Goal: Task Accomplishment & Management: Complete application form

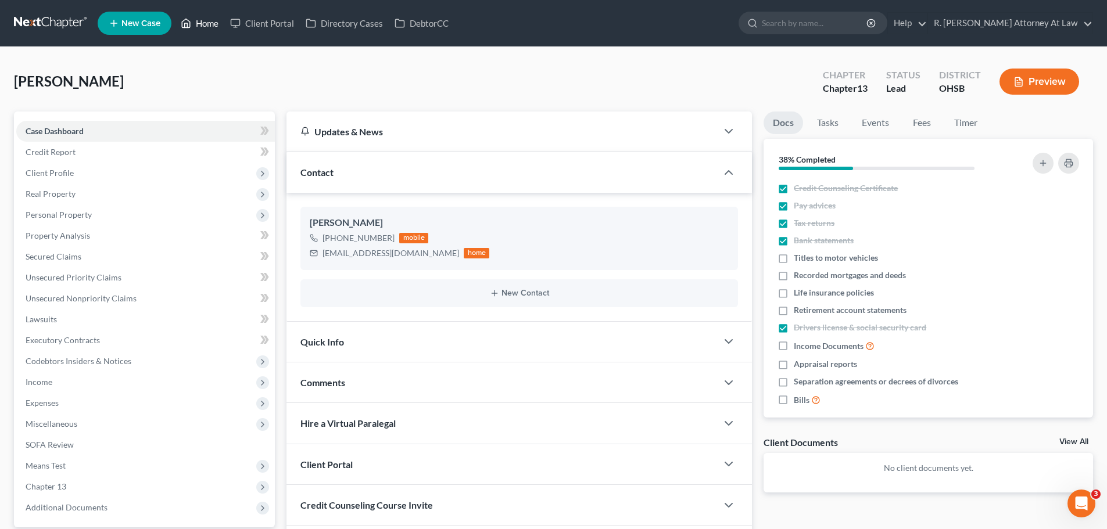
click at [204, 23] on link "Home" at bounding box center [199, 23] width 49 height 21
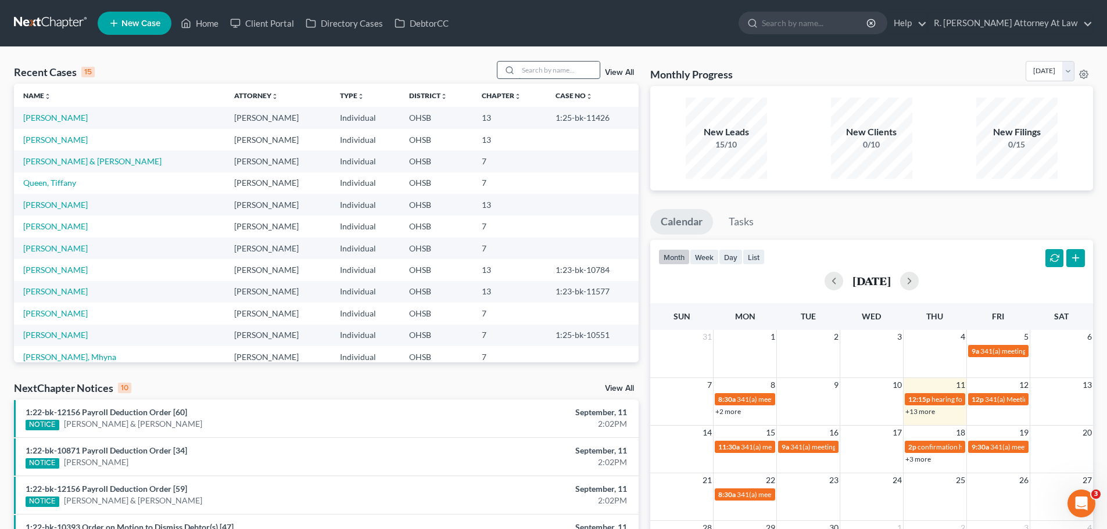
click at [532, 77] on div at bounding box center [548, 70] width 103 height 18
click at [533, 73] on input "search" at bounding box center [558, 70] width 81 height 17
type input "hill"
click at [33, 114] on link "[PERSON_NAME][GEOGRAPHIC_DATA]" at bounding box center [97, 118] width 148 height 10
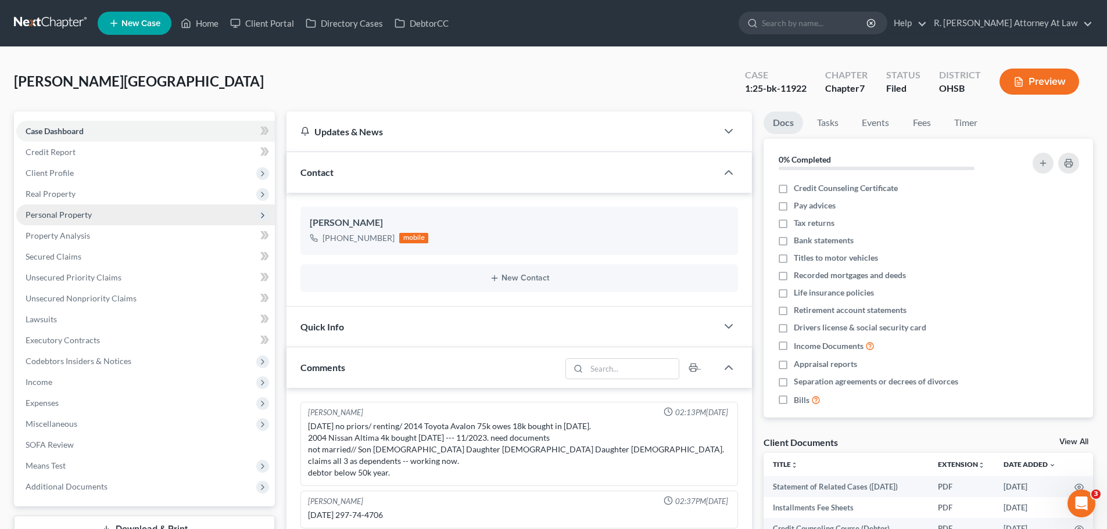
click at [64, 215] on span "Personal Property" at bounding box center [59, 215] width 66 height 10
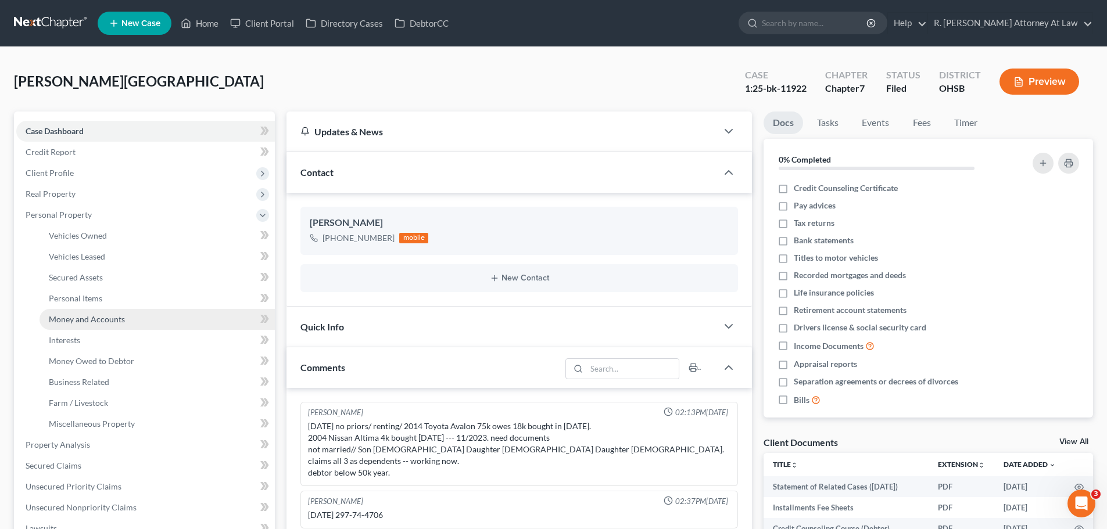
click at [84, 322] on span "Money and Accounts" at bounding box center [87, 319] width 76 height 10
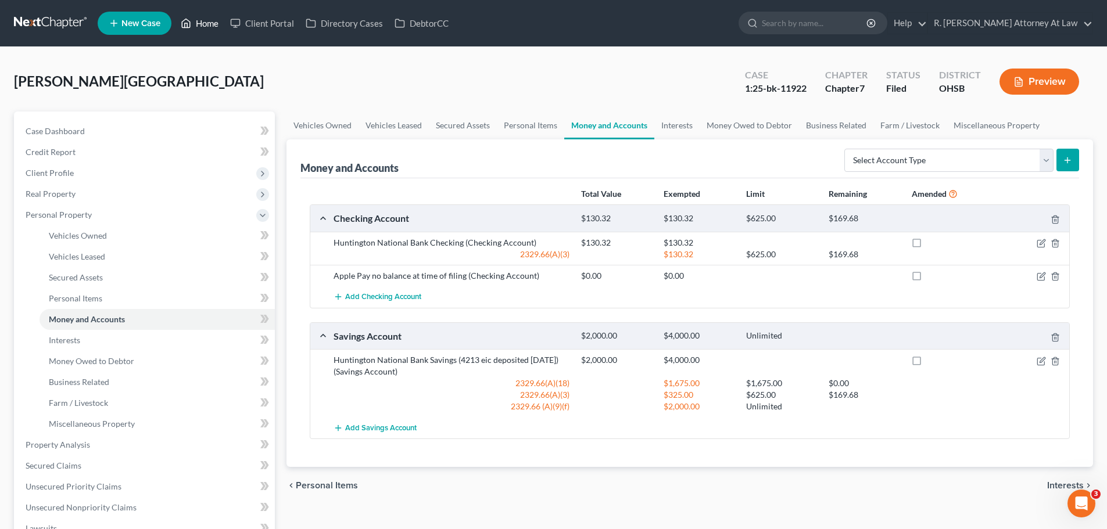
click at [210, 22] on link "Home" at bounding box center [199, 23] width 49 height 21
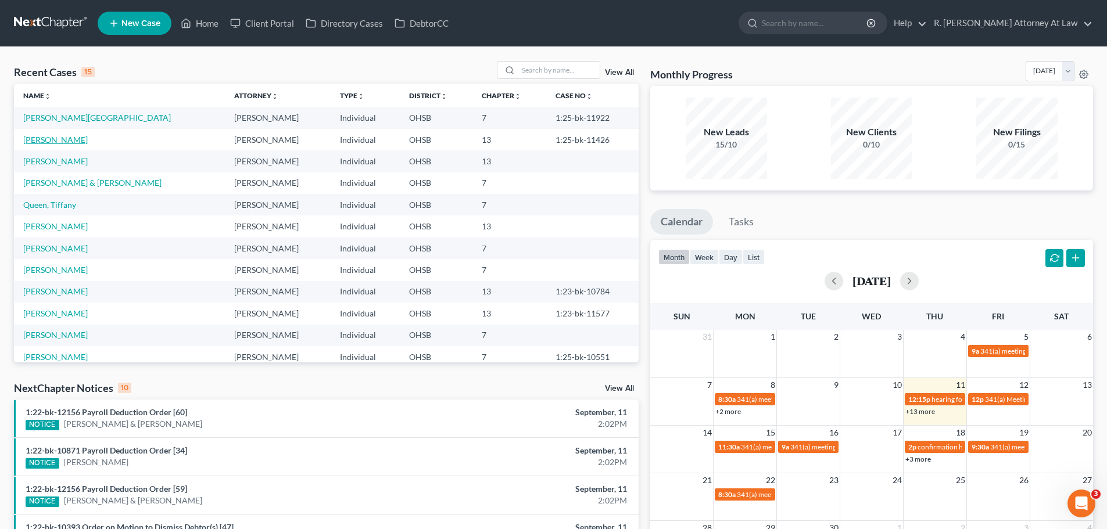
click at [51, 139] on link "[PERSON_NAME]" at bounding box center [55, 140] width 64 height 10
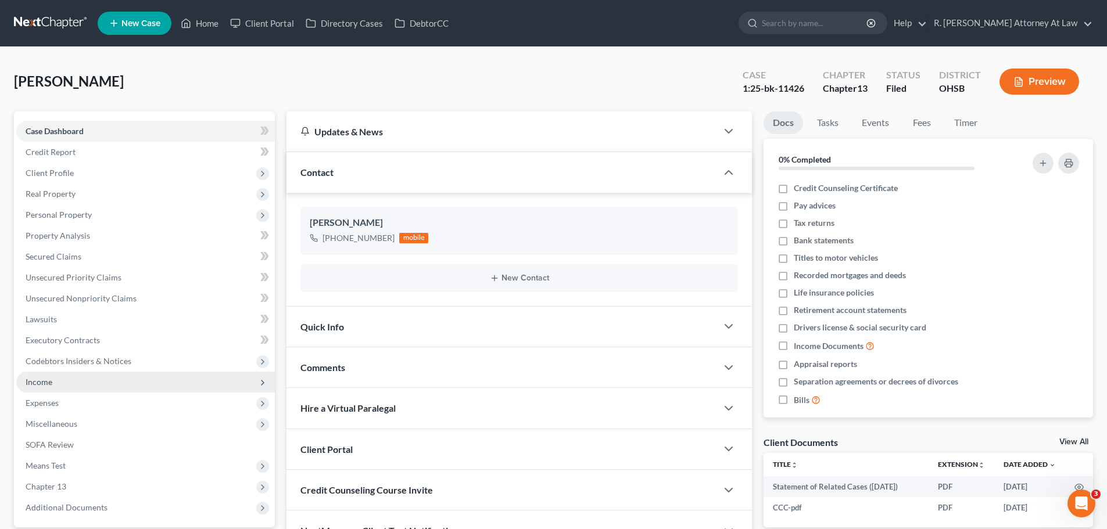
click at [42, 379] on span "Income" at bounding box center [39, 382] width 27 height 10
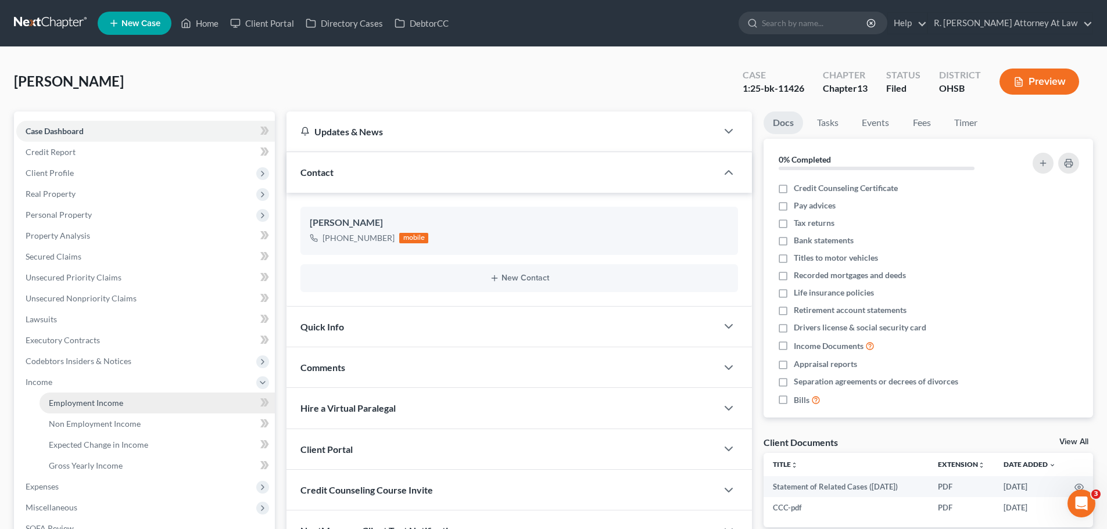
click at [70, 409] on link "Employment Income" at bounding box center [157, 403] width 235 height 21
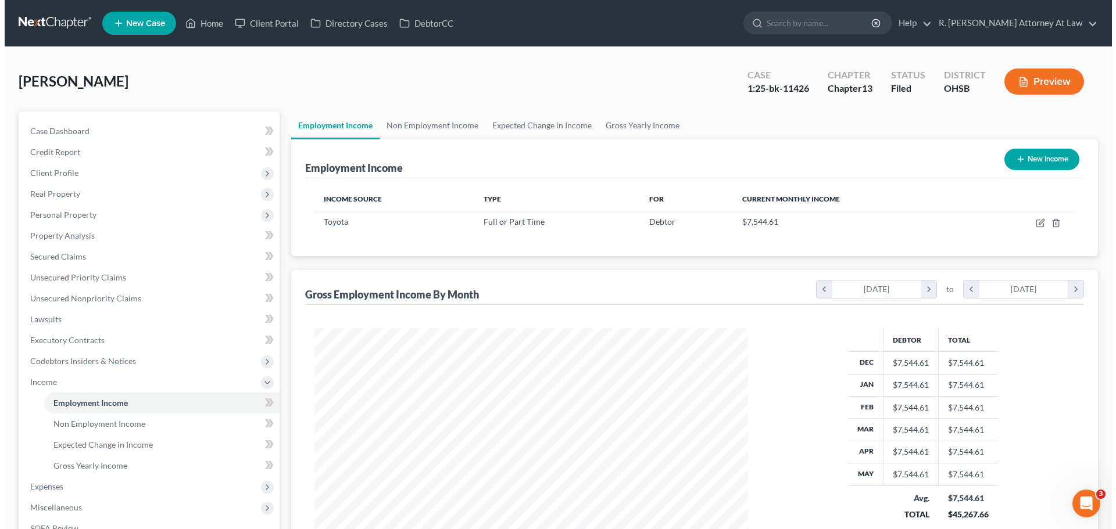
scroll to position [217, 457]
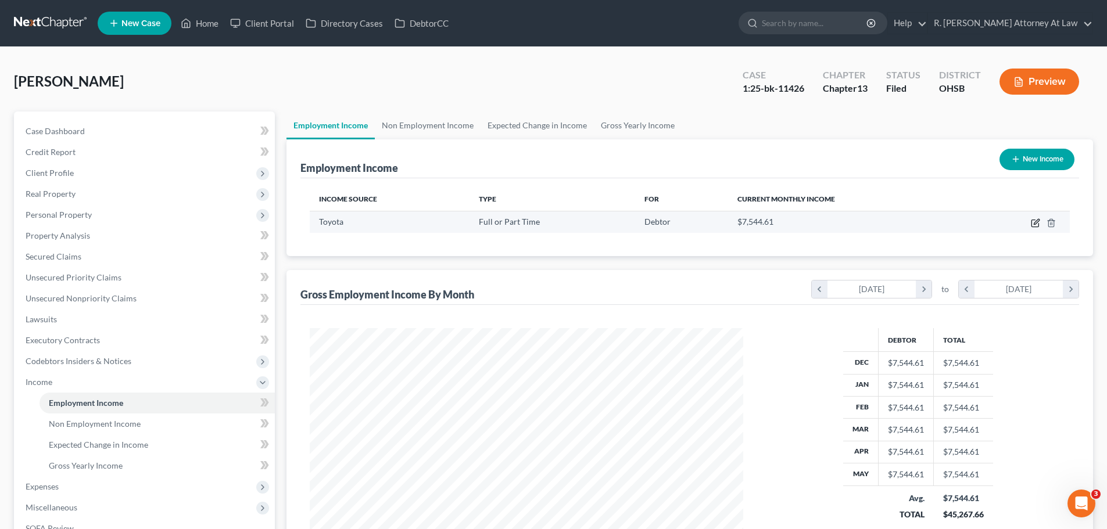
click at [1033, 223] on icon "button" at bounding box center [1035, 222] width 9 height 9
select select "0"
select select "18"
select select "0"
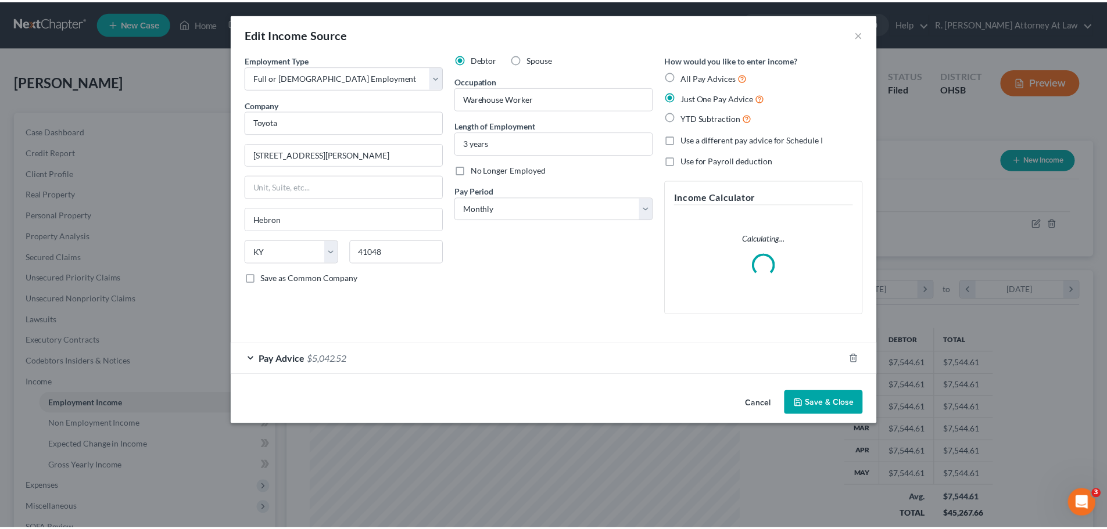
scroll to position [218, 461]
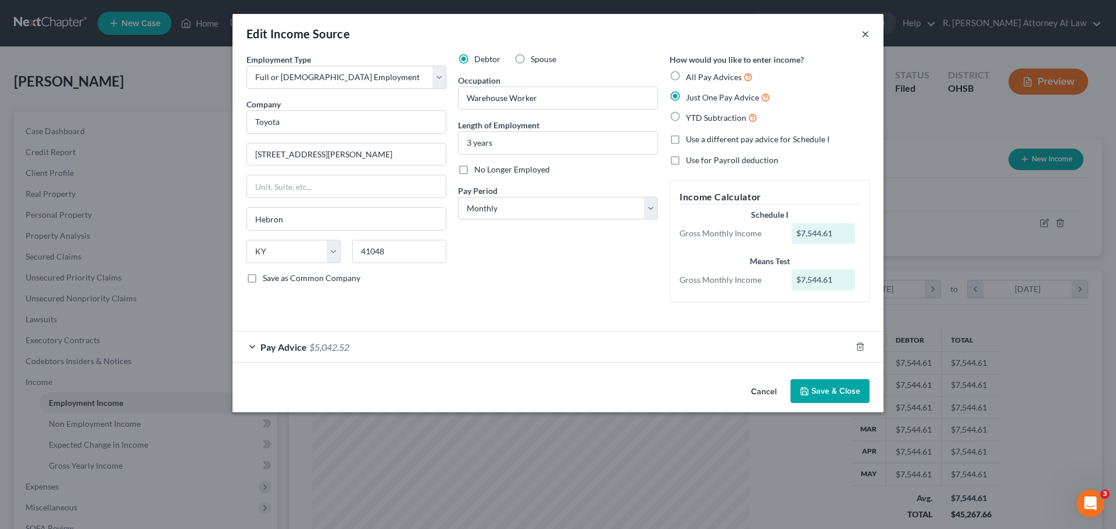
drag, startPoint x: 869, startPoint y: 34, endPoint x: 863, endPoint y: 34, distance: 6.4
click at [867, 34] on div "Edit Income Source ×" at bounding box center [557, 34] width 651 height 40
click at [863, 37] on button "×" at bounding box center [865, 34] width 8 height 14
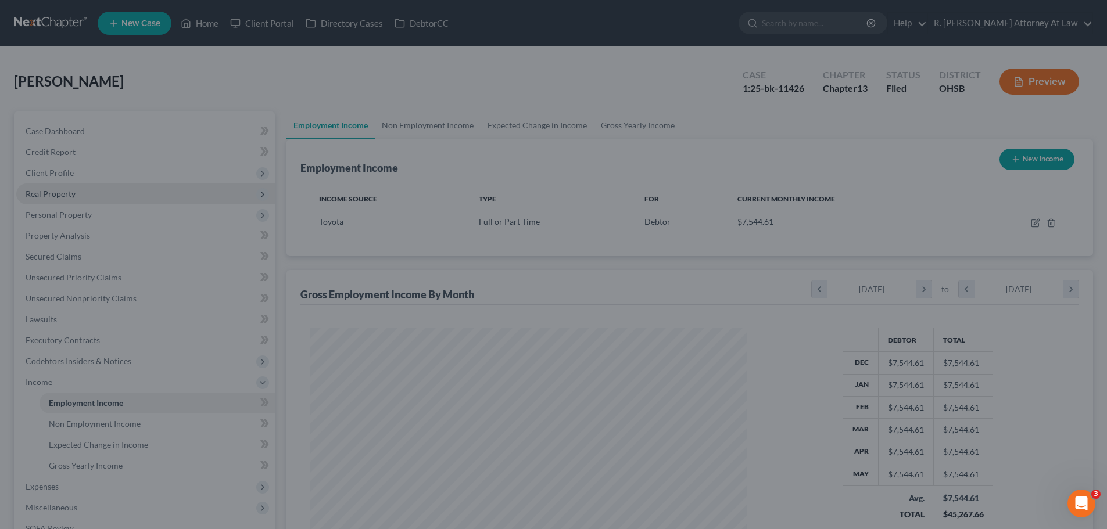
scroll to position [580786, 580546]
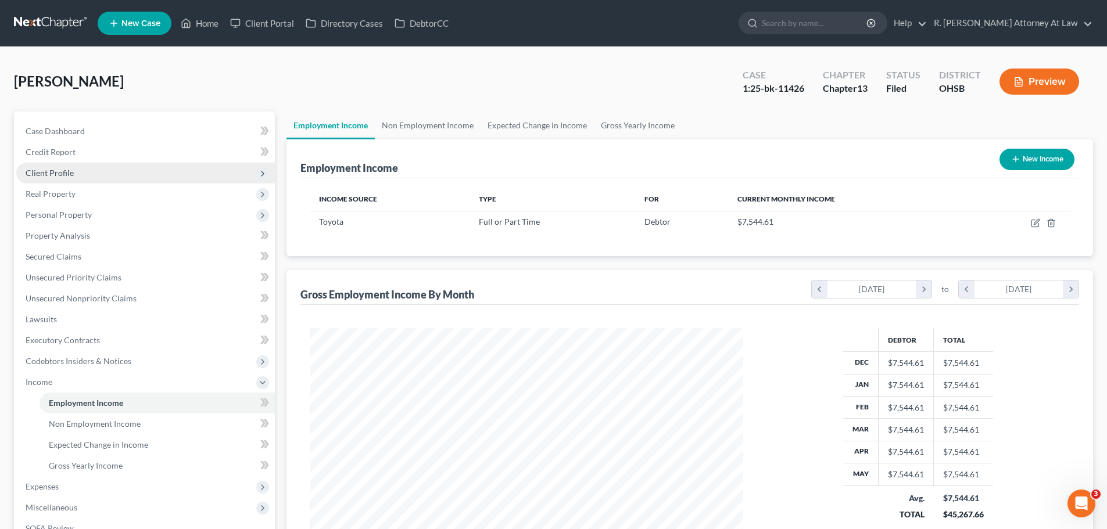
click at [51, 171] on span "Client Profile" at bounding box center [50, 173] width 48 height 10
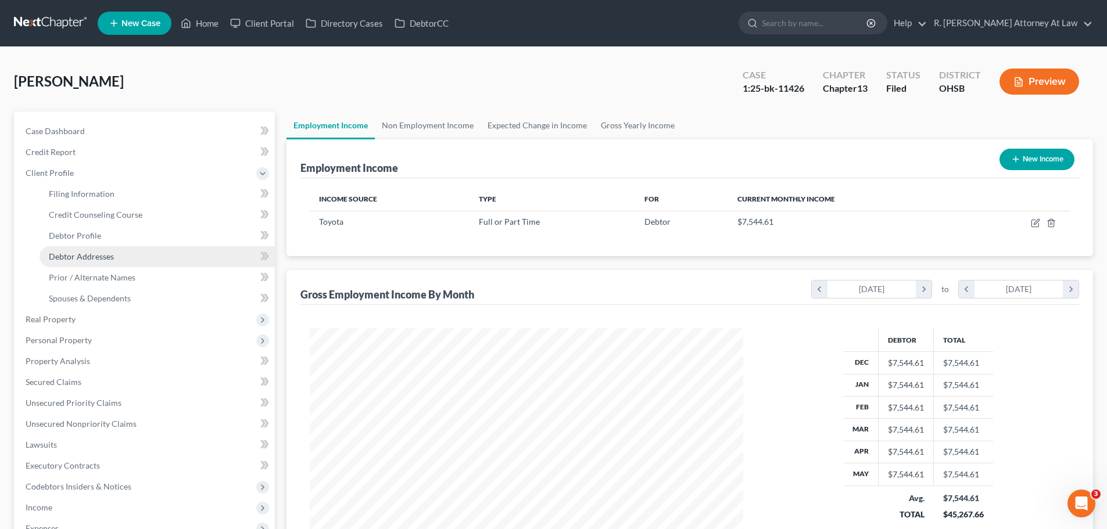
click at [89, 257] on span "Debtor Addresses" at bounding box center [81, 257] width 65 height 10
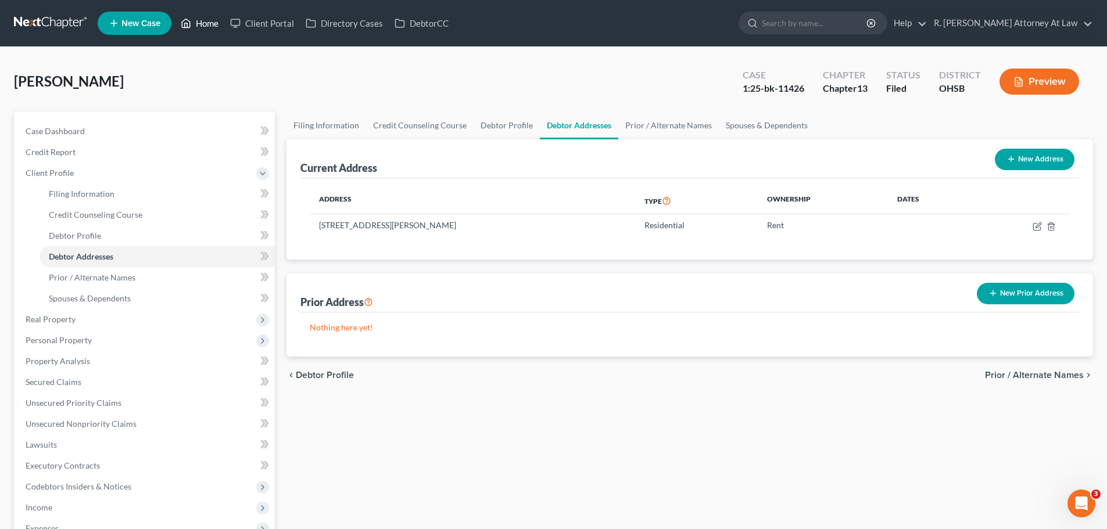
click at [199, 21] on link "Home" at bounding box center [199, 23] width 49 height 21
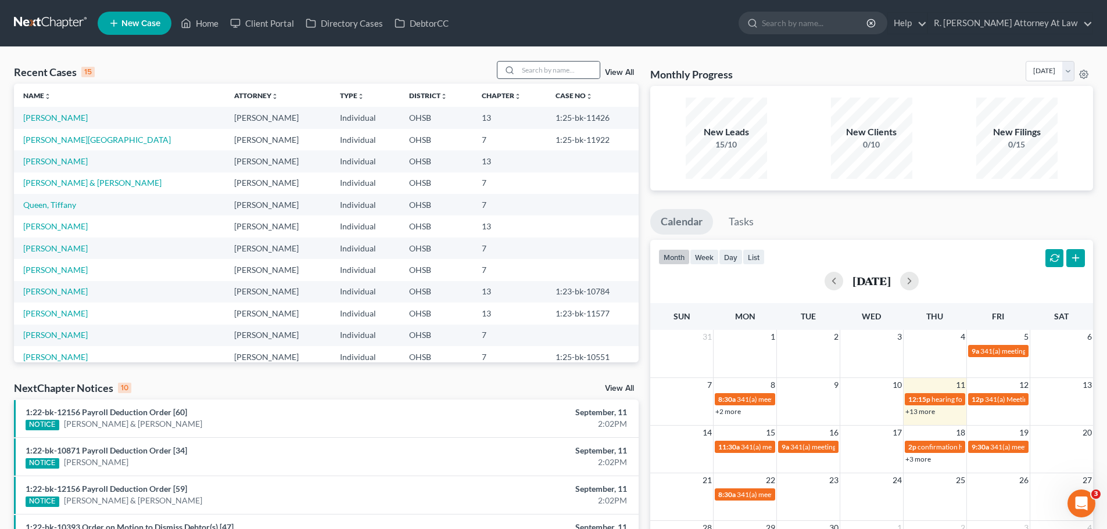
drag, startPoint x: 518, startPoint y: 84, endPoint x: 530, endPoint y: 79, distance: 13.1
click at [519, 85] on th "Chapter unfold_more expand_more expand_less" at bounding box center [509, 95] width 74 height 23
click at [536, 74] on input "search" at bounding box center [558, 70] width 81 height 17
type input "[PERSON_NAME]"
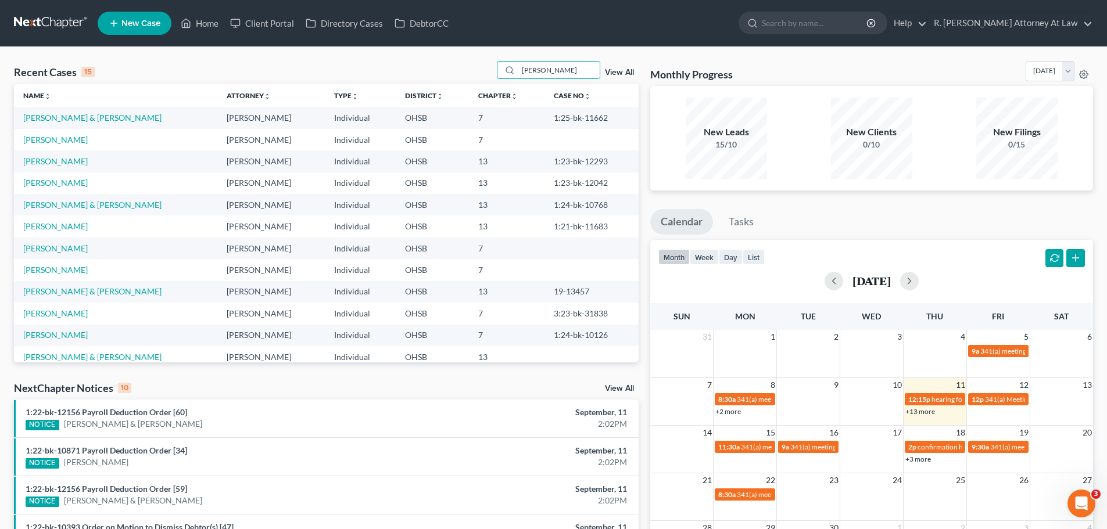
click at [60, 146] on td "[PERSON_NAME]" at bounding box center [115, 139] width 203 height 21
click at [59, 139] on link "[PERSON_NAME]" at bounding box center [55, 140] width 64 height 10
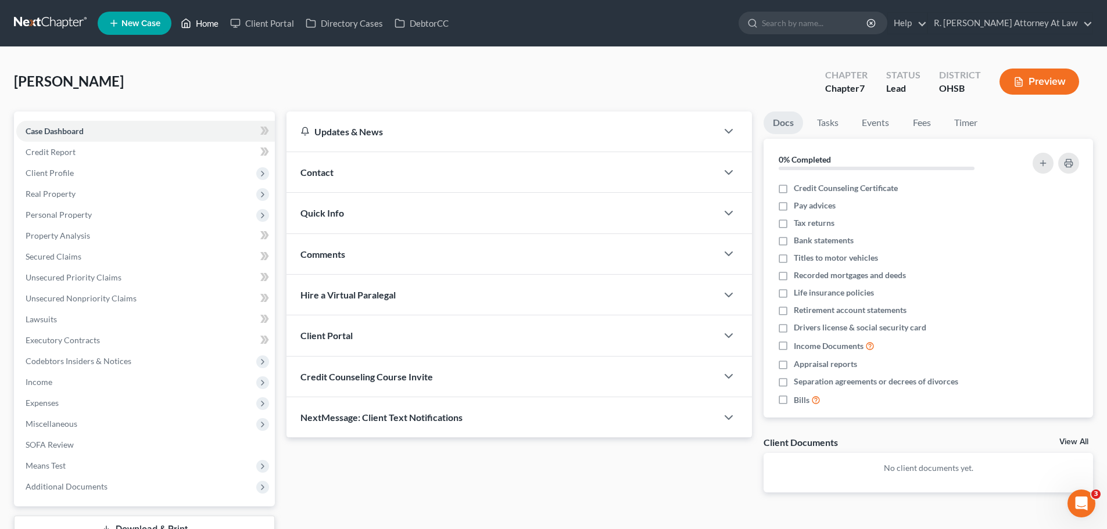
click at [206, 15] on link "Home" at bounding box center [199, 23] width 49 height 21
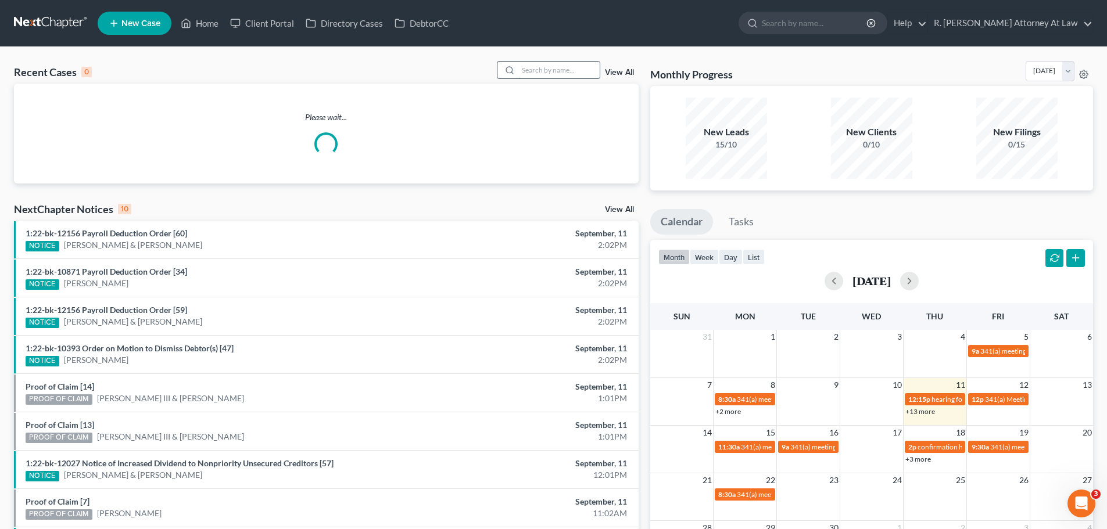
click at [573, 75] on input "search" at bounding box center [558, 70] width 81 height 17
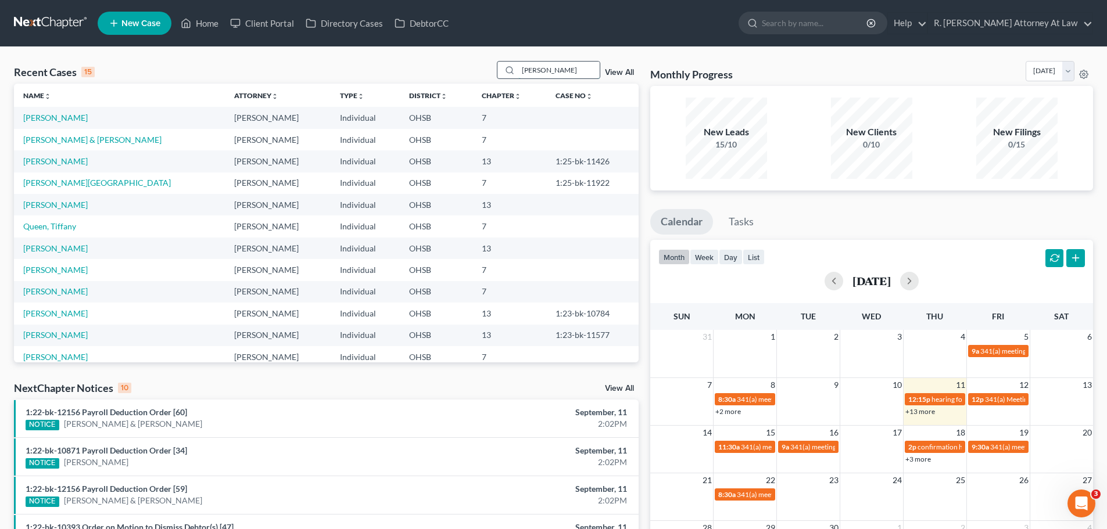
type input "[PERSON_NAME]"
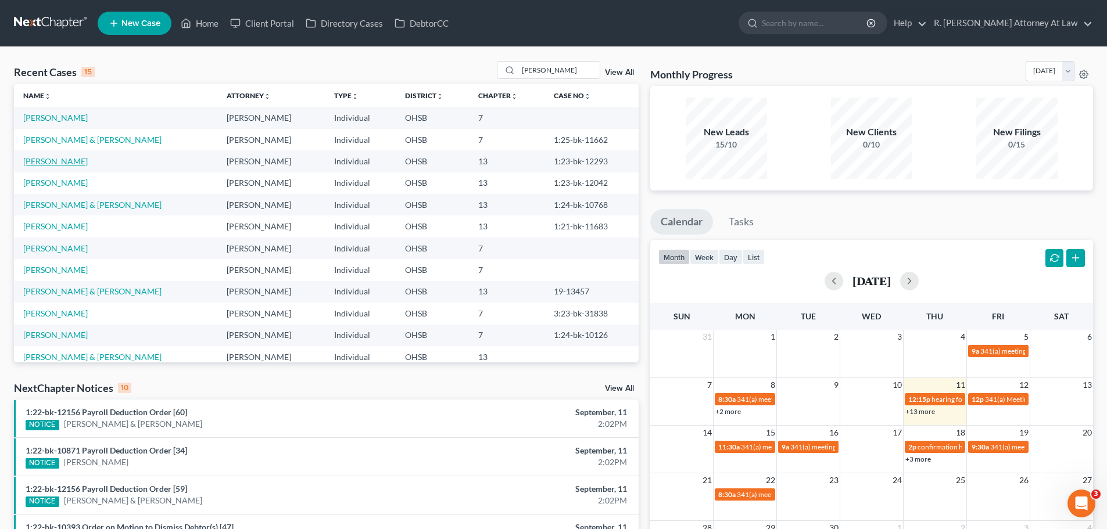
click at [73, 164] on link "[PERSON_NAME]" at bounding box center [55, 161] width 64 height 10
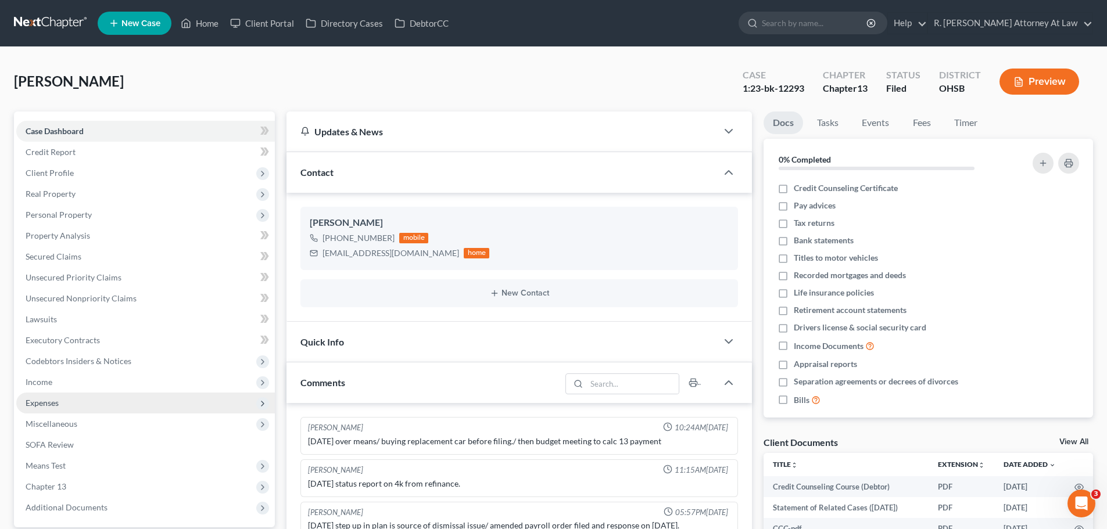
click at [41, 404] on span "Expenses" at bounding box center [42, 403] width 33 height 10
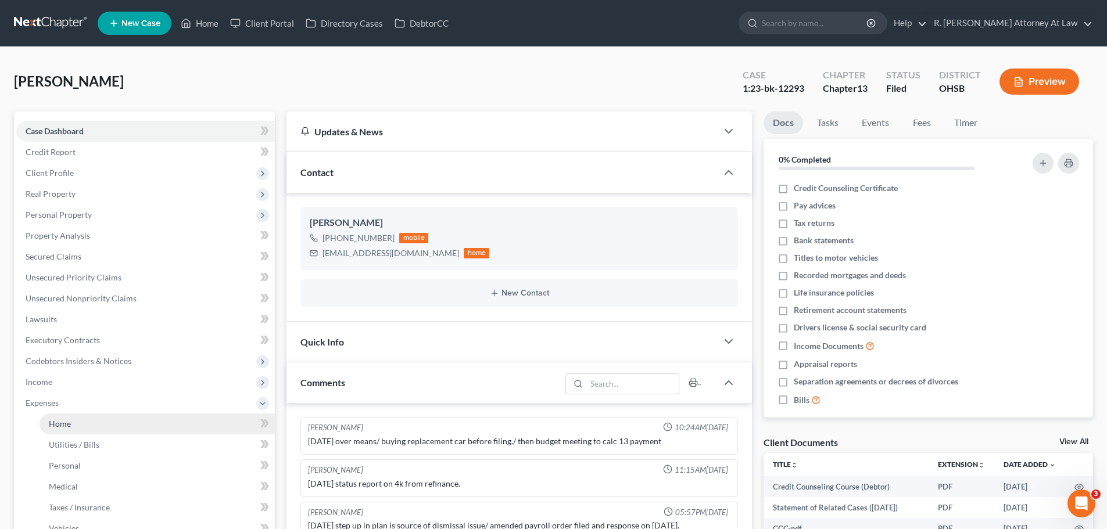
click at [63, 424] on span "Home" at bounding box center [60, 424] width 22 height 10
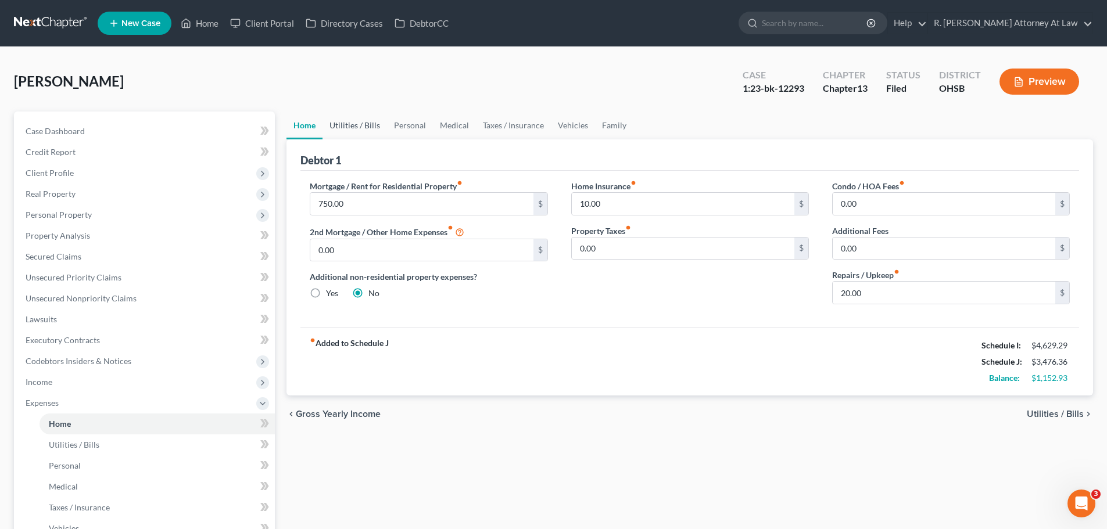
click at [362, 128] on link "Utilities / Bills" at bounding box center [354, 126] width 64 height 28
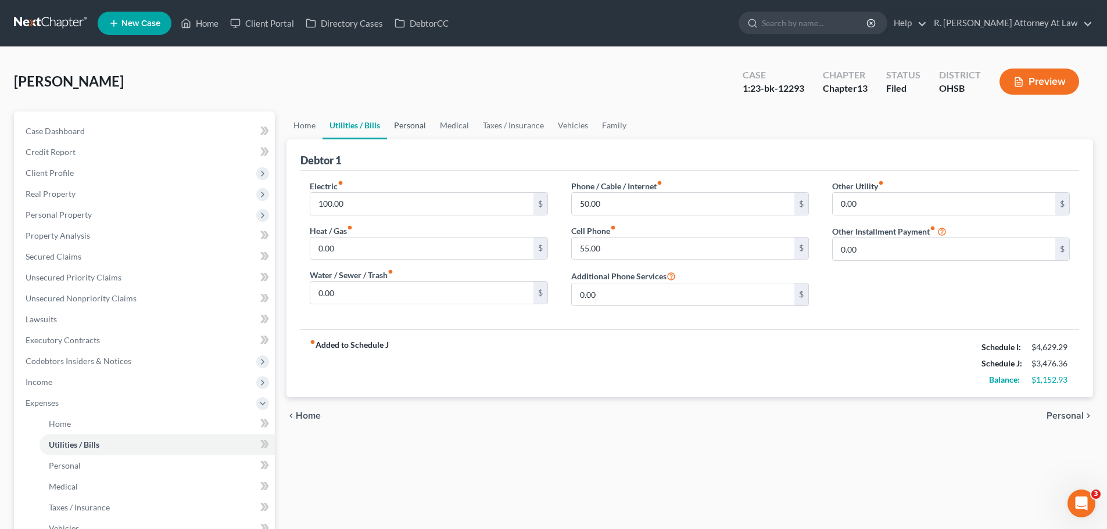
click at [402, 128] on link "Personal" at bounding box center [410, 126] width 46 height 28
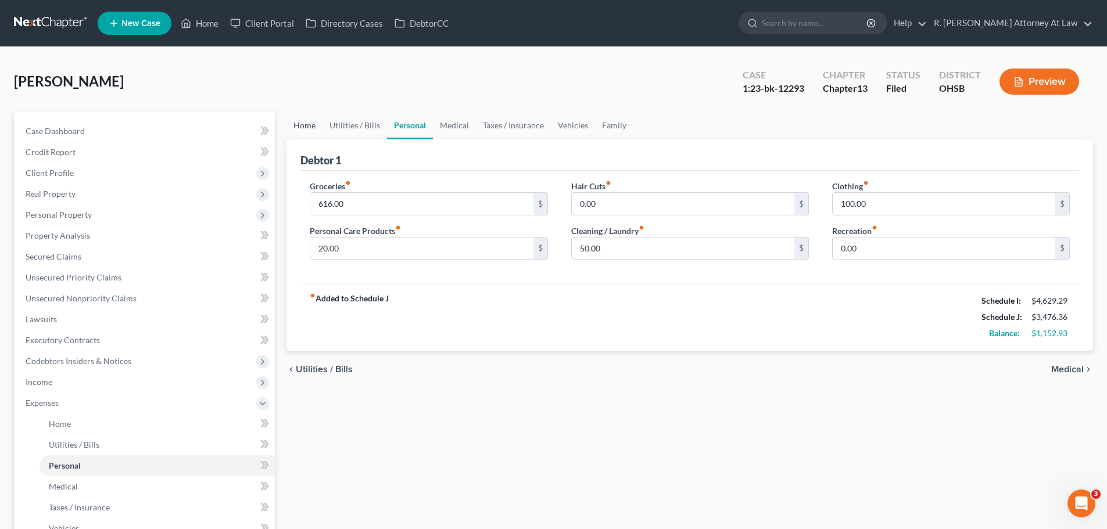
click at [311, 125] on link "Home" at bounding box center [304, 126] width 36 height 28
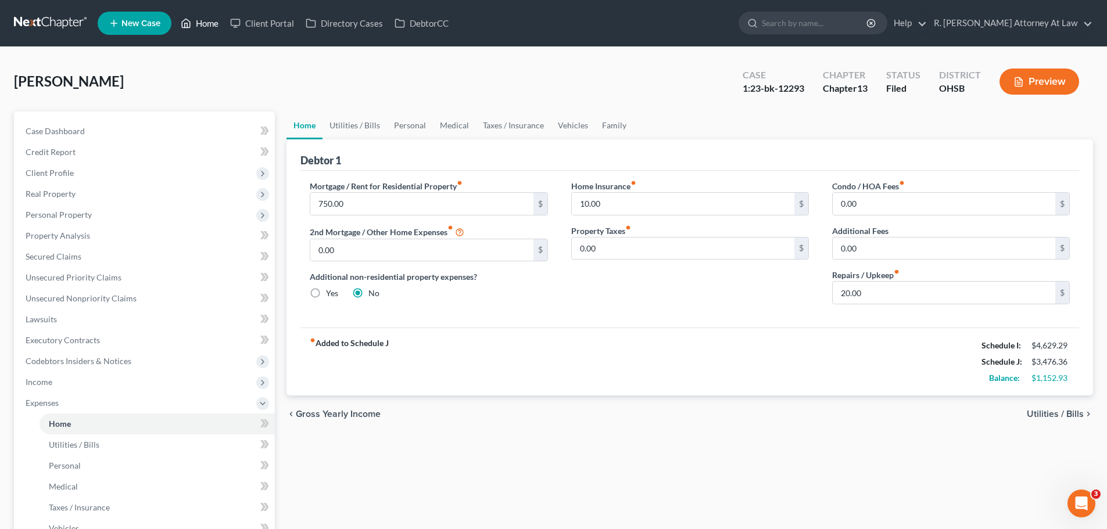
click at [190, 21] on icon at bounding box center [186, 23] width 8 height 9
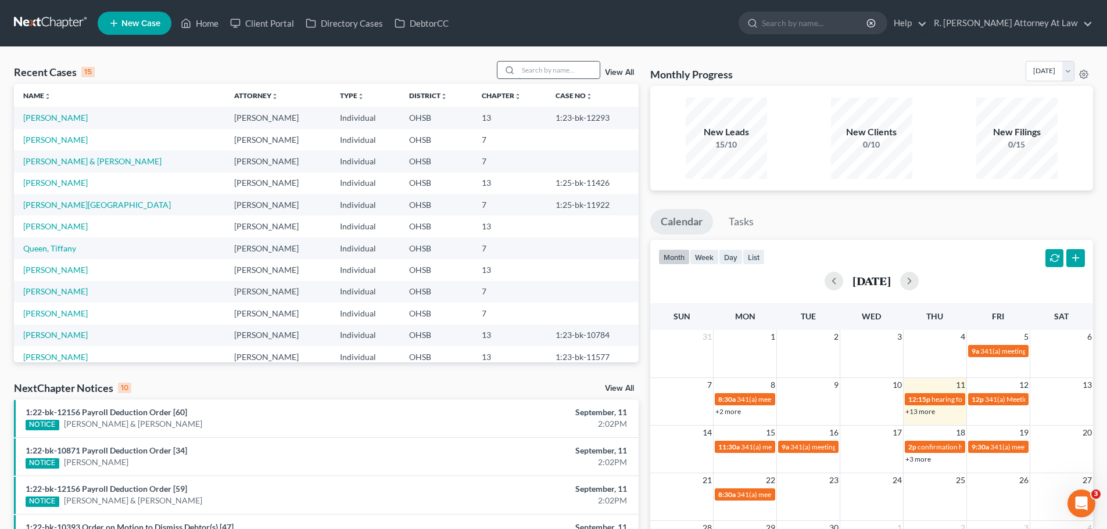
click at [557, 67] on input "search" at bounding box center [558, 70] width 81 height 17
type input "hogans"
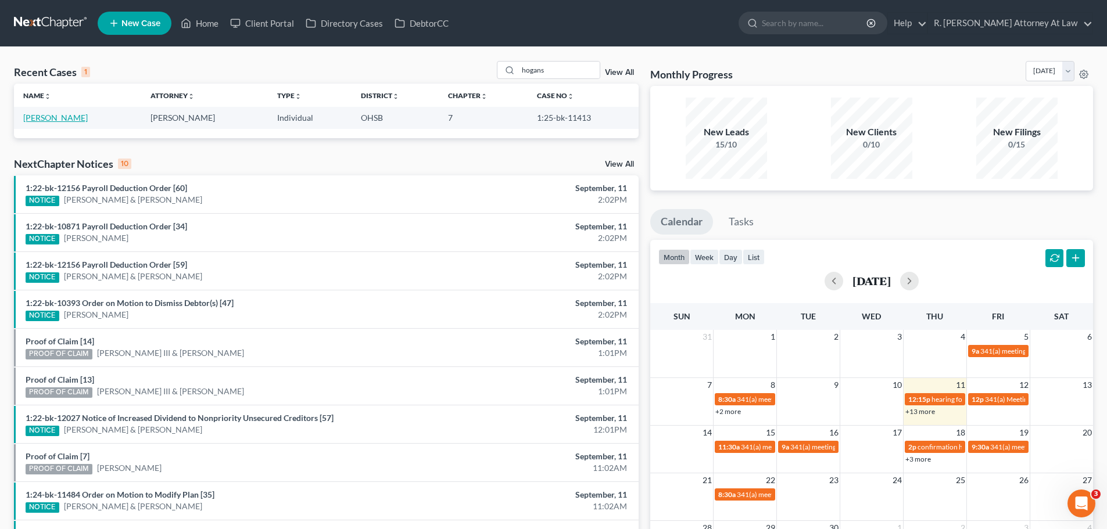
click at [63, 116] on link "[PERSON_NAME]" at bounding box center [55, 118] width 64 height 10
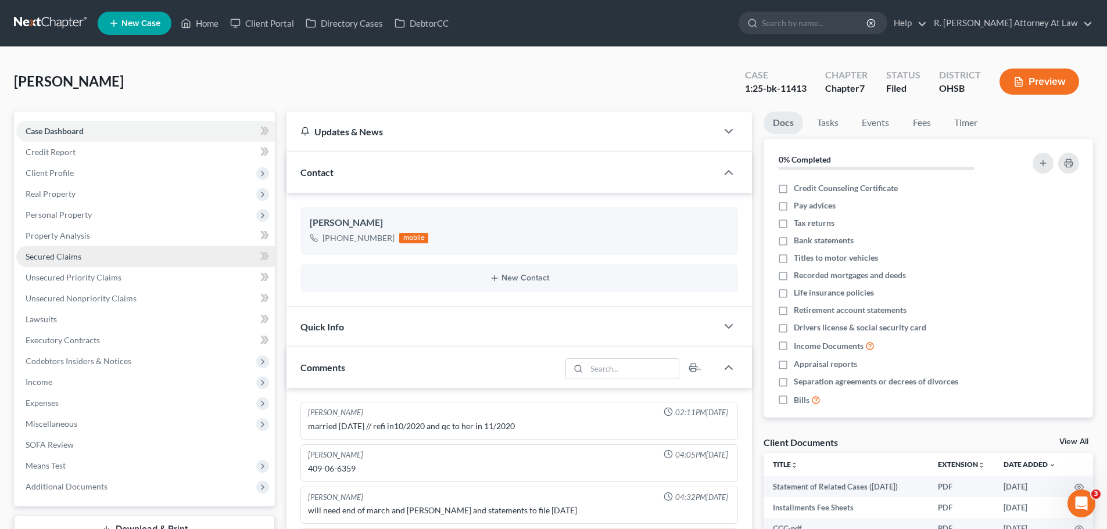
click at [64, 255] on span "Secured Claims" at bounding box center [54, 257] width 56 height 10
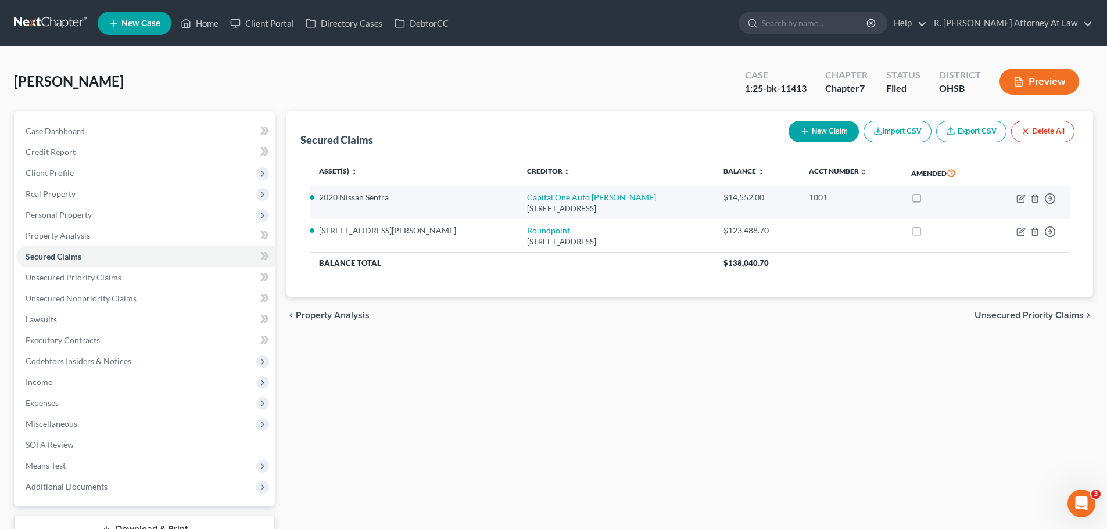
click at [527, 196] on link "Capital One Auto [PERSON_NAME]" at bounding box center [591, 197] width 129 height 10
select select "45"
select select "2"
select select "0"
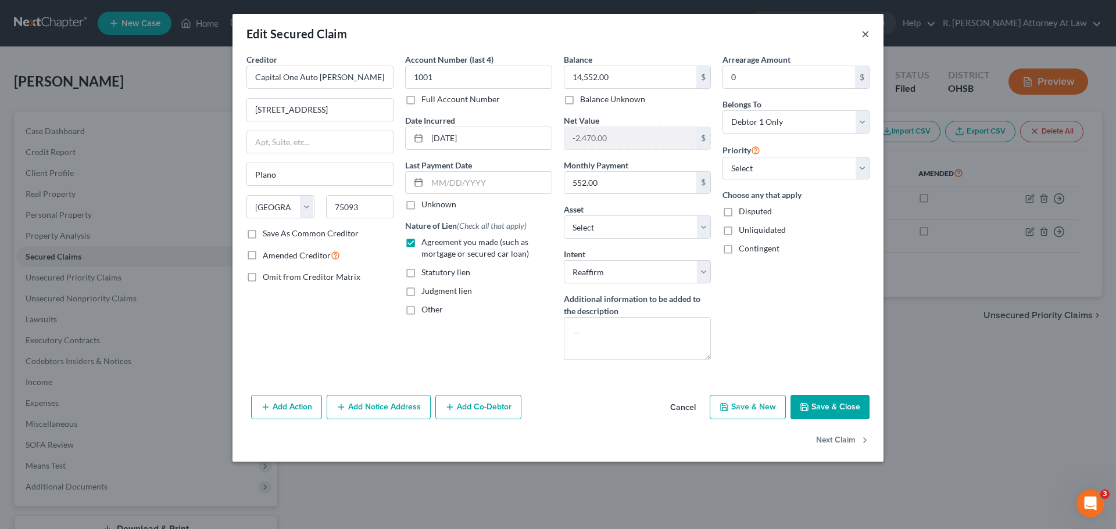
click at [867, 35] on button "×" at bounding box center [865, 34] width 8 height 14
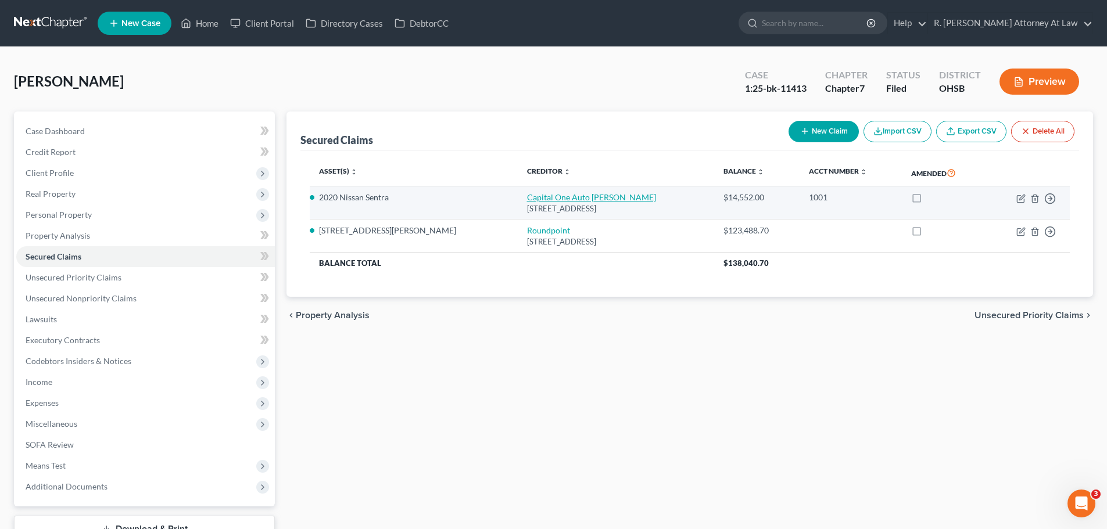
click at [527, 195] on link "Capital One Auto [PERSON_NAME]" at bounding box center [591, 197] width 129 height 10
select select "45"
select select "14"
select select "2"
select select "0"
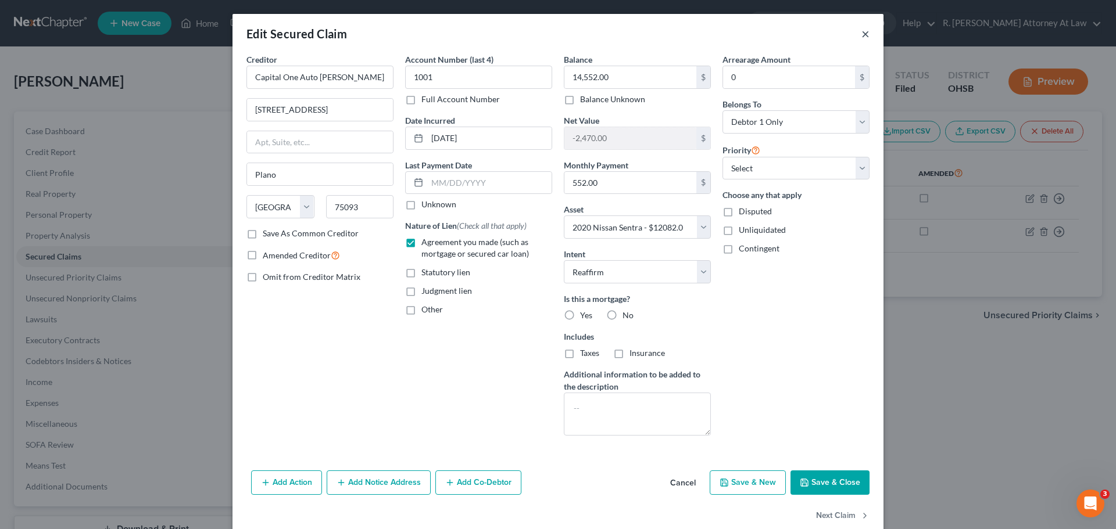
click at [862, 31] on button "×" at bounding box center [865, 34] width 8 height 14
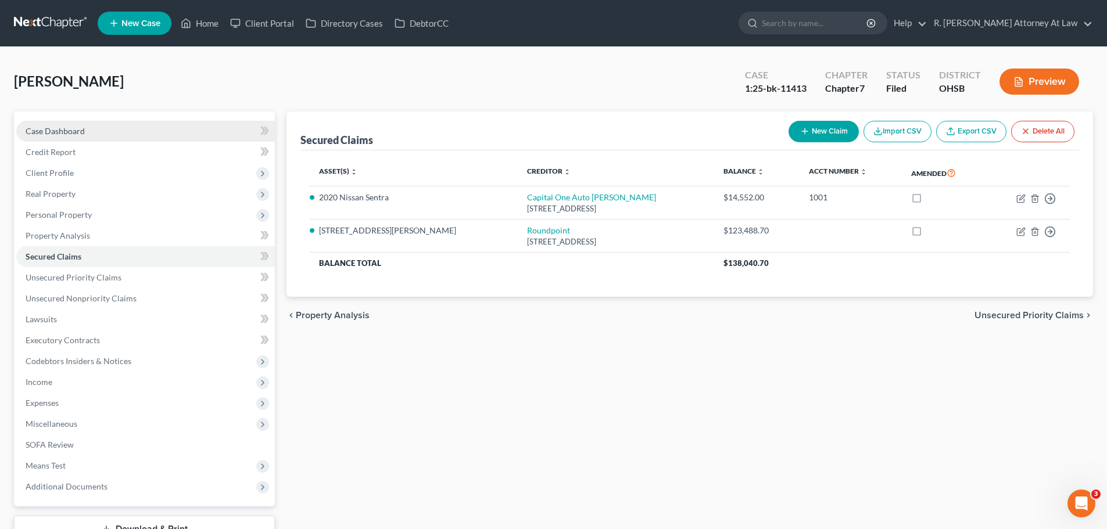
click at [48, 136] on link "Case Dashboard" at bounding box center [145, 131] width 259 height 21
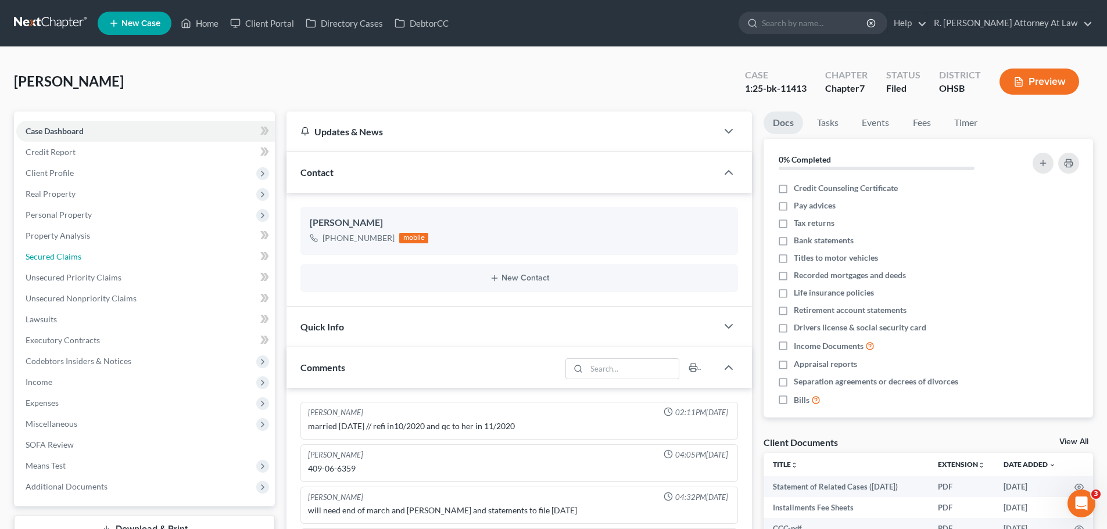
drag, startPoint x: 62, startPoint y: 255, endPoint x: 268, endPoint y: 266, distance: 206.5
click at [62, 255] on span "Secured Claims" at bounding box center [54, 257] width 56 height 10
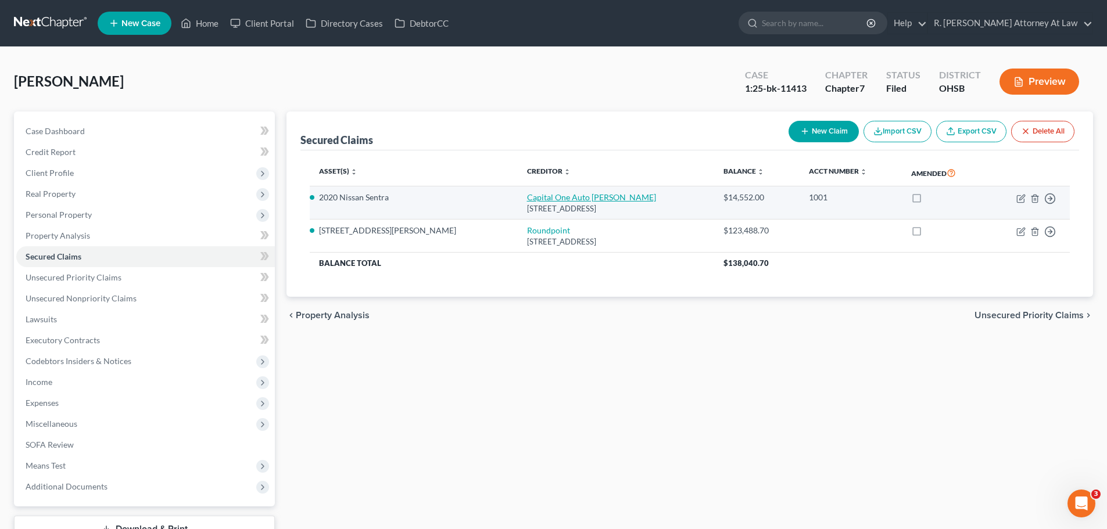
click at [527, 200] on link "Capital One Auto [PERSON_NAME]" at bounding box center [591, 197] width 129 height 10
select select "45"
select select "14"
select select "2"
select select "0"
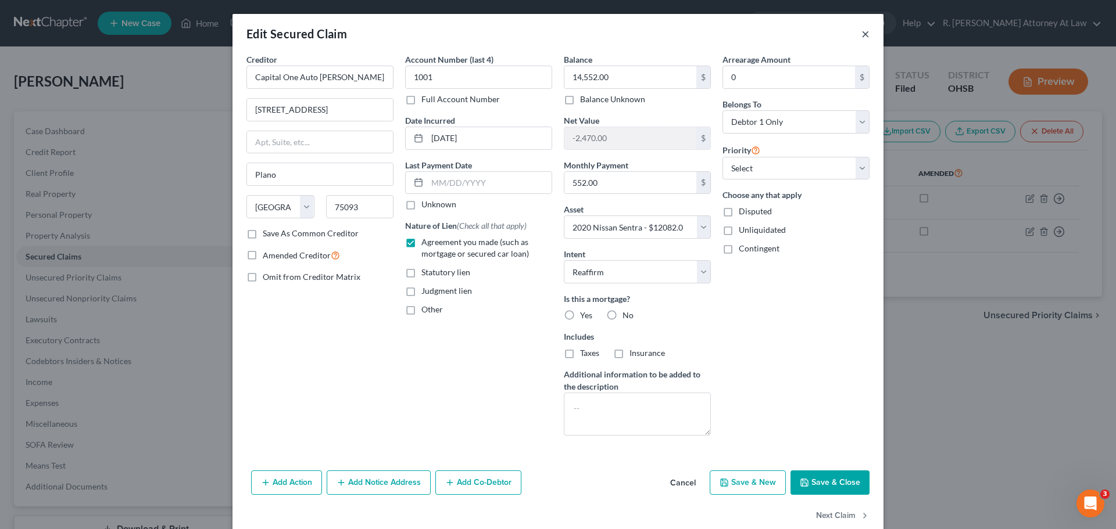
click at [863, 34] on button "×" at bounding box center [865, 34] width 8 height 14
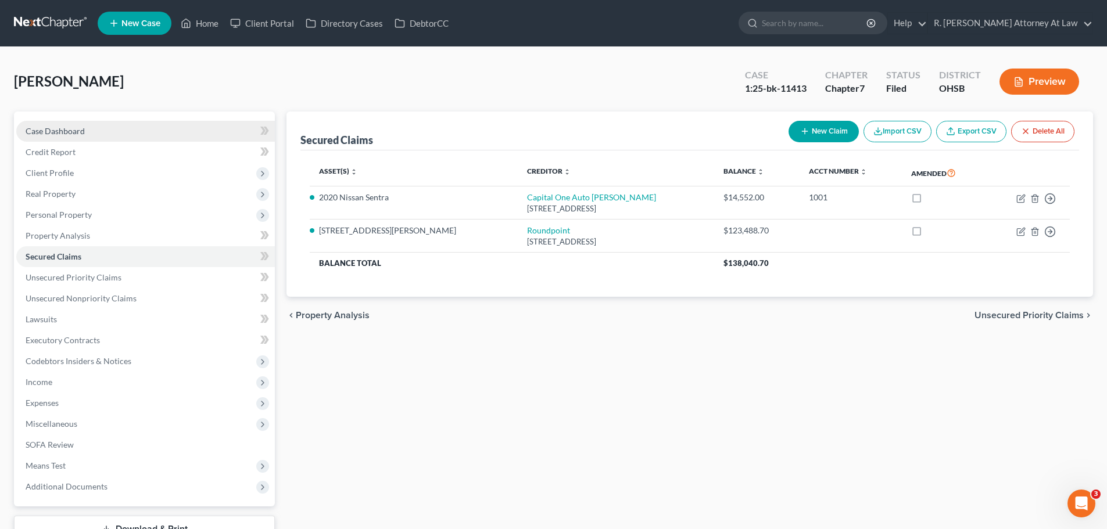
click at [64, 136] on link "Case Dashboard" at bounding box center [145, 131] width 259 height 21
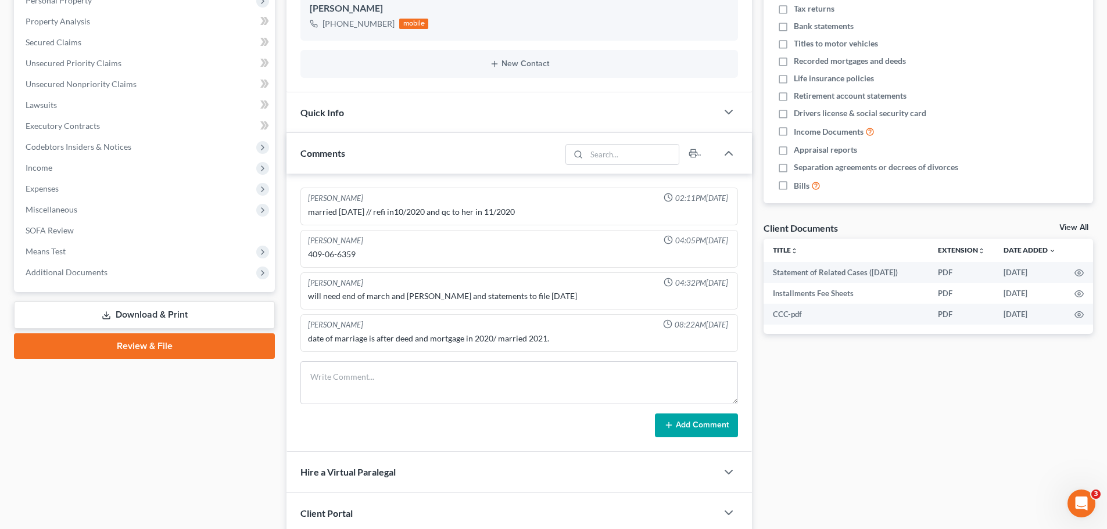
scroll to position [232, 0]
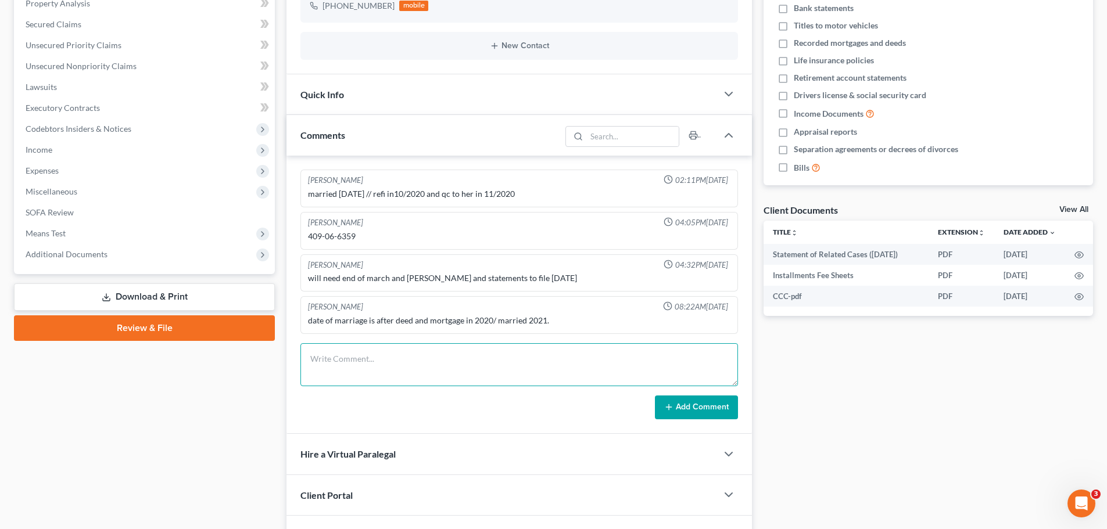
click at [360, 361] on textarea at bounding box center [518, 364] width 437 height 43
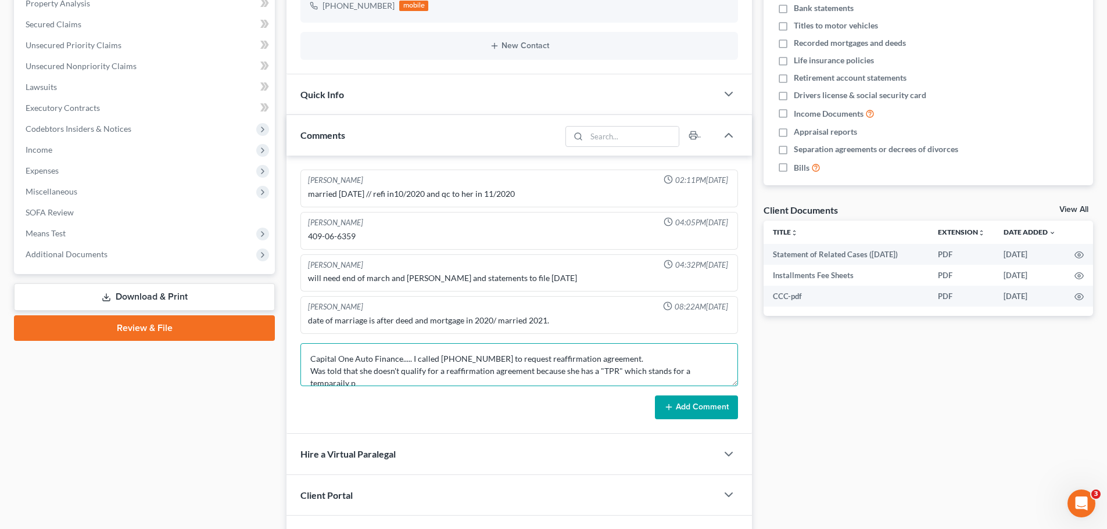
scroll to position [2, 0]
click at [448, 383] on textarea "Capital One Auto Finance..... I called [PHONE_NUMBER] to request reaffirmation …" at bounding box center [518, 364] width 437 height 43
type textarea "Capital One Auto Finance..... I called [PHONE_NUMBER] to request reaffirmation …"
click at [673, 402] on button "Add Comment" at bounding box center [696, 408] width 83 height 24
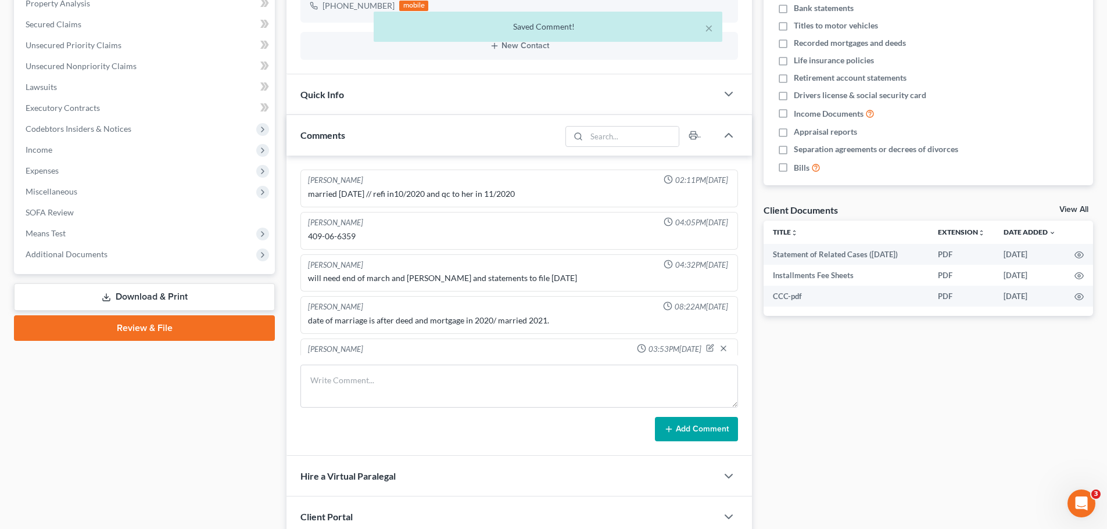
scroll to position [44, 0]
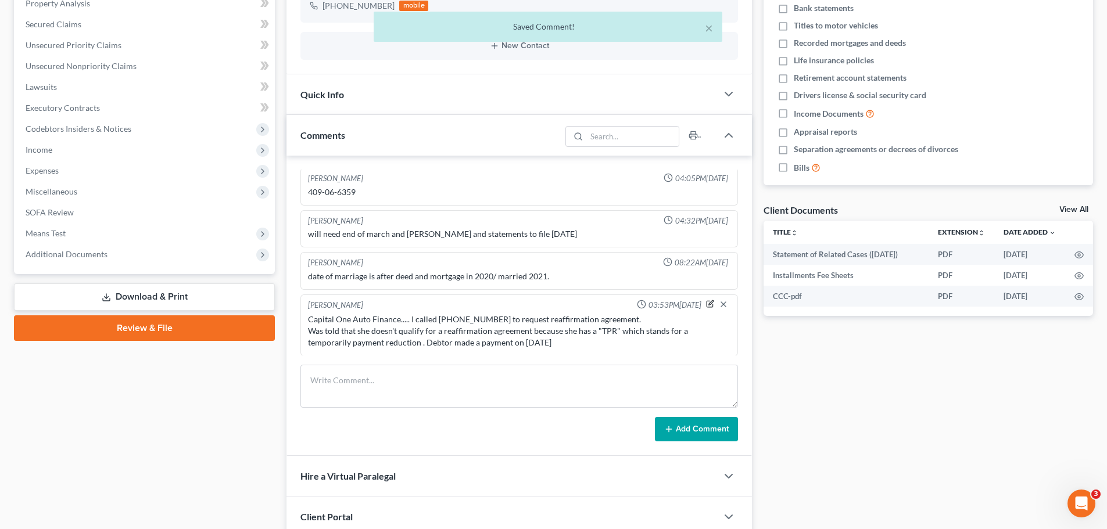
click at [706, 303] on icon "button" at bounding box center [710, 304] width 8 height 8
type textarea "Capital One Auto Finance..... I called [PHONE_NUMBER] to request reaffirmation …"
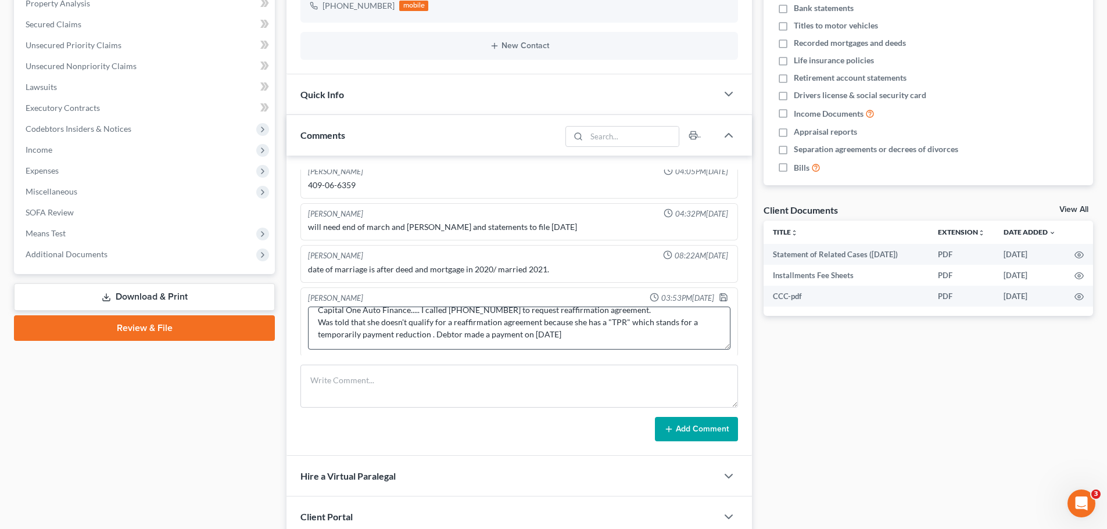
scroll to position [52, 0]
click at [720, 297] on icon "button" at bounding box center [723, 296] width 7 height 7
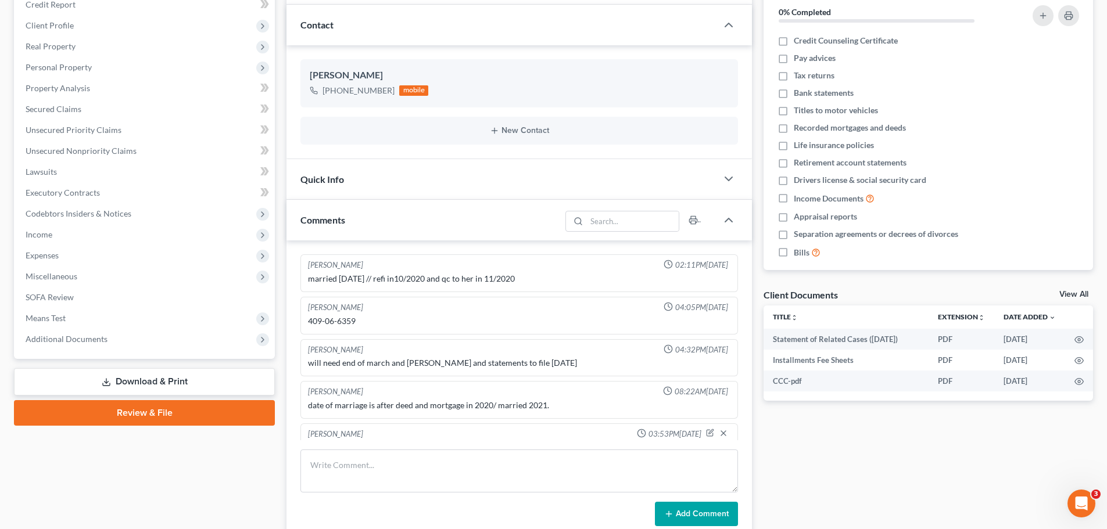
scroll to position [0, 0]
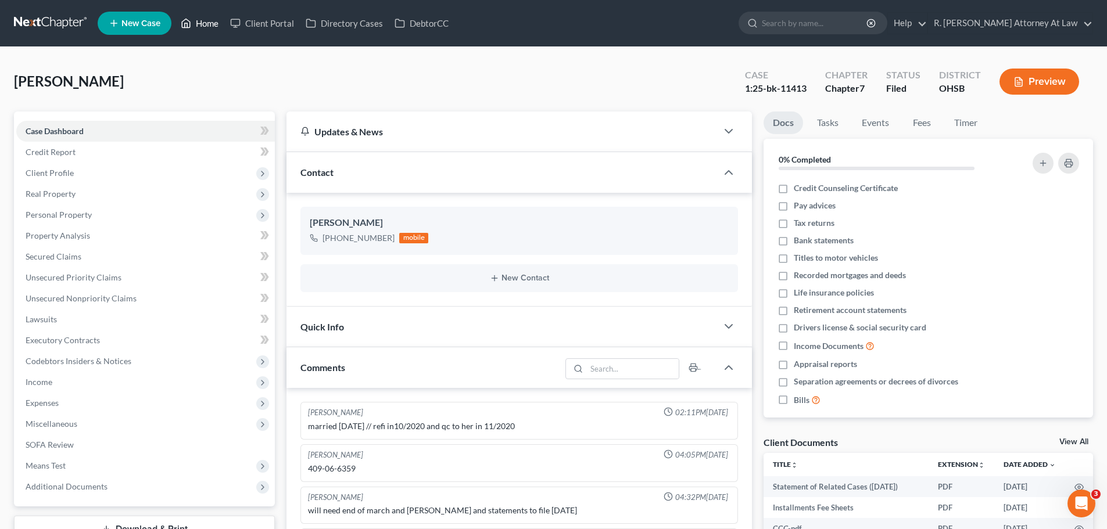
click at [203, 23] on link "Home" at bounding box center [199, 23] width 49 height 21
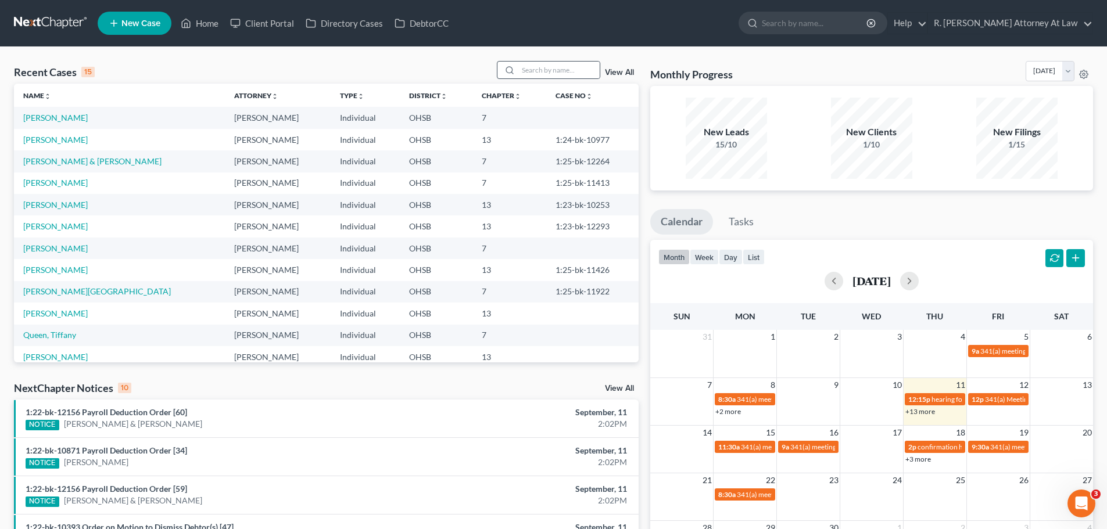
click at [548, 61] on div at bounding box center [548, 70] width 103 height 18
click at [544, 67] on input "search" at bounding box center [558, 70] width 81 height 17
type input "price"
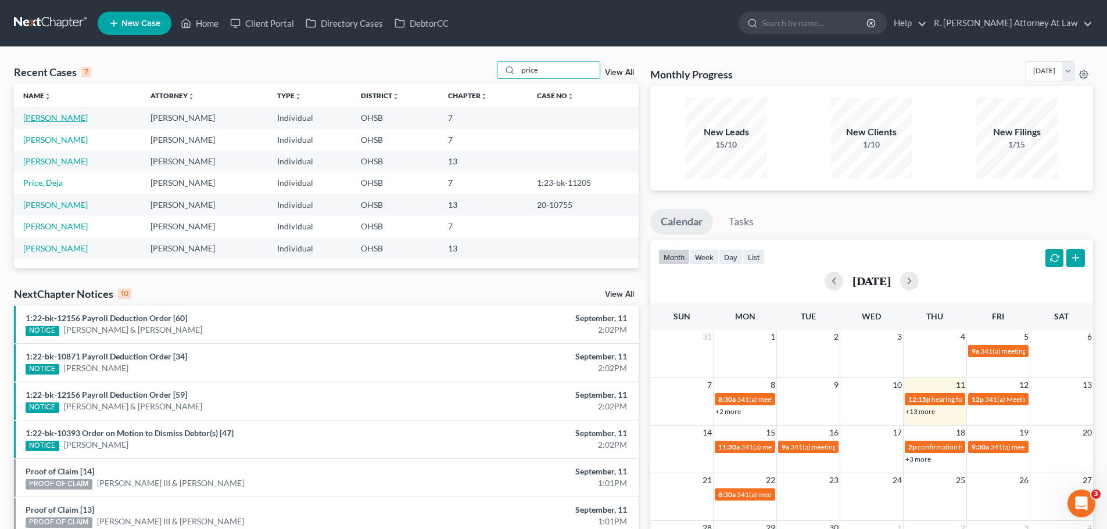
click at [51, 116] on link "[PERSON_NAME]" at bounding box center [55, 118] width 64 height 10
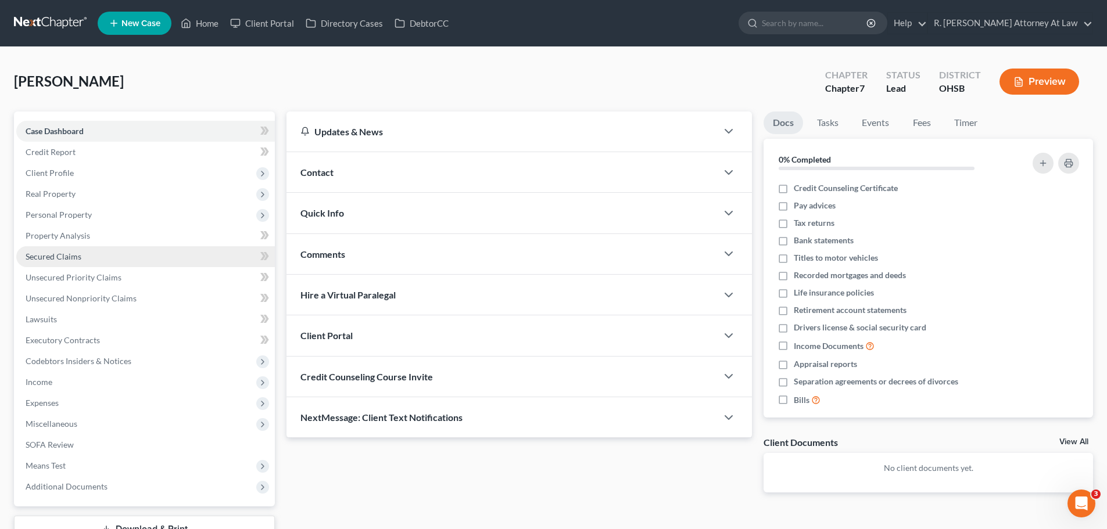
click at [66, 259] on span "Secured Claims" at bounding box center [54, 257] width 56 height 10
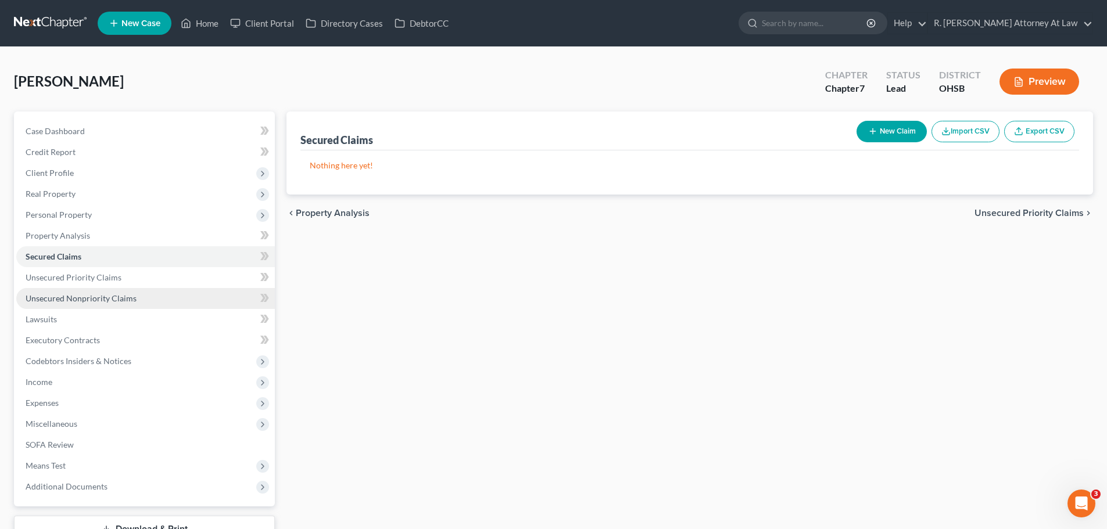
click at [67, 293] on link "Unsecured Nonpriority Claims" at bounding box center [145, 298] width 259 height 21
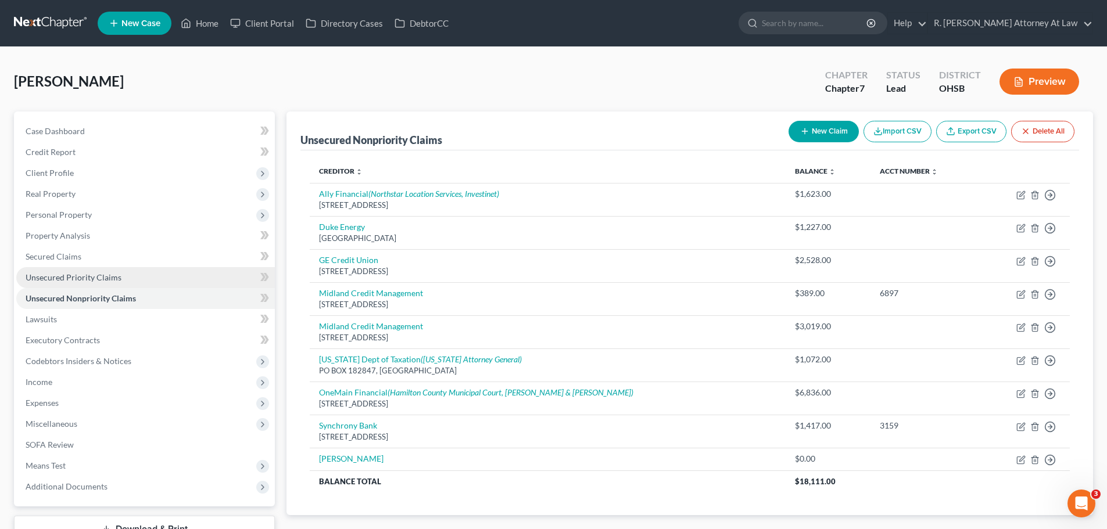
click at [77, 277] on span "Unsecured Priority Claims" at bounding box center [74, 277] width 96 height 10
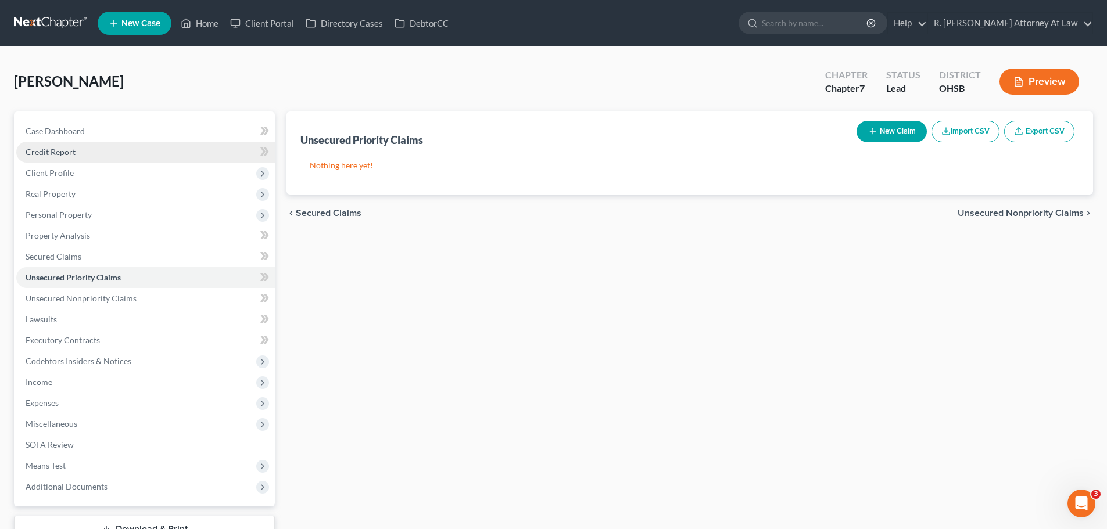
click at [42, 148] on span "Credit Report" at bounding box center [51, 152] width 50 height 10
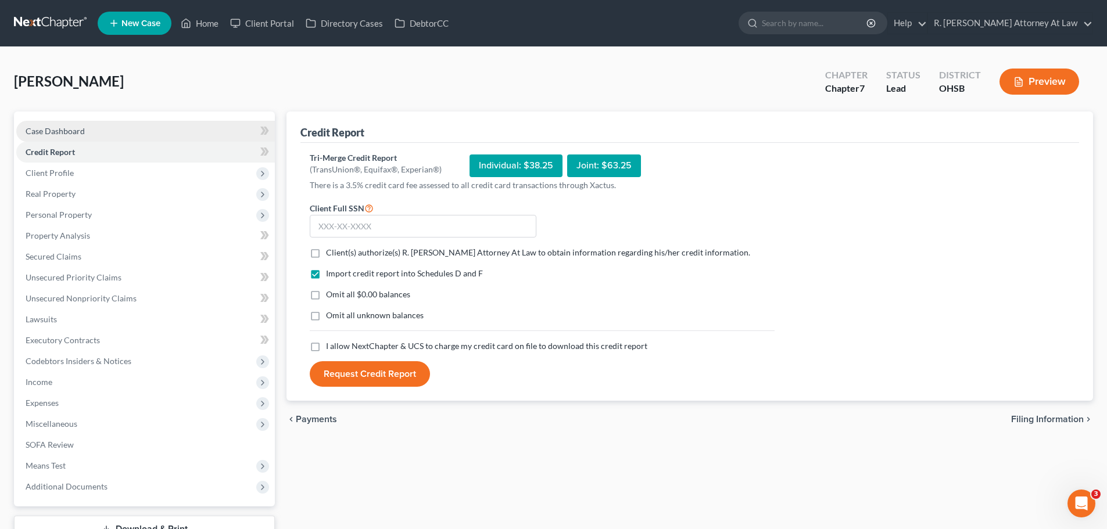
click at [76, 130] on span "Case Dashboard" at bounding box center [55, 131] width 59 height 10
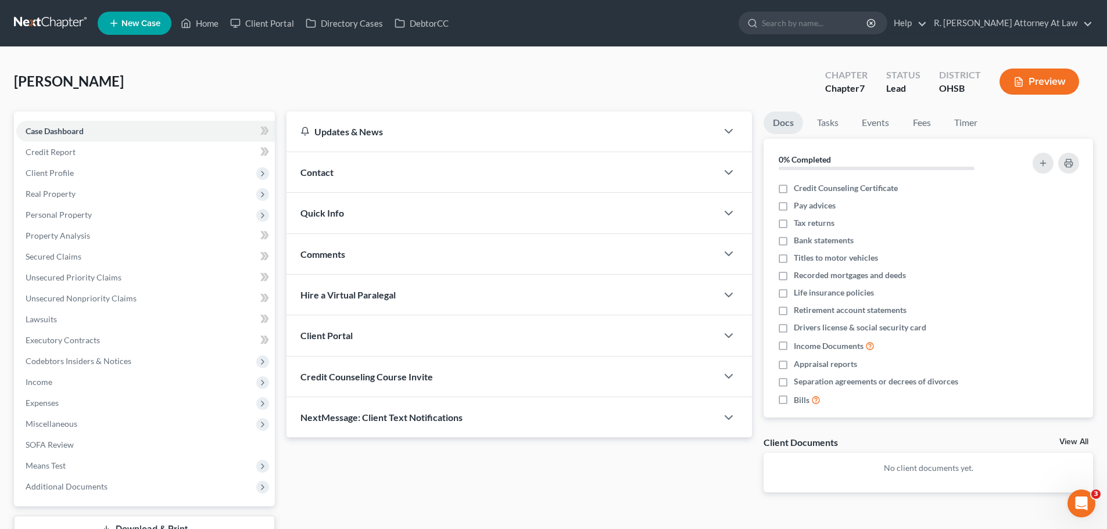
click at [332, 172] on span "Contact" at bounding box center [316, 172] width 33 height 11
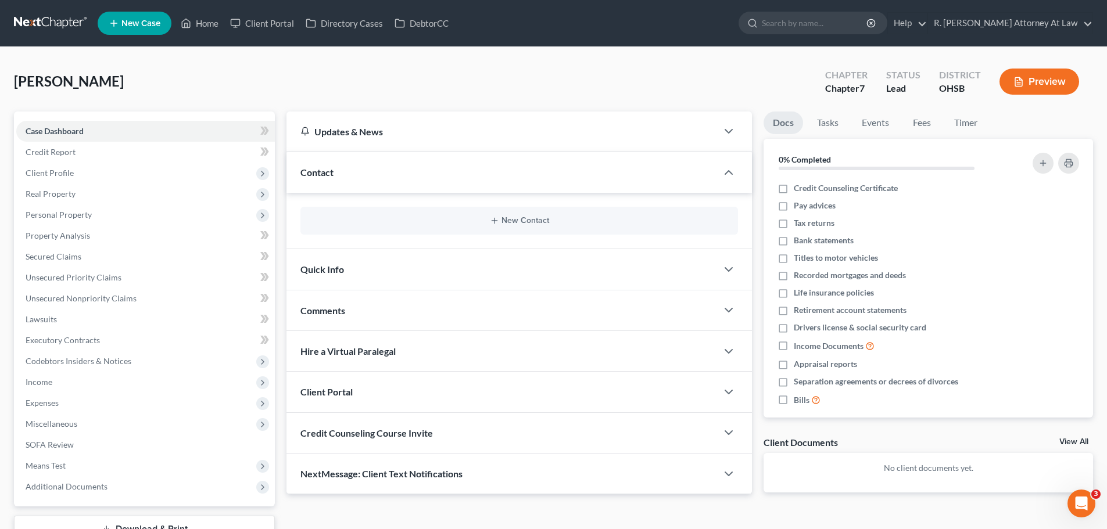
click at [534, 228] on div "New Contact" at bounding box center [518, 221] width 437 height 28
click at [530, 221] on button "New Contact" at bounding box center [519, 220] width 419 height 9
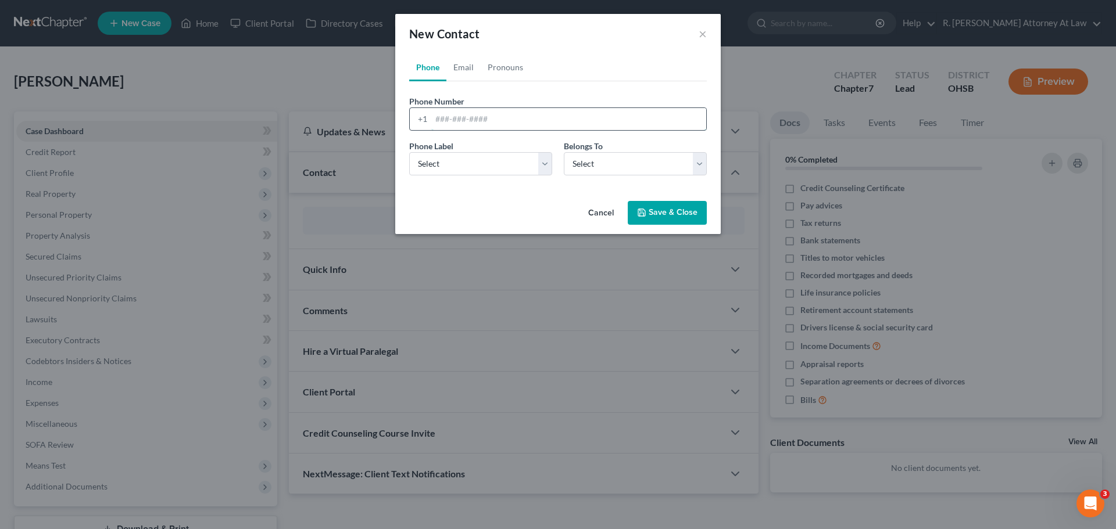
click at [465, 120] on input "tel" at bounding box center [568, 119] width 275 height 22
type input "317-760-7938"
click at [449, 163] on select "Select Mobile Home Work Other" at bounding box center [480, 163] width 143 height 23
select select "0"
click at [409, 152] on select "Select Mobile Home Work Other" at bounding box center [480, 163] width 143 height 23
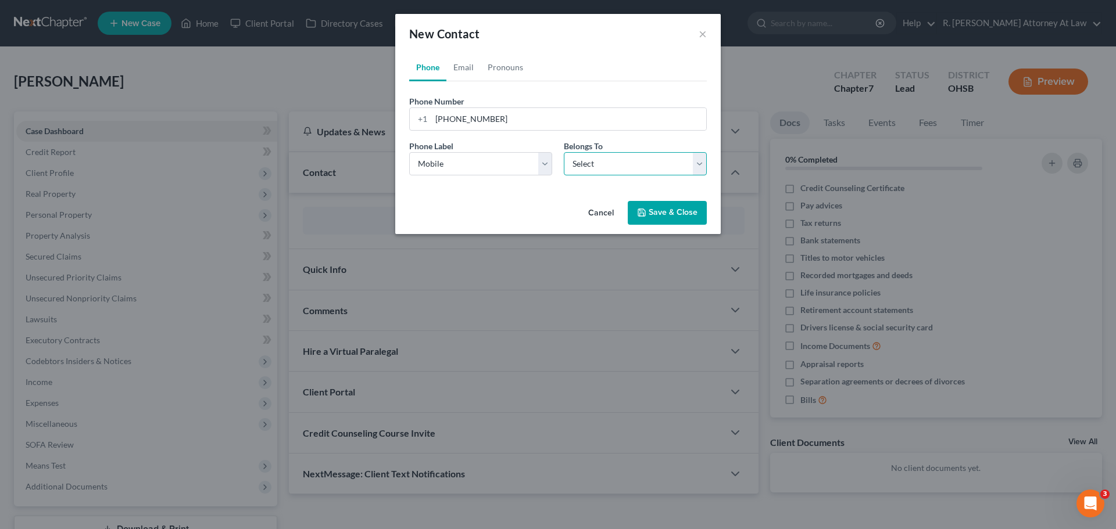
click at [615, 168] on select "Select Client Other" at bounding box center [635, 163] width 143 height 23
select select "0"
click at [564, 152] on select "Select Client Other" at bounding box center [635, 163] width 143 height 23
click at [659, 218] on button "Save & Close" at bounding box center [666, 213] width 79 height 24
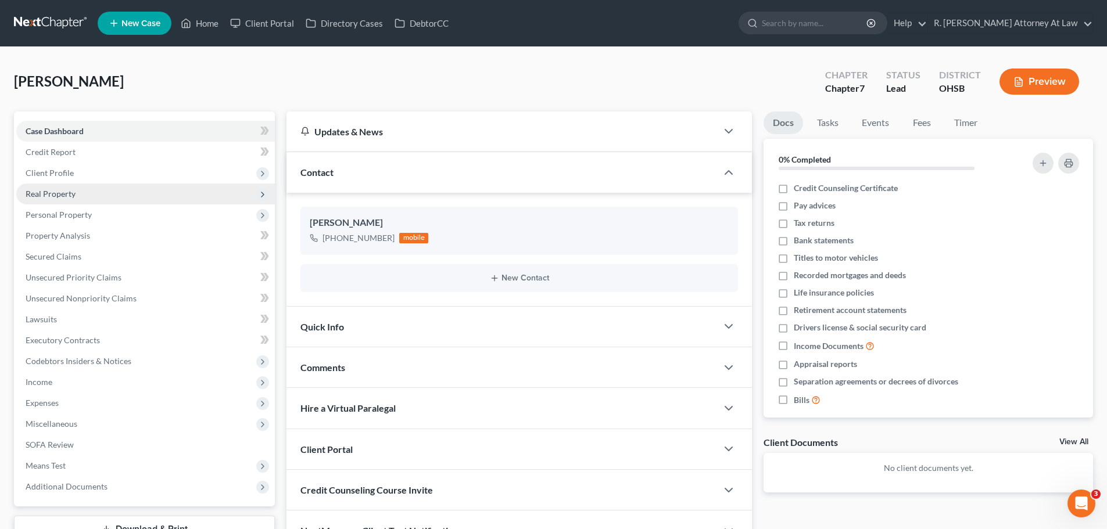
scroll to position [58, 0]
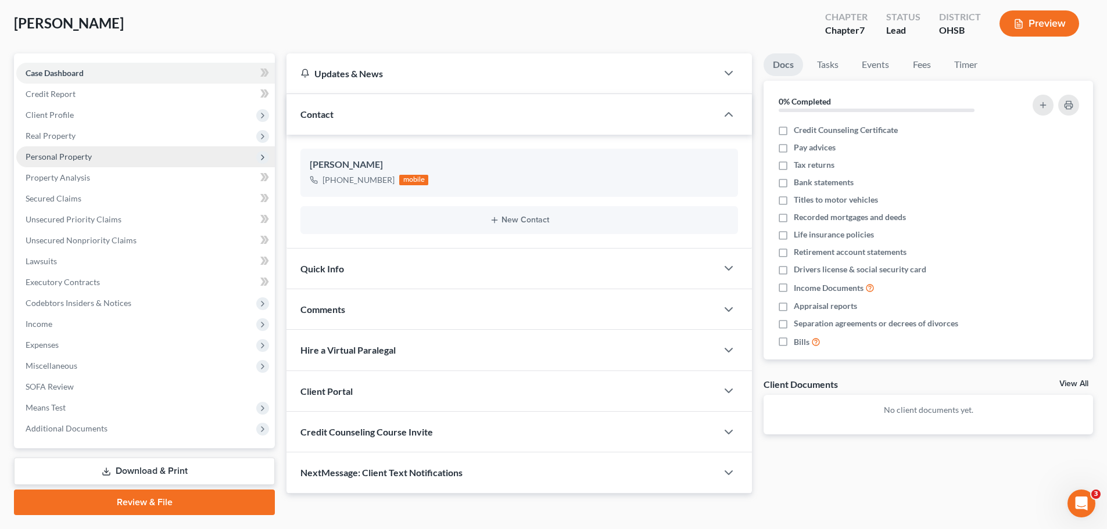
click at [70, 152] on span "Personal Property" at bounding box center [59, 157] width 66 height 10
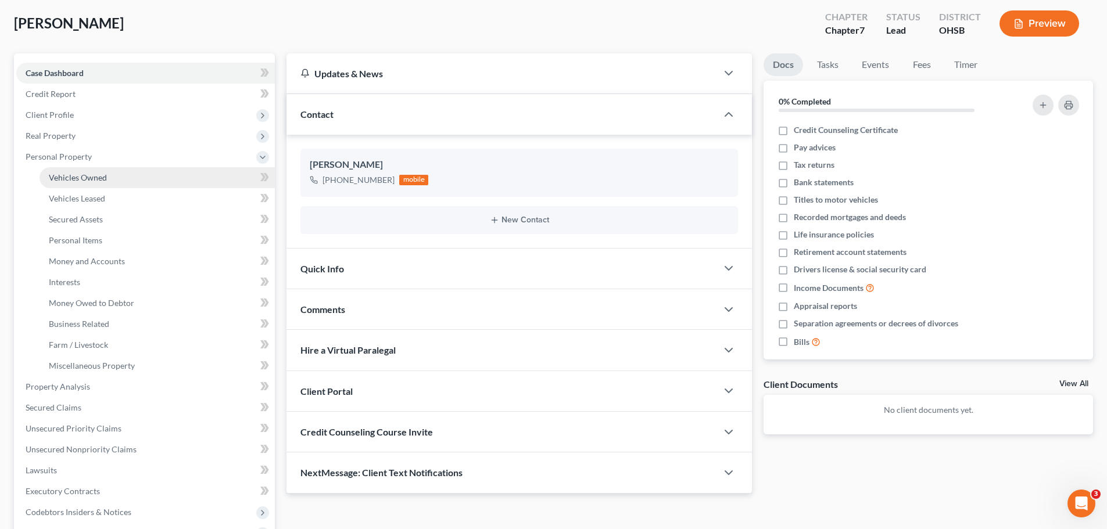
click at [86, 181] on span "Vehicles Owned" at bounding box center [78, 178] width 58 height 10
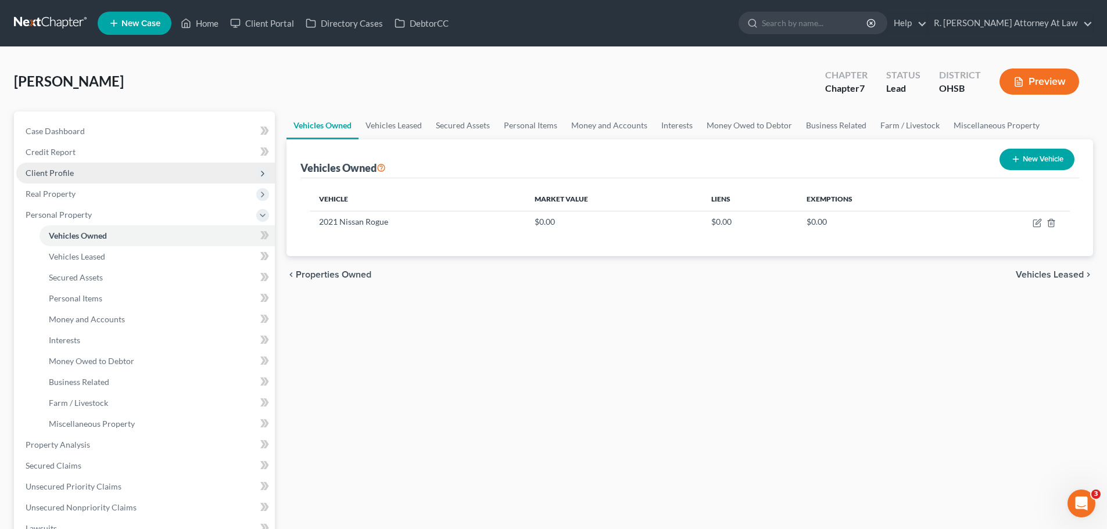
click at [63, 175] on span "Client Profile" at bounding box center [50, 173] width 48 height 10
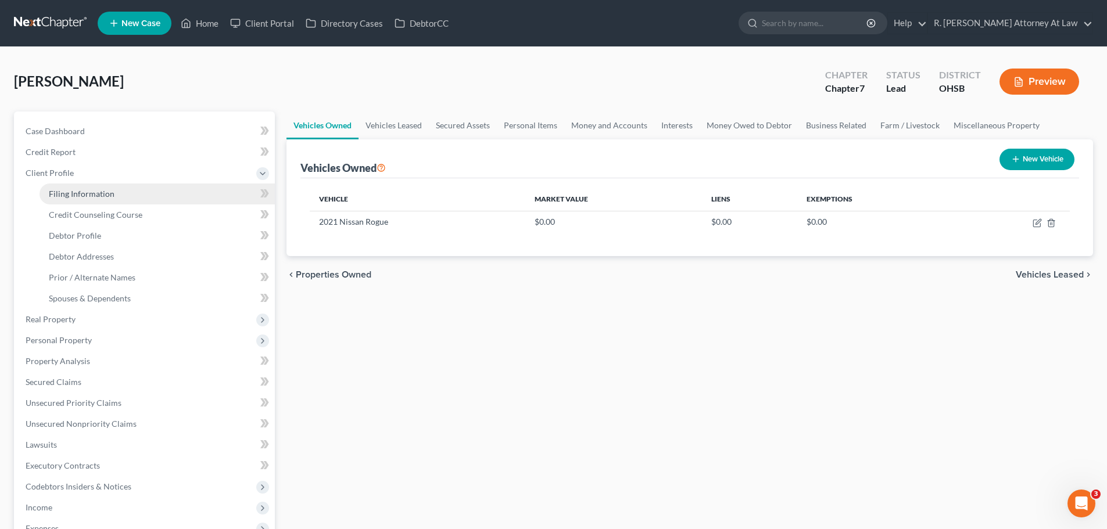
drag, startPoint x: 96, startPoint y: 195, endPoint x: 158, endPoint y: 184, distance: 63.0
click at [97, 195] on span "Filing Information" at bounding box center [82, 194] width 66 height 10
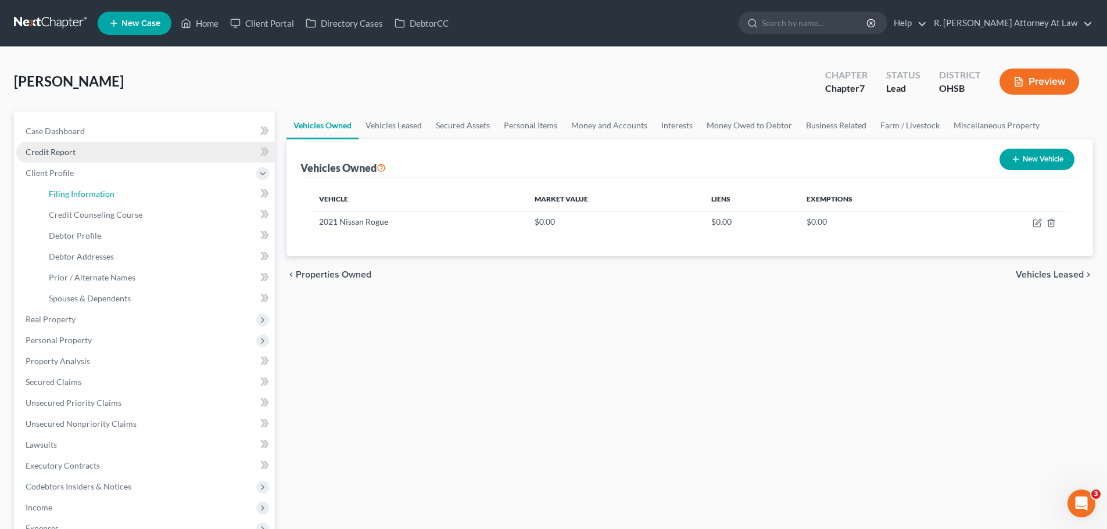
select select "1"
select select "0"
select select "36"
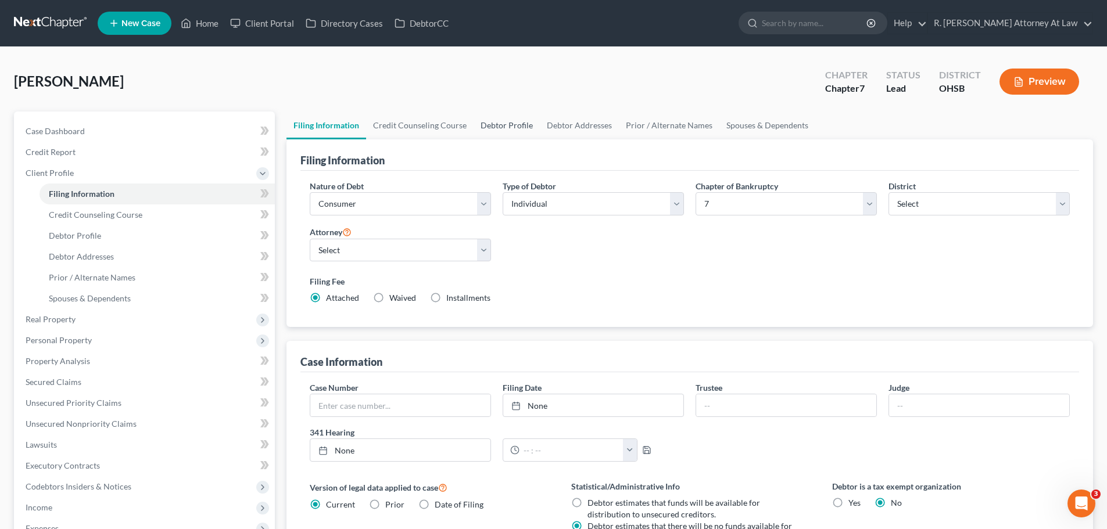
click at [515, 128] on link "Debtor Profile" at bounding box center [507, 126] width 66 height 28
select select "0"
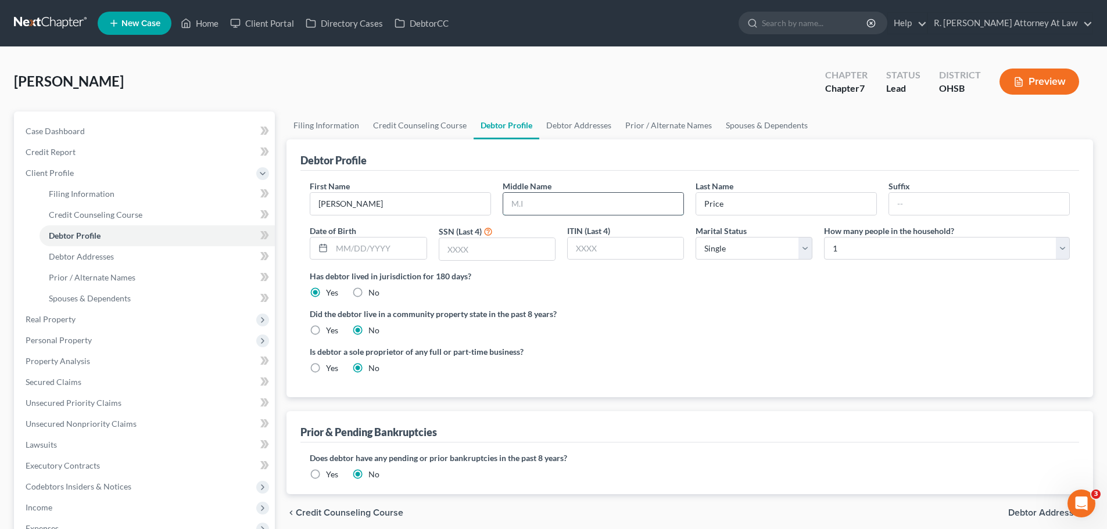
drag, startPoint x: 591, startPoint y: 199, endPoint x: 609, endPoint y: 193, distance: 18.9
click at [591, 199] on input "text" at bounding box center [593, 204] width 180 height 22
type input "Kay"
drag, startPoint x: 930, startPoint y: 202, endPoint x: 575, endPoint y: 218, distance: 355.9
click at [928, 202] on input "text" at bounding box center [979, 204] width 180 height 22
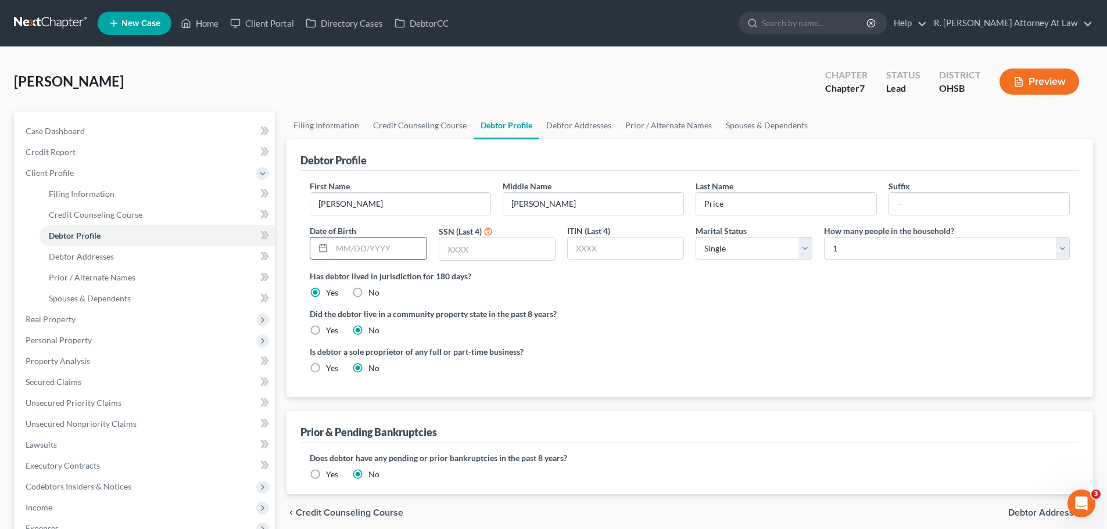
click at [382, 241] on input "text" at bounding box center [379, 249] width 94 height 22
type input "1"
type input "11/17/1966"
click at [461, 245] on input "text" at bounding box center [497, 249] width 116 height 22
type input "0868"
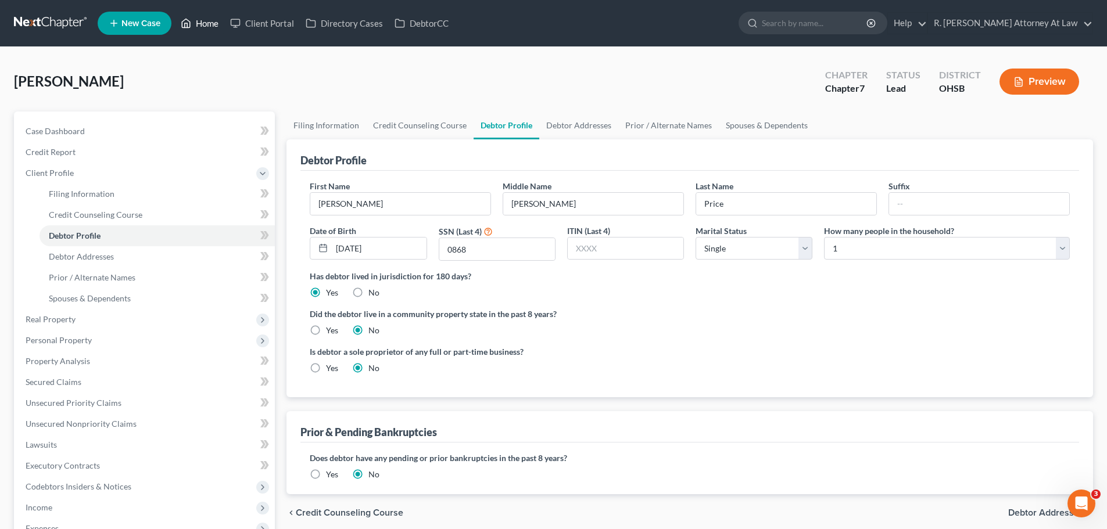
click at [202, 28] on link "Home" at bounding box center [199, 23] width 49 height 21
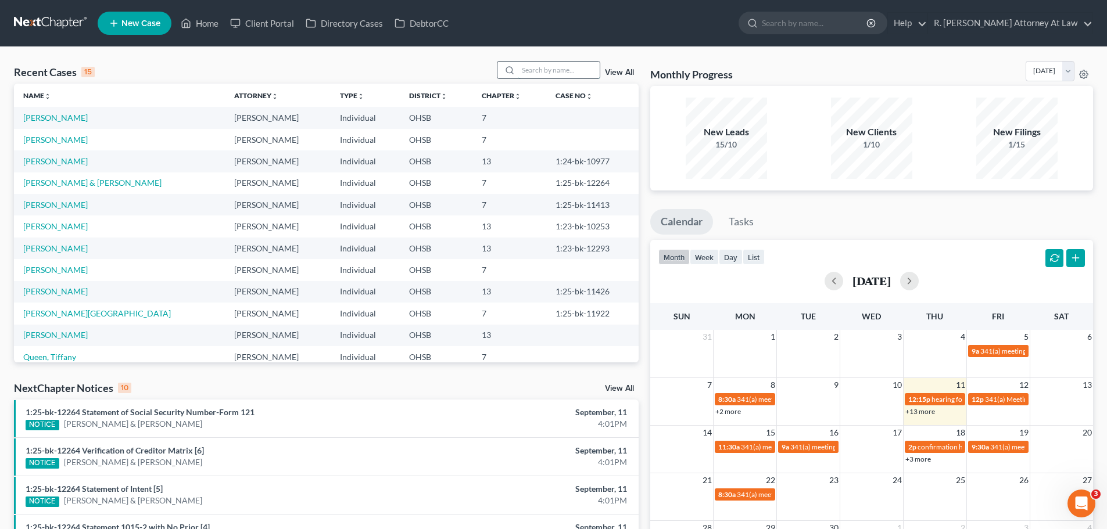
click at [546, 73] on input "search" at bounding box center [558, 70] width 81 height 17
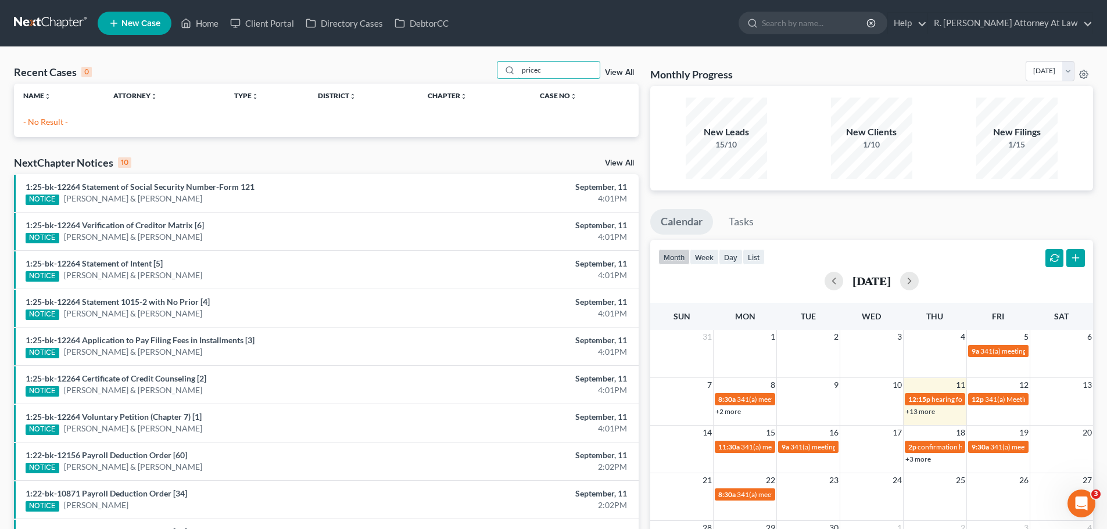
drag, startPoint x: 553, startPoint y: 71, endPoint x: 489, endPoint y: 73, distance: 63.3
click at [490, 73] on div "Recent Cases 0 pricec View All" at bounding box center [326, 72] width 625 height 23
type input "emily"
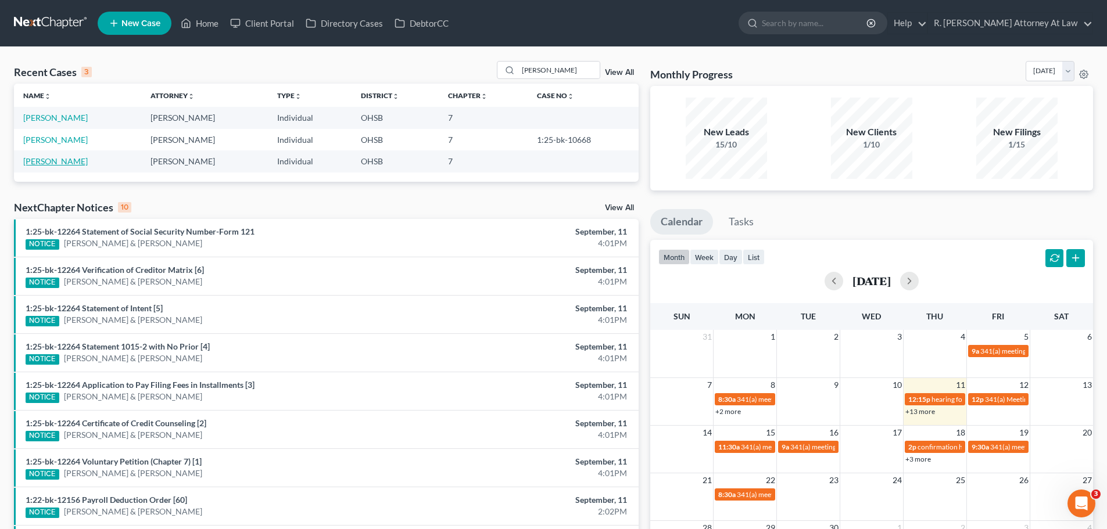
click at [54, 163] on link "Price, Emily" at bounding box center [55, 161] width 64 height 10
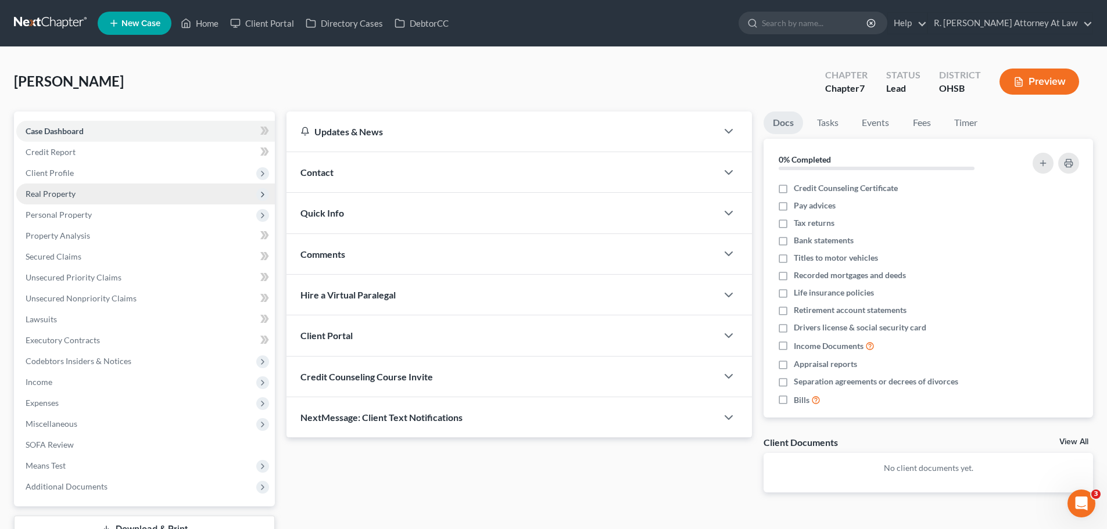
click at [64, 198] on span "Real Property" at bounding box center [51, 194] width 50 height 10
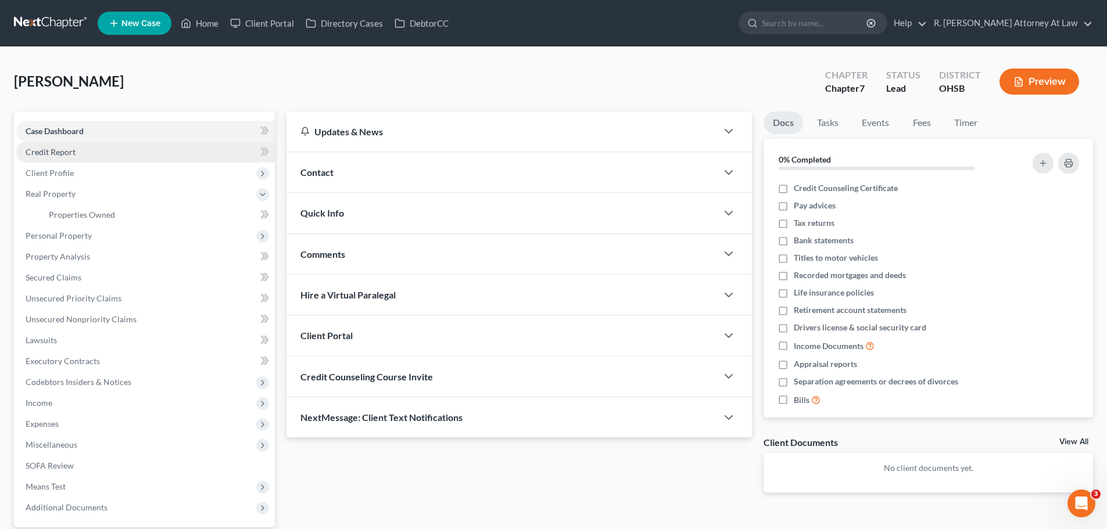
click at [62, 157] on link "Credit Report" at bounding box center [145, 152] width 259 height 21
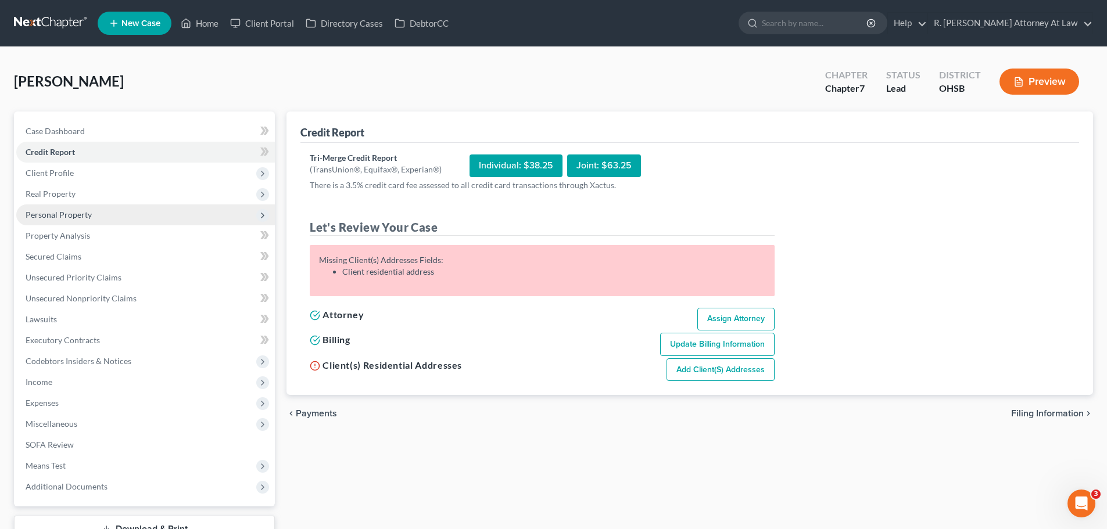
click at [61, 217] on span "Personal Property" at bounding box center [59, 215] width 66 height 10
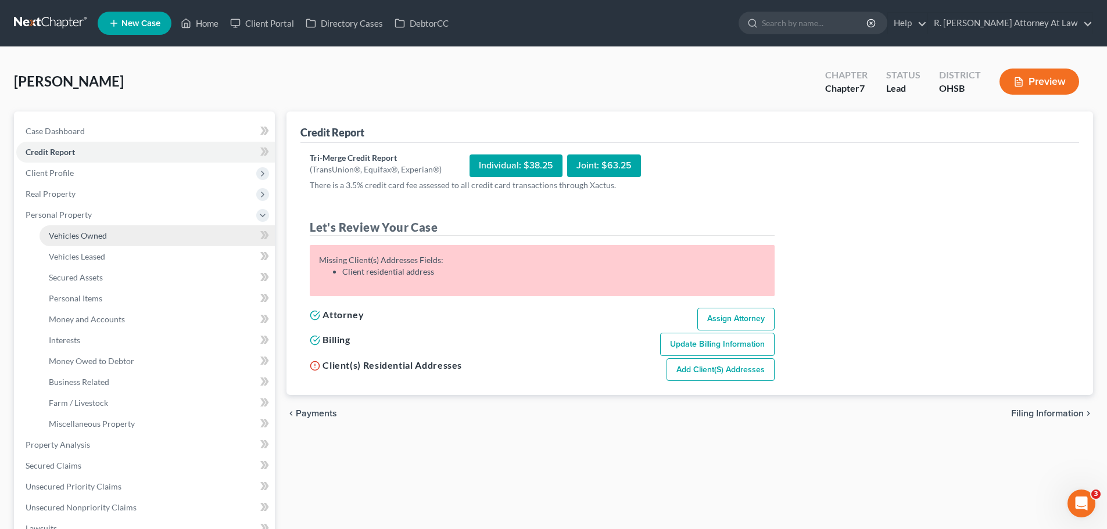
click at [77, 235] on span "Vehicles Owned" at bounding box center [78, 236] width 58 height 10
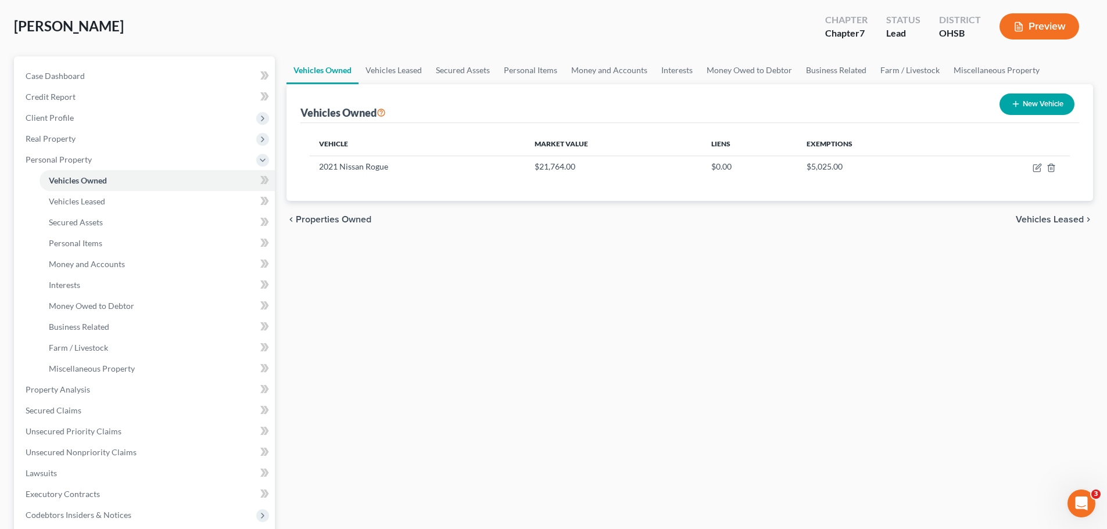
scroll to position [58, 0]
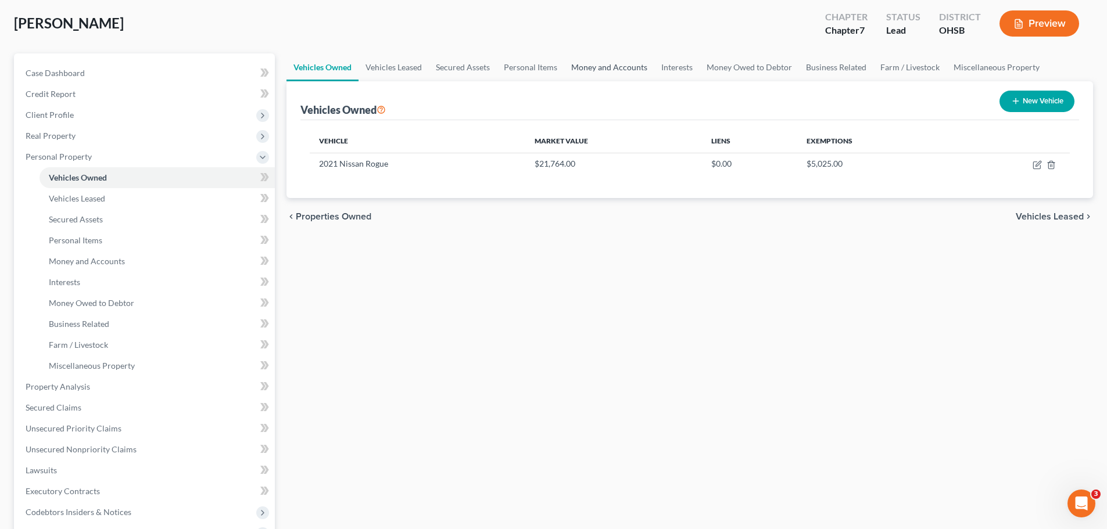
click at [594, 72] on link "Money and Accounts" at bounding box center [609, 67] width 90 height 28
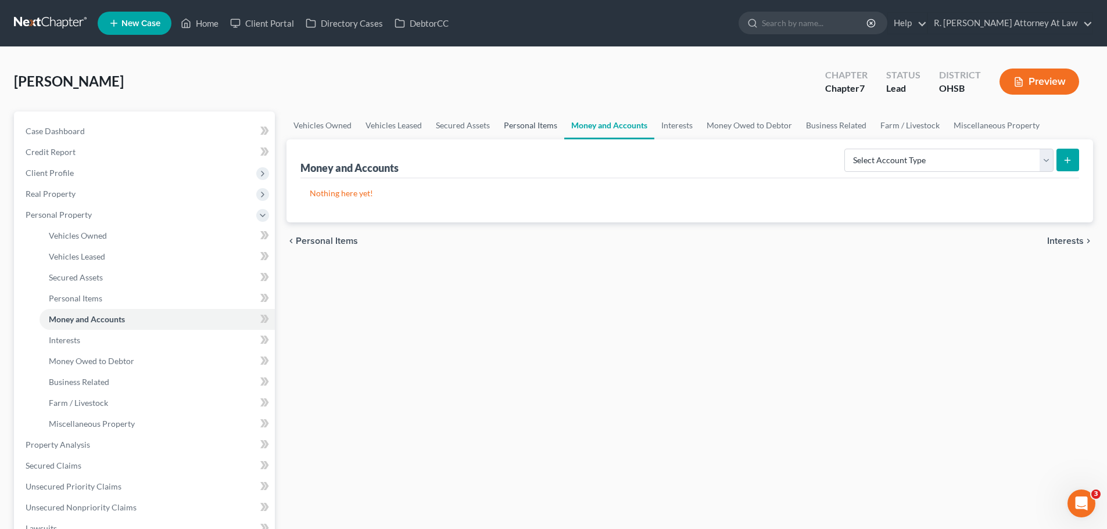
click at [529, 122] on link "Personal Items" at bounding box center [530, 126] width 67 height 28
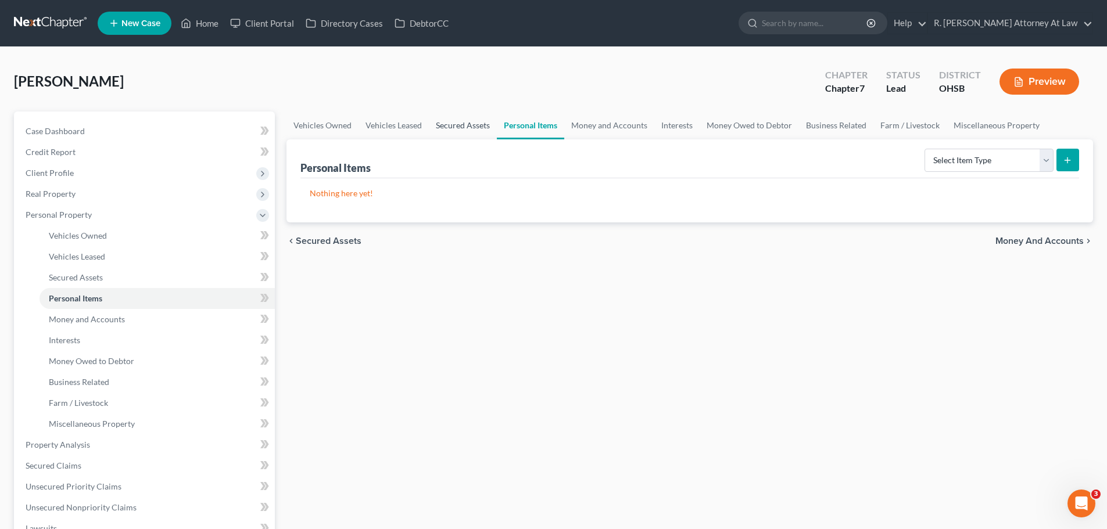
click at [456, 122] on link "Secured Assets" at bounding box center [463, 126] width 68 height 28
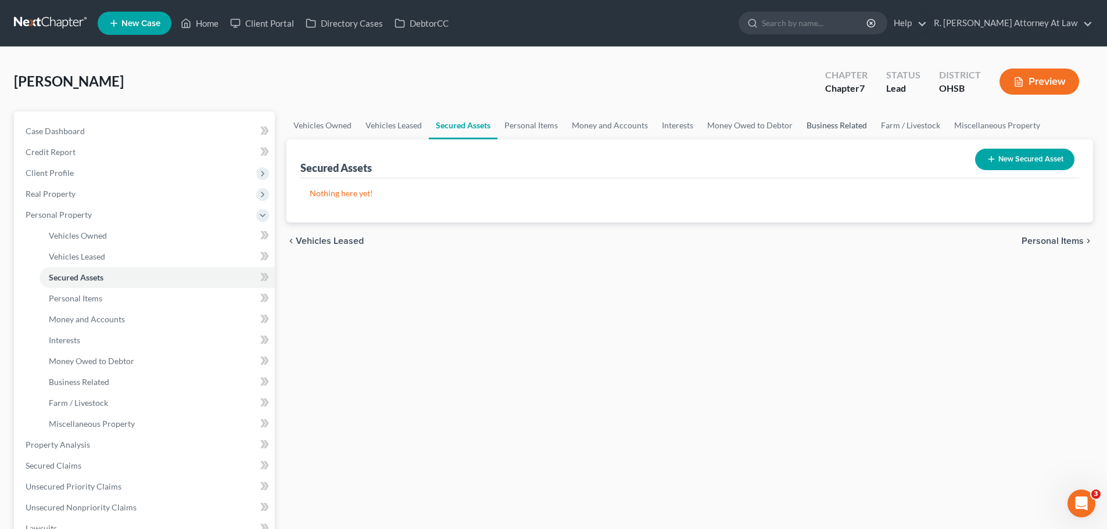
click at [802, 127] on link "Business Related" at bounding box center [836, 126] width 74 height 28
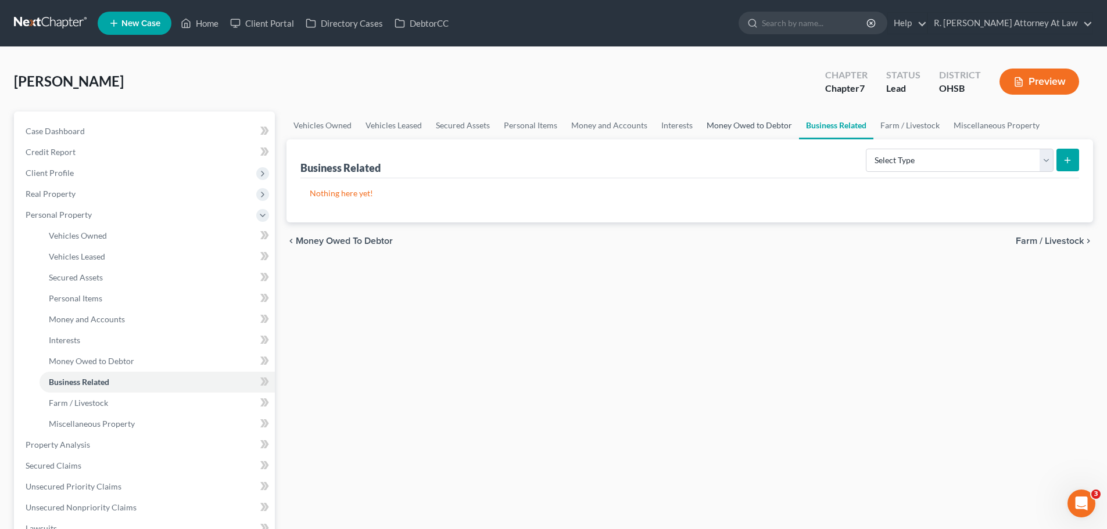
click at [751, 127] on link "Money Owed to Debtor" at bounding box center [749, 126] width 99 height 28
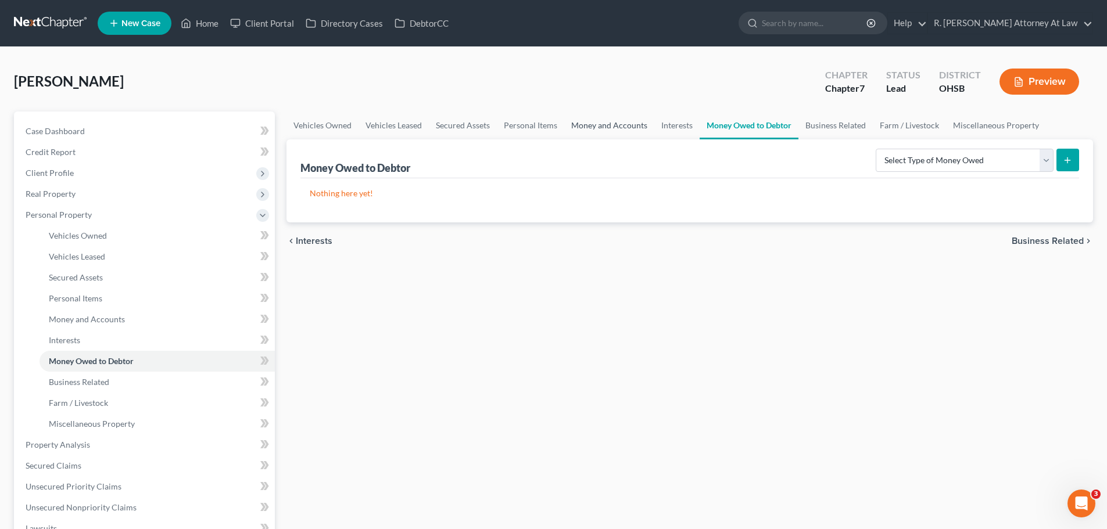
click at [592, 129] on link "Money and Accounts" at bounding box center [609, 126] width 90 height 28
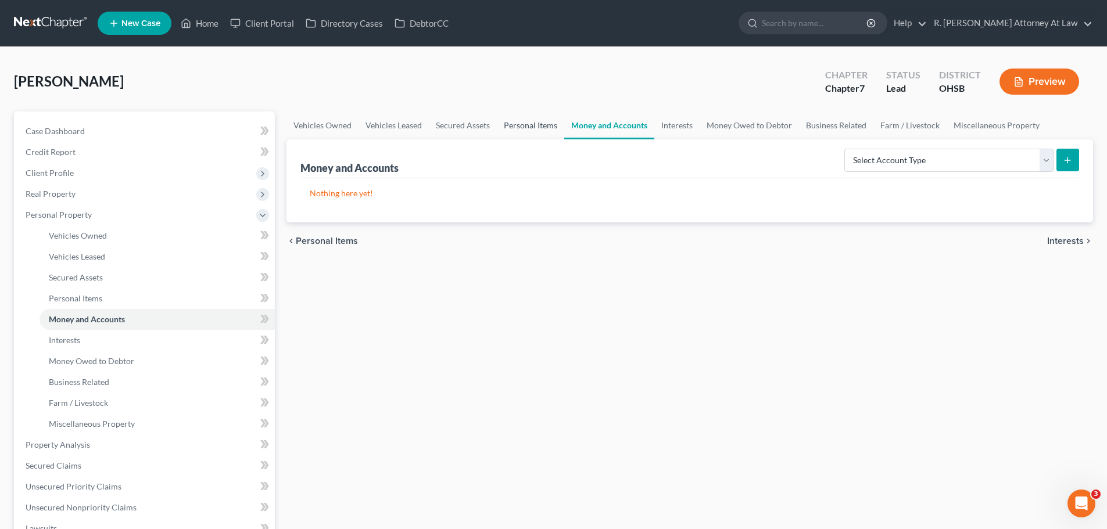
click at [527, 125] on link "Personal Items" at bounding box center [530, 126] width 67 height 28
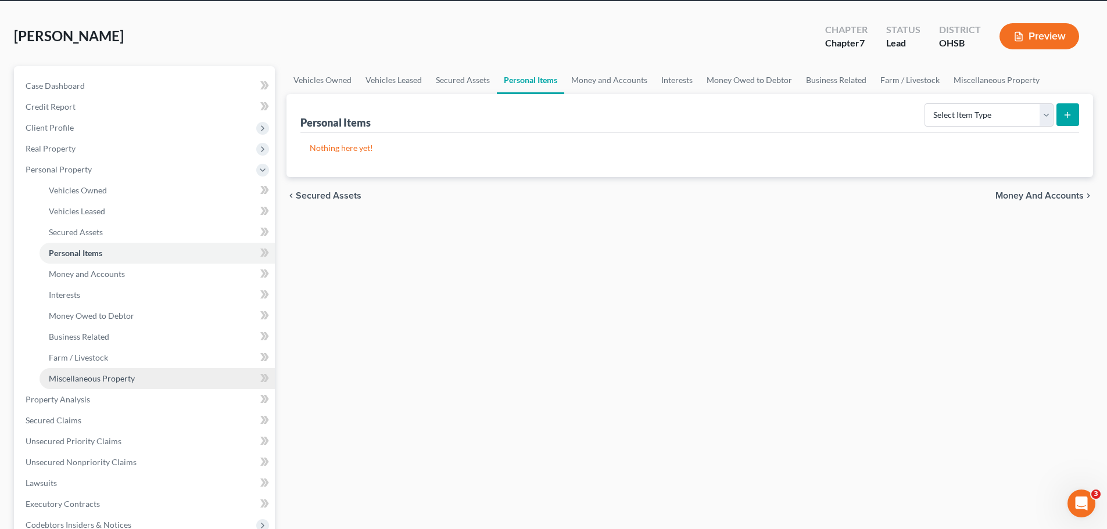
scroll to position [116, 0]
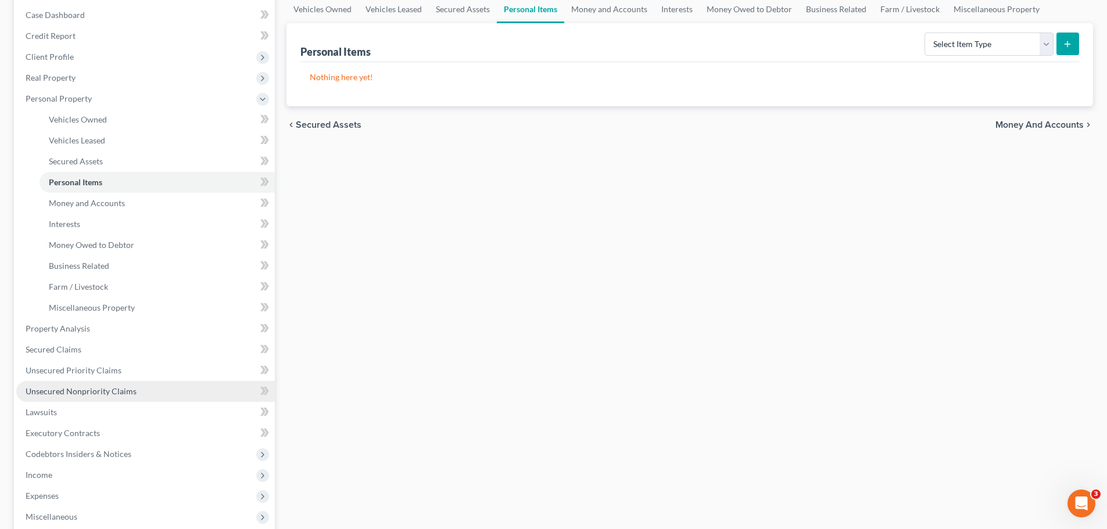
click at [64, 397] on link "Unsecured Nonpriority Claims" at bounding box center [145, 391] width 259 height 21
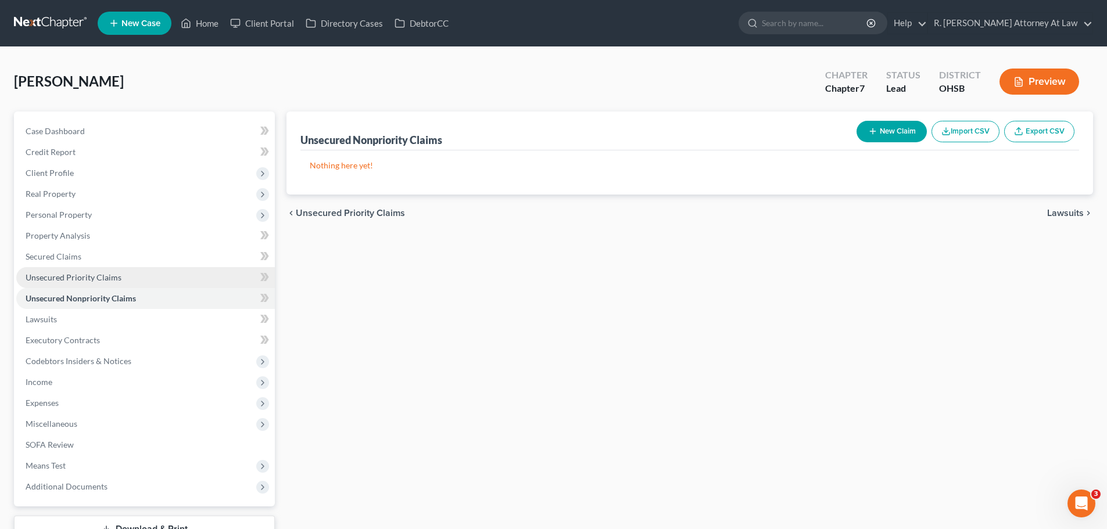
click at [71, 277] on span "Unsecured Priority Claims" at bounding box center [74, 277] width 96 height 10
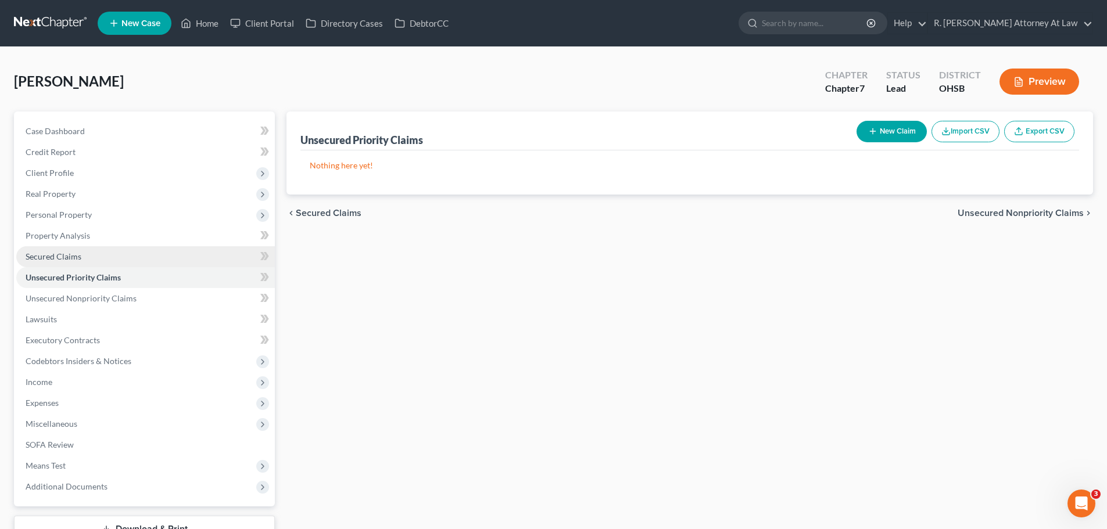
click at [66, 260] on span "Secured Claims" at bounding box center [54, 257] width 56 height 10
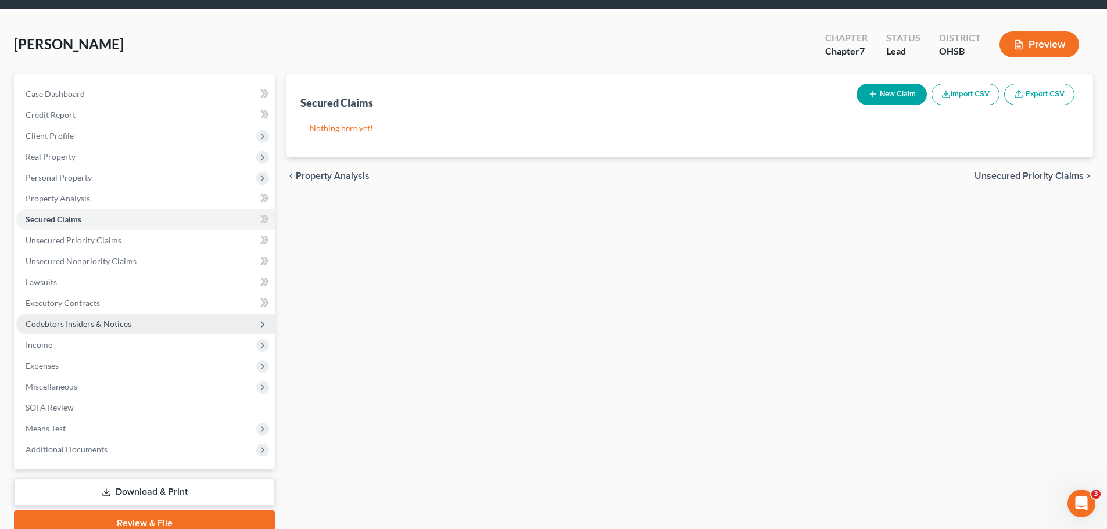
scroll to position [58, 0]
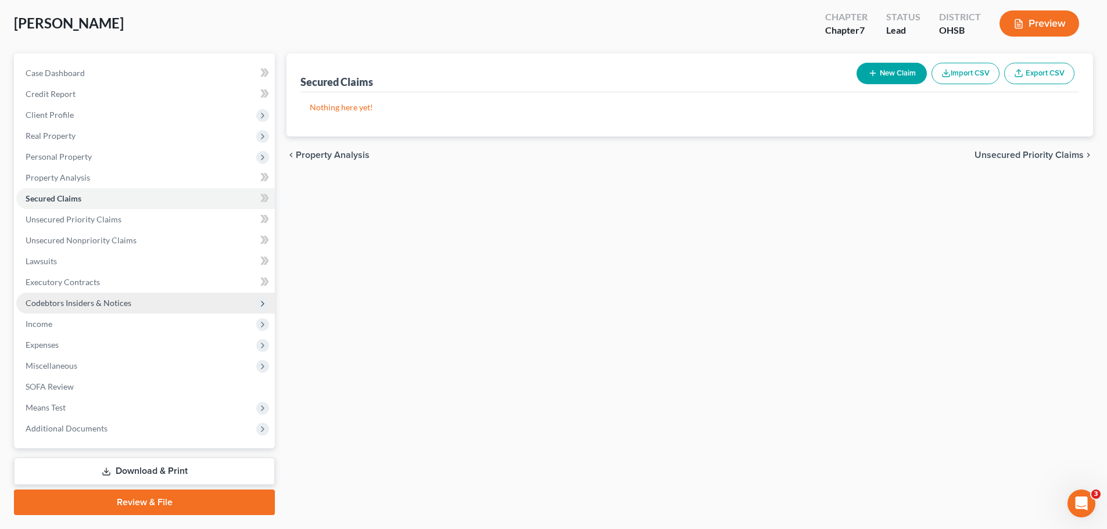
click at [71, 300] on span "Codebtors Insiders & Notices" at bounding box center [79, 303] width 106 height 10
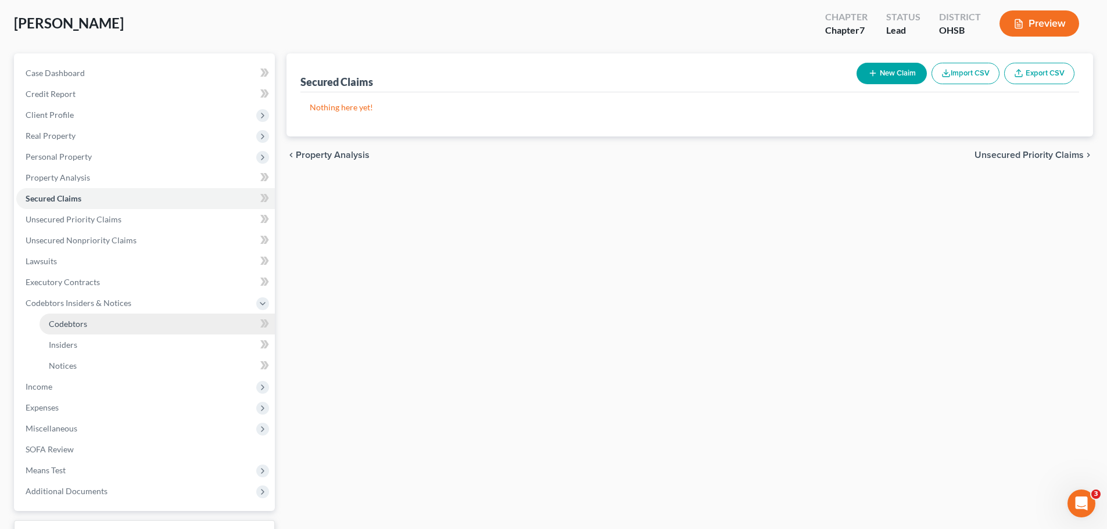
click at [70, 329] on link "Codebtors" at bounding box center [157, 324] width 235 height 21
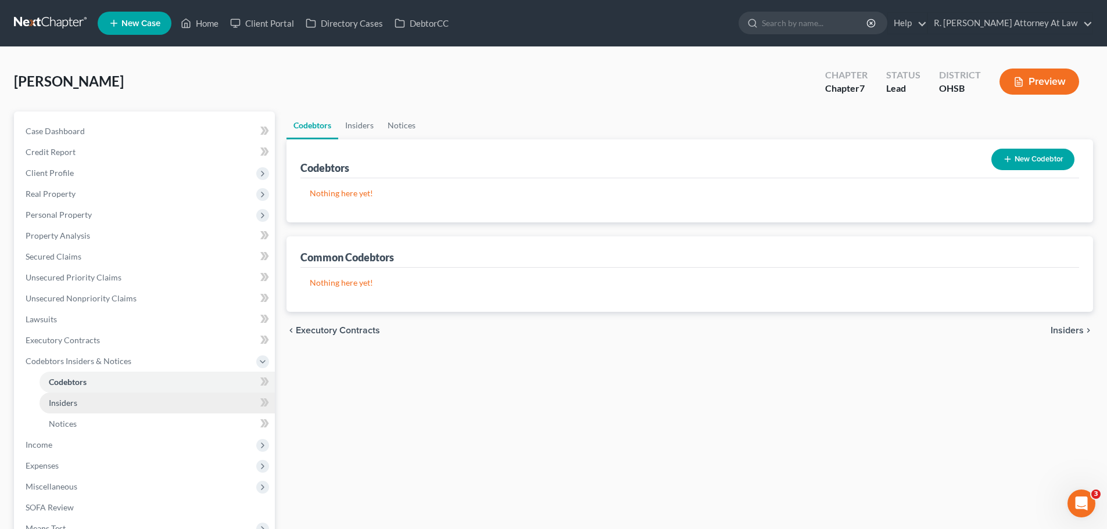
click at [69, 403] on span "Insiders" at bounding box center [63, 403] width 28 height 10
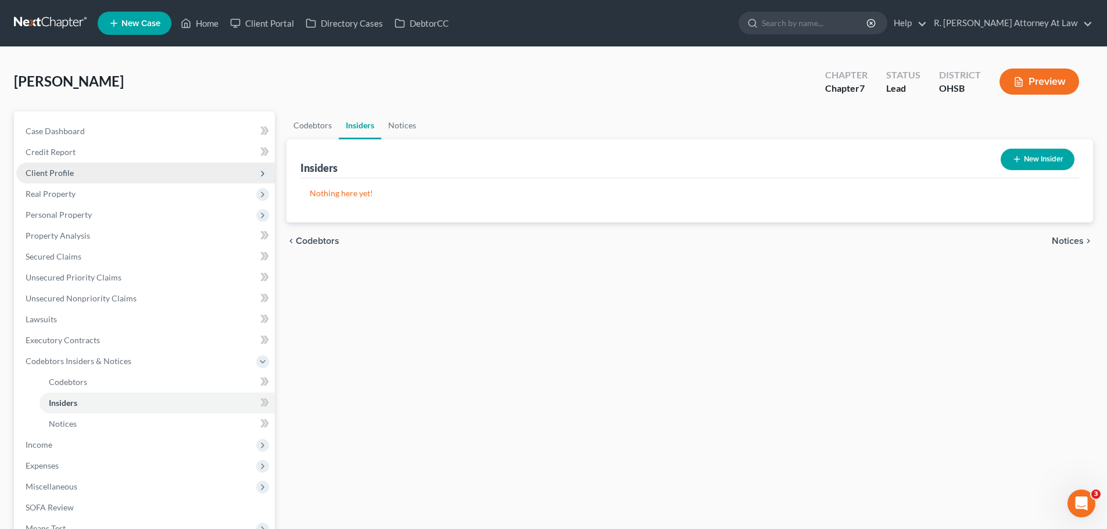
click at [66, 173] on span "Client Profile" at bounding box center [50, 173] width 48 height 10
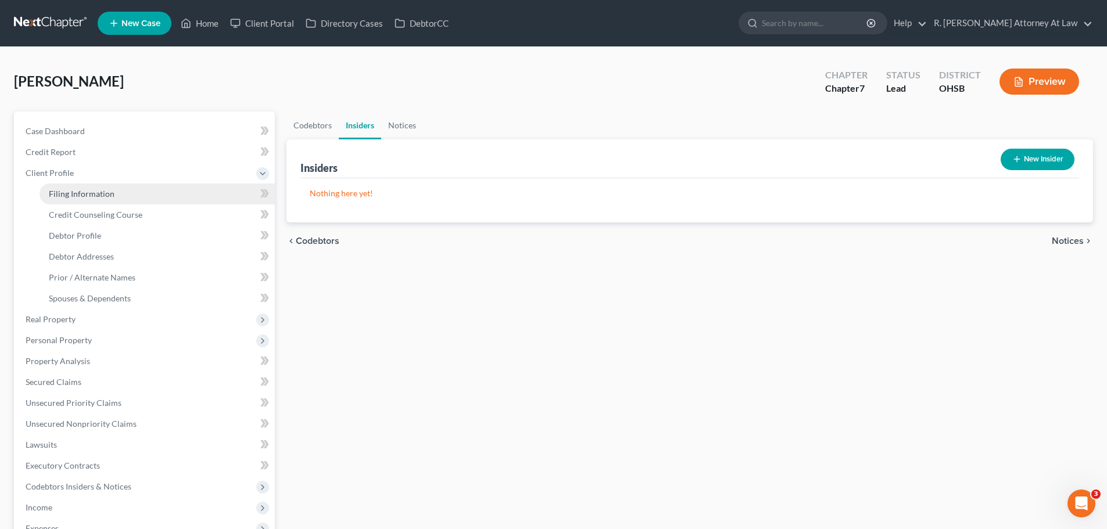
click at [107, 193] on span "Filing Information" at bounding box center [82, 194] width 66 height 10
select select "1"
select select "0"
select select "62"
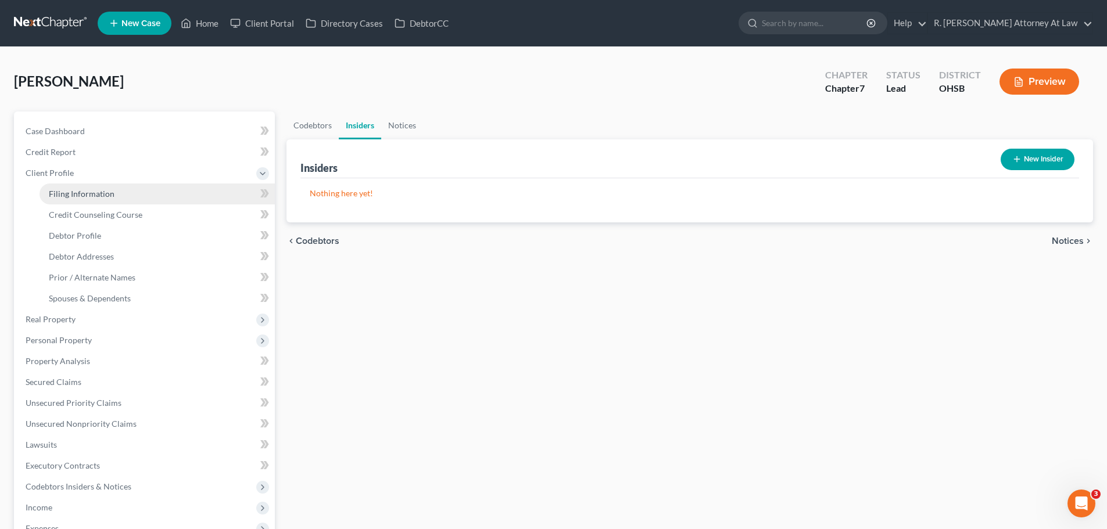
select select "0"
select select "36"
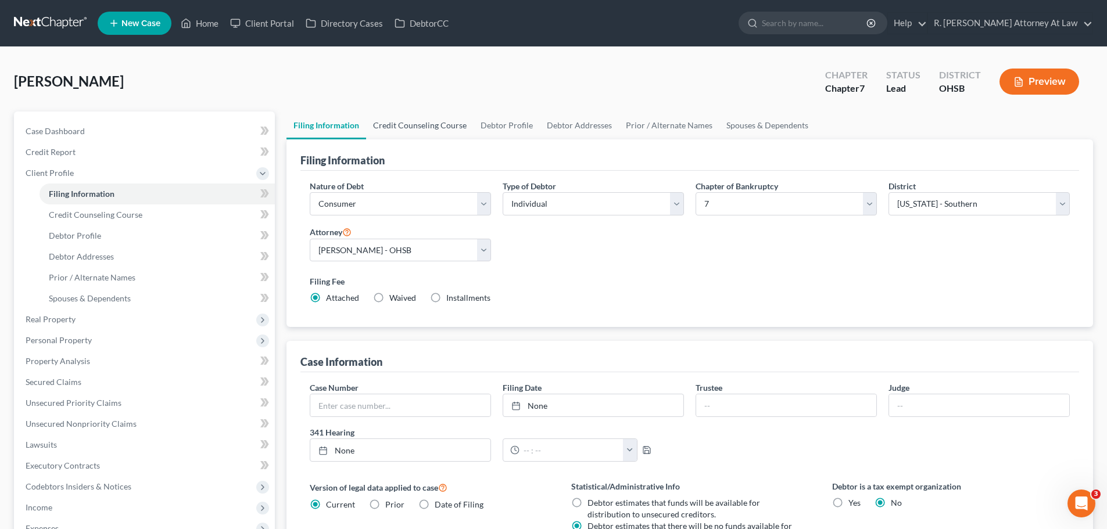
click at [440, 124] on link "Credit Counseling Course" at bounding box center [419, 126] width 107 height 28
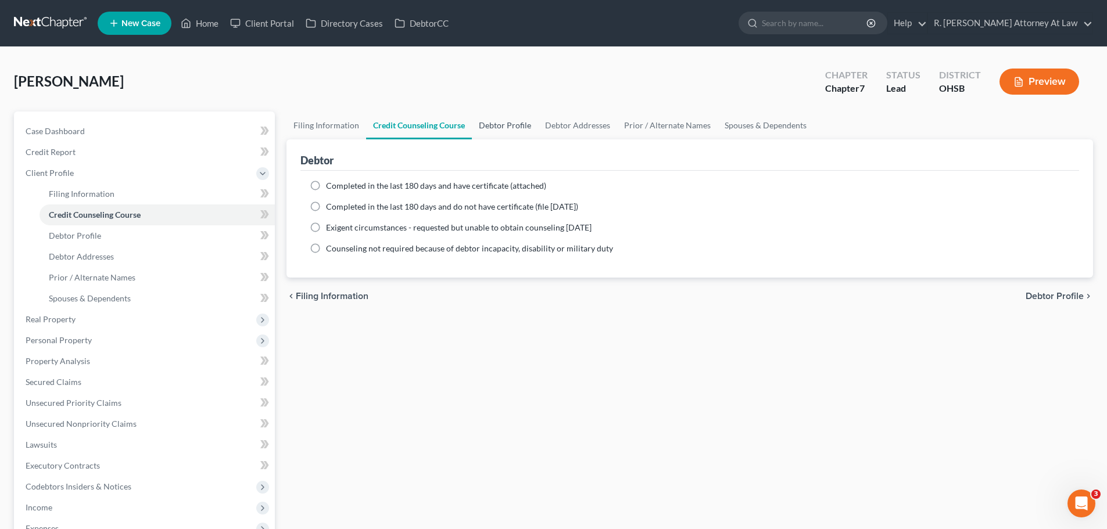
click at [501, 124] on link "Debtor Profile" at bounding box center [505, 126] width 66 height 28
select select "0"
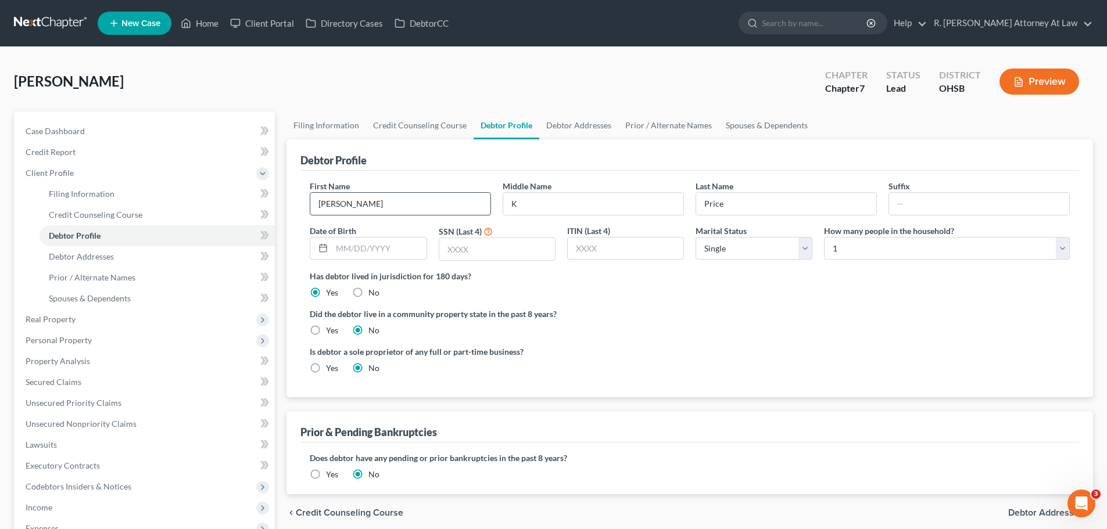
click at [452, 202] on input "Emily" at bounding box center [400, 204] width 180 height 22
type input "Emily DO NOT USE"
click at [206, 23] on link "Home" at bounding box center [199, 23] width 49 height 21
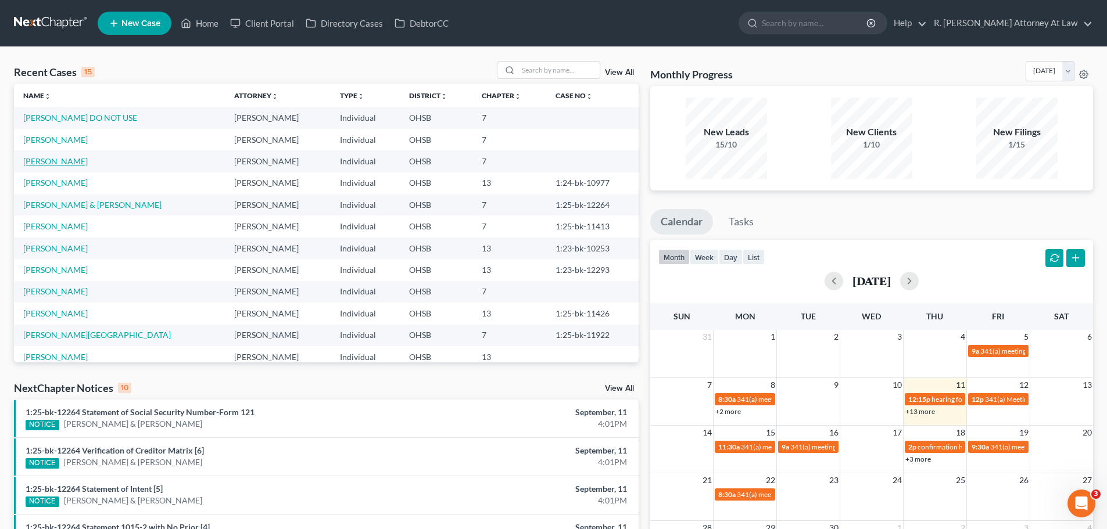
click at [52, 162] on link "Price, Emily" at bounding box center [55, 161] width 64 height 10
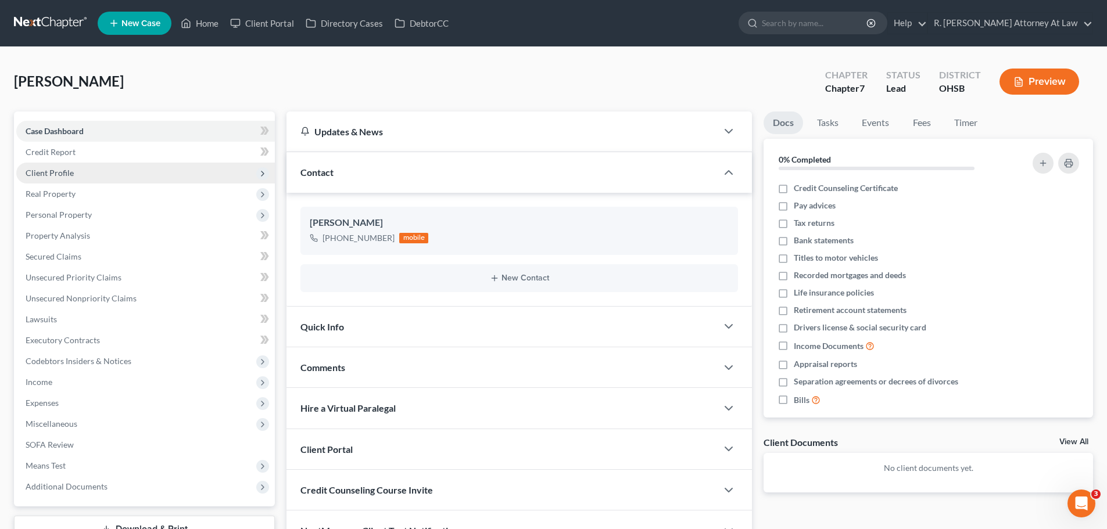
click at [59, 167] on span "Client Profile" at bounding box center [145, 173] width 259 height 21
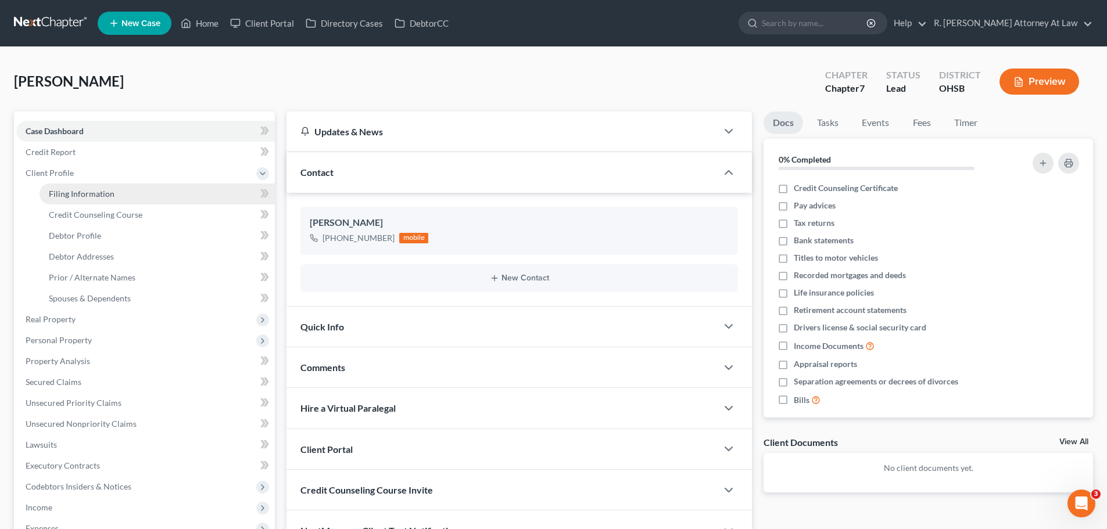
click at [100, 197] on span "Filing Information" at bounding box center [82, 194] width 66 height 10
select select "1"
select select "0"
select select "62"
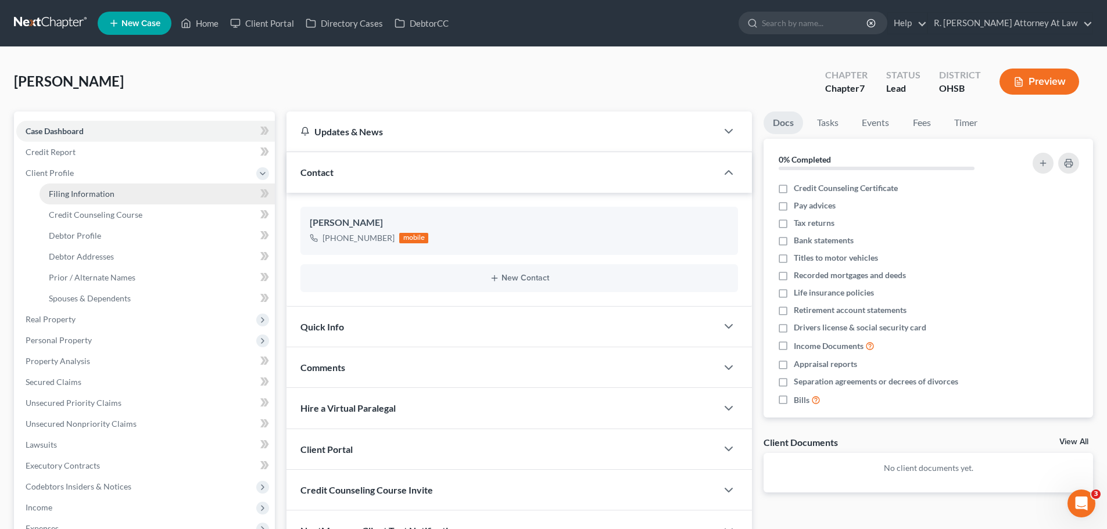
select select "0"
select select "36"
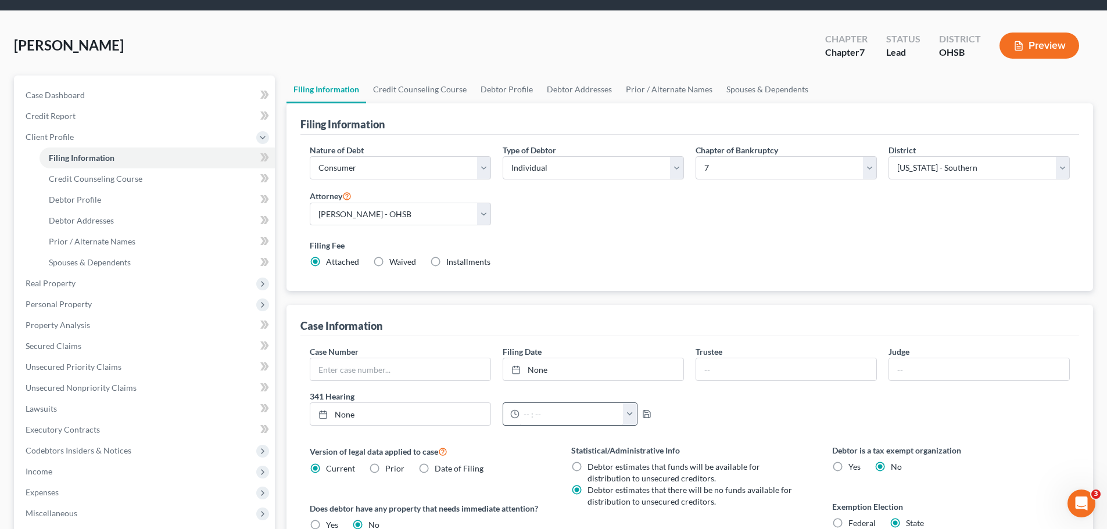
scroll to position [236, 0]
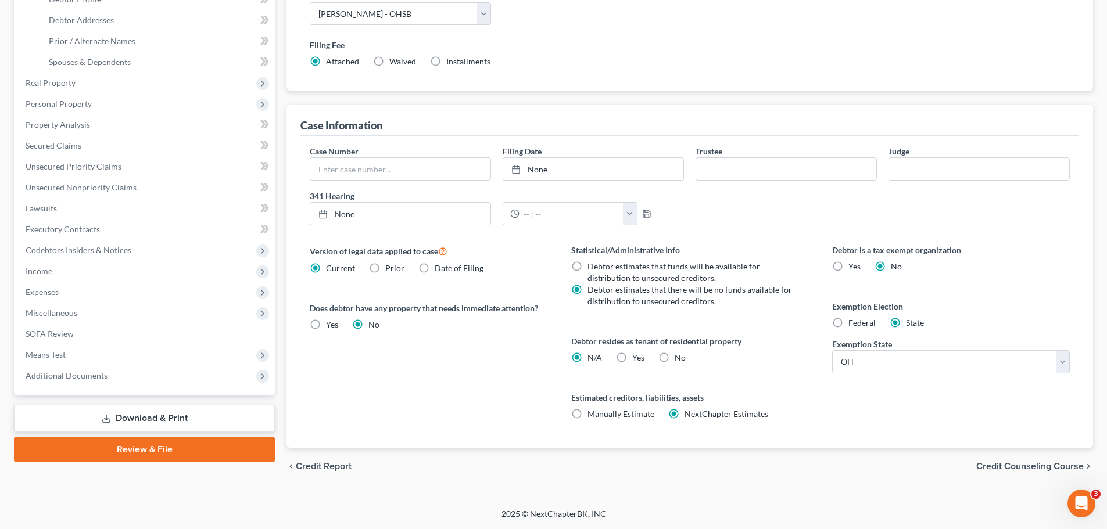
click at [632, 353] on label "Yes Yes" at bounding box center [638, 358] width 12 height 12
click at [637, 353] on input "Yes Yes" at bounding box center [641, 356] width 8 height 8
radio input "true"
radio input "false"
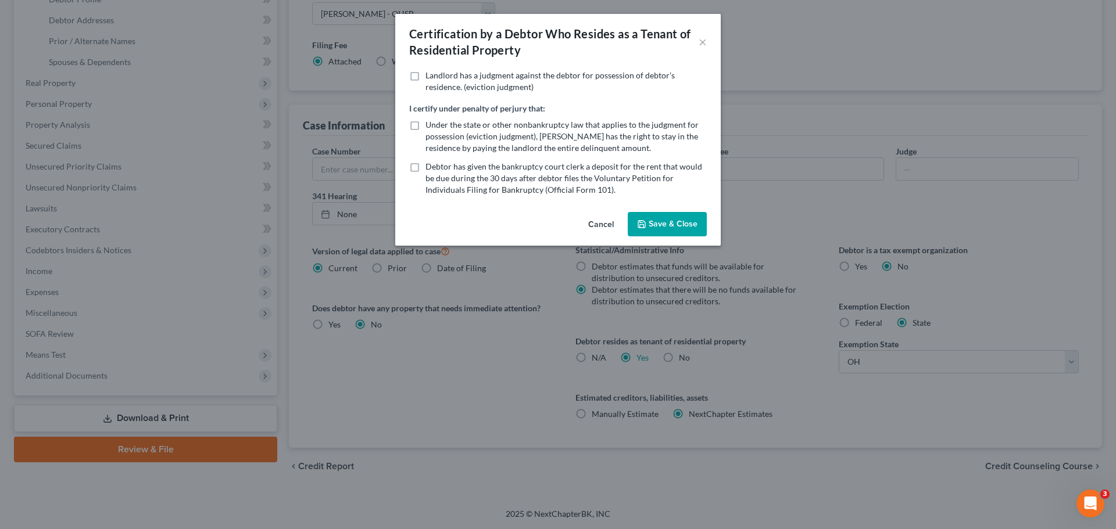
click at [661, 225] on button "Save & Close" at bounding box center [666, 224] width 79 height 24
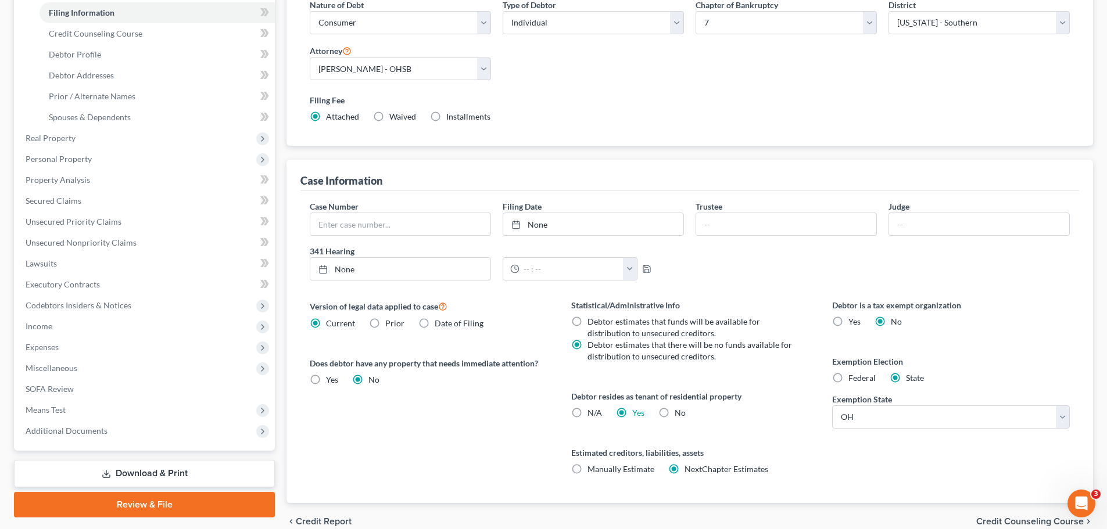
scroll to position [4, 0]
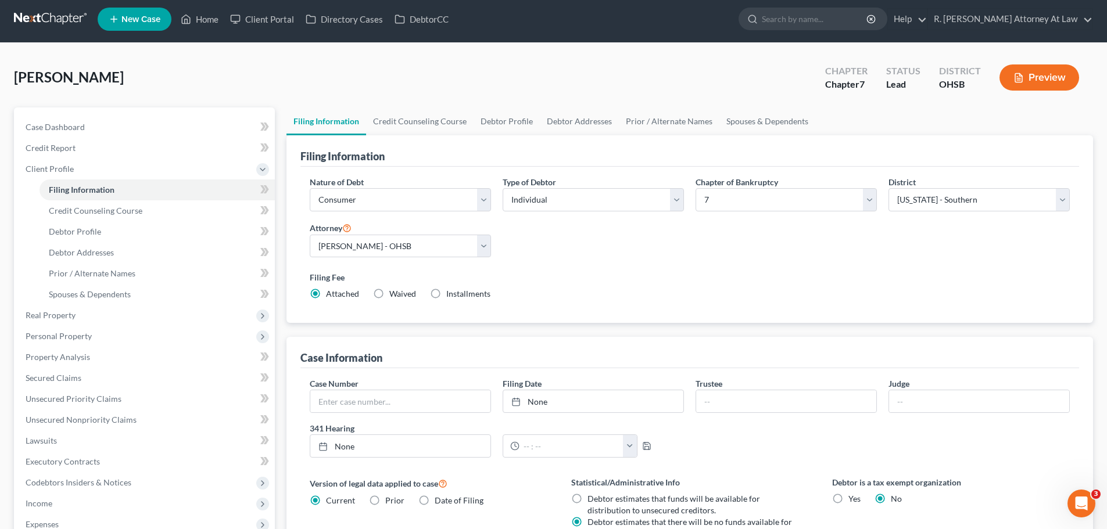
click at [446, 295] on label "Installments Installments" at bounding box center [468, 294] width 44 height 12
click at [451, 295] on input "Installments Installments" at bounding box center [455, 292] width 8 height 8
radio input "true"
radio input "false"
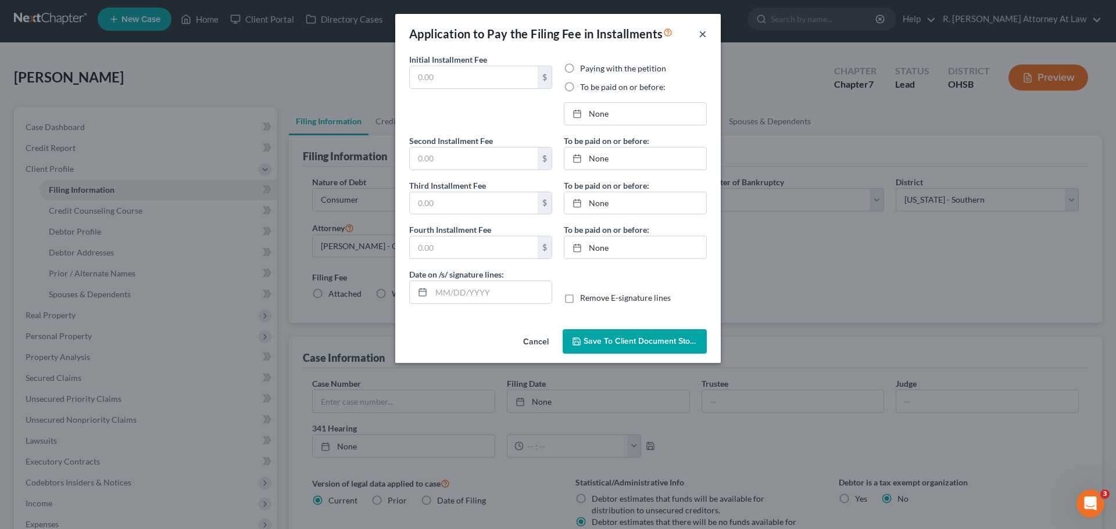
click at [705, 37] on button "×" at bounding box center [702, 34] width 8 height 14
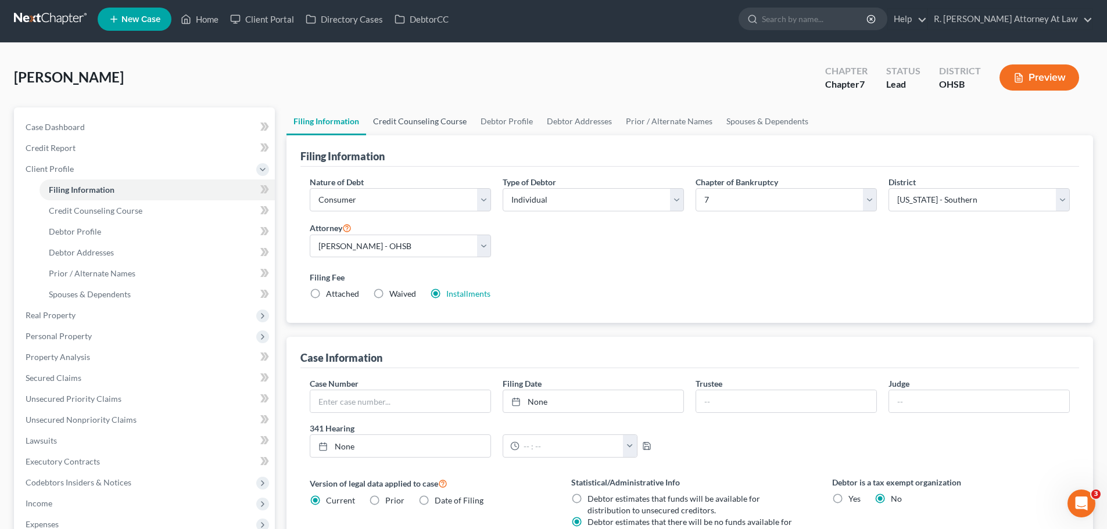
click at [447, 123] on link "Credit Counseling Course" at bounding box center [419, 121] width 107 height 28
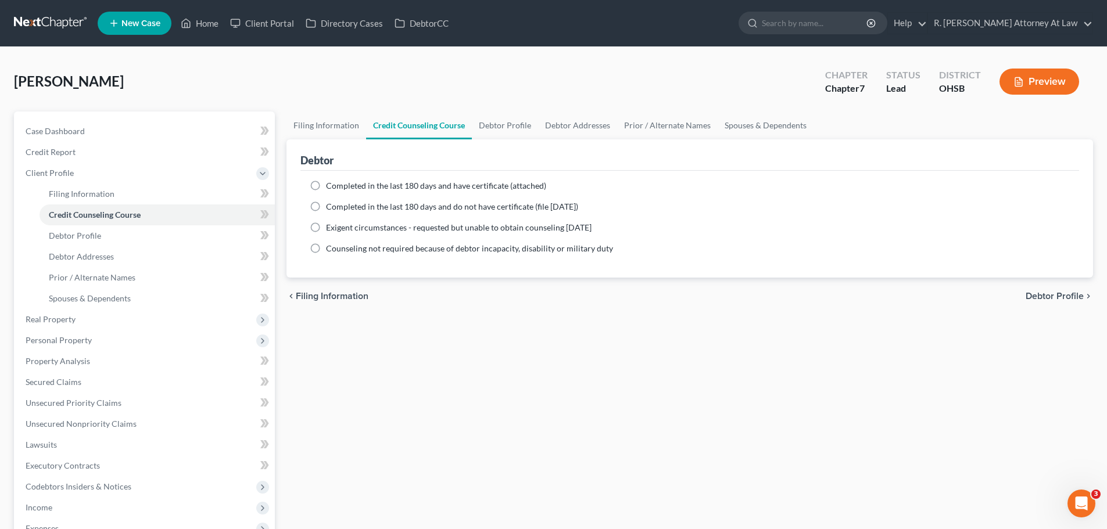
click at [326, 187] on label "Completed in the last 180 days and have certificate (attached)" at bounding box center [436, 186] width 220 height 12
click at [331, 187] on input "Completed in the last 180 days and have certificate (attached)" at bounding box center [335, 184] width 8 height 8
radio input "true"
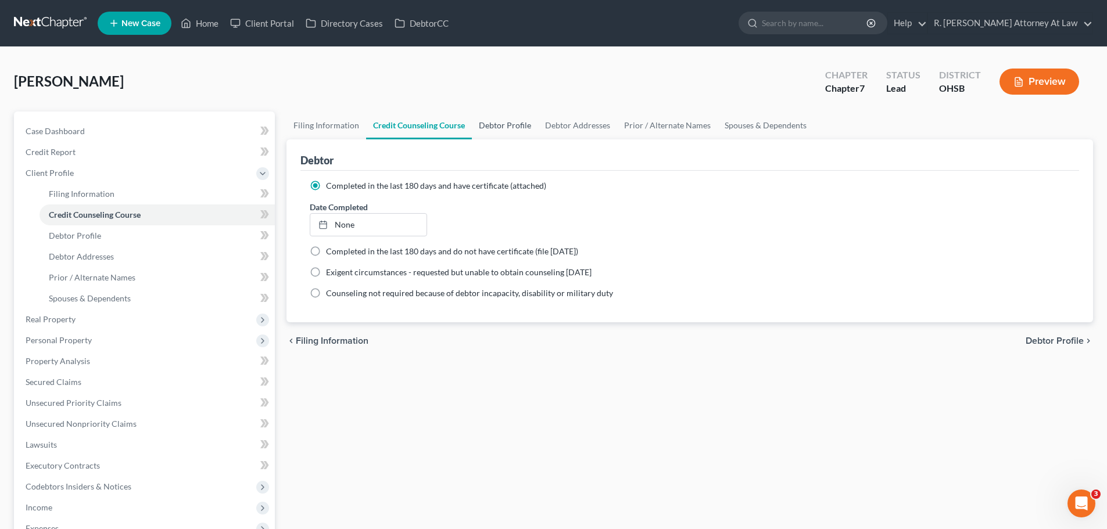
click at [510, 116] on link "Debtor Profile" at bounding box center [505, 126] width 66 height 28
select select "0"
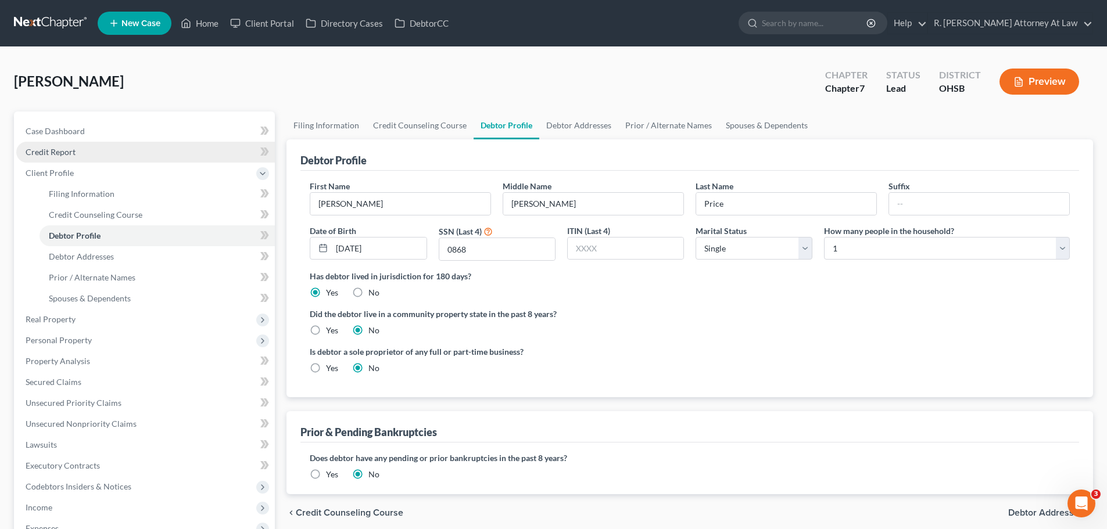
click at [36, 153] on span "Credit Report" at bounding box center [51, 152] width 50 height 10
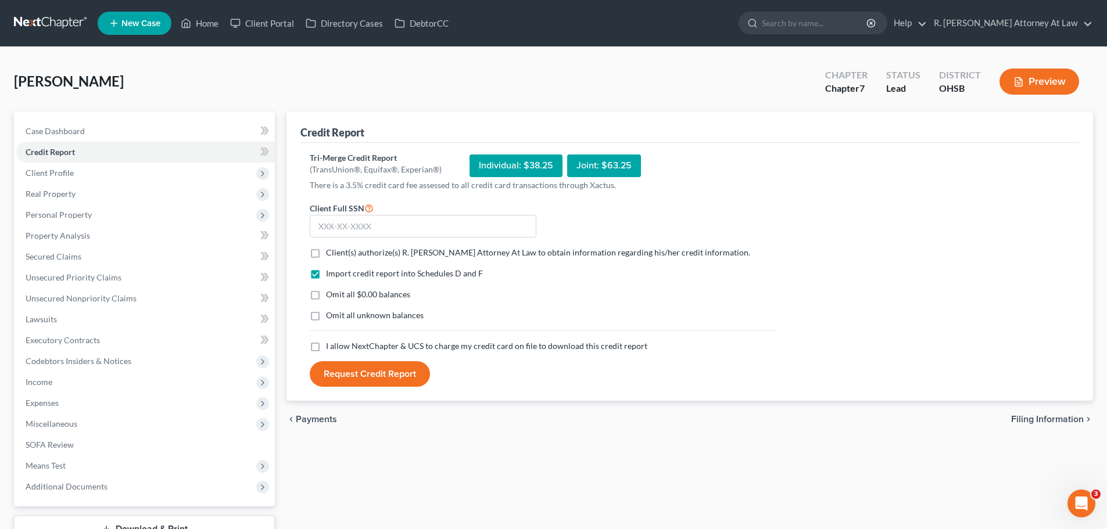
click at [326, 252] on label "Client(s) authorize(s) R. Dean Snyder Attorney At Law to obtain information reg…" at bounding box center [538, 253] width 424 height 12
click at [331, 252] on input "Client(s) authorize(s) R. Dean Snyder Attorney At Law to obtain information reg…" at bounding box center [335, 251] width 8 height 8
drag, startPoint x: 315, startPoint y: 253, endPoint x: 320, endPoint y: 353, distance: 100.0
click at [326, 256] on label "Client(s) authorize(s) R. Dean Snyder Attorney At Law to obtain information reg…" at bounding box center [538, 253] width 424 height 12
click at [331, 254] on input "Client(s) authorize(s) R. Dean Snyder Attorney At Law to obtain information reg…" at bounding box center [335, 251] width 8 height 8
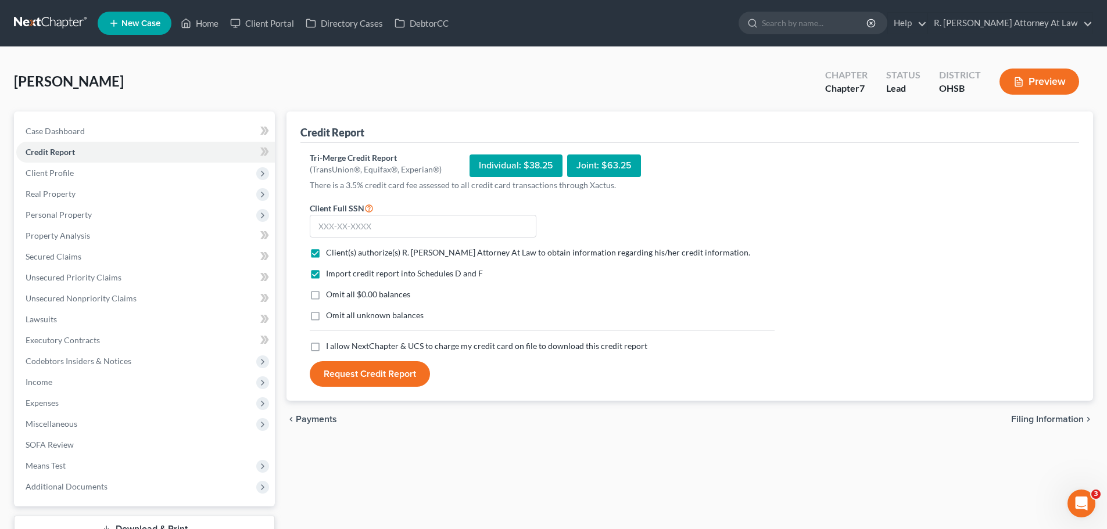
checkbox input "false"
click at [326, 342] on label "I allow NextChapter & UCS to charge my credit card on file to download this cre…" at bounding box center [486, 346] width 321 height 12
click at [331, 342] on input "I allow NextChapter & UCS to charge my credit card on file to download this cre…" at bounding box center [335, 344] width 8 height 8
checkbox input "true"
click at [326, 255] on label "Client(s) authorize(s) R. Dean Snyder Attorney At Law to obtain information reg…" at bounding box center [538, 253] width 424 height 12
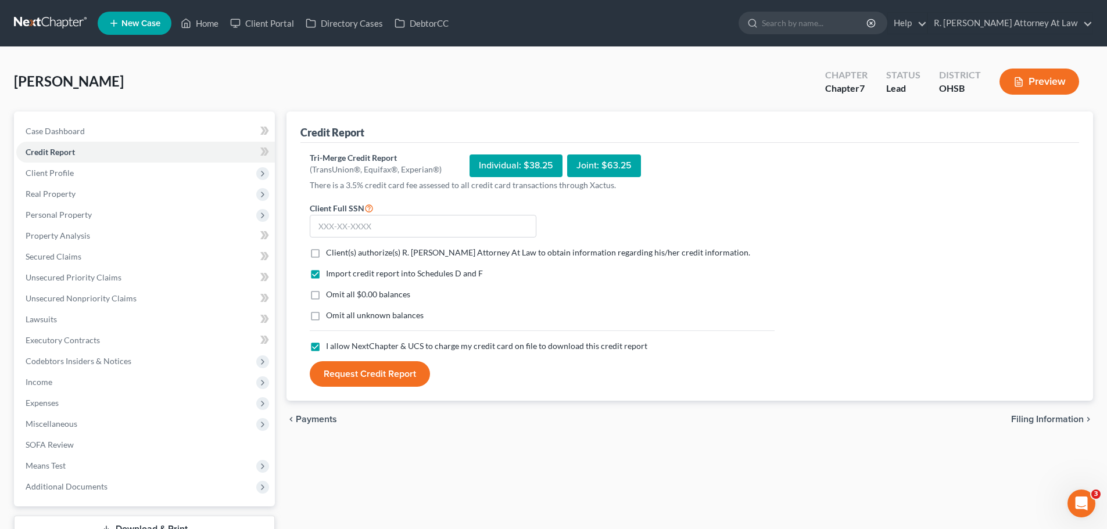
click at [331, 254] on input "Client(s) authorize(s) R. Dean Snyder Attorney At Law to obtain information reg…" at bounding box center [335, 251] width 8 height 8
checkbox input "true"
click at [342, 234] on input "text" at bounding box center [423, 226] width 227 height 23
type input "291-78-0868"
click at [364, 371] on button "Request Credit Report" at bounding box center [370, 374] width 120 height 26
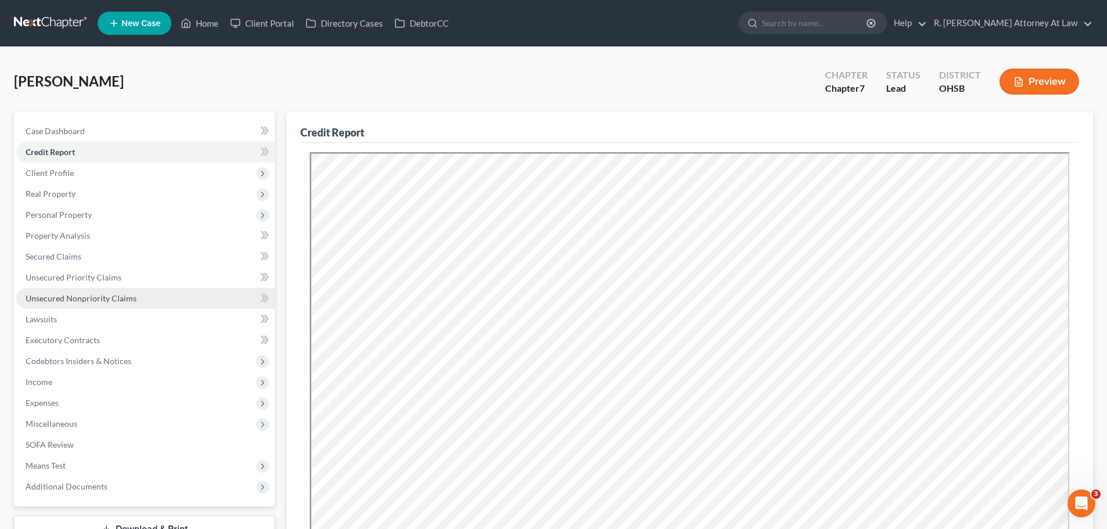
click at [73, 306] on link "Unsecured Nonpriority Claims" at bounding box center [145, 298] width 259 height 21
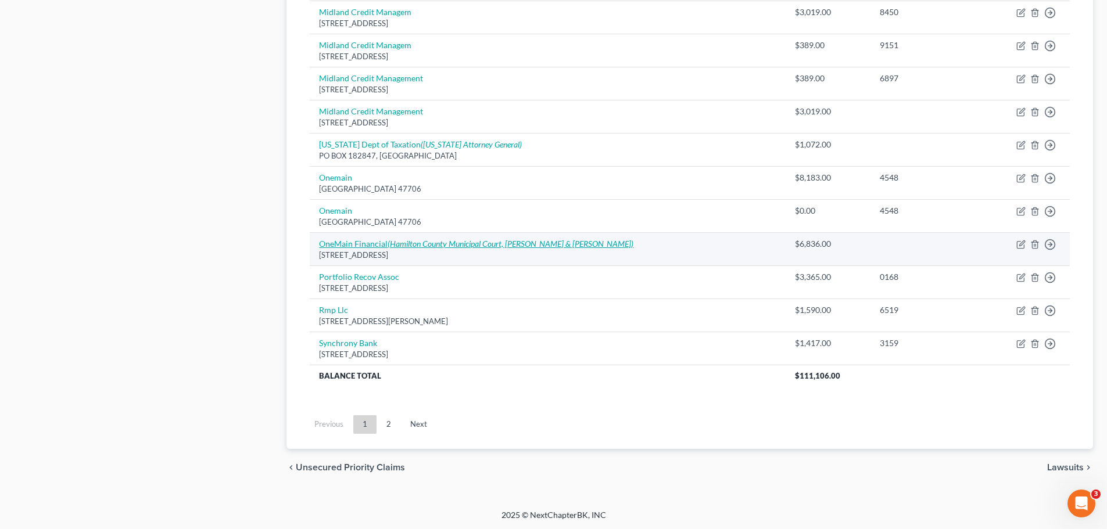
scroll to position [812, 0]
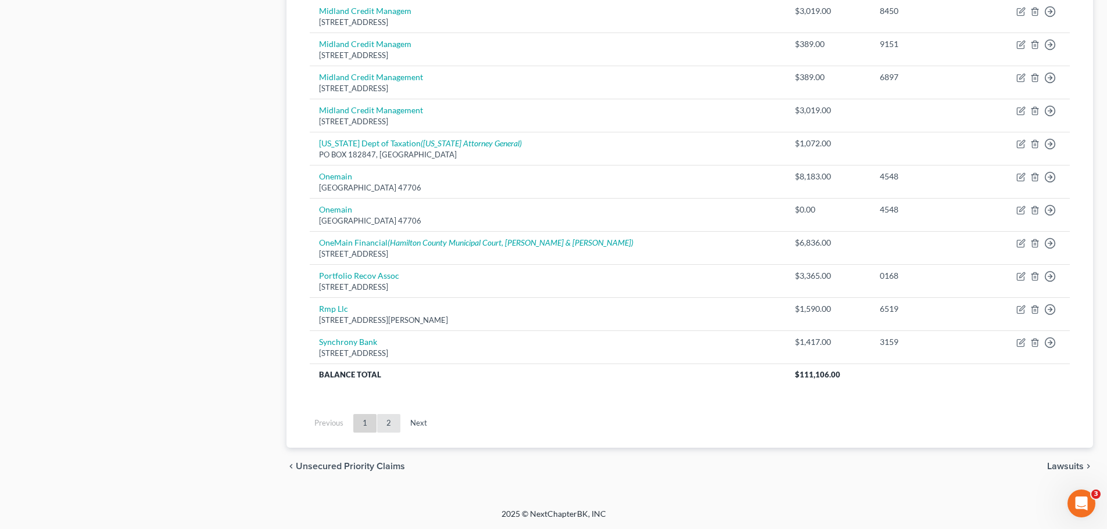
click at [393, 421] on link "2" at bounding box center [388, 423] width 23 height 19
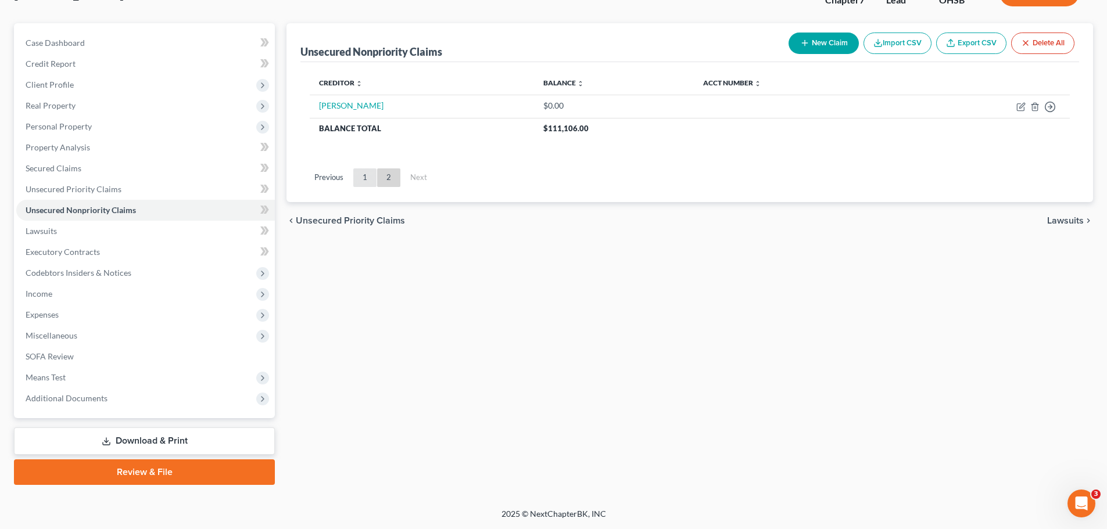
click at [364, 181] on link "1" at bounding box center [364, 177] width 23 height 19
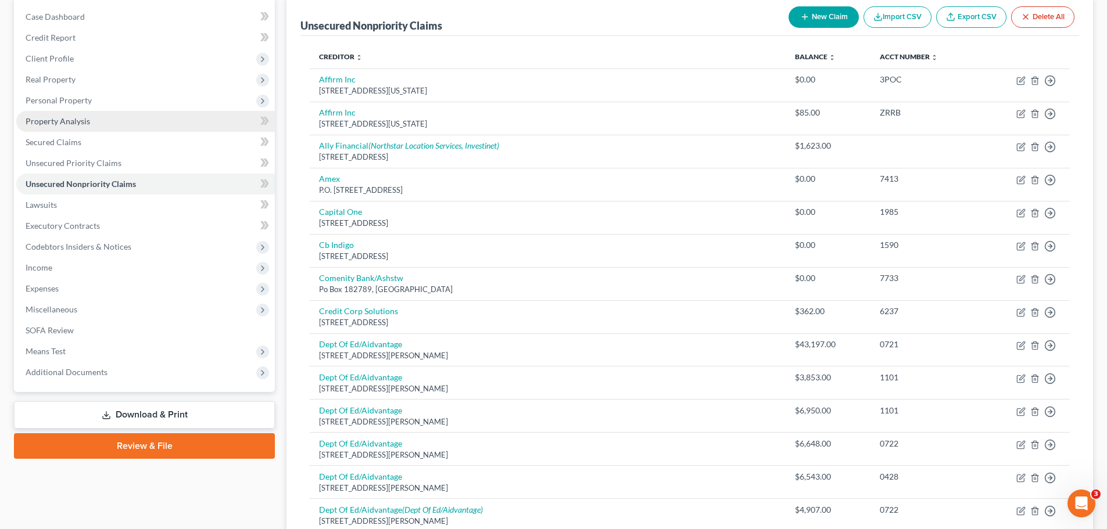
scroll to position [0, 0]
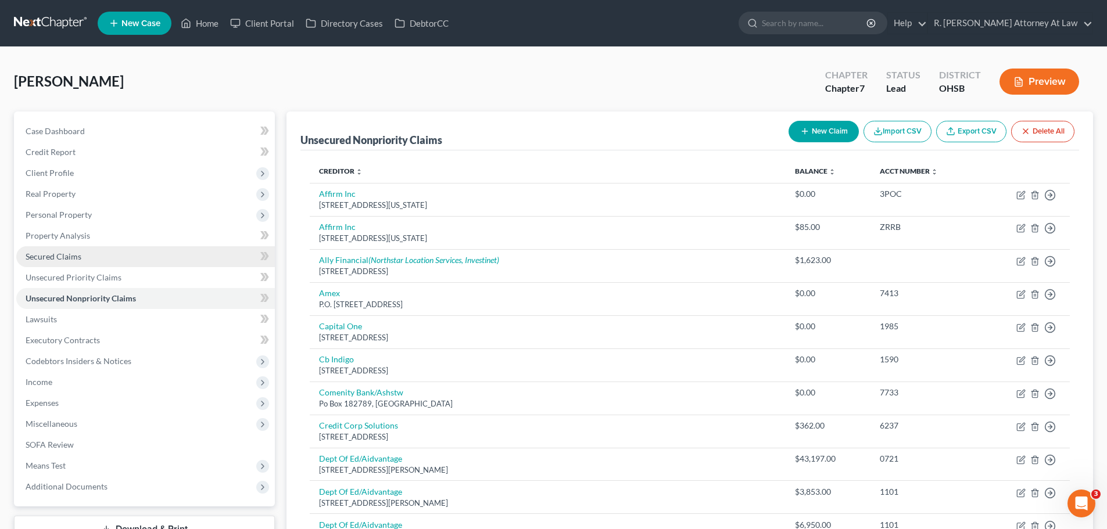
click at [42, 258] on span "Secured Claims" at bounding box center [54, 257] width 56 height 10
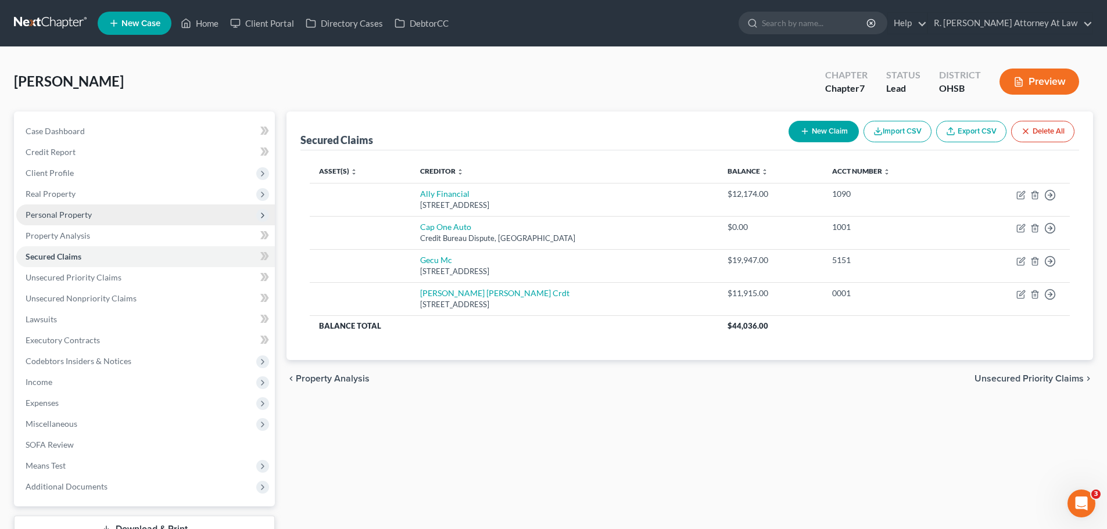
click at [59, 214] on span "Personal Property" at bounding box center [59, 215] width 66 height 10
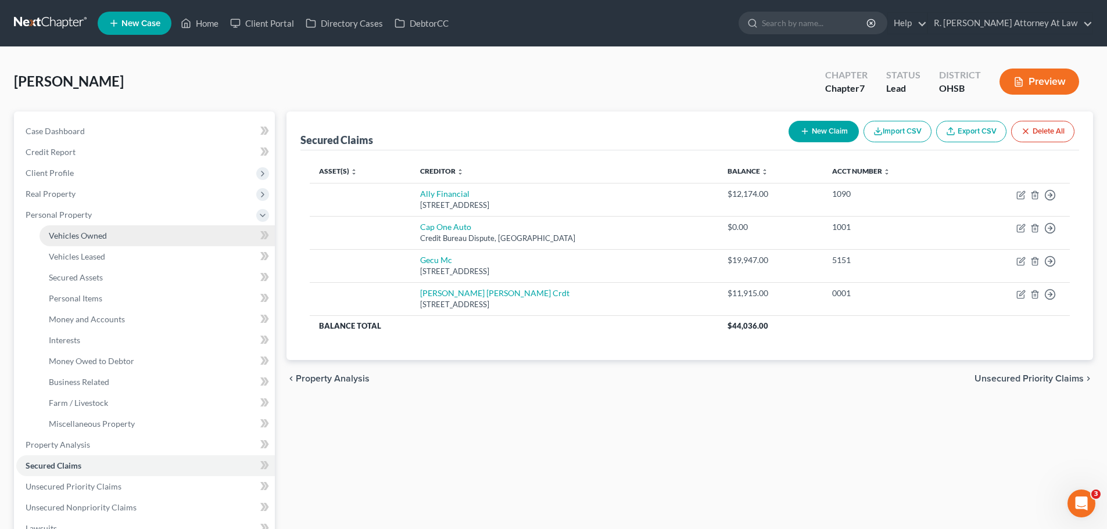
click at [92, 236] on span "Vehicles Owned" at bounding box center [78, 236] width 58 height 10
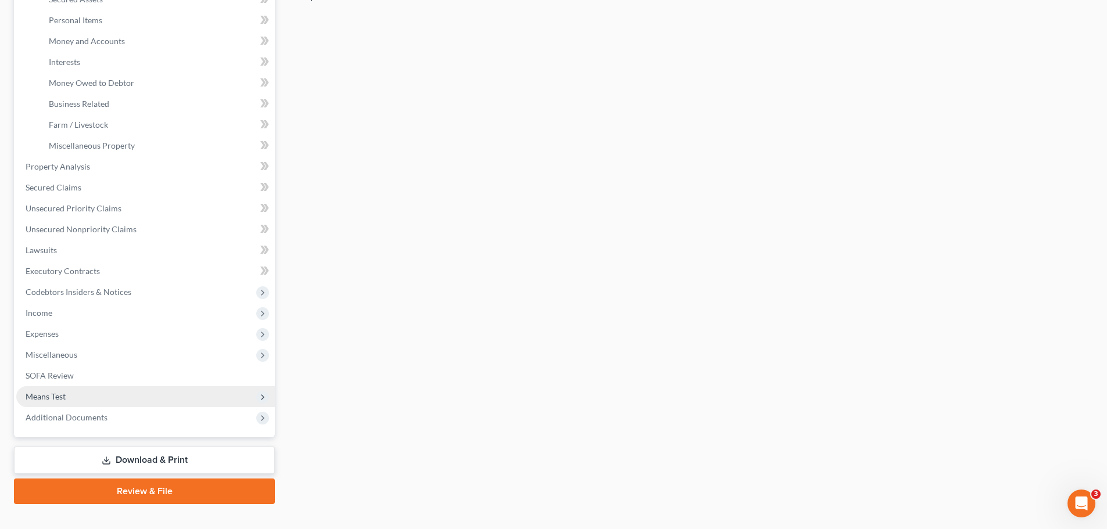
scroll to position [297, 0]
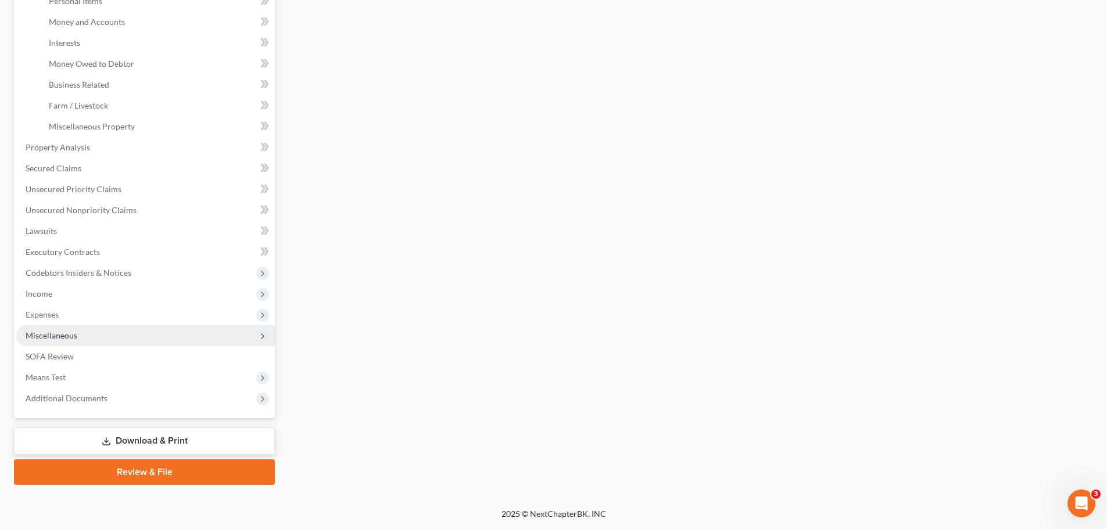
click at [51, 338] on span "Miscellaneous" at bounding box center [52, 336] width 52 height 10
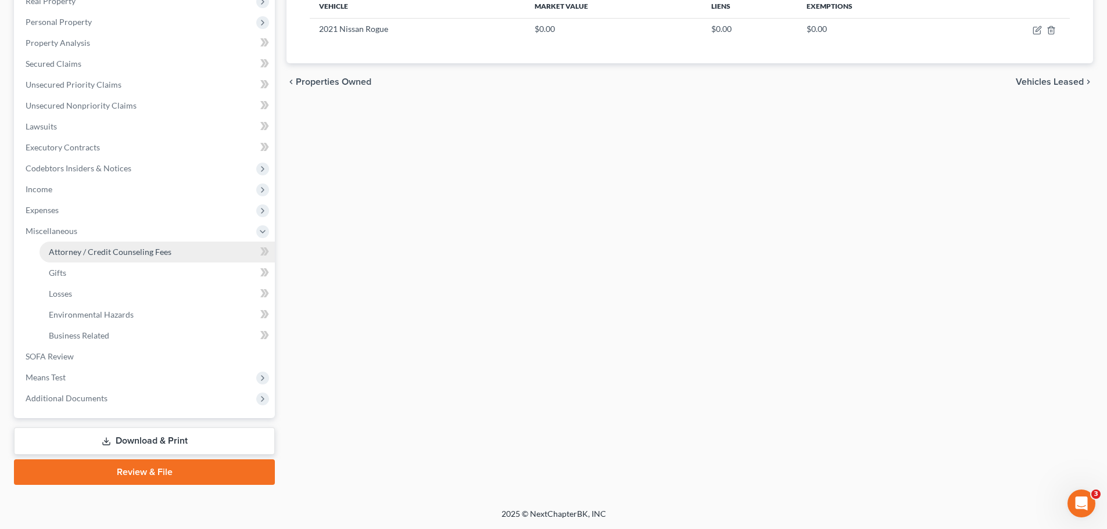
click at [119, 259] on link "Attorney / Credit Counseling Fees" at bounding box center [157, 252] width 235 height 21
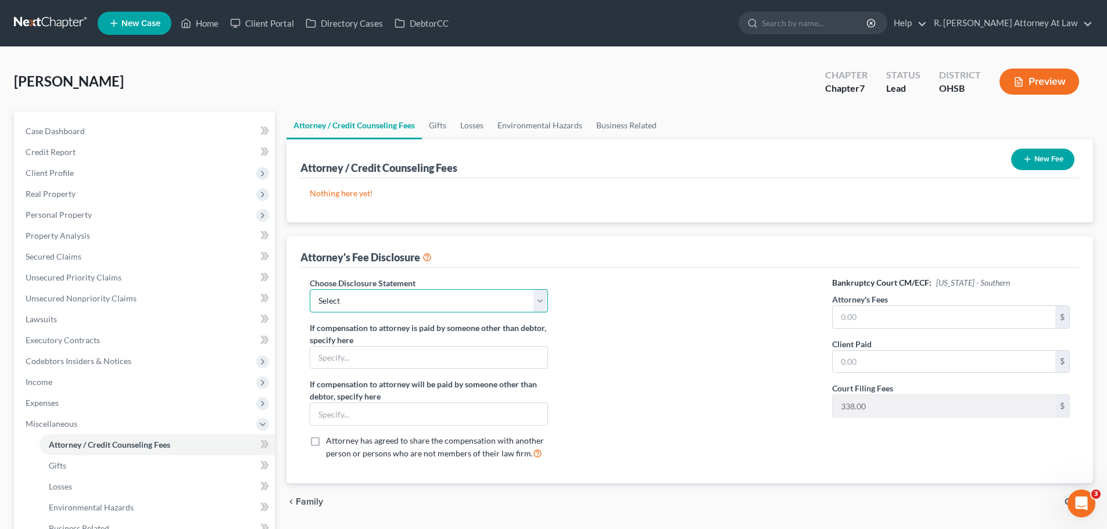
click at [365, 297] on select "Select Hourly Fee Disclosure Disclosure of Compensation of Attorney for Debtor …" at bounding box center [429, 300] width 238 height 23
select select "1"
click at [310, 289] on select "Select Hourly Fee Disclosure Disclosure of Compensation of Attorney for Debtor …" at bounding box center [429, 300] width 238 height 23
click at [901, 310] on input "text" at bounding box center [944, 317] width 223 height 22
type input "1,000"
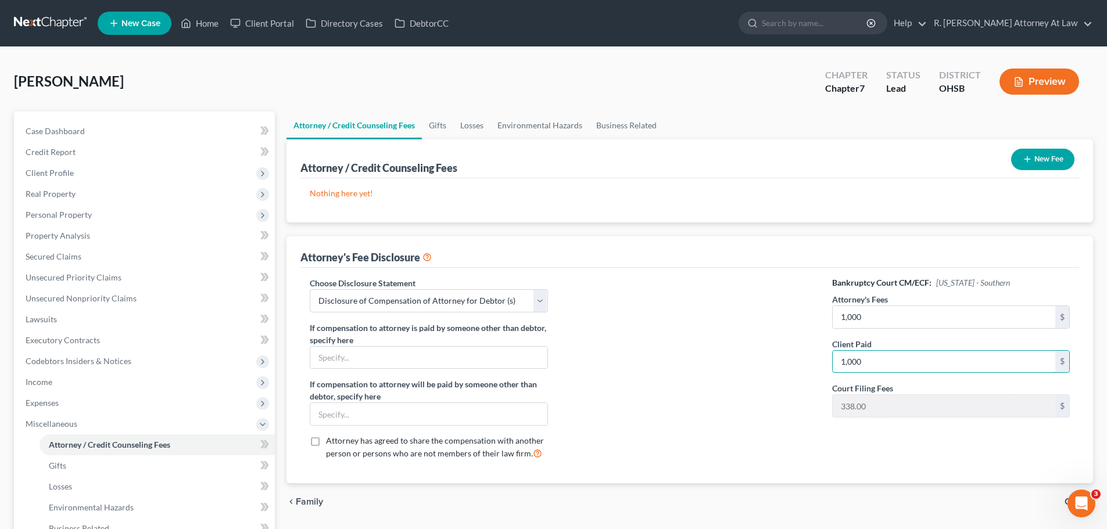
type input "1,000"
click at [1035, 170] on button "New Fee" at bounding box center [1042, 159] width 63 height 21
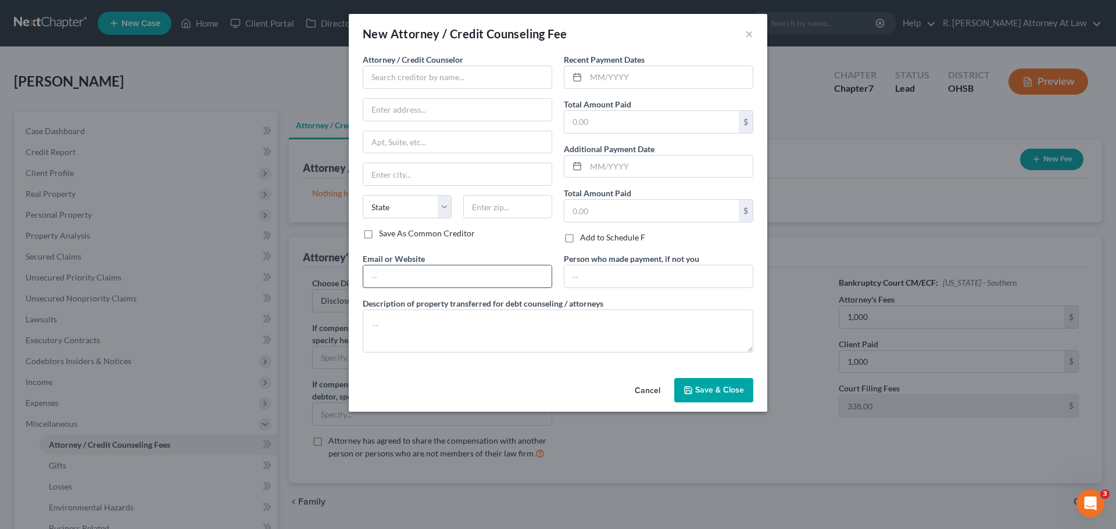
click at [397, 277] on input "text" at bounding box center [457, 277] width 188 height 22
type input "dsnyderpleadingsonly@gmail.com"
type input "5110 Pleasant Avenue"
type input "Fairfield"
select select "36"
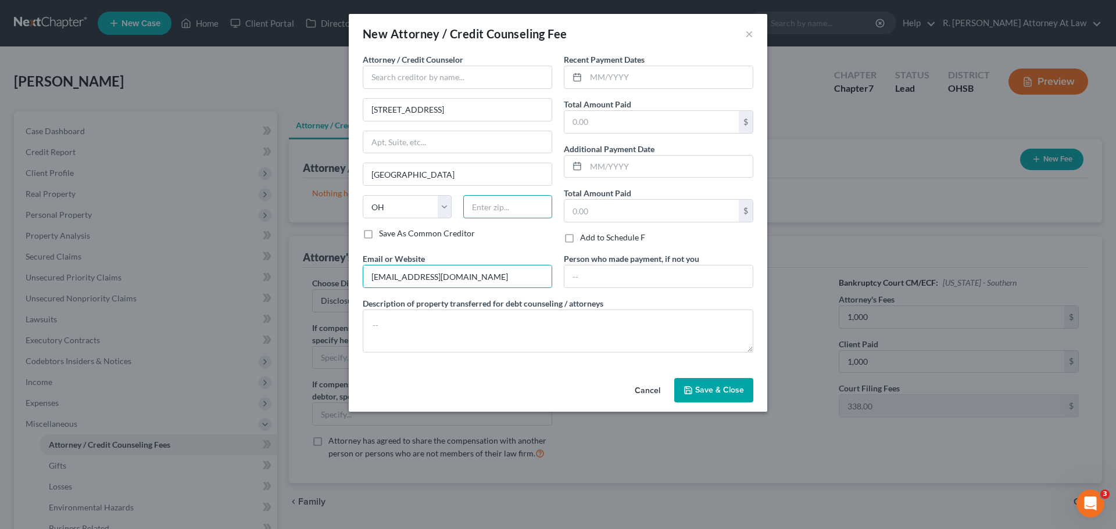
type input "45014"
click at [401, 332] on textarea at bounding box center [558, 331] width 390 height 43
type textarea "$1000"
click at [618, 82] on input "text" at bounding box center [669, 77] width 167 height 22
type input "09/2025"
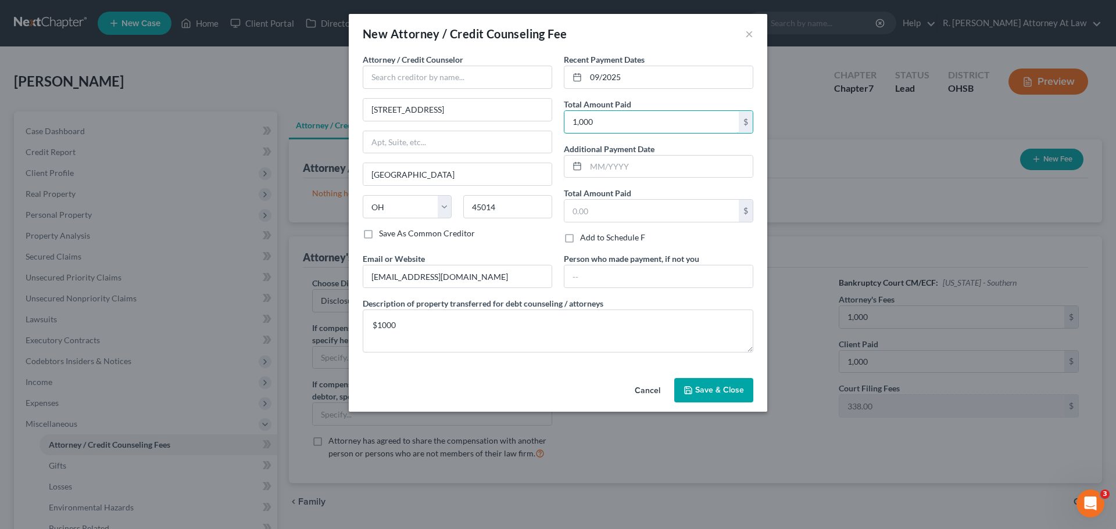
type input "1,000"
click at [440, 62] on span "Attorney / Credit Counselor" at bounding box center [413, 60] width 101 height 10
click at [418, 84] on input "text" at bounding box center [457, 77] width 189 height 23
type input "R. Dean Snyder"
click at [704, 389] on span "Save & Close" at bounding box center [719, 390] width 49 height 10
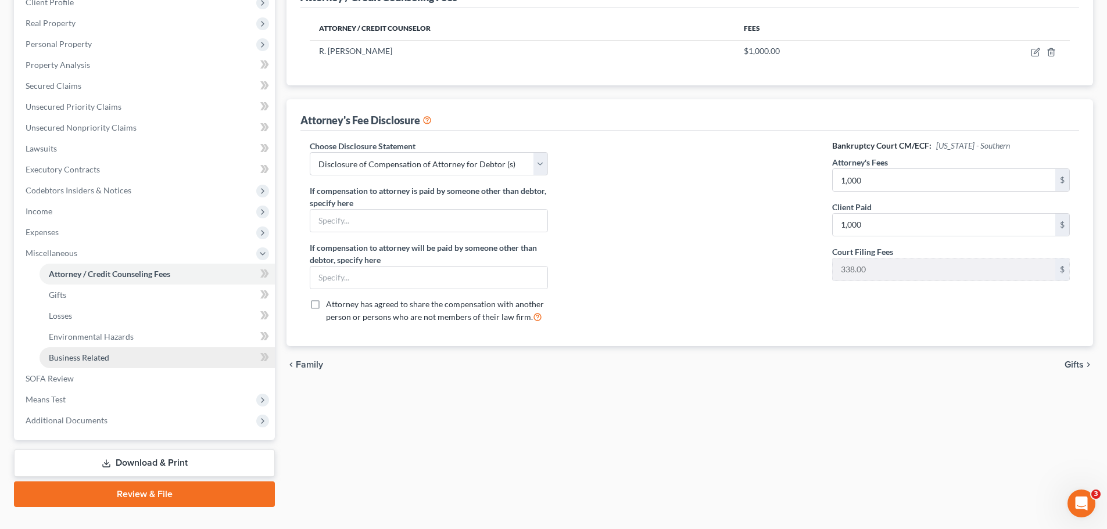
scroll to position [174, 0]
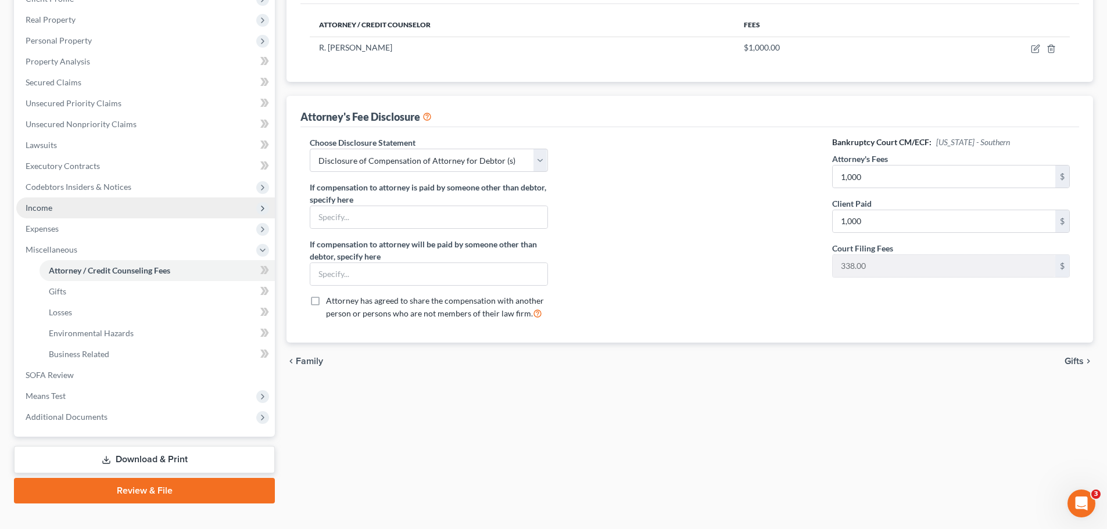
click at [44, 206] on span "Income" at bounding box center [39, 208] width 27 height 10
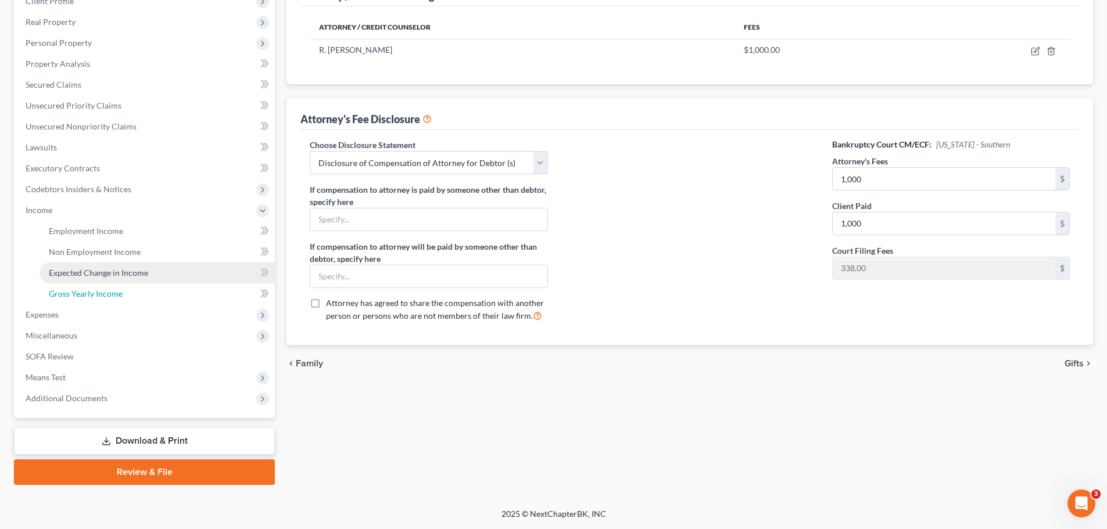
drag, startPoint x: 91, startPoint y: 286, endPoint x: 126, endPoint y: 279, distance: 35.6
click at [92, 286] on link "Gross Yearly Income" at bounding box center [157, 294] width 235 height 21
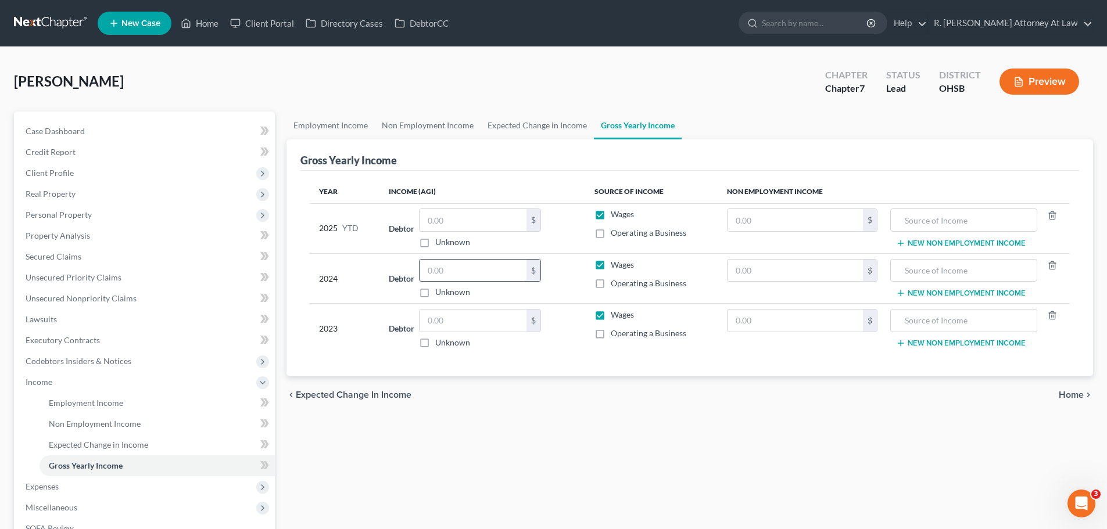
click at [451, 283] on div "$ Unknown" at bounding box center [480, 279] width 122 height 40
click at [457, 277] on input "text" at bounding box center [472, 271] width 107 height 22
type input "43,068"
click at [824, 211] on input "text" at bounding box center [794, 220] width 135 height 22
type input "7,208.00"
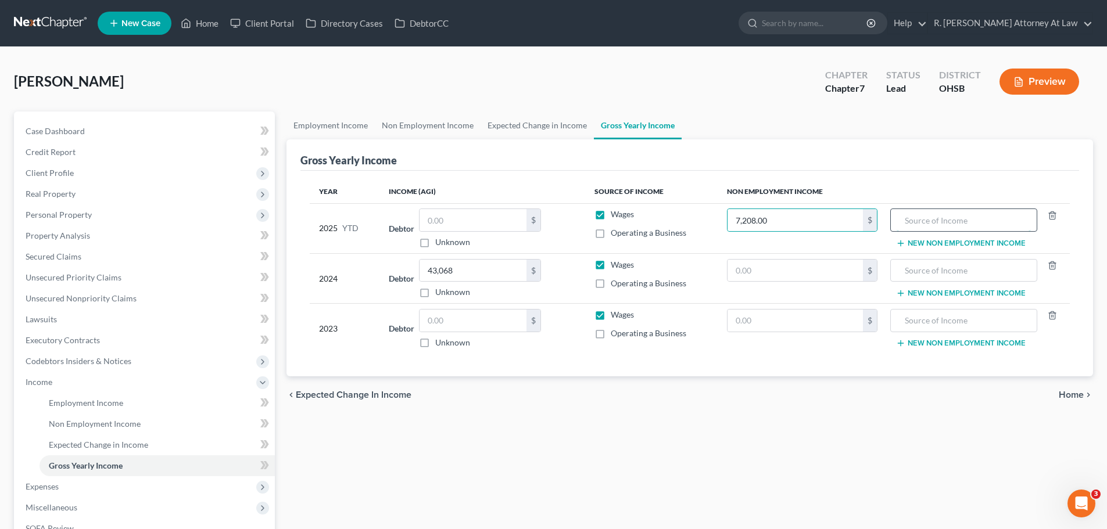
click at [970, 211] on input "text" at bounding box center [963, 220] width 134 height 22
type input "2024 Federal Refund"
click at [938, 240] on button "New Non Employment Income" at bounding box center [961, 243] width 130 height 9
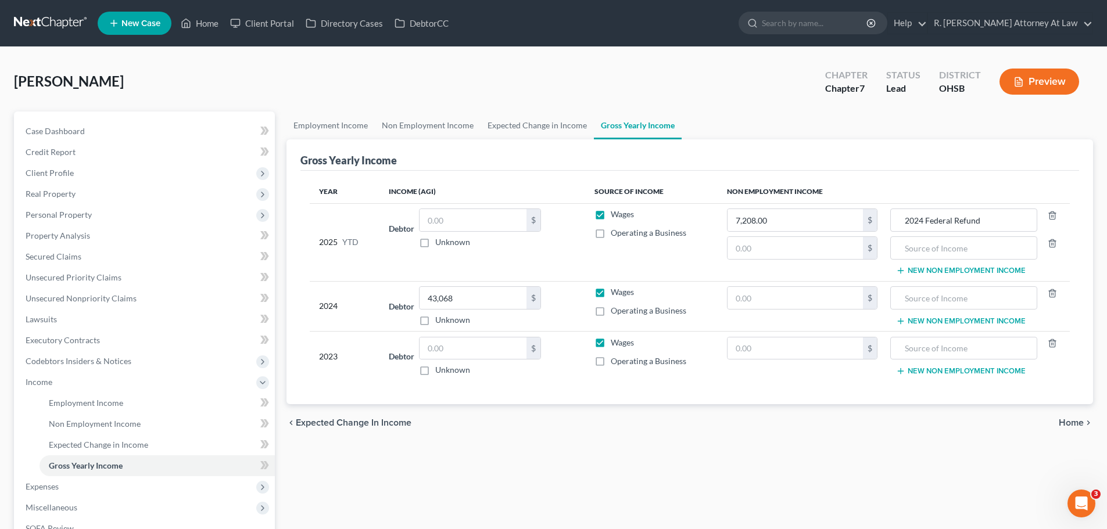
click at [773, 235] on td "7,208.00 $ $" at bounding box center [802, 242] width 169 height 78
click at [765, 242] on input "text" at bounding box center [794, 248] width 135 height 22
type input "1,061.00"
click at [959, 238] on input "text" at bounding box center [963, 248] width 134 height 22
type input "2024 State Refund"
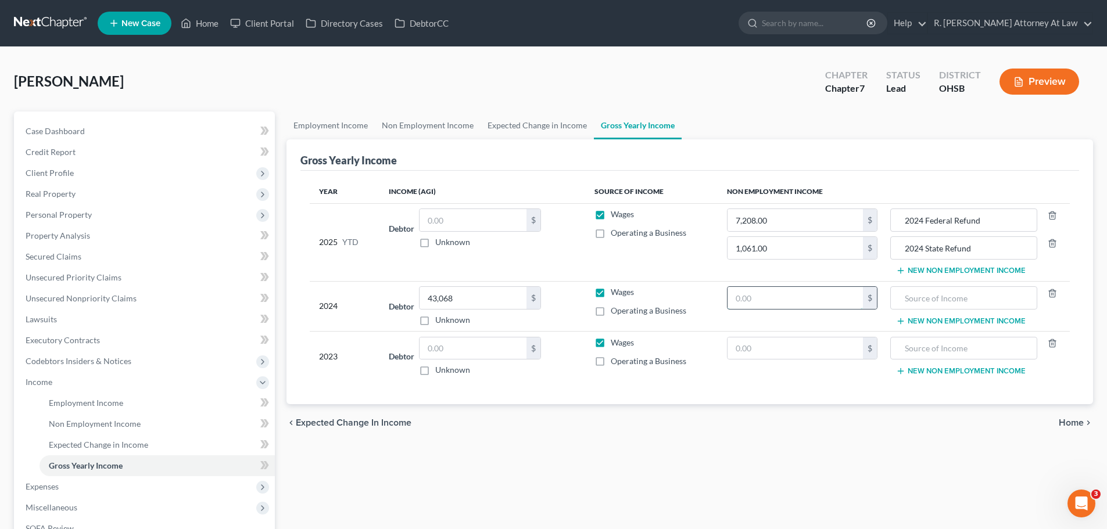
click at [754, 299] on input "text" at bounding box center [794, 298] width 135 height 22
click at [792, 344] on input "text" at bounding box center [794, 349] width 135 height 22
type input "8,285.00"
click at [937, 342] on input "text" at bounding box center [963, 349] width 134 height 22
type input "2022 Federal Refund"
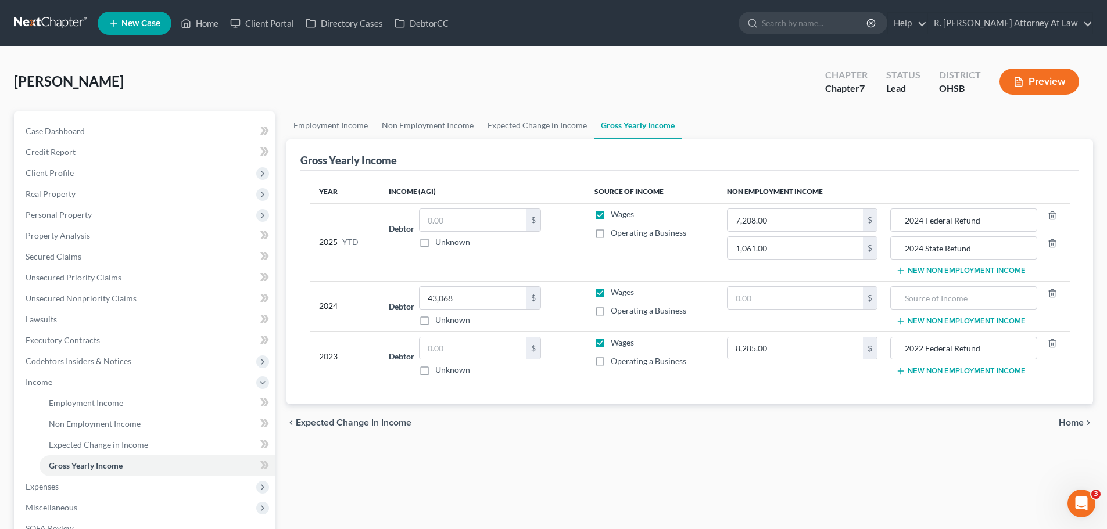
click at [935, 372] on button "New Non Employment Income" at bounding box center [961, 371] width 130 height 9
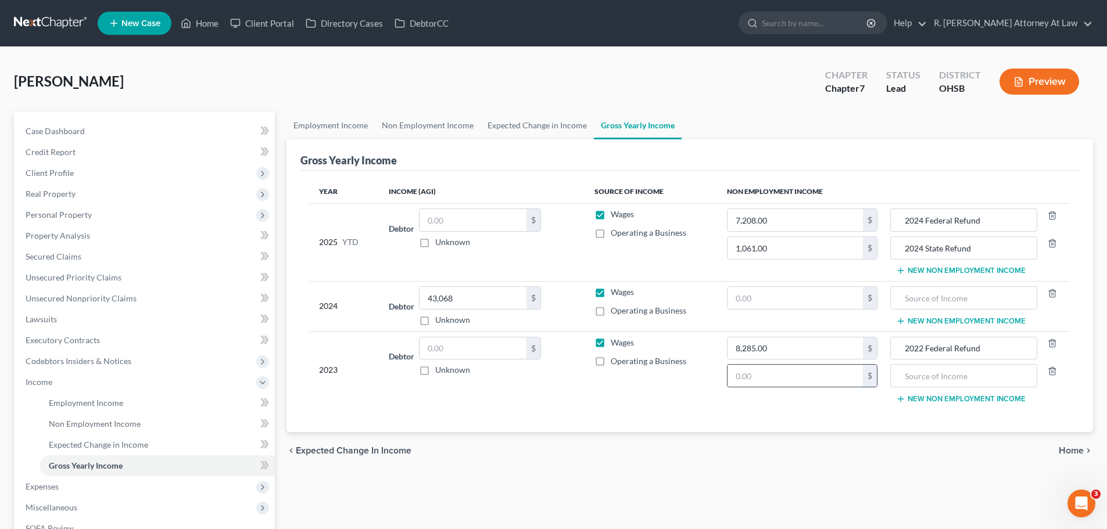
click at [815, 379] on input "text" at bounding box center [794, 376] width 135 height 22
type input "165.00"
click at [914, 377] on input "text" at bounding box center [963, 376] width 134 height 22
click at [936, 384] on input "2022 STate Refund" at bounding box center [963, 376] width 134 height 22
type input "2022 State Refund"
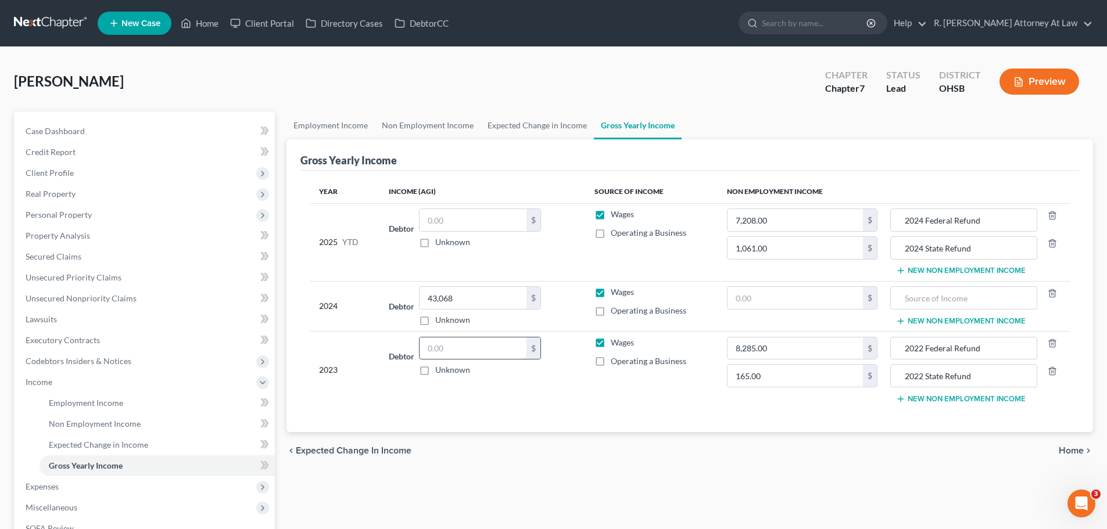
click at [462, 349] on input "text" at bounding box center [472, 349] width 107 height 22
type input "42,322.00"
click at [511, 297] on input "43,068" at bounding box center [472, 298] width 107 height 22
type input "43,068.00"
click at [782, 301] on input "text" at bounding box center [794, 298] width 135 height 22
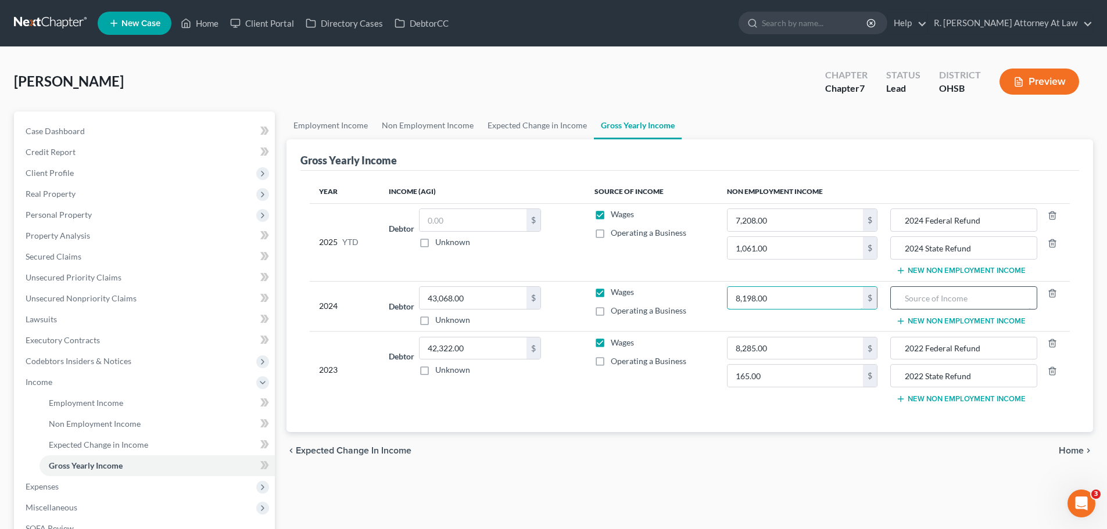
type input "8,198.00"
click at [933, 297] on input "text" at bounding box center [963, 298] width 134 height 22
type input "2023 Federal Refund"
click at [938, 320] on button "New Non Employment Income" at bounding box center [961, 321] width 130 height 9
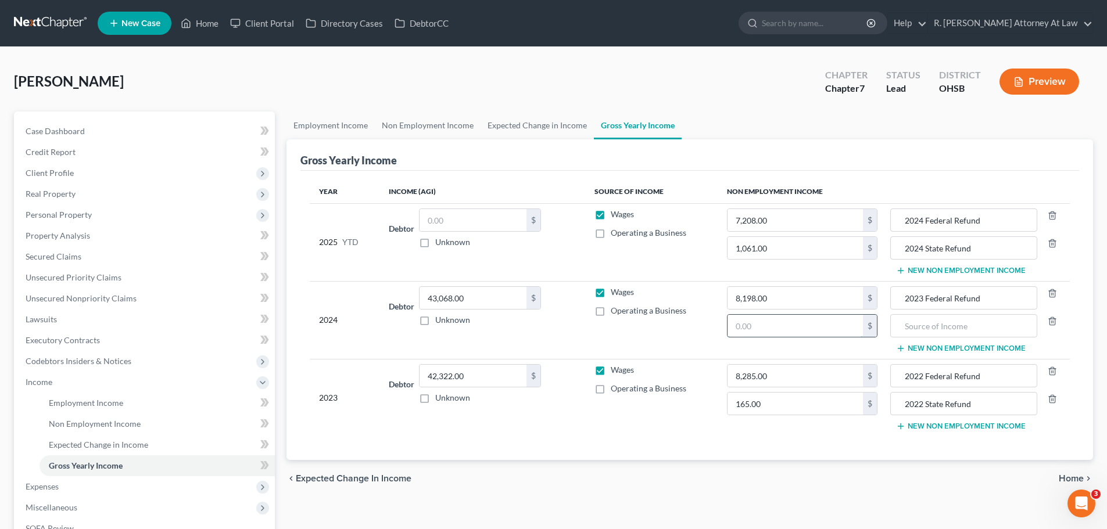
click at [766, 322] on input "text" at bounding box center [794, 326] width 135 height 22
type input "419.00"
click at [944, 320] on input "text" at bounding box center [963, 326] width 134 height 22
type input "2023 State Refund"
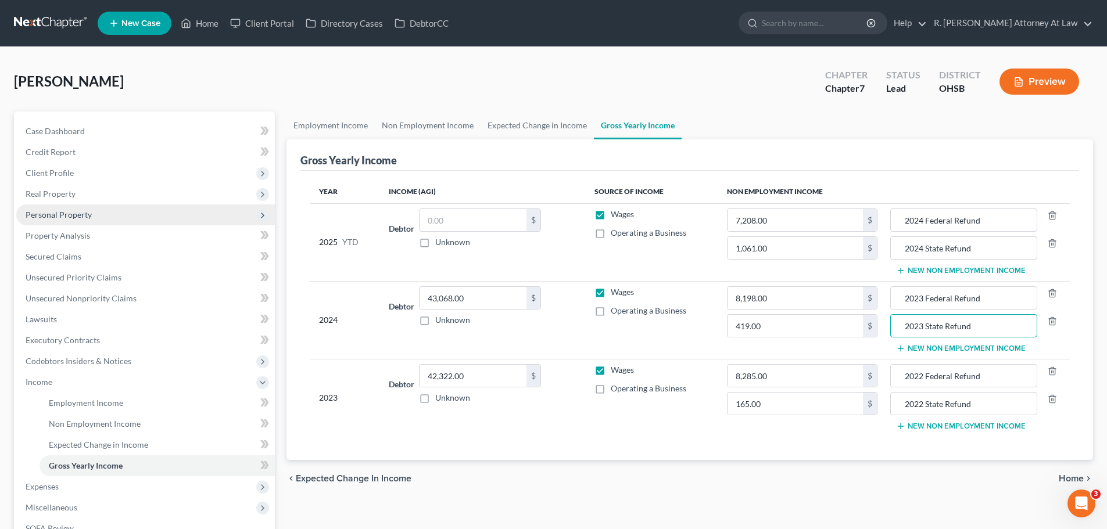
click at [58, 206] on span "Personal Property" at bounding box center [145, 215] width 259 height 21
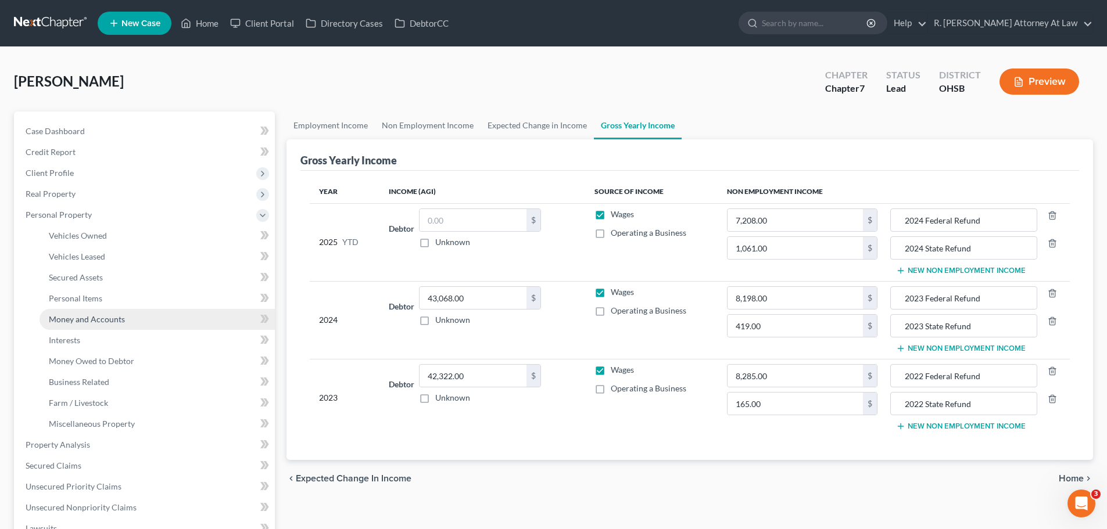
drag, startPoint x: 105, startPoint y: 324, endPoint x: 110, endPoint y: 317, distance: 8.4
click at [106, 324] on span "Money and Accounts" at bounding box center [87, 319] width 76 height 10
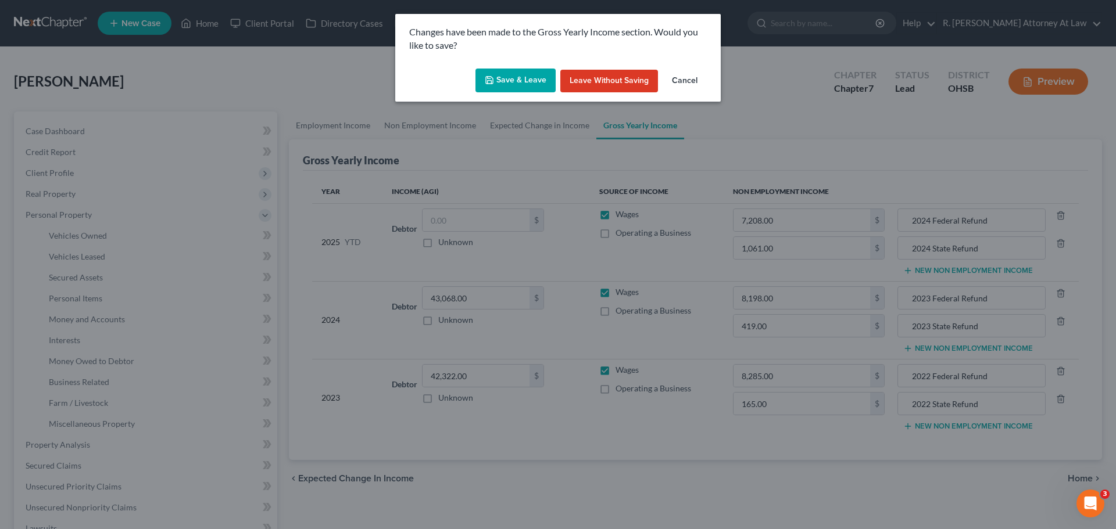
click at [507, 74] on button "Save & Leave" at bounding box center [515, 81] width 80 height 24
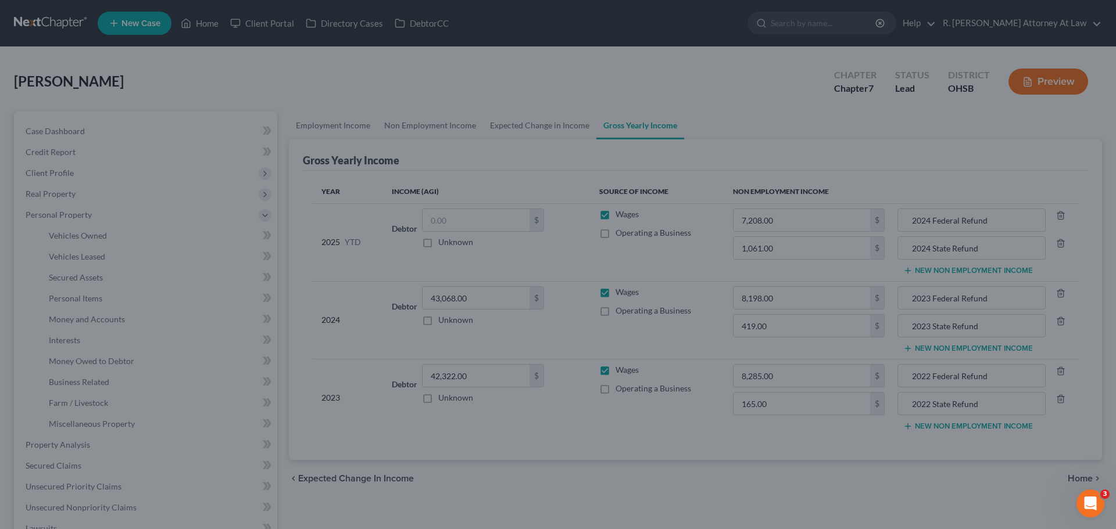
type input "419.00"
type input "2023 State Refund"
type input "1,061.00"
type input "2024 State Refund"
type input "165.00"
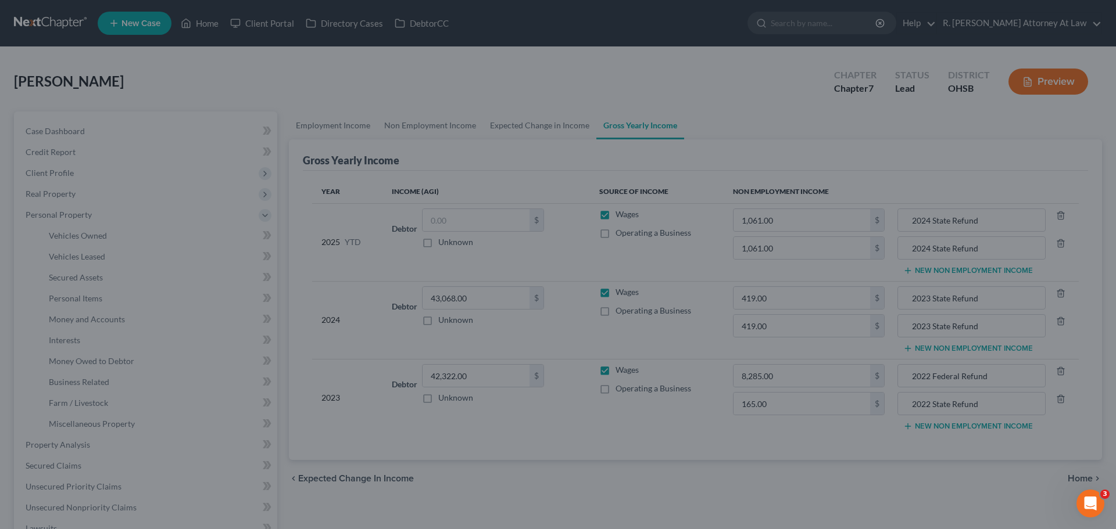
type input "2022 State Refund"
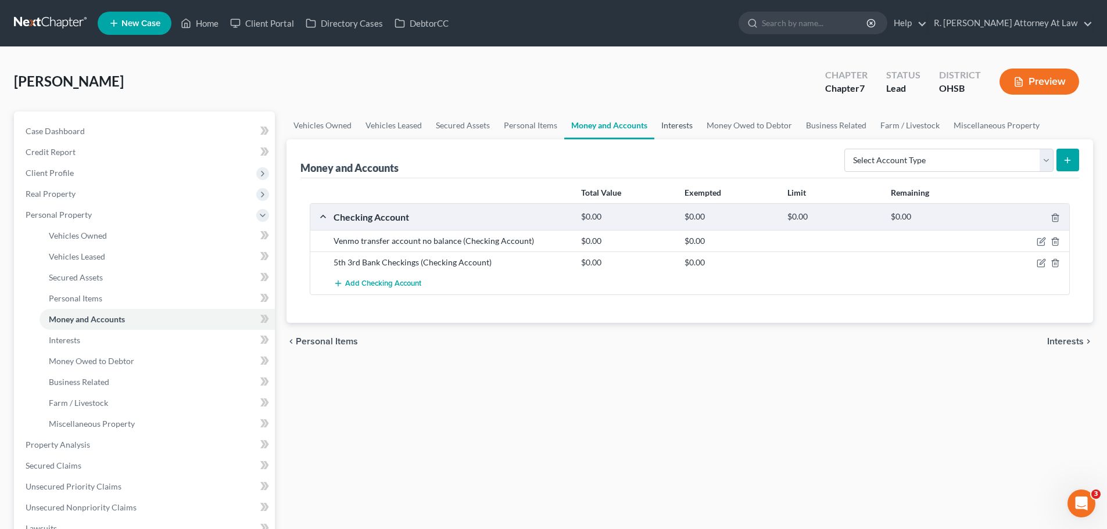
click at [665, 128] on link "Interests" at bounding box center [676, 126] width 45 height 28
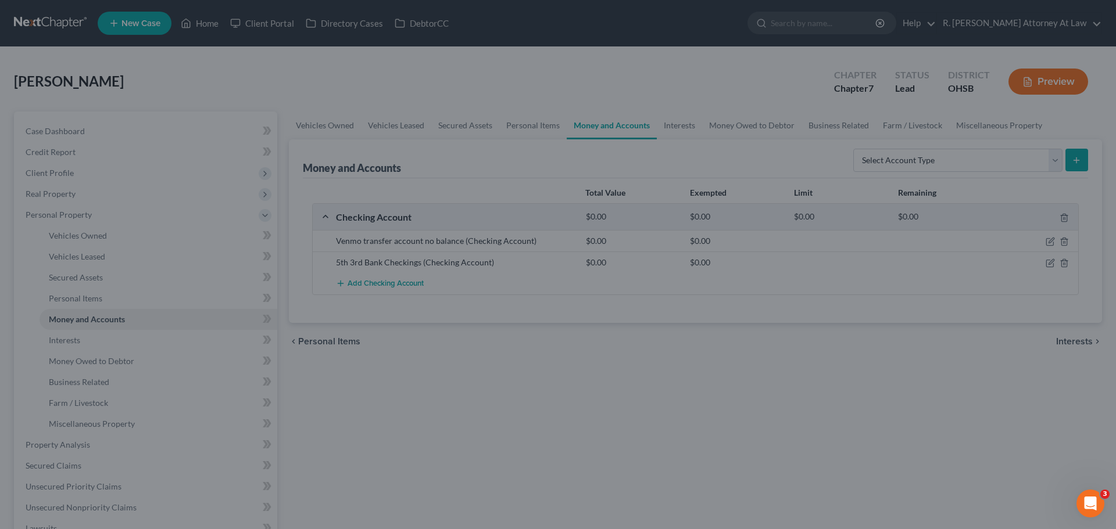
click at [702, 121] on div at bounding box center [558, 264] width 1116 height 529
click at [521, 120] on div at bounding box center [558, 264] width 1116 height 529
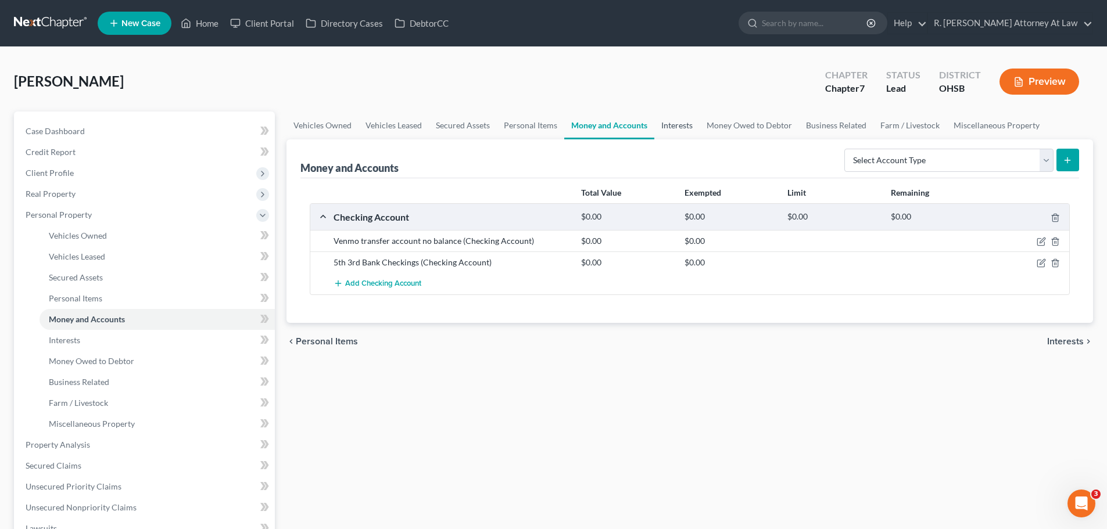
click at [682, 128] on link "Interests" at bounding box center [676, 126] width 45 height 28
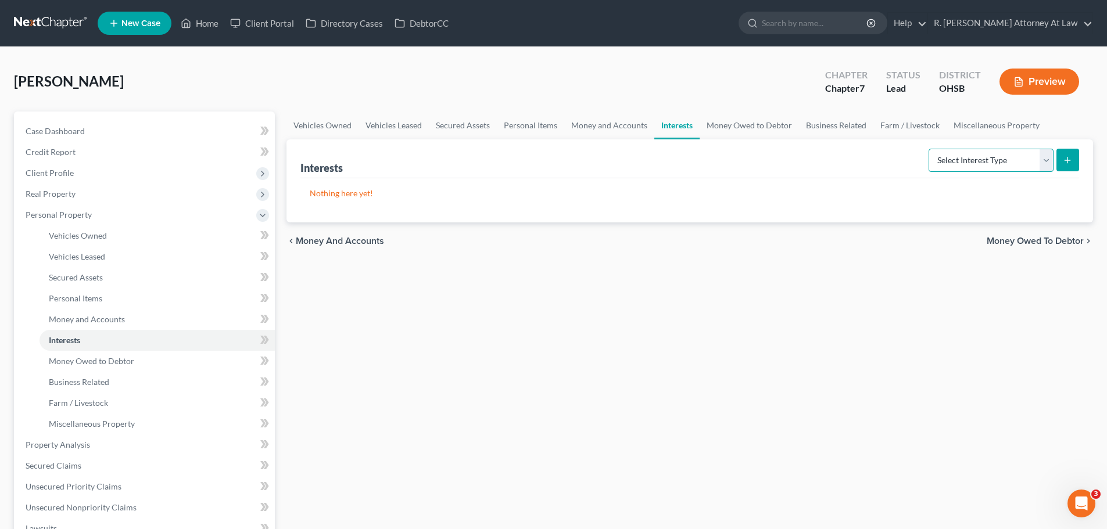
click at [978, 156] on select "Select Interest Type 401K Annuity Bond Education IRA Government Bond Government…" at bounding box center [990, 160] width 125 height 23
select select "401k"
click at [930, 149] on select "Select Interest Type 401K Annuity Bond Education IRA Government Bond Government…" at bounding box center [990, 160] width 125 height 23
click at [1068, 159] on icon "submit" at bounding box center [1067, 160] width 9 height 9
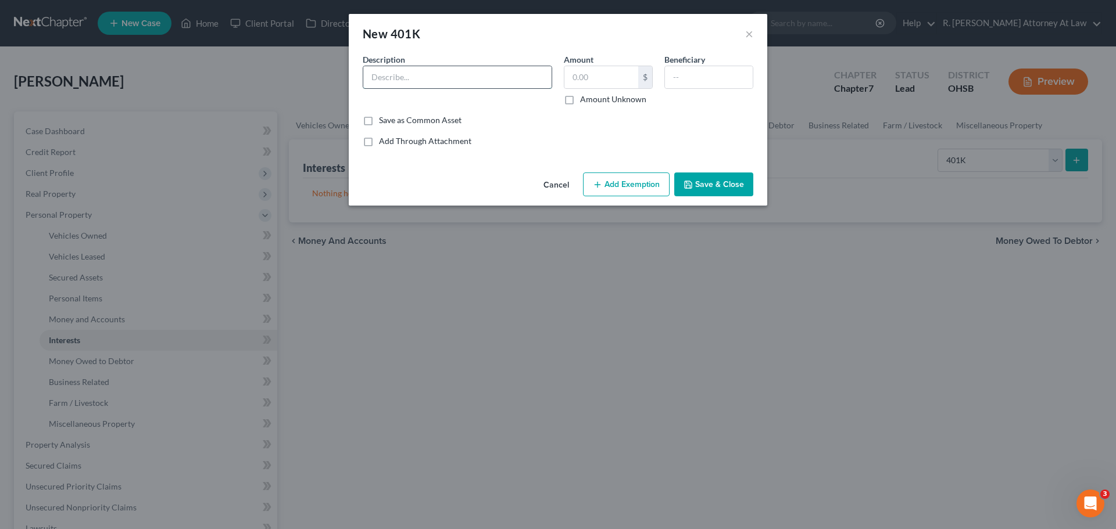
click at [439, 72] on input "text" at bounding box center [457, 77] width 188 height 22
type input "401k"
click at [724, 182] on button "Save & Close" at bounding box center [713, 185] width 79 height 24
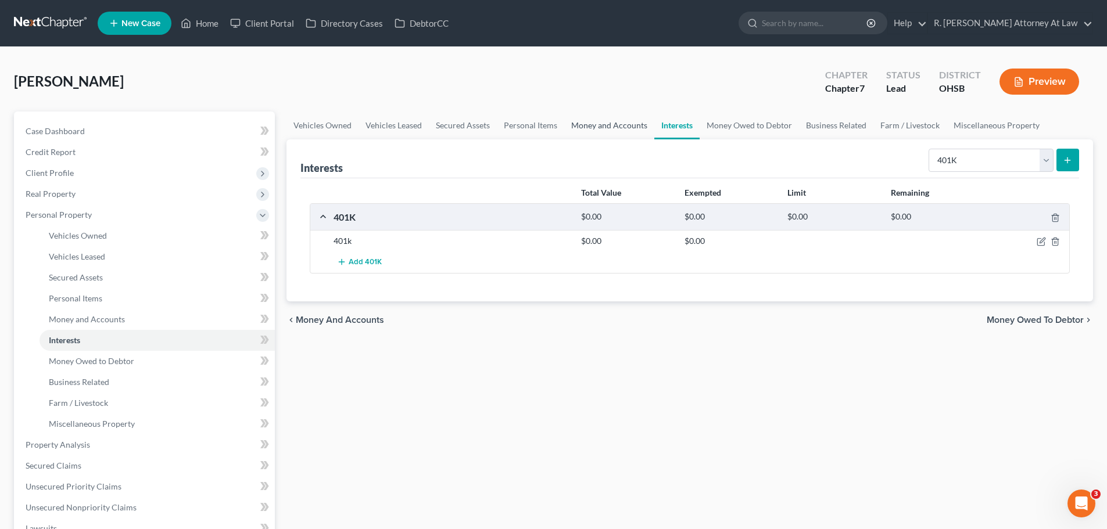
click at [597, 124] on link "Money and Accounts" at bounding box center [609, 126] width 90 height 28
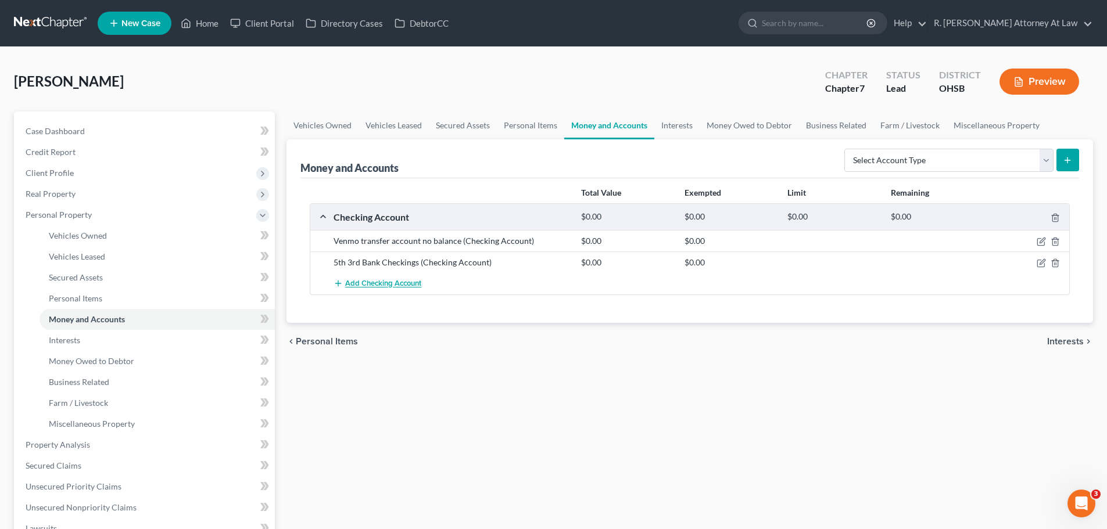
click at [361, 282] on span "Add Checking Account" at bounding box center [383, 283] width 76 height 9
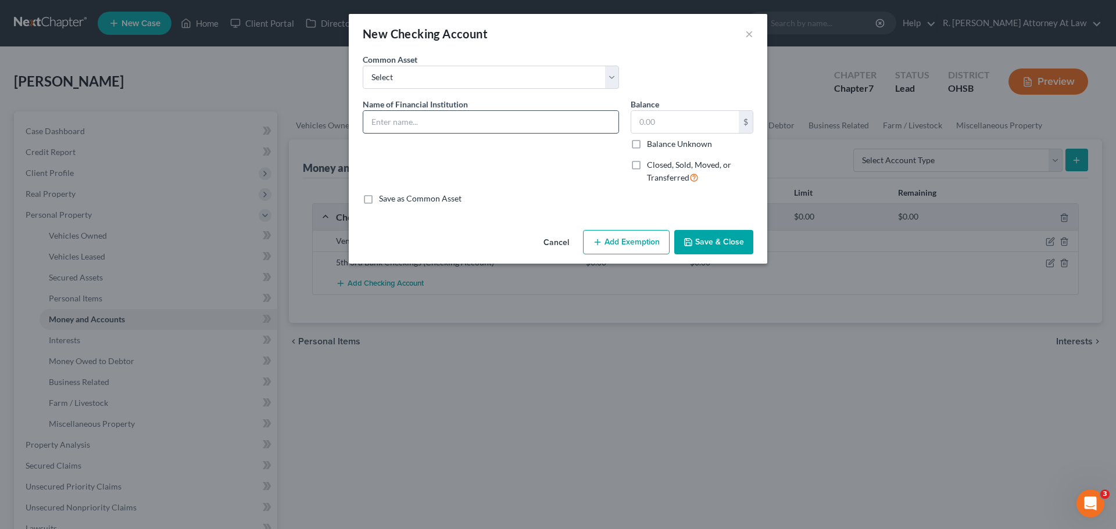
click at [410, 113] on input "text" at bounding box center [490, 122] width 255 height 22
type input "Cash App"
click at [710, 239] on button "Save & Close" at bounding box center [713, 242] width 79 height 24
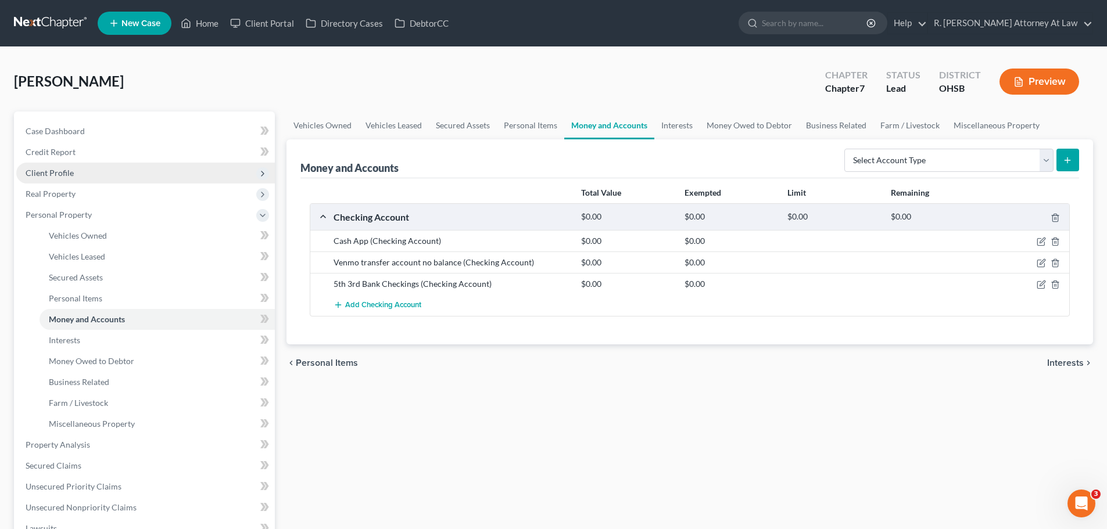
click at [37, 172] on span "Client Profile" at bounding box center [50, 173] width 48 height 10
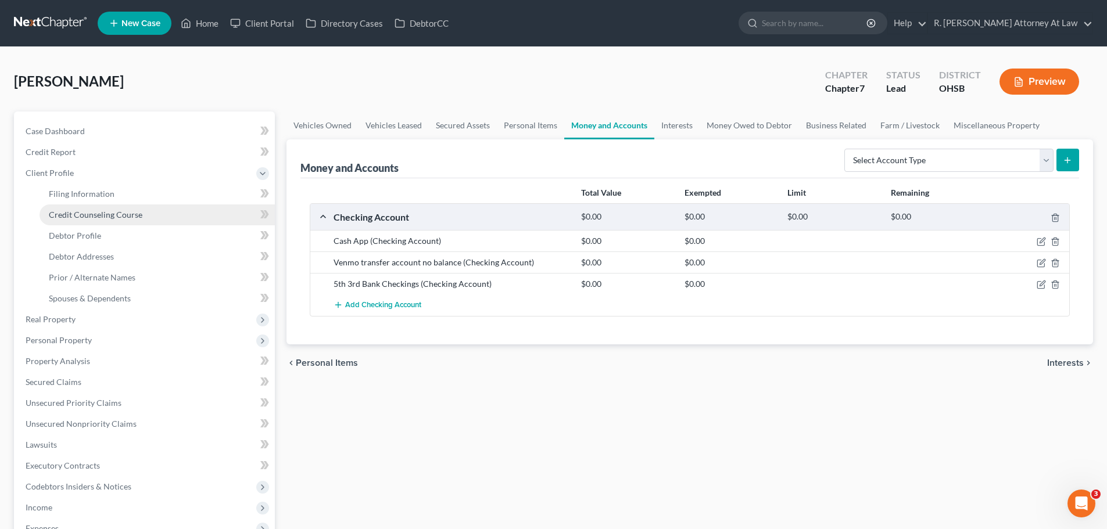
click at [89, 219] on span "Credit Counseling Course" at bounding box center [96, 215] width 94 height 10
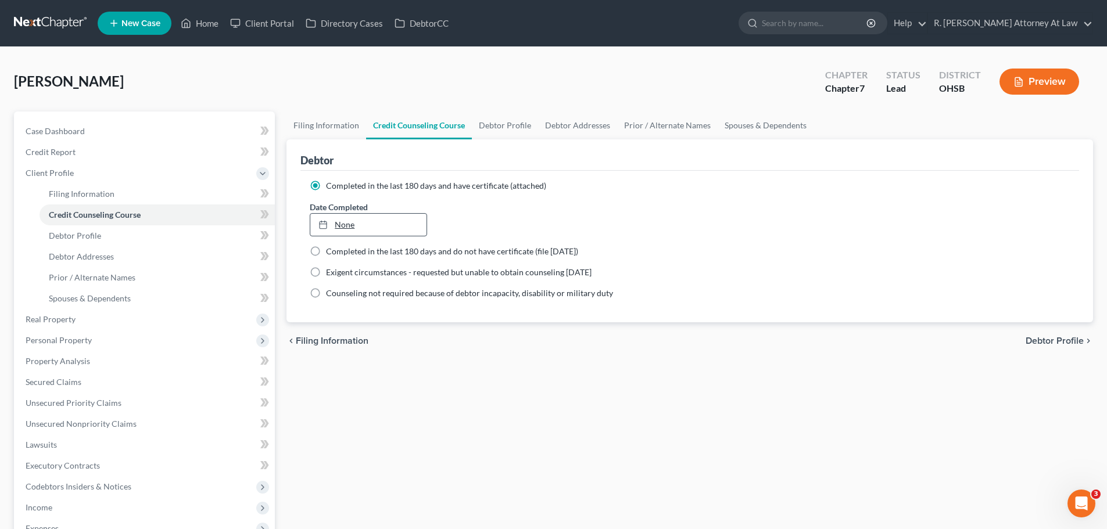
type input "9/11/2025"
click at [346, 224] on link "9/11/2025" at bounding box center [368, 225] width 116 height 22
click at [503, 123] on link "Debtor Profile" at bounding box center [505, 126] width 66 height 28
select select "0"
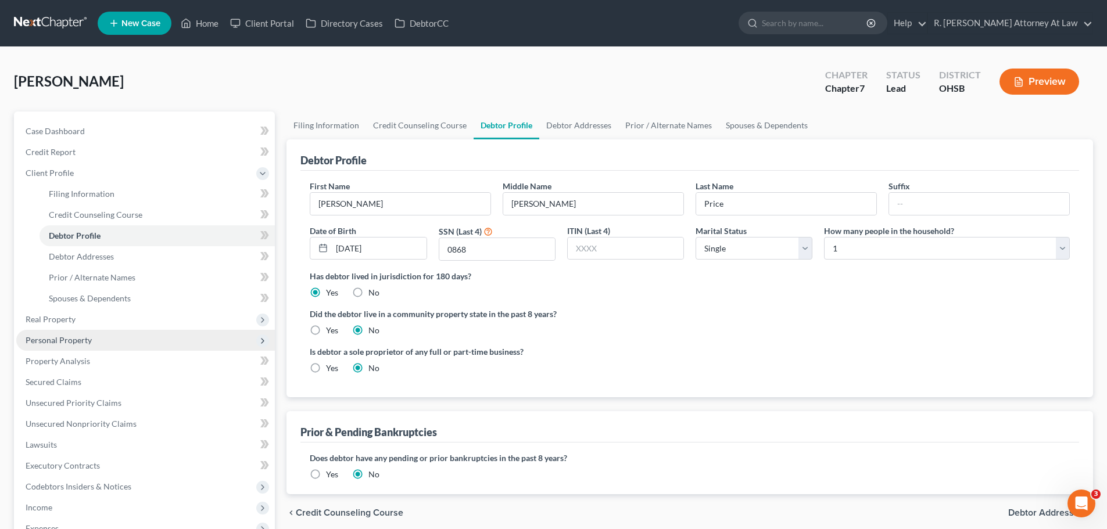
drag, startPoint x: 63, startPoint y: 340, endPoint x: 70, endPoint y: 343, distance: 7.0
click at [64, 340] on span "Personal Property" at bounding box center [59, 340] width 66 height 10
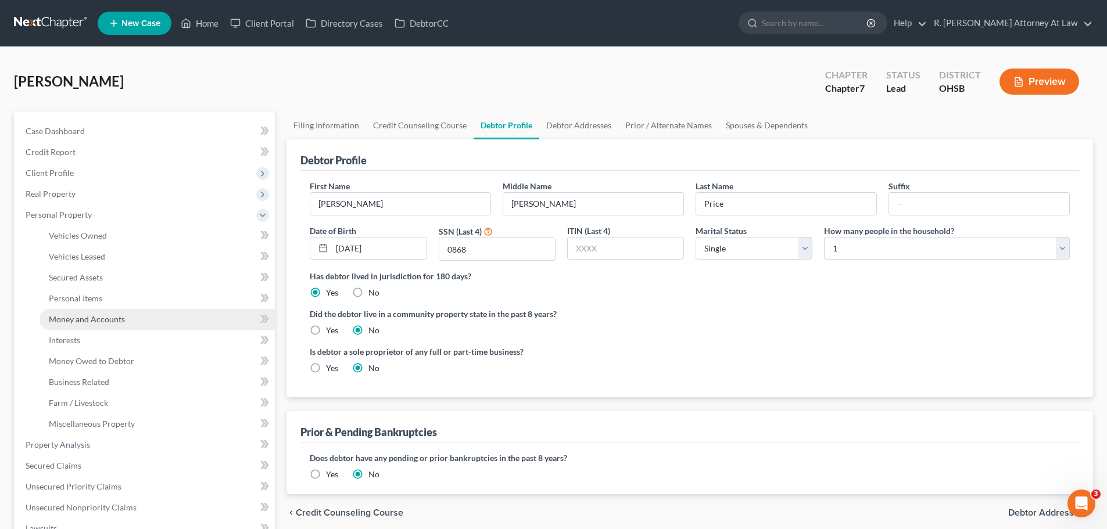
click at [98, 321] on span "Money and Accounts" at bounding box center [87, 319] width 76 height 10
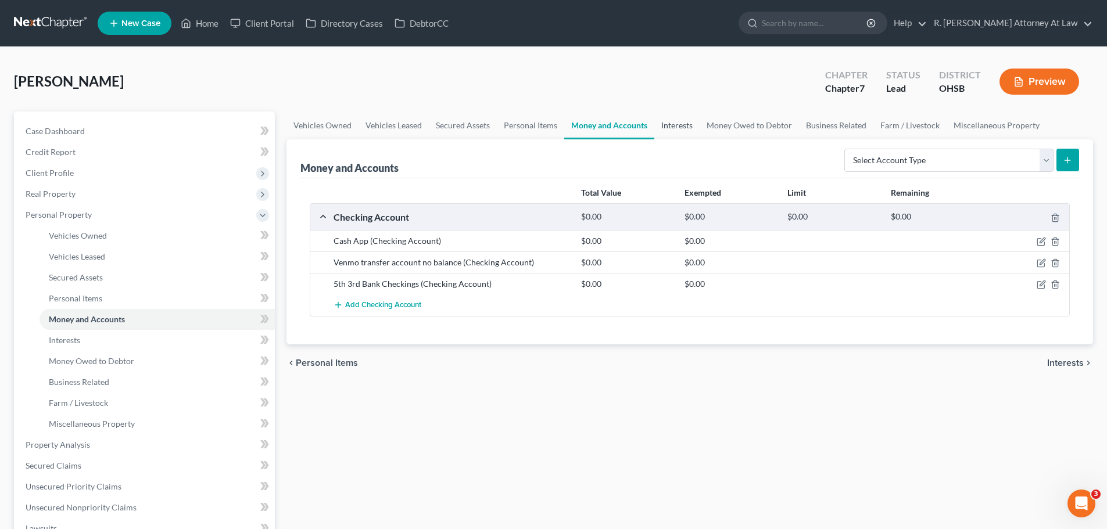
click at [691, 124] on link "Interests" at bounding box center [676, 126] width 45 height 28
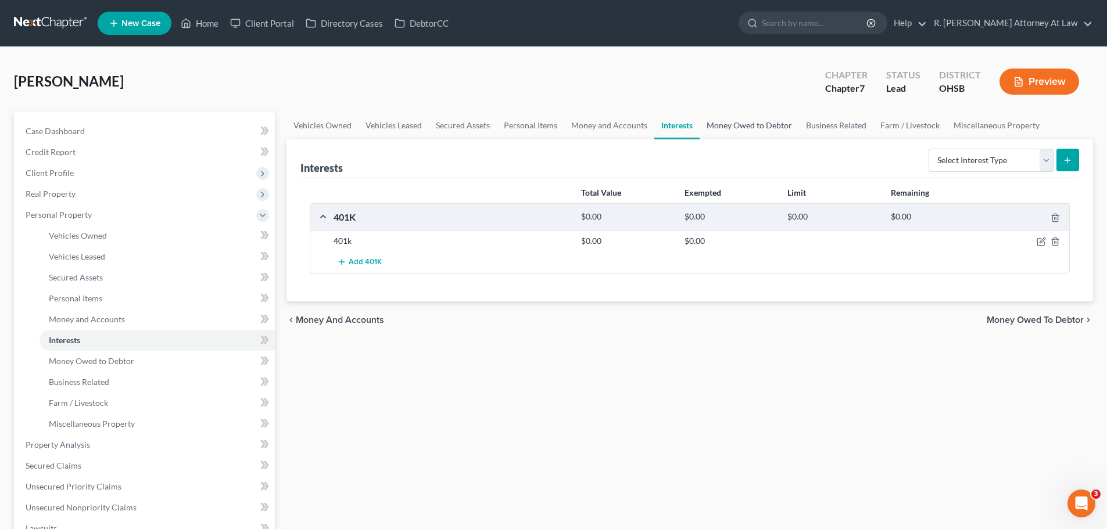
click at [729, 123] on link "Money Owed to Debtor" at bounding box center [749, 126] width 99 height 28
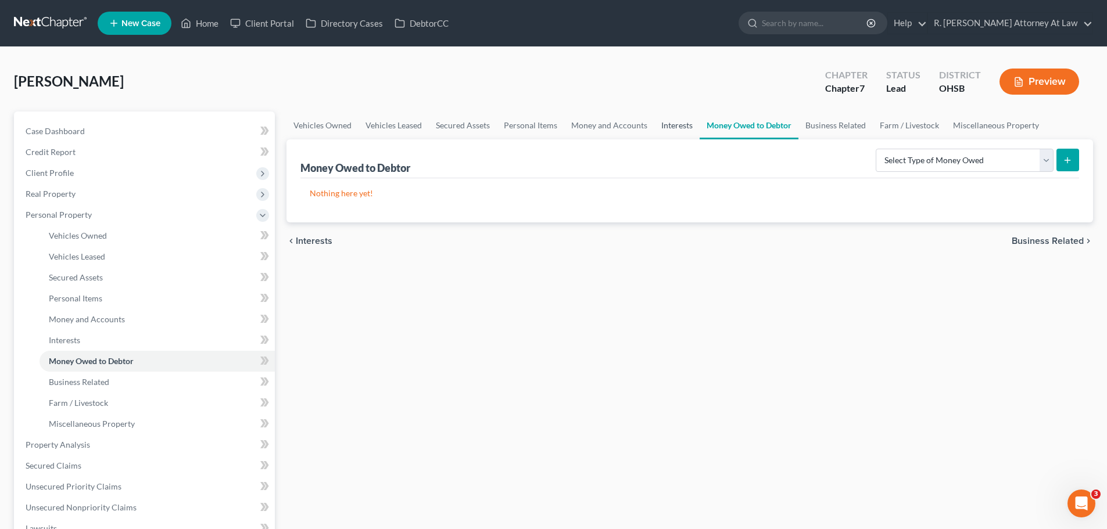
click at [671, 127] on link "Interests" at bounding box center [676, 126] width 45 height 28
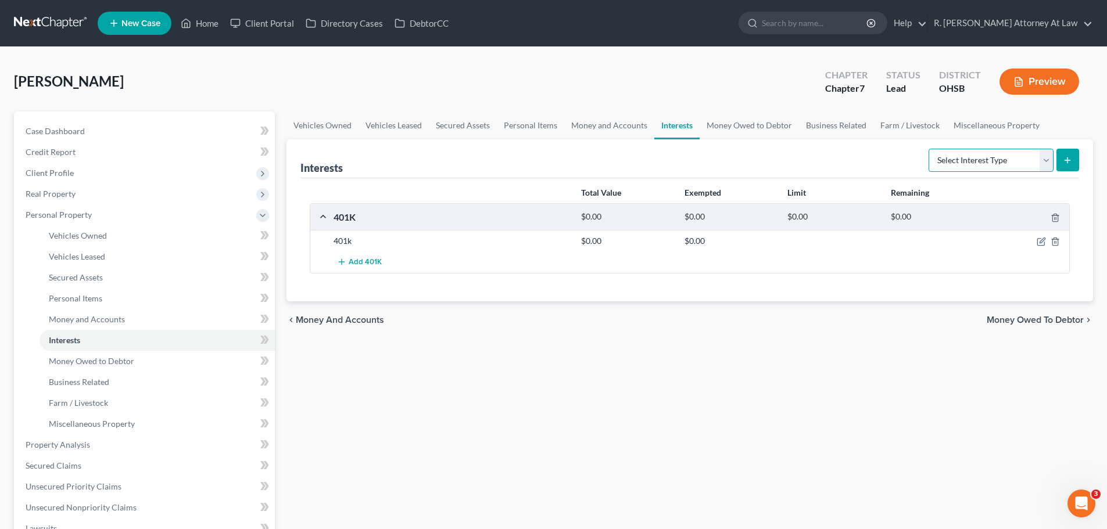
click at [988, 158] on select "Select Interest Type 401K Annuity Bond Education IRA Government Bond Government…" at bounding box center [990, 160] width 125 height 23
select select "term_life_insurance"
click at [930, 149] on select "Select Interest Type 401K Annuity Bond Education IRA Government Bond Government…" at bounding box center [990, 160] width 125 height 23
click at [1069, 156] on icon "submit" at bounding box center [1067, 160] width 9 height 9
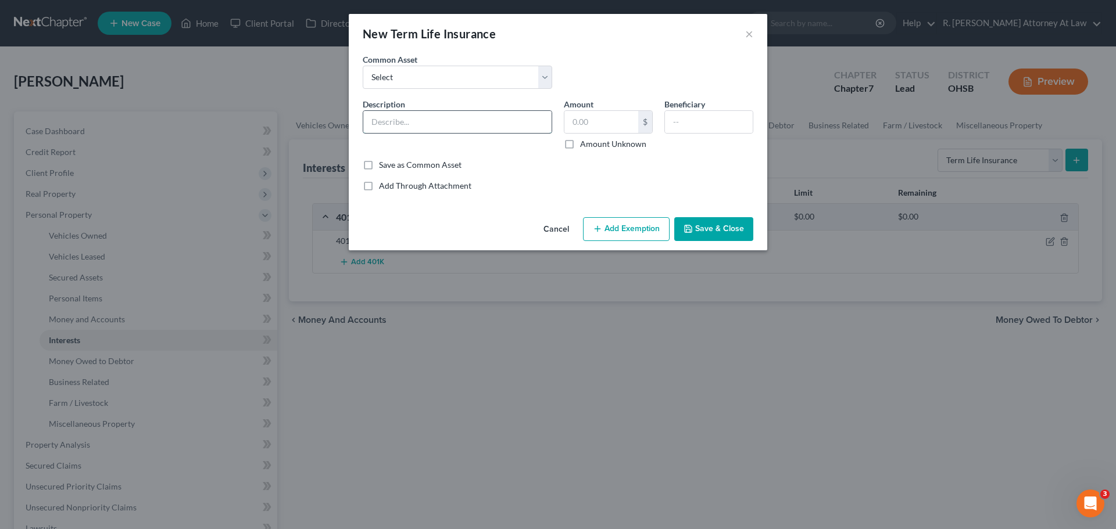
click at [413, 120] on input "text" at bounding box center [457, 122] width 188 height 22
click at [413, 127] on input "text" at bounding box center [457, 122] width 188 height 22
click at [398, 132] on div at bounding box center [457, 121] width 189 height 23
click at [403, 123] on input "text" at bounding box center [457, 122] width 188 height 22
type input "AAA Life Insurance"
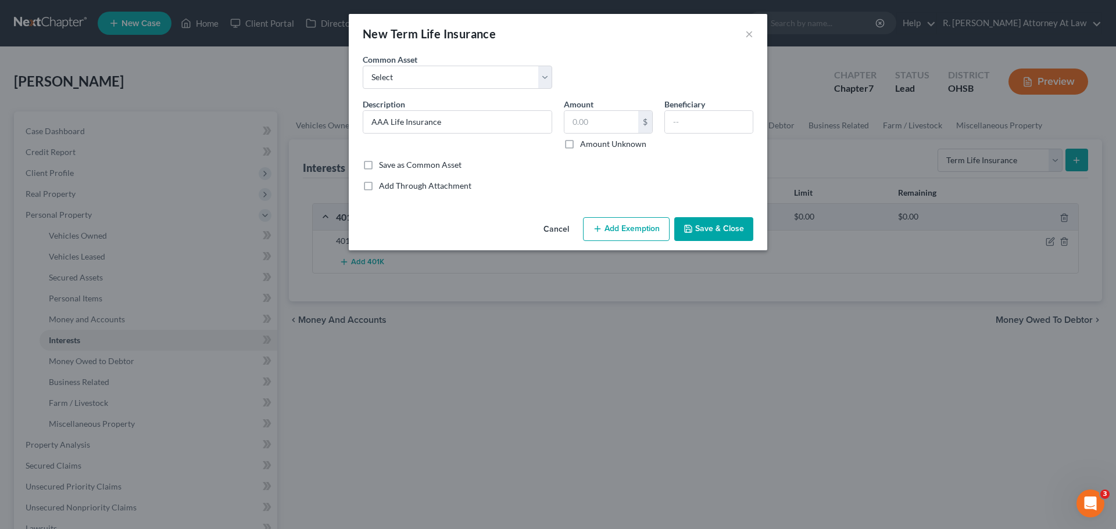
click at [702, 229] on button "Save & Close" at bounding box center [713, 229] width 79 height 24
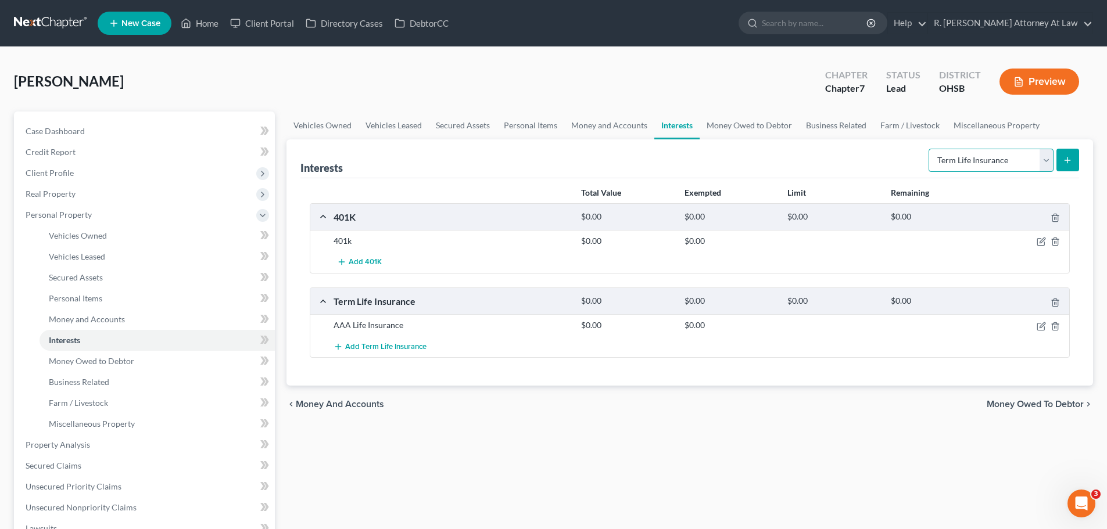
click at [1013, 164] on select "Select Interest Type 401K Annuity Bond Education IRA Government Bond Government…" at bounding box center [990, 160] width 125 height 23
click at [1065, 165] on button "submit" at bounding box center [1067, 160] width 23 height 23
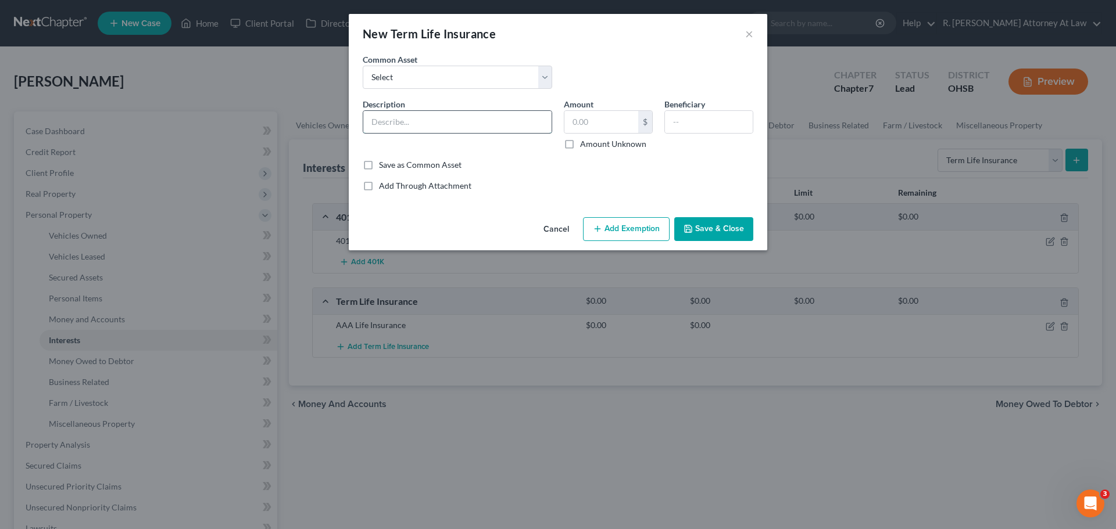
click at [401, 117] on input "text" at bounding box center [457, 122] width 188 height 22
type input "Gerber Life Insurance"
drag, startPoint x: 709, startPoint y: 232, endPoint x: 977, endPoint y: 120, distance: 290.4
click at [709, 232] on button "Save & Close" at bounding box center [713, 229] width 79 height 24
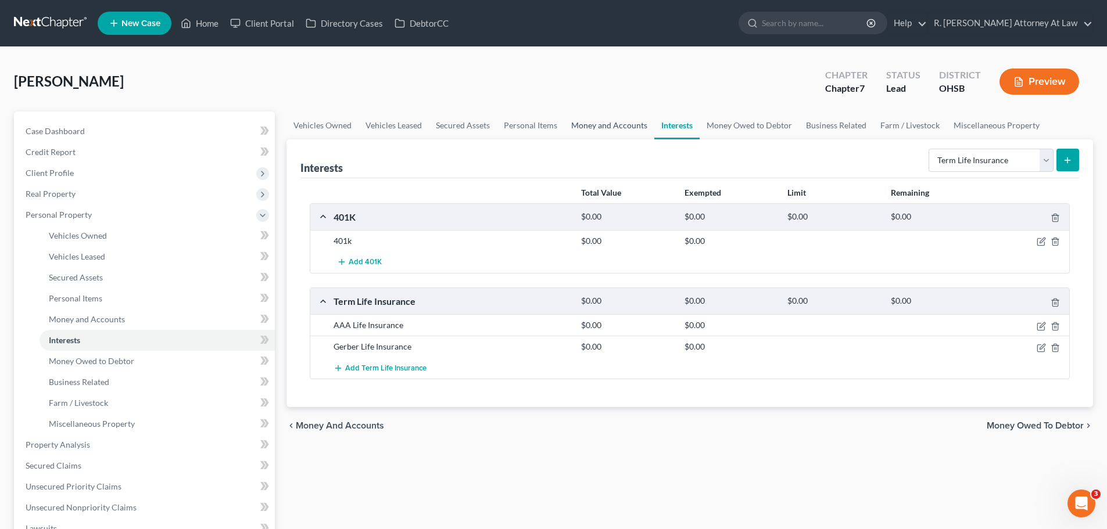
click at [604, 127] on link "Money and Accounts" at bounding box center [609, 126] width 90 height 28
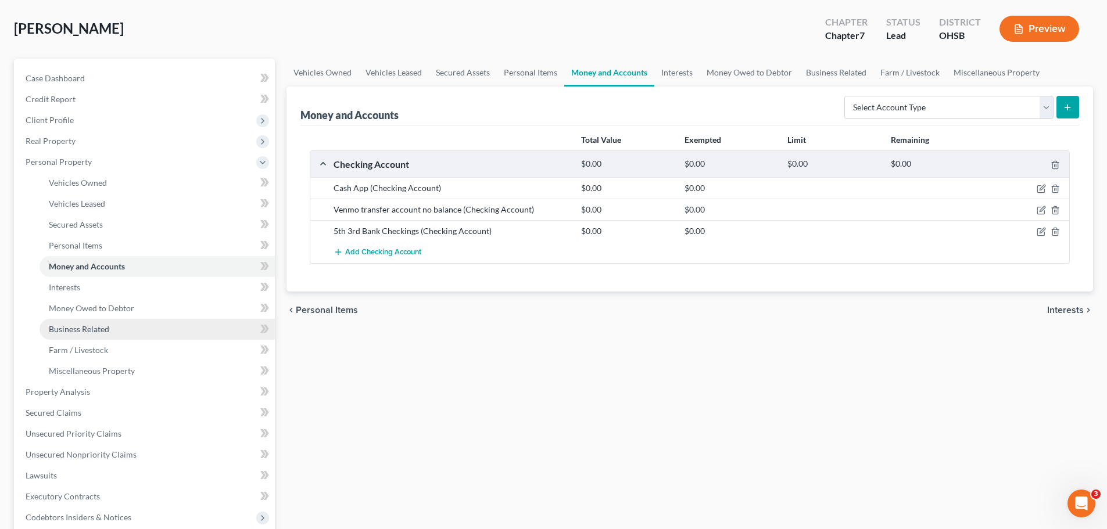
scroll to position [232, 0]
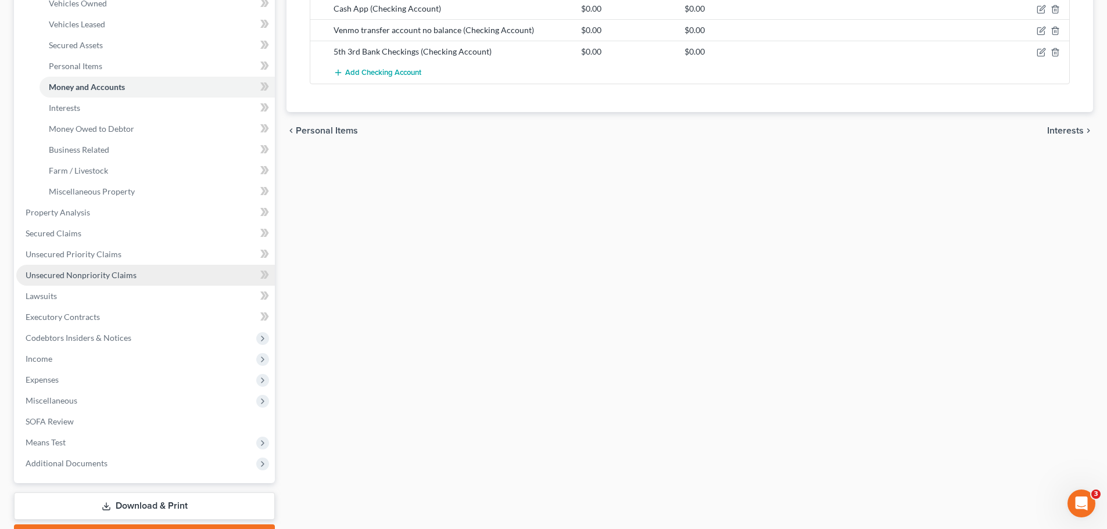
click at [77, 276] on span "Unsecured Nonpriority Claims" at bounding box center [81, 275] width 111 height 10
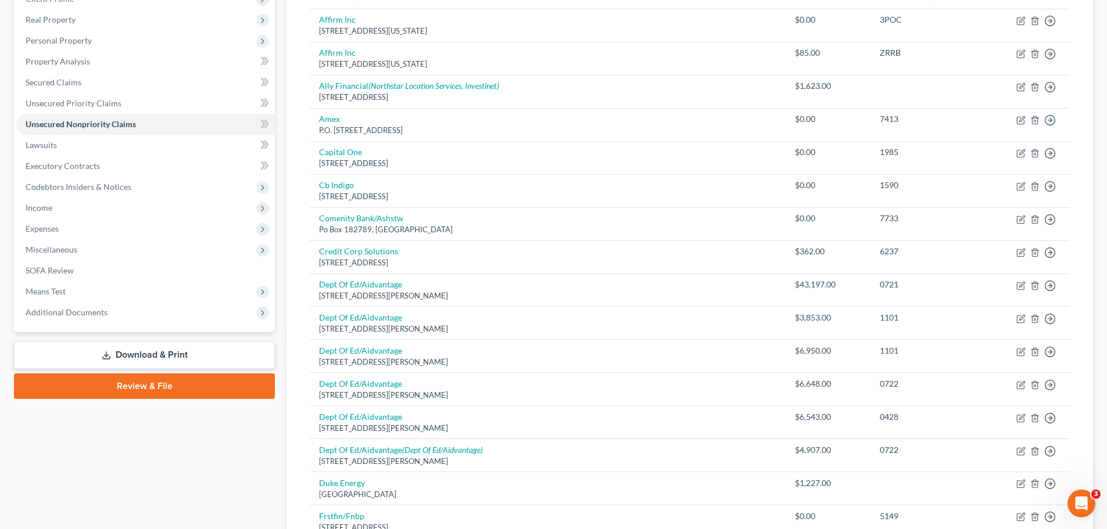
scroll to position [58, 0]
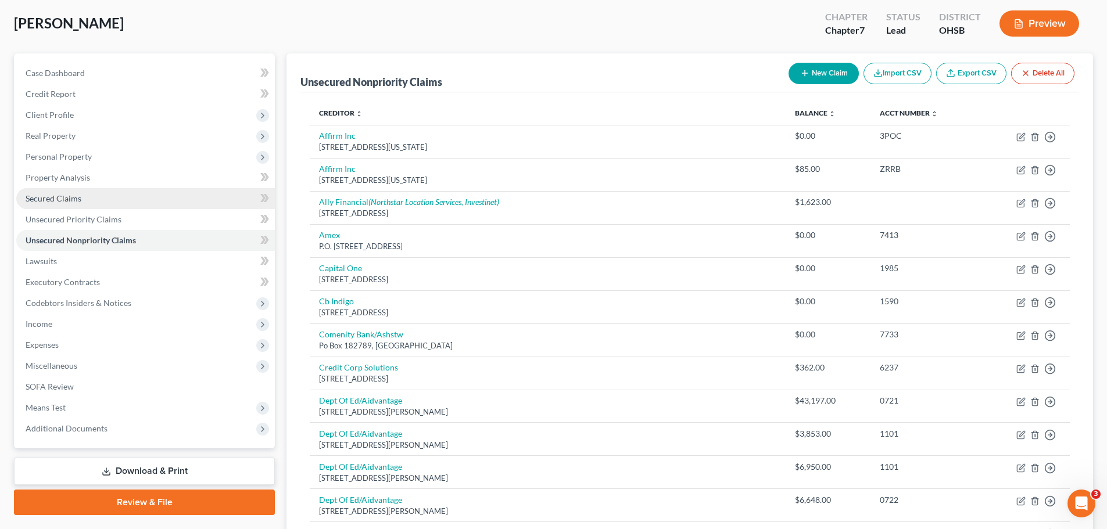
click at [49, 200] on span "Secured Claims" at bounding box center [54, 198] width 56 height 10
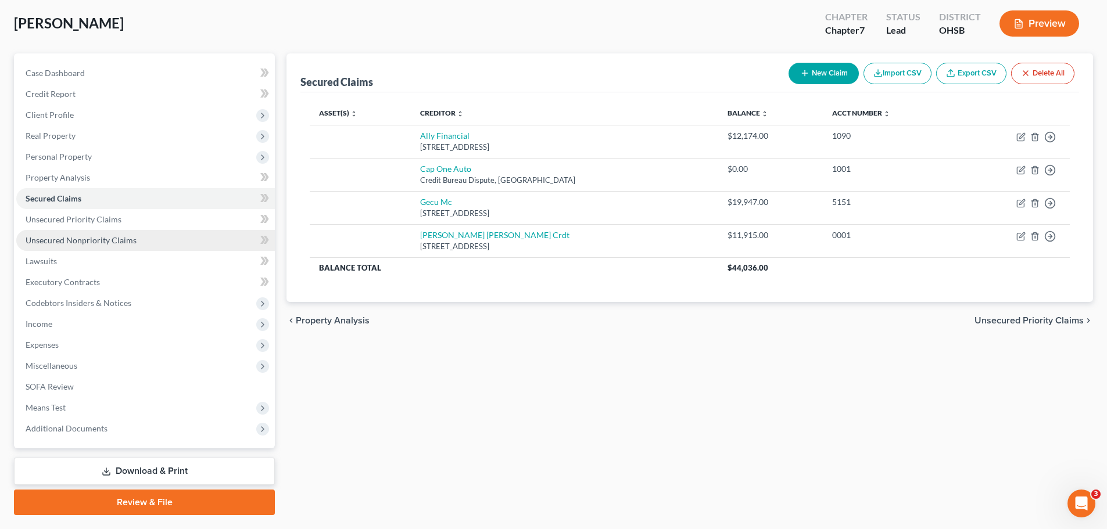
click at [67, 238] on span "Unsecured Nonpriority Claims" at bounding box center [81, 240] width 111 height 10
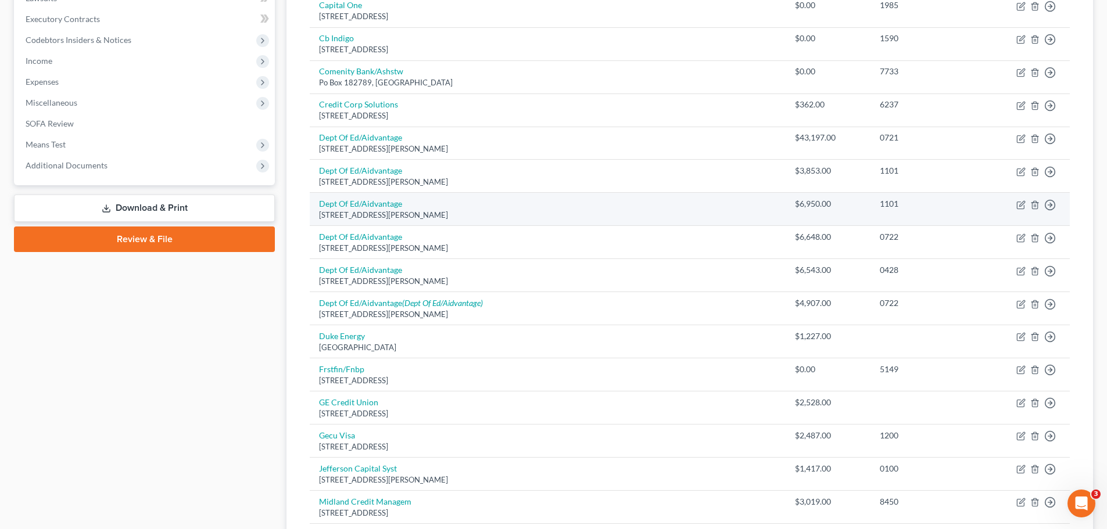
scroll to position [349, 0]
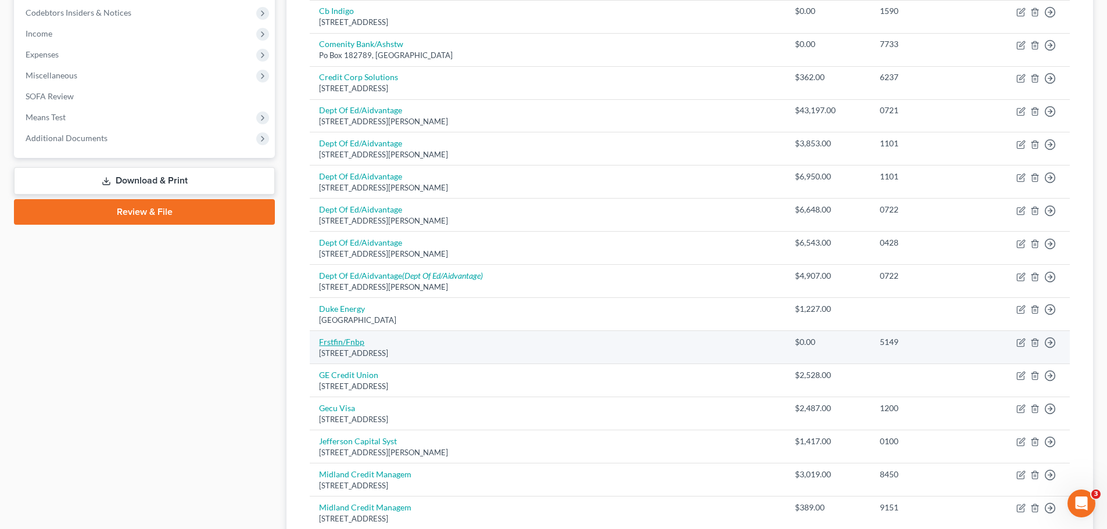
click at [346, 342] on link "Frstfin/Fnbp" at bounding box center [341, 342] width 45 height 10
select select "36"
select select "2"
select select "0"
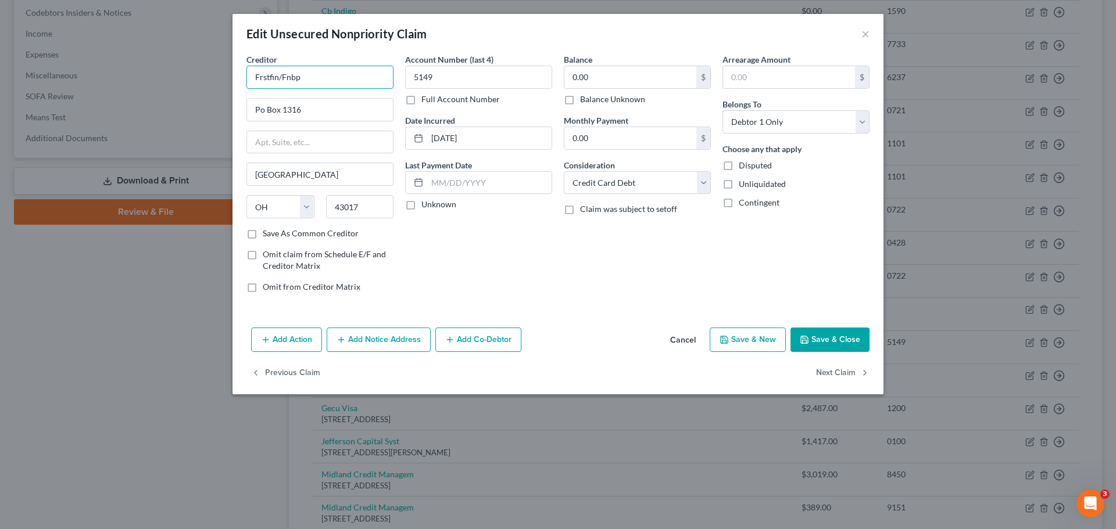
drag, startPoint x: 278, startPoint y: 78, endPoint x: 242, endPoint y: 78, distance: 35.4
click at [242, 78] on div "Creditor * Frstfin/Fnbp Po Box 1316 Dublin State AL AK AR AZ CA CO CT DE DC FL …" at bounding box center [320, 177] width 159 height 249
click at [631, 79] on input "0.00" at bounding box center [630, 77] width 132 height 22
type input "First National Bank of Pasco"
type input "820.99"
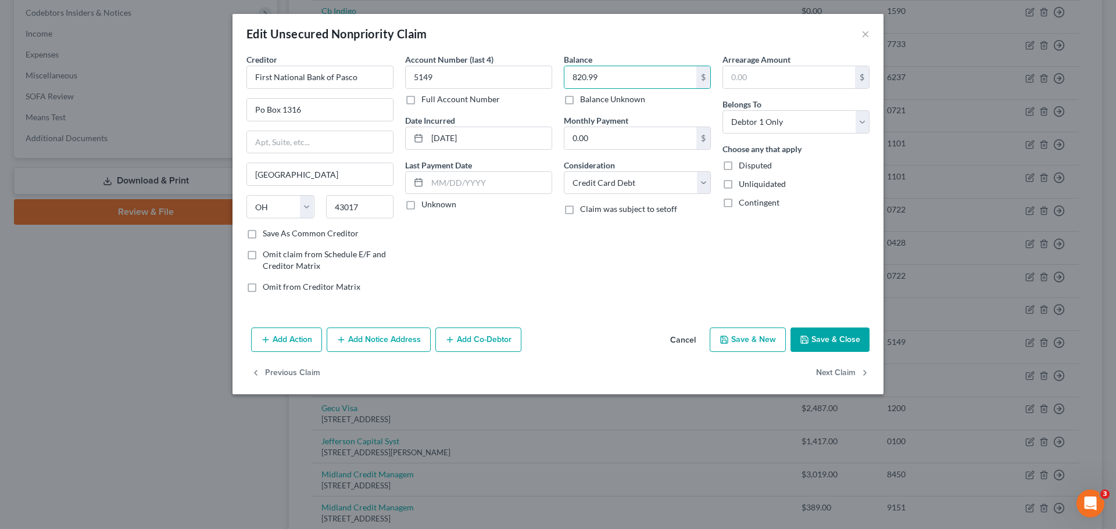
click at [816, 349] on button "Save & Close" at bounding box center [829, 340] width 79 height 24
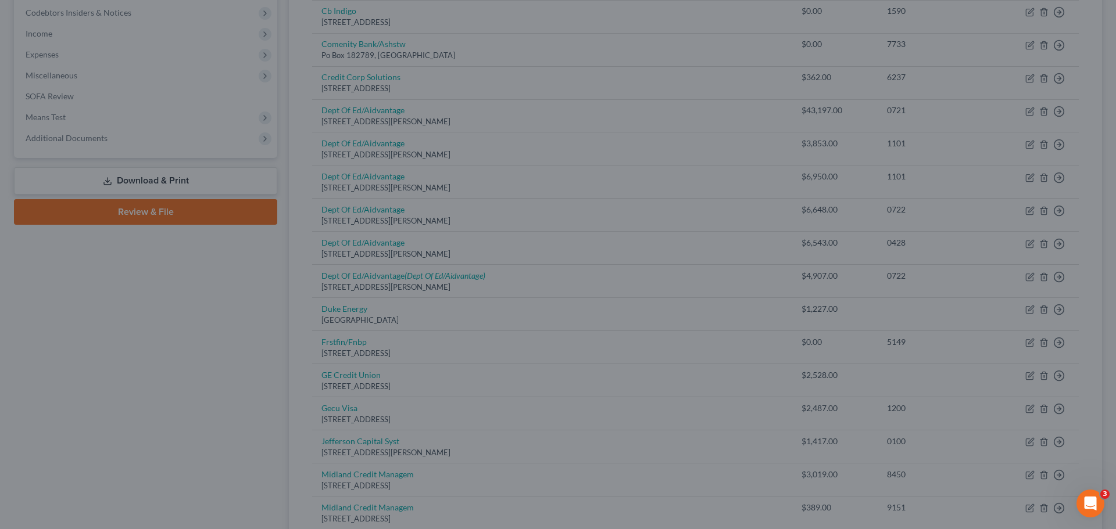
type input "0"
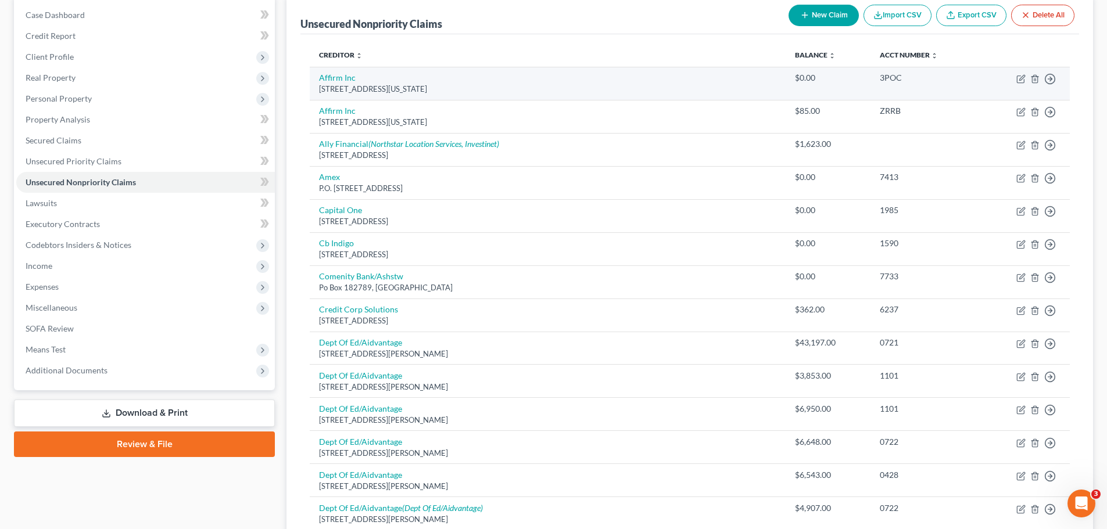
scroll to position [57, 0]
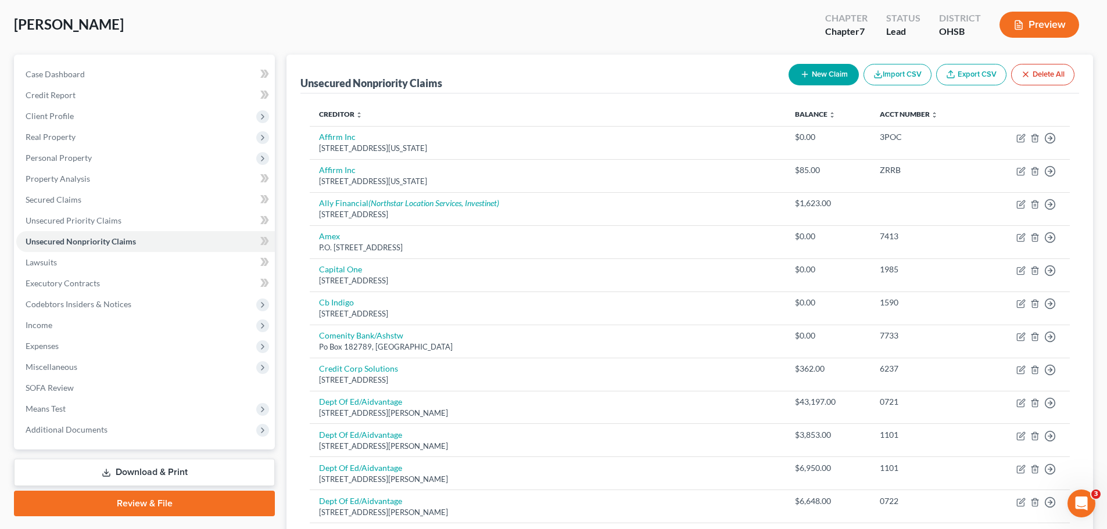
click at [820, 69] on button "New Claim" at bounding box center [823, 74] width 70 height 21
select select "0"
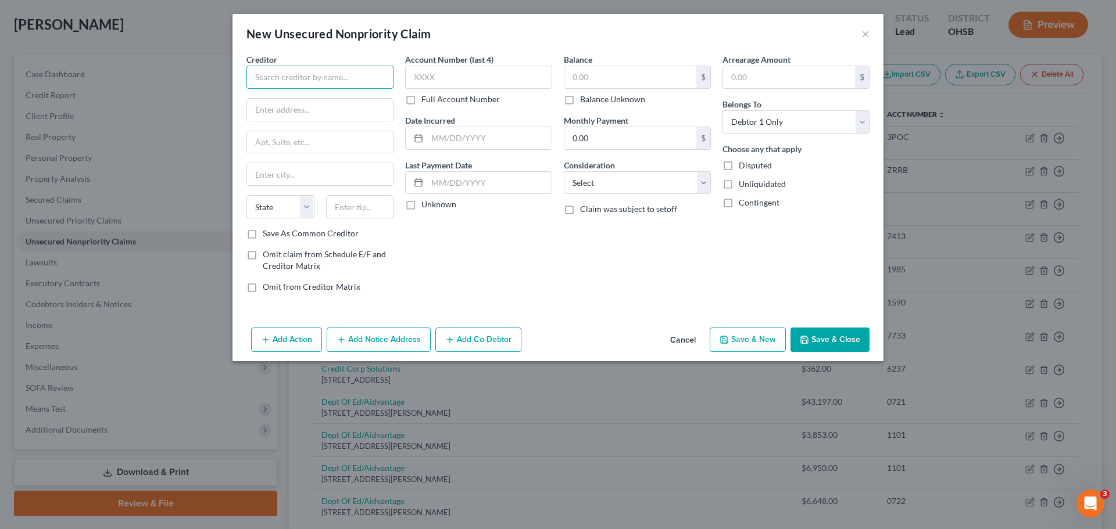
click at [304, 76] on input "text" at bounding box center [319, 77] width 147 height 23
type input "Ace Cash Express"
type input "4856 S Emerson Avenue"
type input "46203"
type input "Indianapolis"
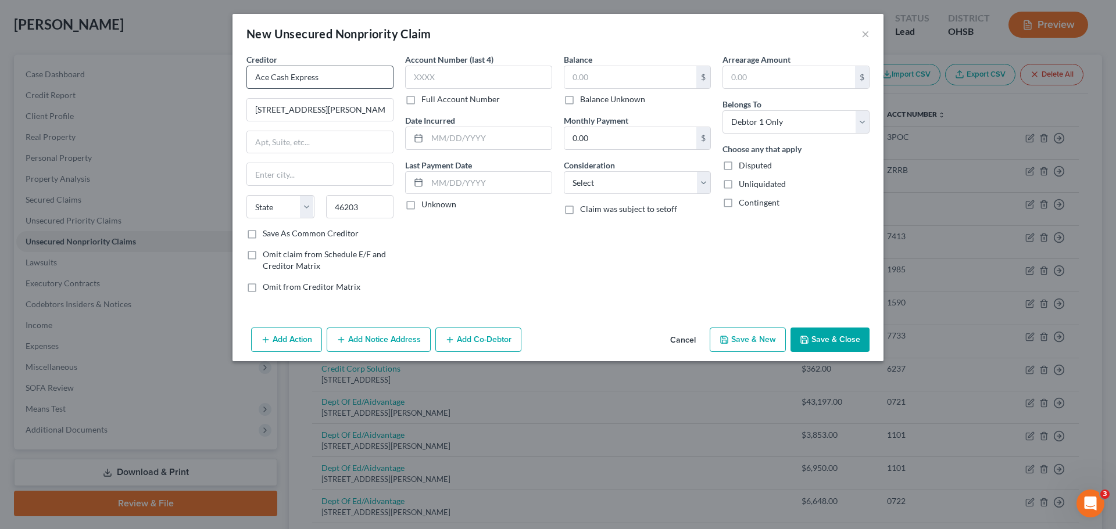
select select "15"
click at [629, 182] on select "Select Cable / Satellite Services Collection Agency Credit Card Debt Debt Couns…" at bounding box center [637, 182] width 147 height 23
select select "10"
click at [564, 171] on select "Select Cable / Satellite Services Collection Agency Credit Card Debt Debt Couns…" at bounding box center [637, 182] width 147 height 23
click at [632, 74] on input "text" at bounding box center [630, 77] width 132 height 22
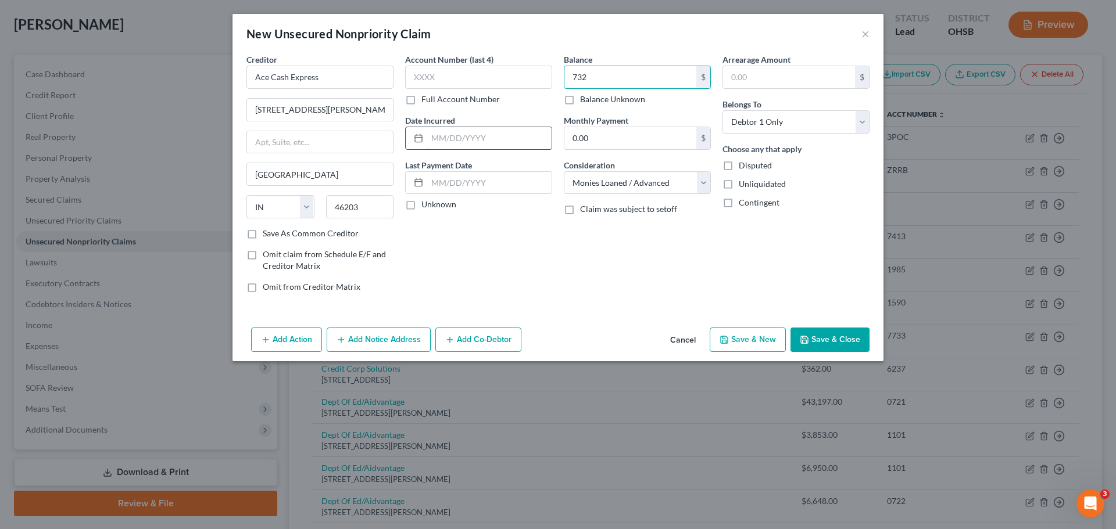
type input "732"
click at [487, 134] on input "text" at bounding box center [489, 138] width 124 height 22
type input "01/2025"
click at [823, 336] on button "Save & Close" at bounding box center [829, 340] width 79 height 24
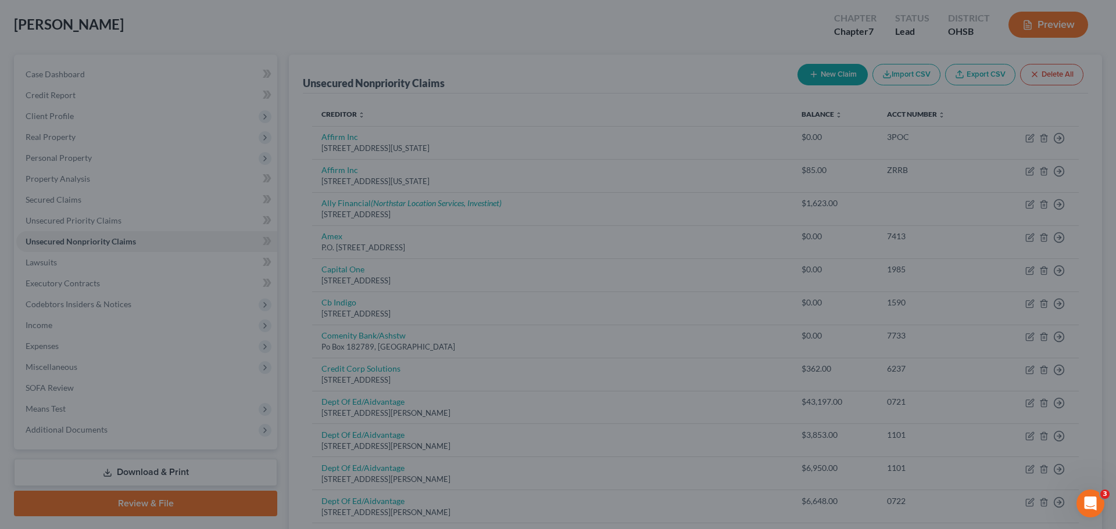
type input "732.00"
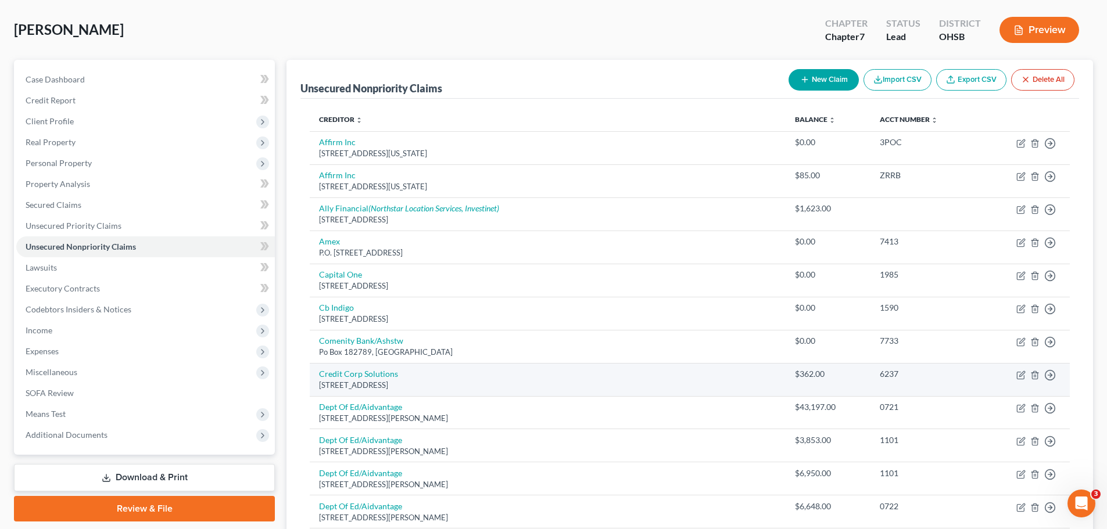
scroll to position [0, 0]
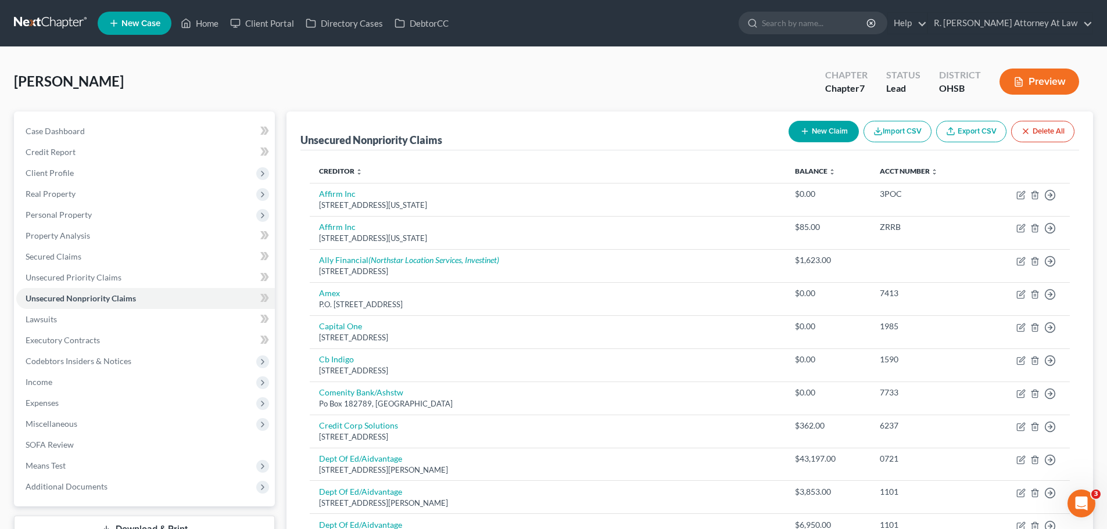
click at [833, 139] on button "New Claim" at bounding box center [823, 131] width 70 height 21
select select "0"
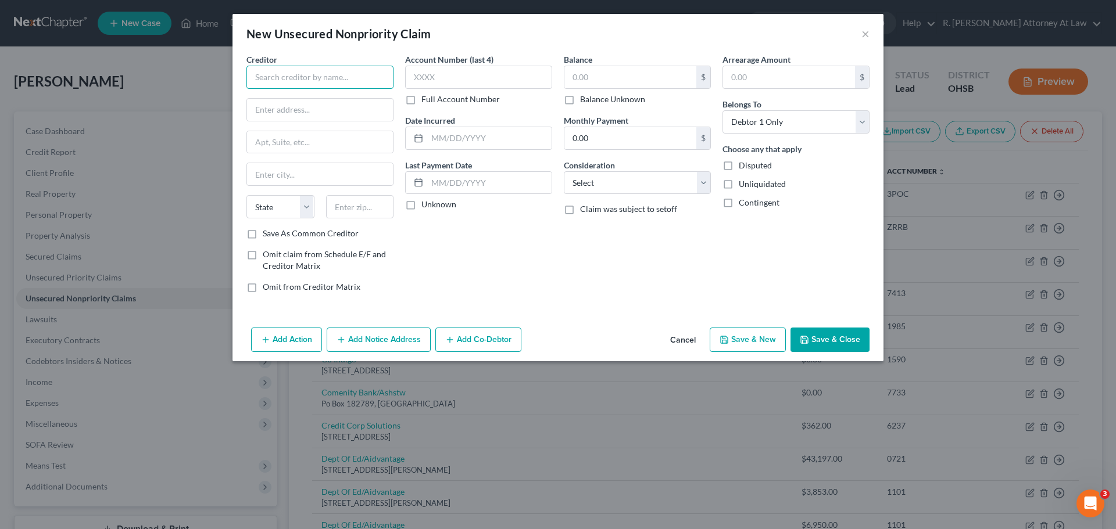
click at [338, 73] on input "text" at bounding box center [319, 77] width 147 height 23
type input "Helpful Lending"
click at [319, 108] on input "text" at bounding box center [320, 110] width 146 height 22
type input "PO Box 246"
type input "57339"
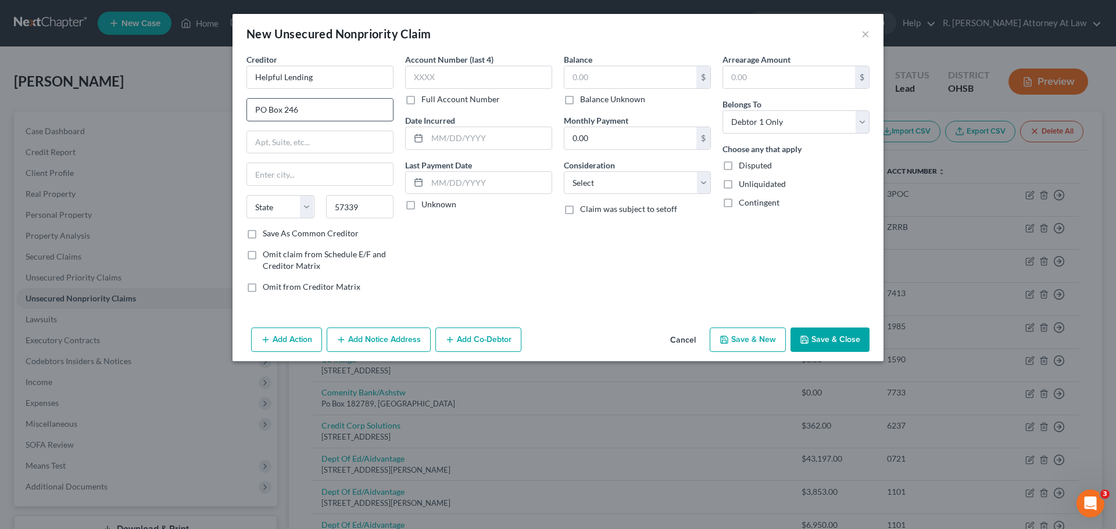
type input "Fort Thompson"
select select "43"
drag, startPoint x: 569, startPoint y: 198, endPoint x: 591, endPoint y: 189, distance: 24.1
click at [580, 190] on div "Balance $ Balance Unknown Balance Undetermined $ Balance Unknown Monthly Paymen…" at bounding box center [637, 177] width 159 height 249
click at [600, 187] on select "Select Cable / Satellite Services Collection Agency Credit Card Debt Debt Couns…" at bounding box center [637, 182] width 147 height 23
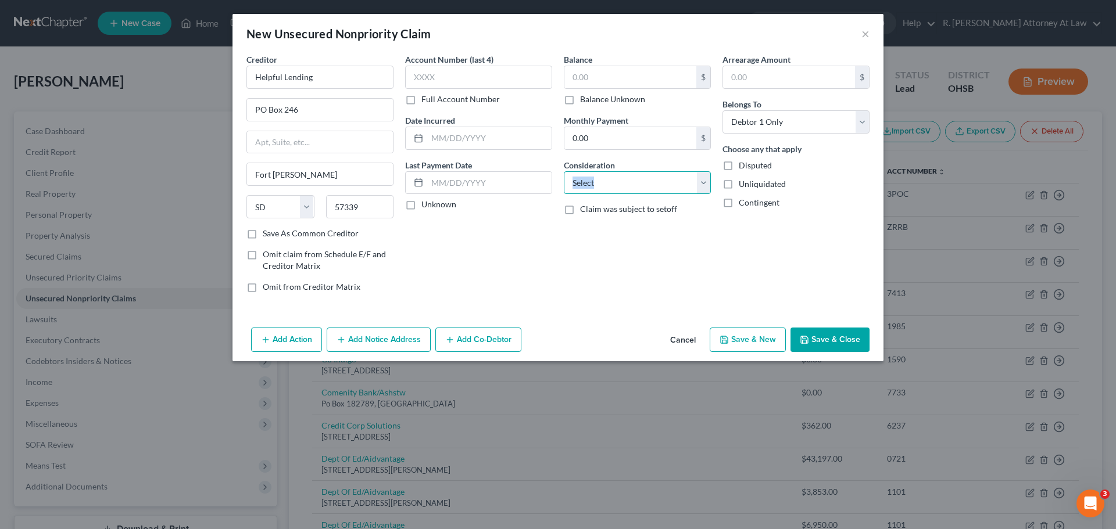
select select "10"
click at [564, 171] on select "Select Cable / Satellite Services Collection Agency Credit Card Debt Debt Couns…" at bounding box center [637, 182] width 147 height 23
click at [458, 139] on input "text" at bounding box center [489, 138] width 124 height 22
type input "2024"
click at [570, 83] on input "text" at bounding box center [630, 77] width 132 height 22
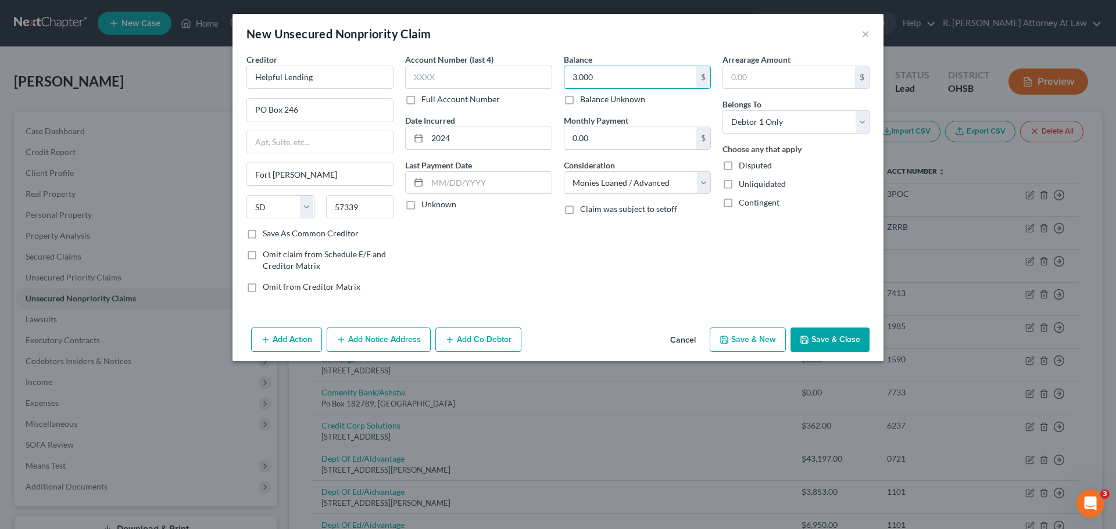
click at [820, 338] on button "Save & Close" at bounding box center [829, 340] width 79 height 24
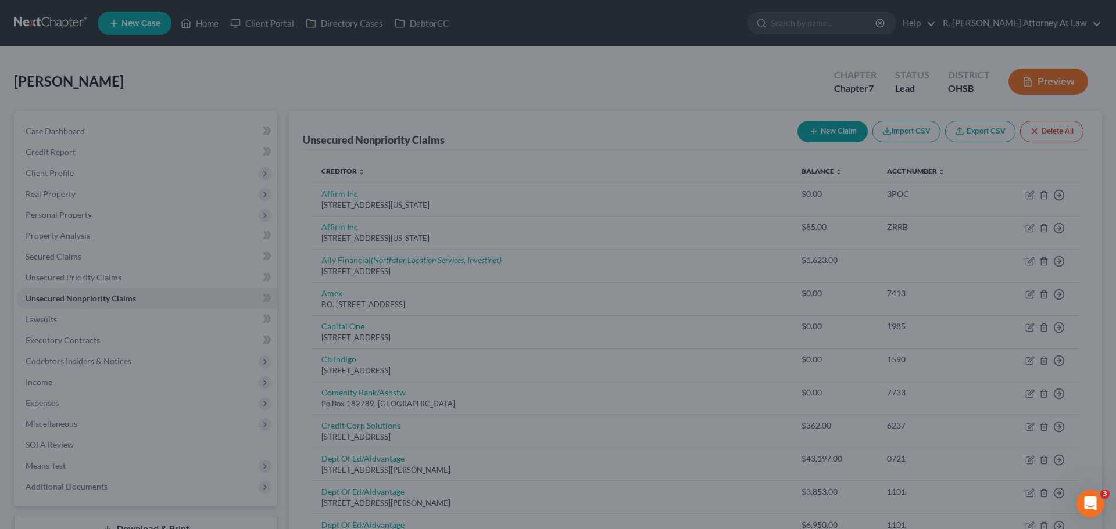
type input "3,000.00"
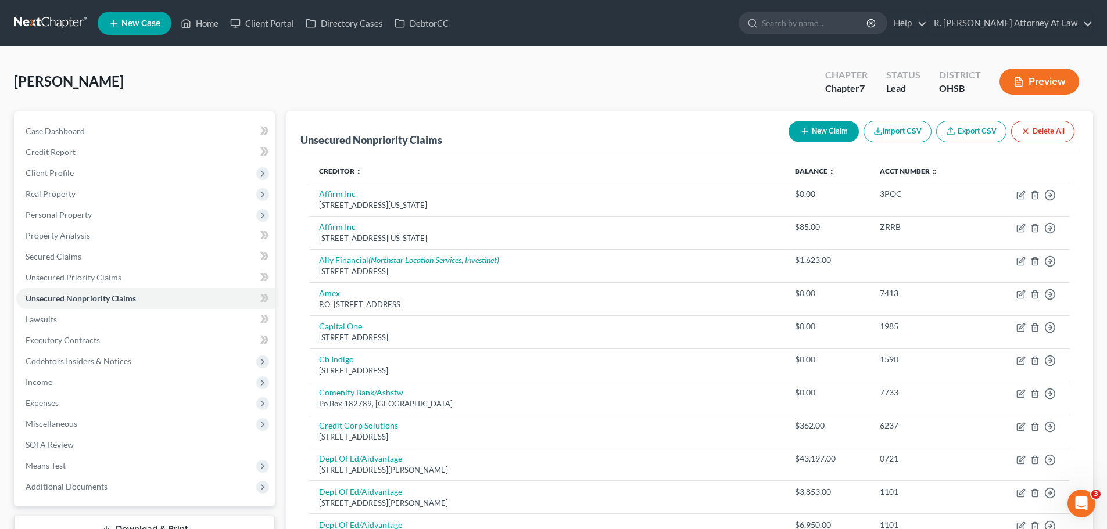
click at [800, 134] on icon "button" at bounding box center [804, 131] width 9 height 9
select select "0"
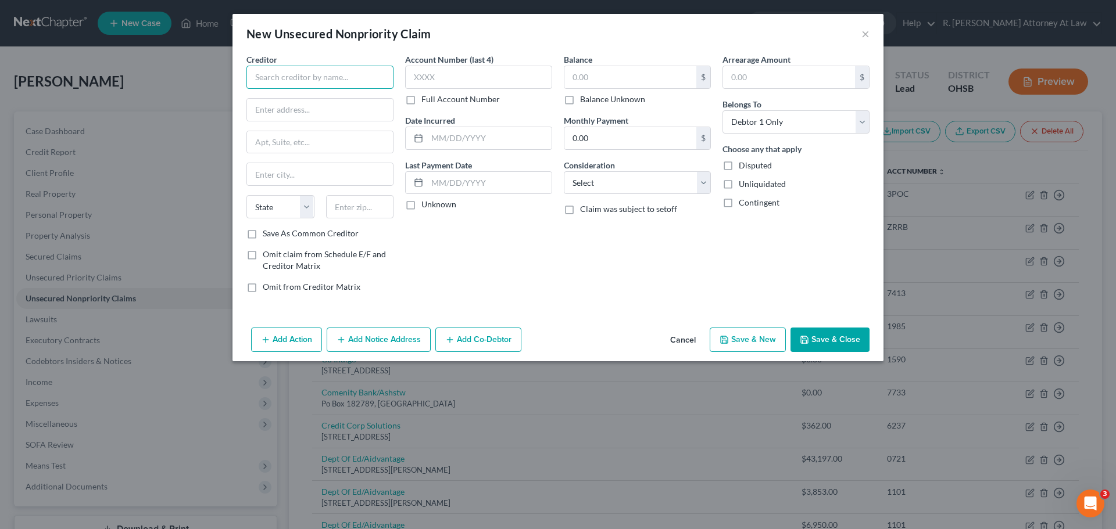
click at [309, 76] on input "text" at bounding box center [319, 77] width 147 height 23
type input "Franciscan Health Indianapolis"
type input "8111 S Emerson Avenue"
type input "46237"
type input "Indianapolis"
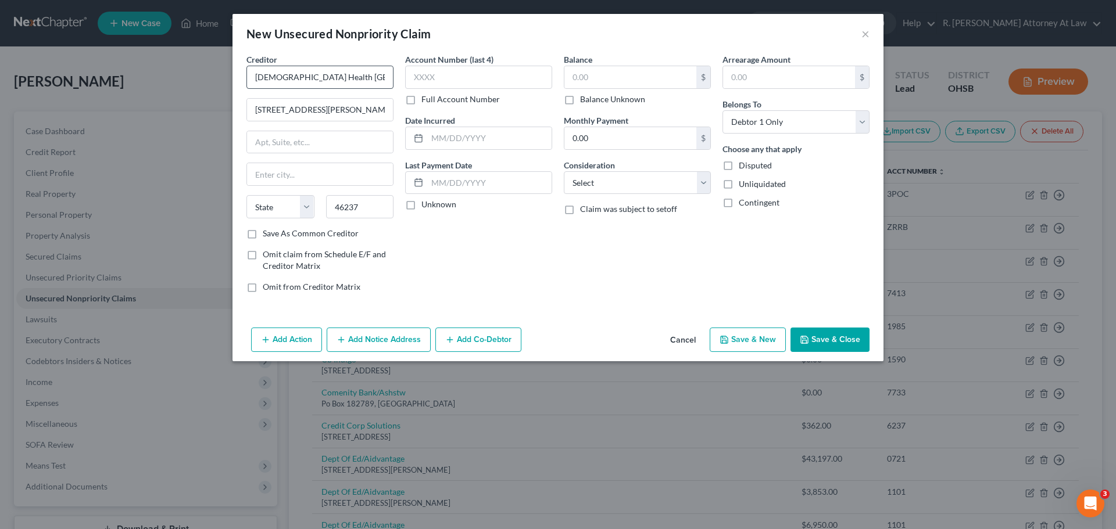
select select "15"
click at [478, 136] on input "text" at bounding box center [489, 138] width 124 height 22
type input "2024"
click at [607, 77] on input "text" at bounding box center [630, 77] width 132 height 22
type input "3,000"
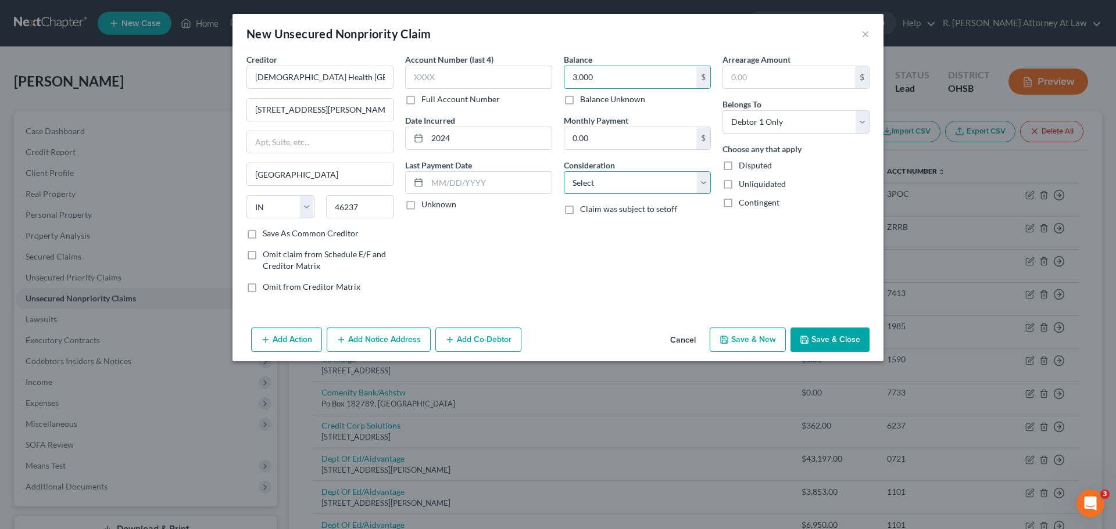
click at [602, 182] on select "Select Cable / Satellite Services Collection Agency Credit Card Debt Debt Couns…" at bounding box center [637, 182] width 147 height 23
select select "9"
click at [564, 171] on select "Select Cable / Satellite Services Collection Agency Credit Card Debt Debt Couns…" at bounding box center [637, 182] width 147 height 23
click at [825, 339] on button "Save & Close" at bounding box center [829, 340] width 79 height 24
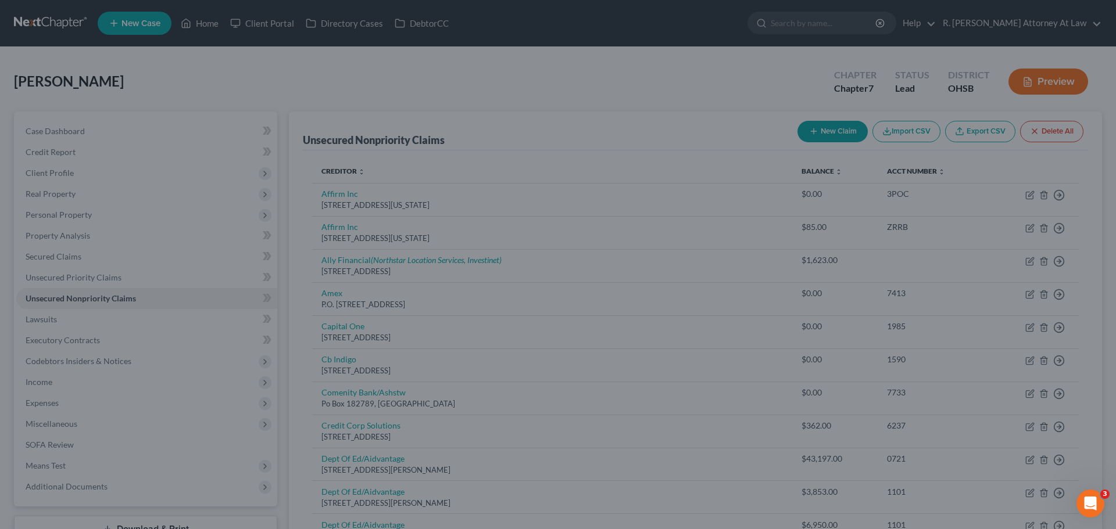
type input "3,000.00"
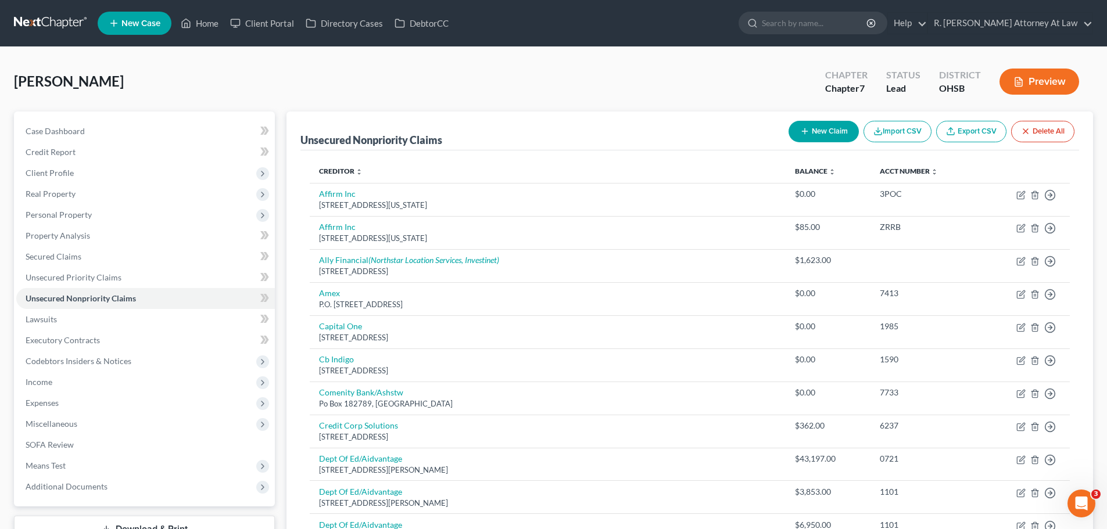
click at [820, 127] on button "New Claim" at bounding box center [823, 131] width 70 height 21
select select "0"
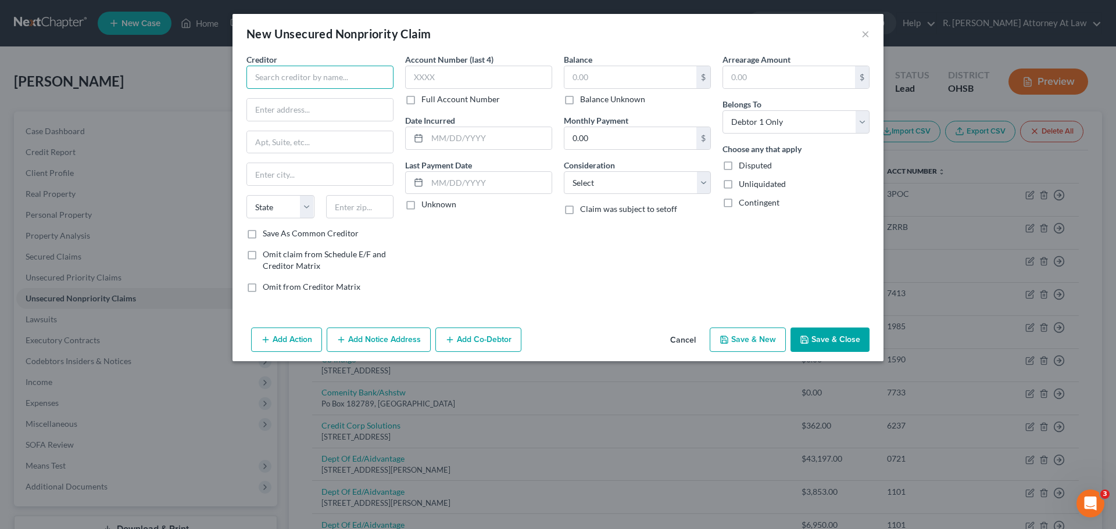
click at [292, 77] on input "text" at bounding box center [319, 77] width 147 height 23
type input "Mercy Fairfield Hospital"
click at [314, 114] on input "text" at bounding box center [320, 110] width 146 height 22
type input "3000 Mack Road"
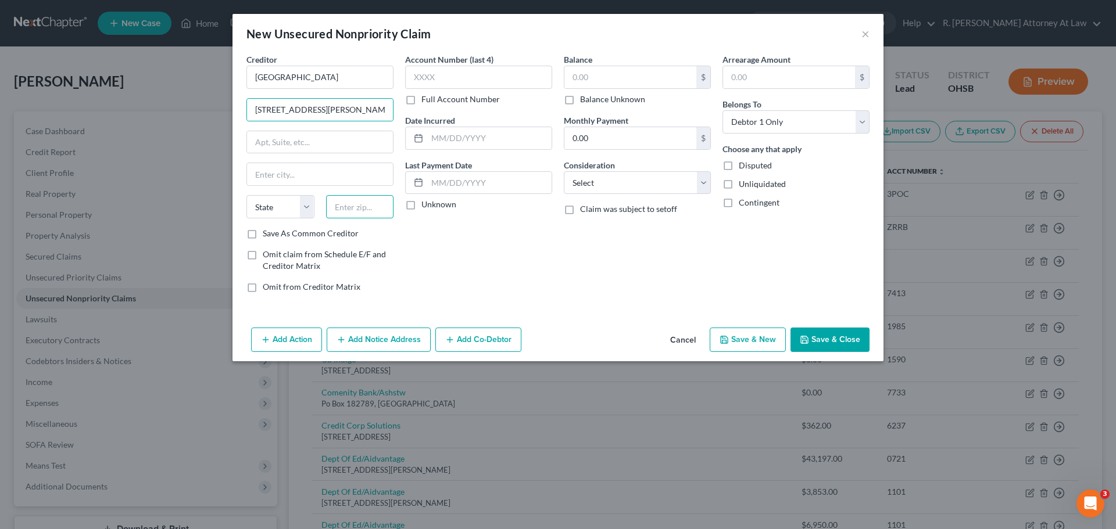
click at [367, 207] on input "text" at bounding box center [360, 206] width 68 height 23
type input "45014"
type input "Fairfield"
select select "36"
click at [610, 186] on select "Select Cable / Satellite Services Collection Agency Credit Card Debt Debt Couns…" at bounding box center [637, 182] width 147 height 23
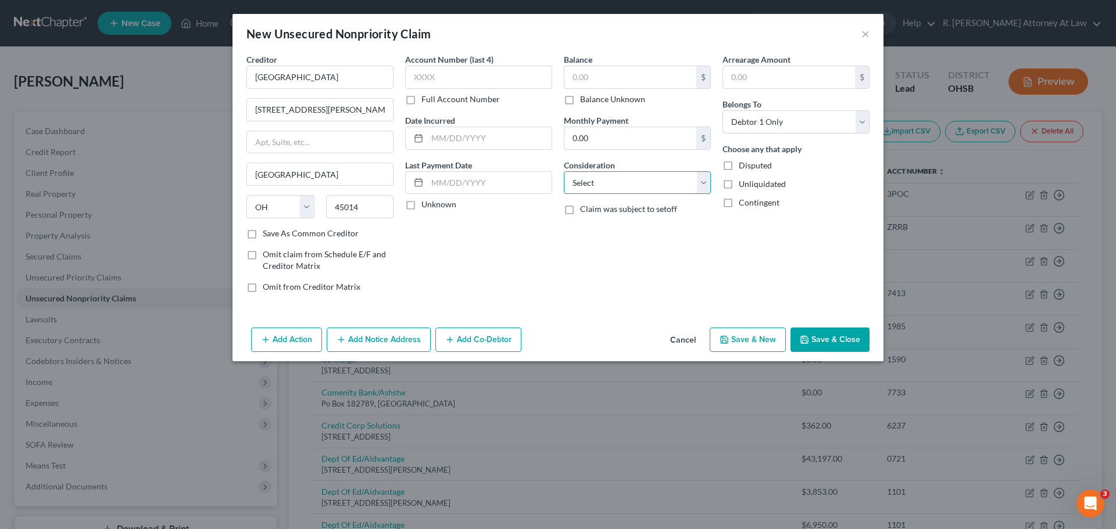
select select "9"
click at [564, 171] on select "Select Cable / Satellite Services Collection Agency Credit Card Debt Debt Couns…" at bounding box center [637, 182] width 147 height 23
click at [597, 85] on input "text" at bounding box center [630, 77] width 132 height 22
type input "3,000"
click at [461, 129] on input "text" at bounding box center [489, 138] width 124 height 22
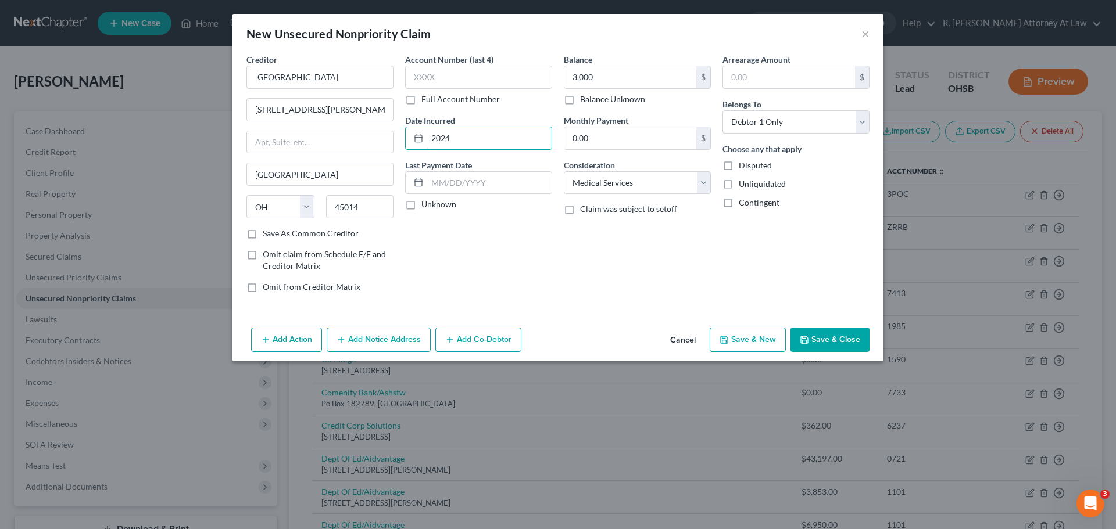
type input "2024"
click at [834, 338] on button "Save & Close" at bounding box center [829, 340] width 79 height 24
type input "3,000.00"
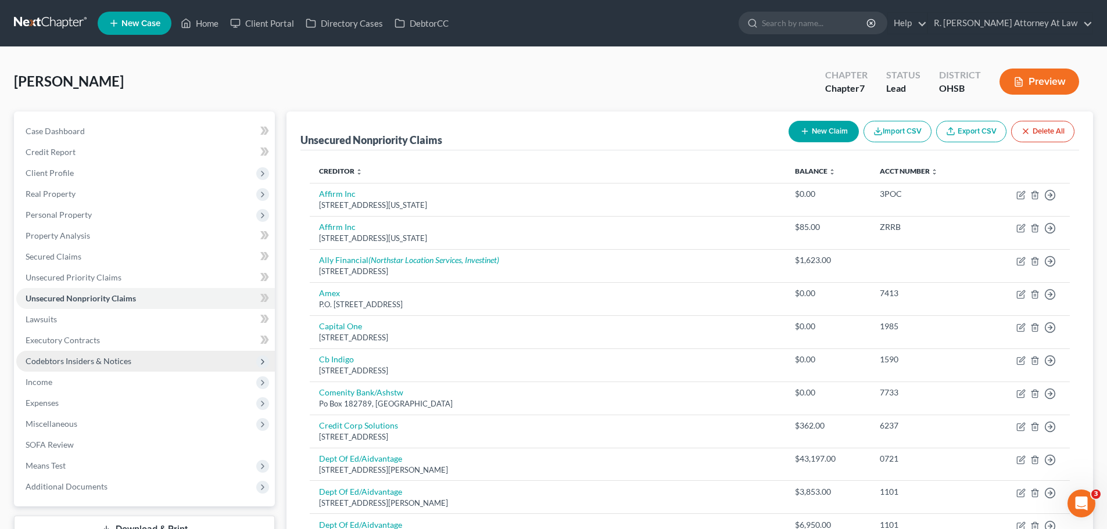
click at [81, 360] on span "Codebtors Insiders & Notices" at bounding box center [79, 361] width 106 height 10
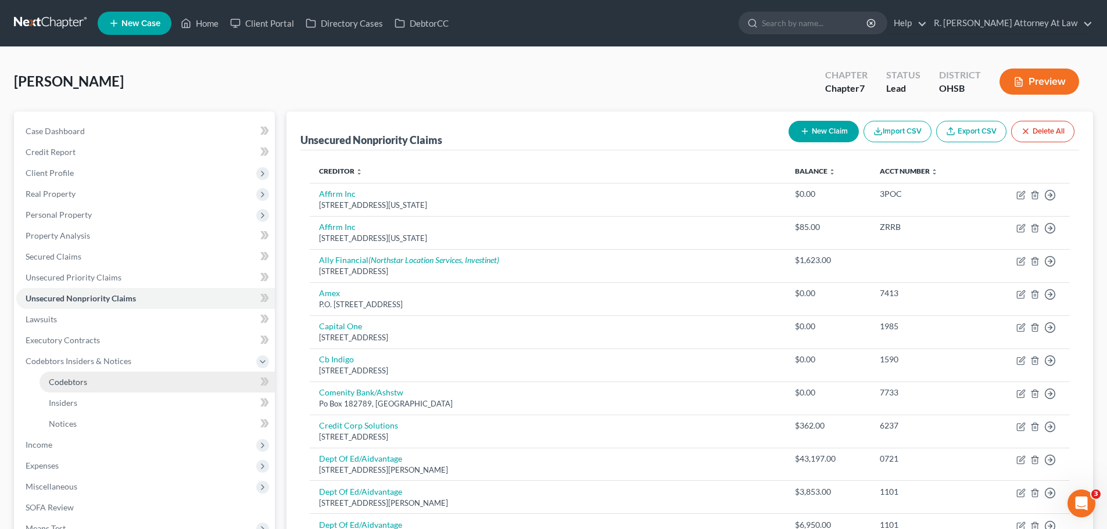
click at [84, 380] on span "Codebtors" at bounding box center [68, 382] width 38 height 10
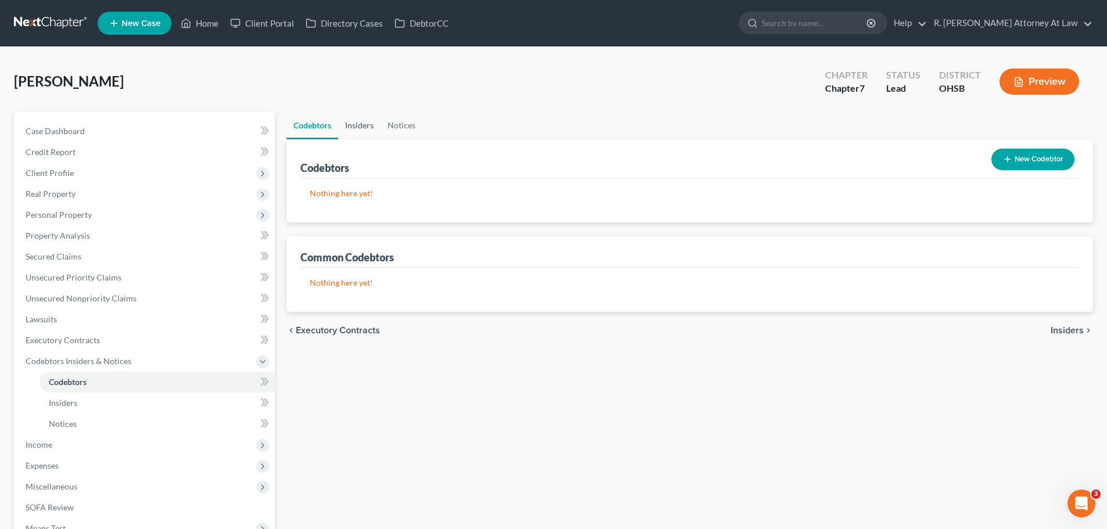
click at [364, 121] on link "Insiders" at bounding box center [359, 126] width 42 height 28
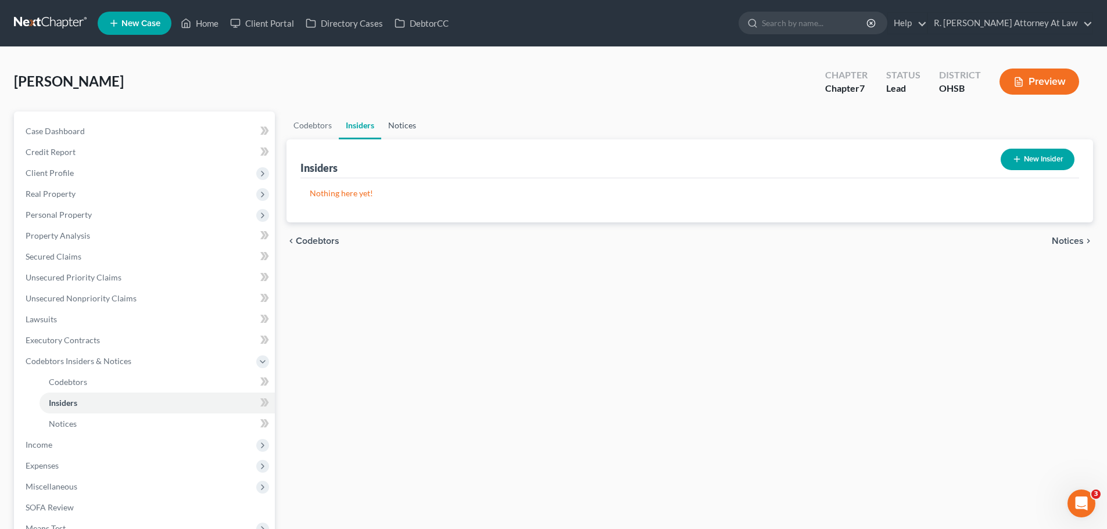
click at [409, 127] on link "Notices" at bounding box center [402, 126] width 42 height 28
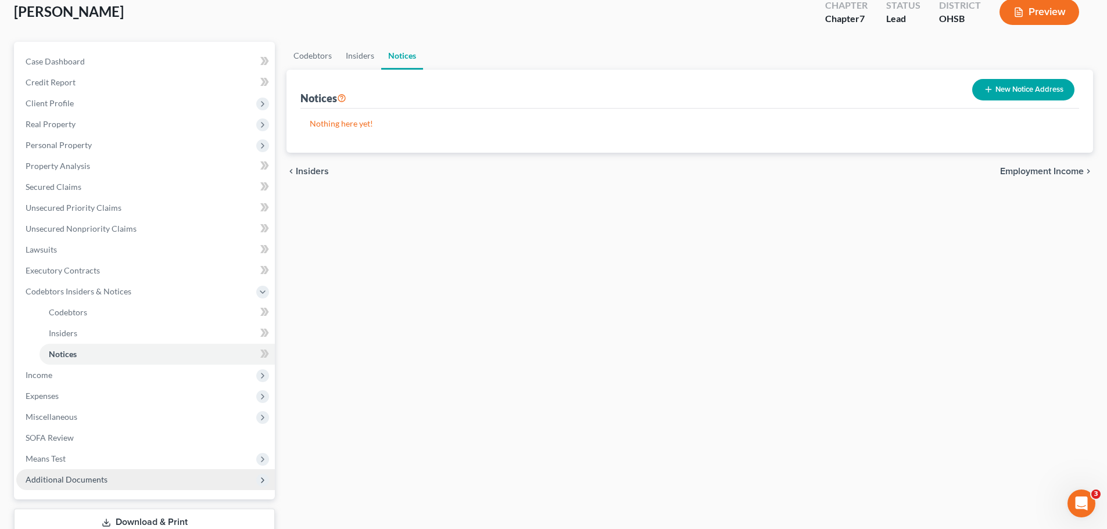
scroll to position [151, 0]
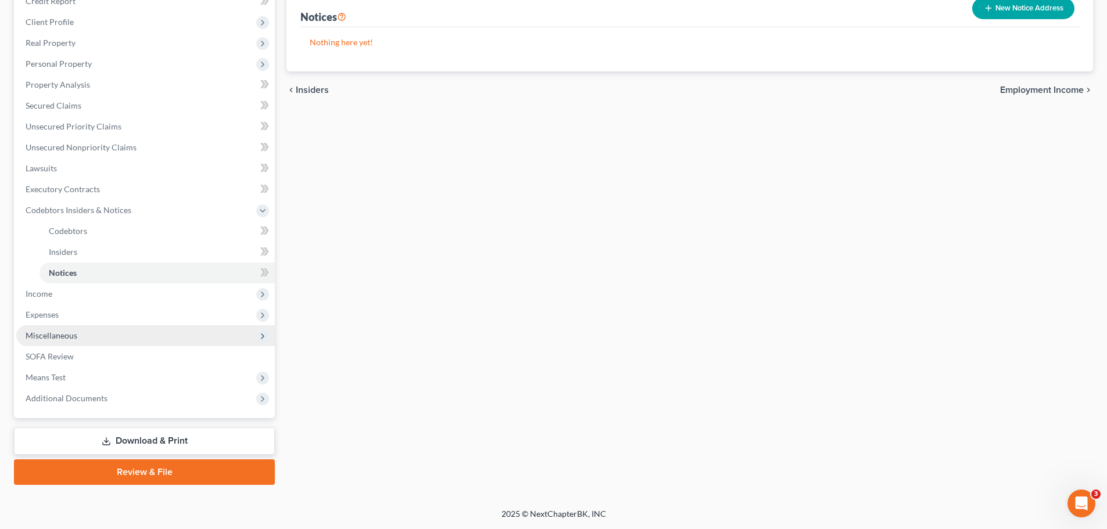
click at [51, 332] on span "Miscellaneous" at bounding box center [52, 336] width 52 height 10
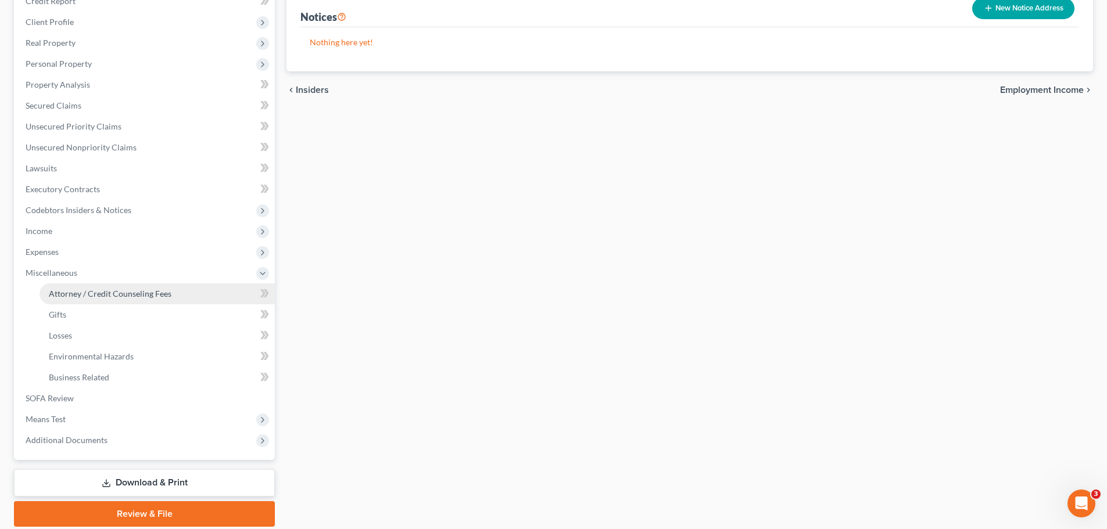
click at [94, 298] on span "Attorney / Credit Counseling Fees" at bounding box center [110, 294] width 123 height 10
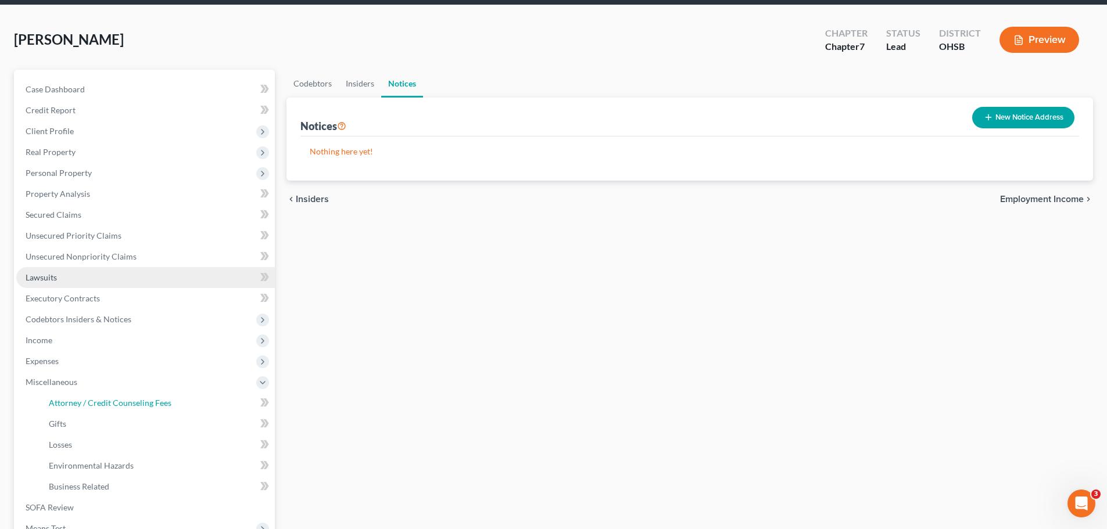
select select "1"
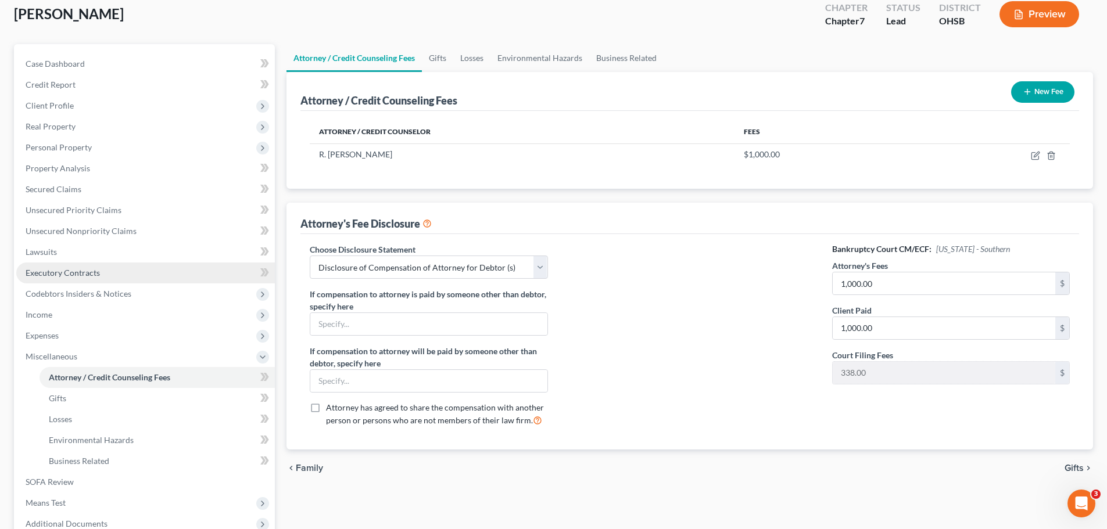
scroll to position [193, 0]
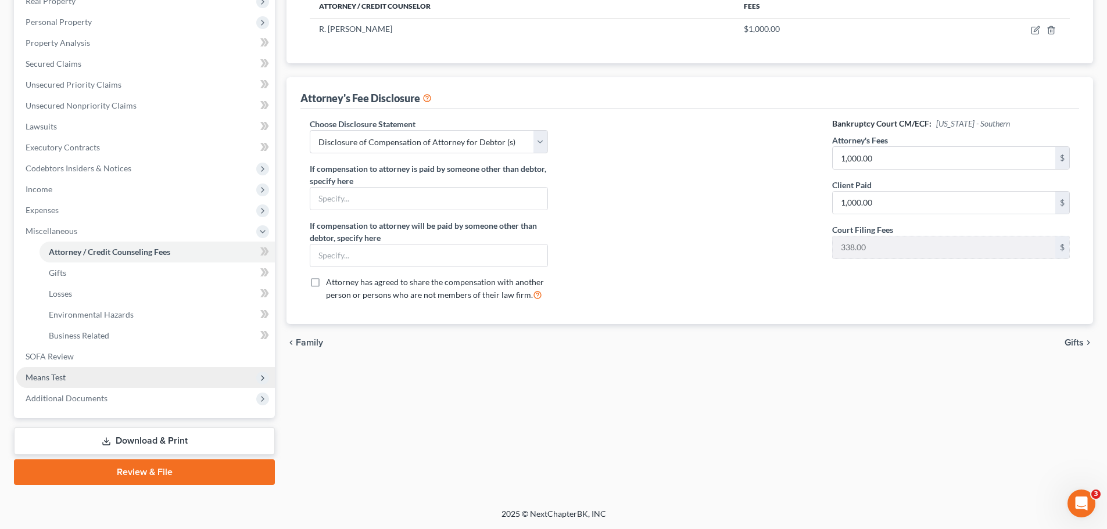
click at [59, 374] on span "Means Test" at bounding box center [46, 377] width 40 height 10
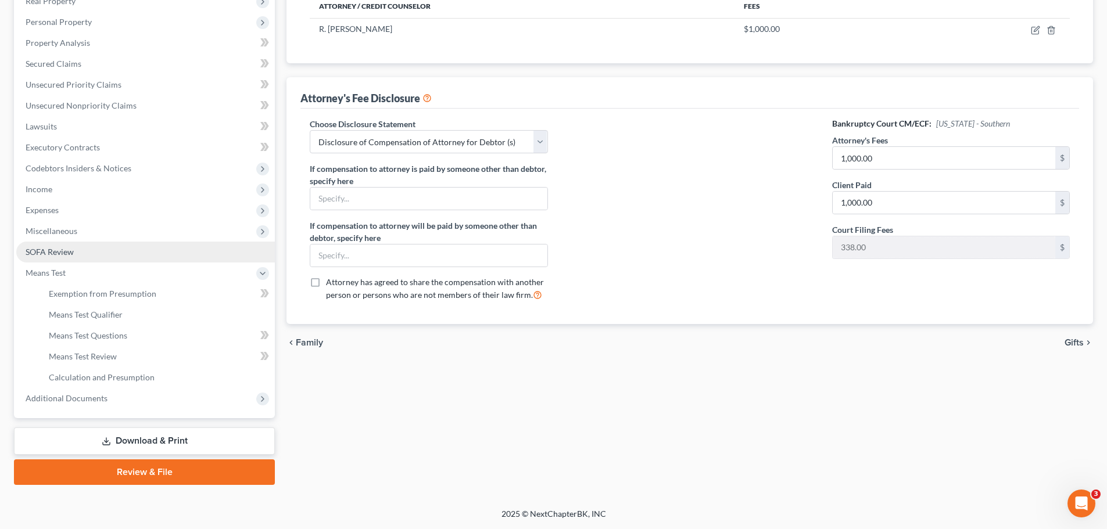
click at [70, 253] on span "SOFA Review" at bounding box center [50, 252] width 48 height 10
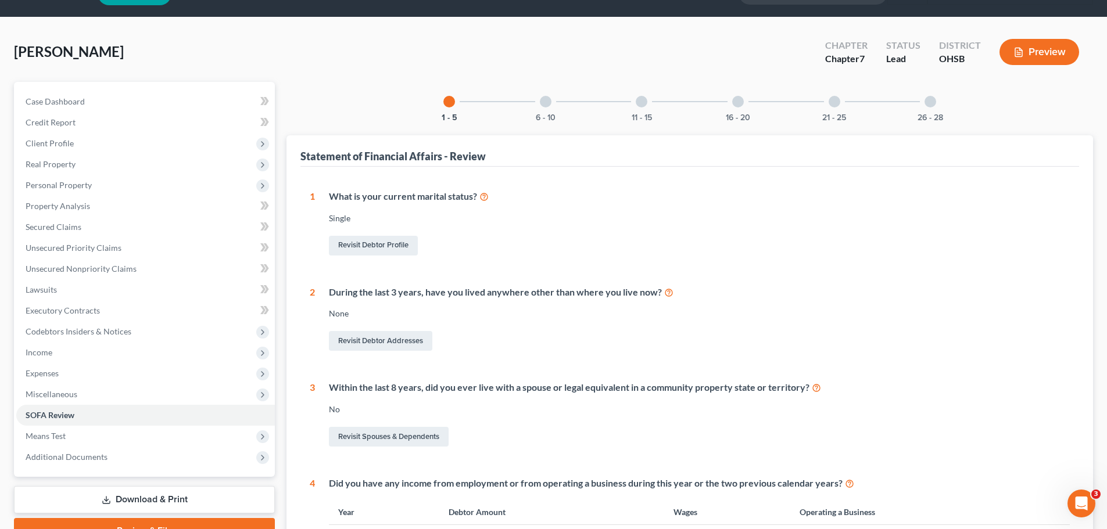
scroll to position [58, 0]
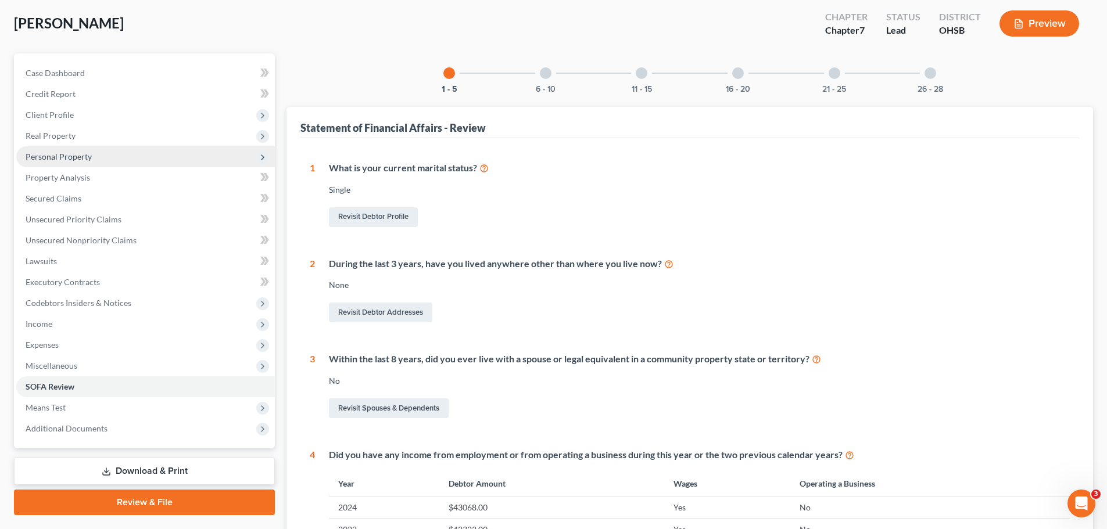
click at [64, 157] on span "Personal Property" at bounding box center [59, 157] width 66 height 10
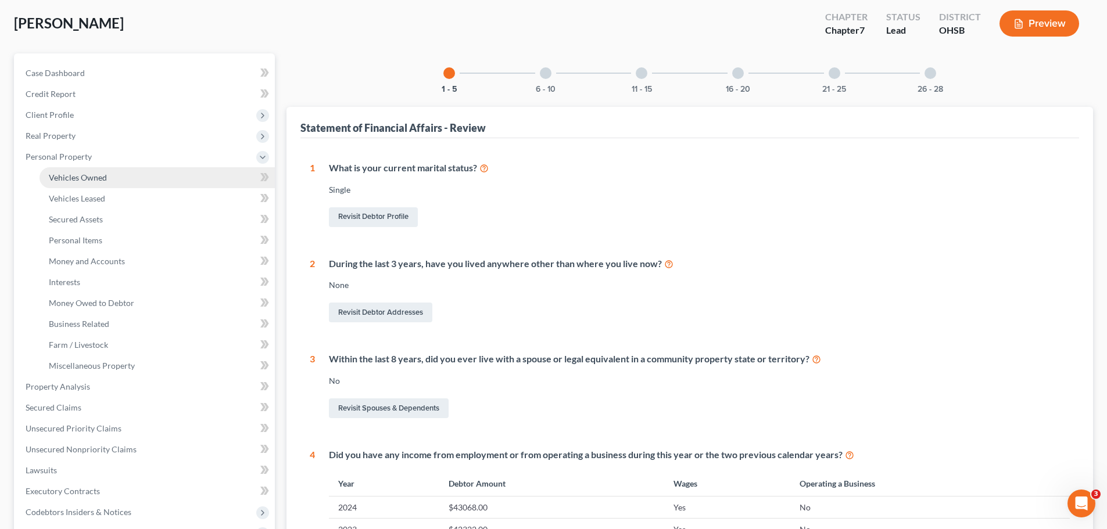
click at [91, 178] on span "Vehicles Owned" at bounding box center [78, 178] width 58 height 10
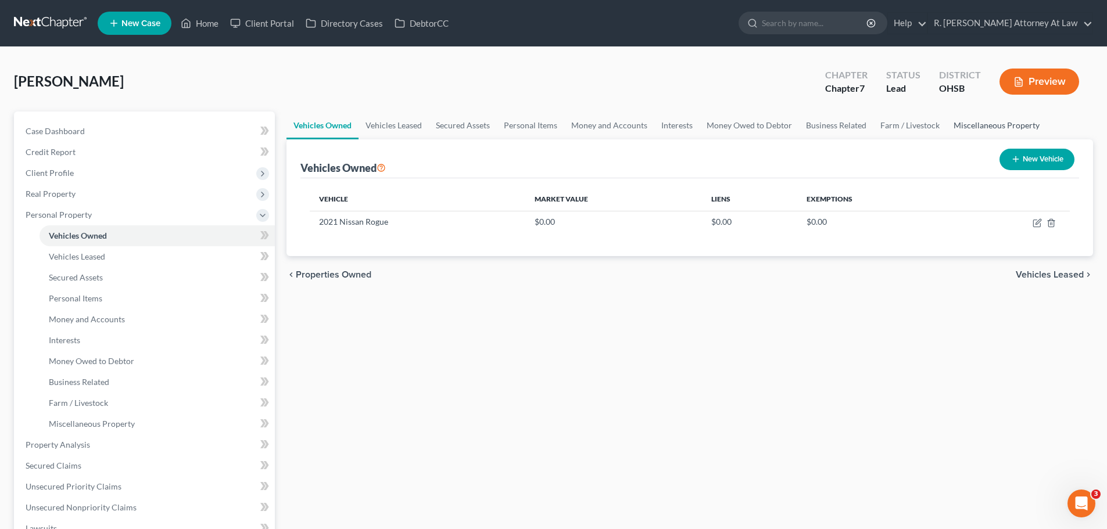
click at [971, 125] on link "Miscellaneous Property" at bounding box center [996, 126] width 100 height 28
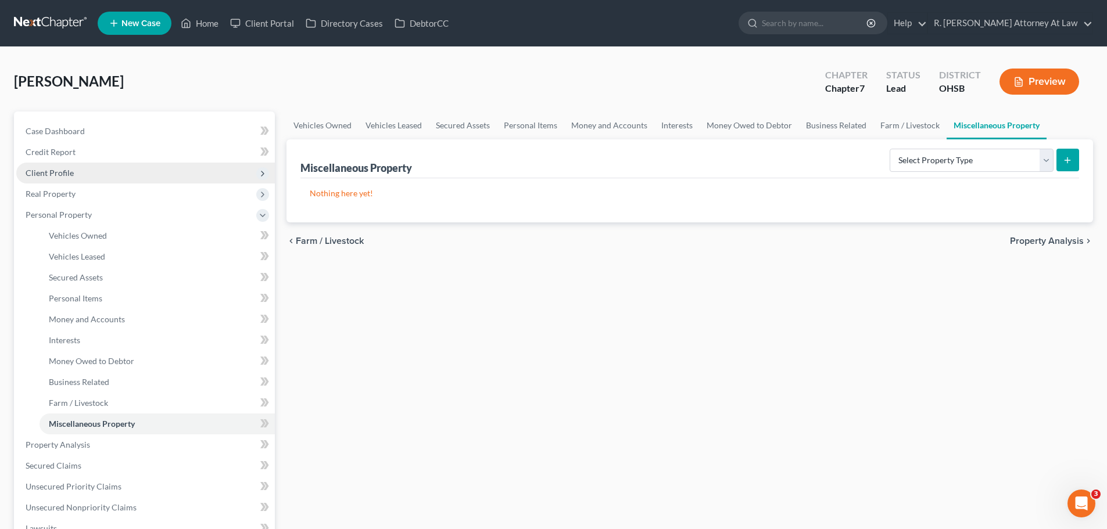
click at [39, 173] on span "Client Profile" at bounding box center [50, 173] width 48 height 10
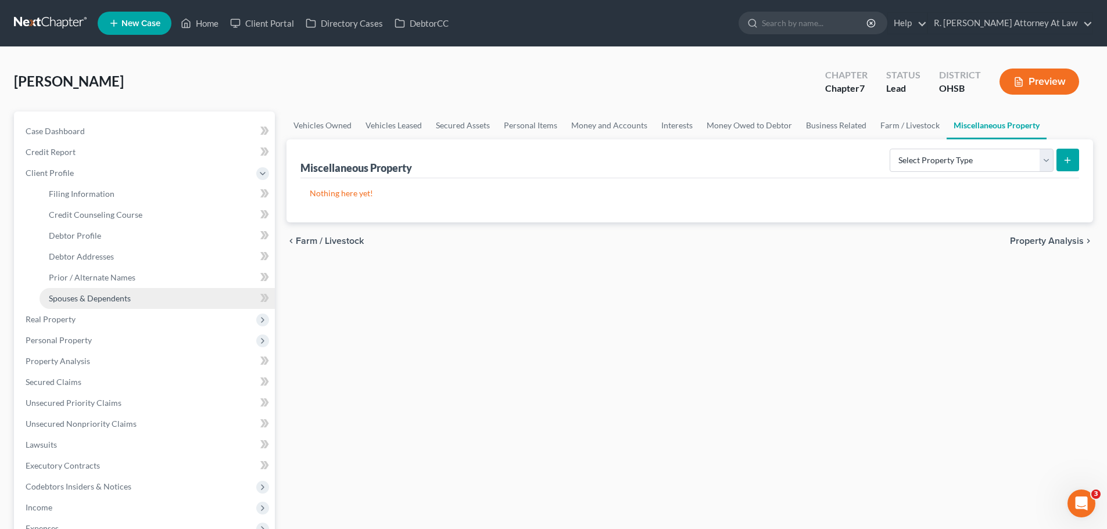
click at [100, 300] on span "Spouses & Dependents" at bounding box center [90, 298] width 82 height 10
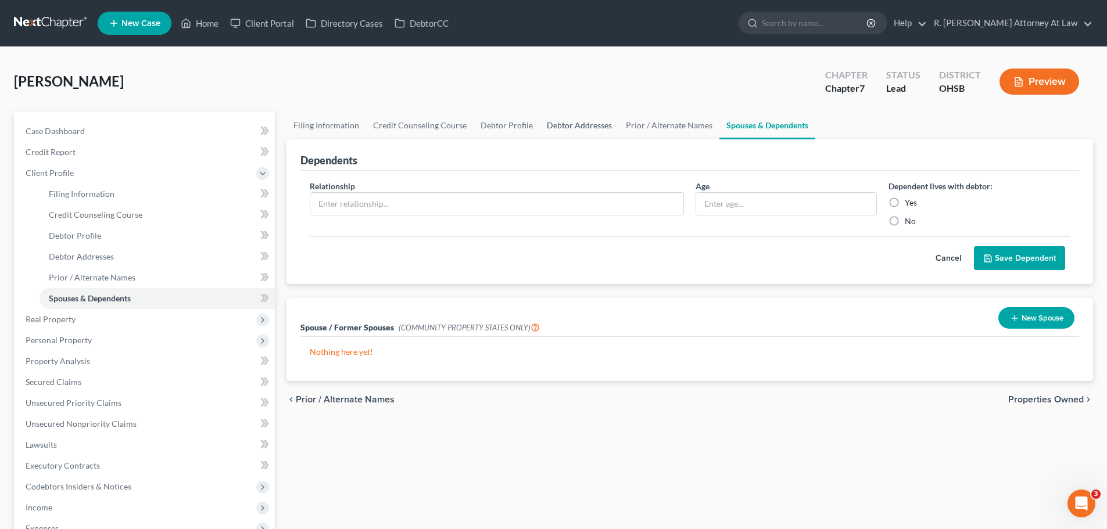
click at [581, 132] on link "Debtor Addresses" at bounding box center [579, 126] width 79 height 28
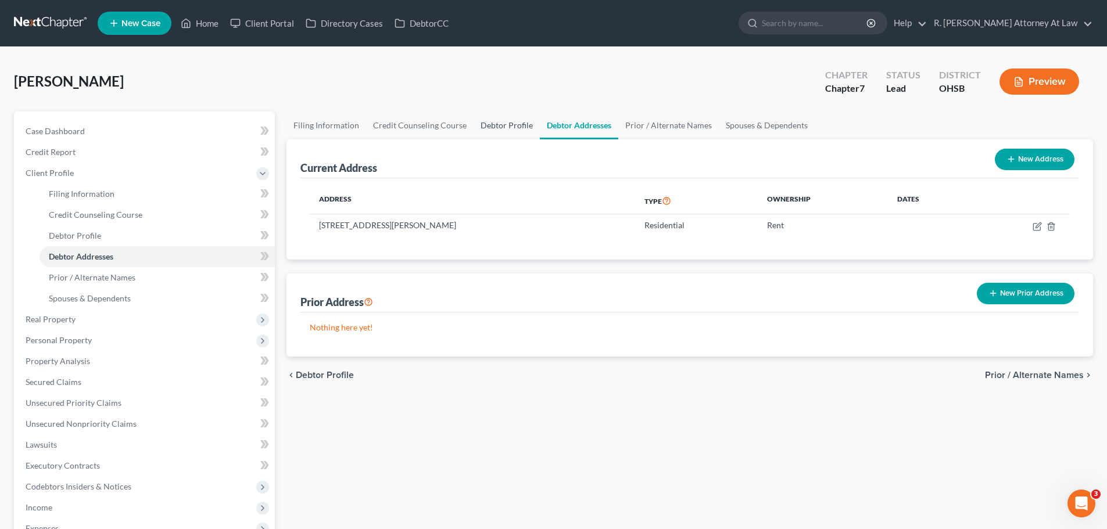
click at [504, 128] on link "Debtor Profile" at bounding box center [507, 126] width 66 height 28
select select "0"
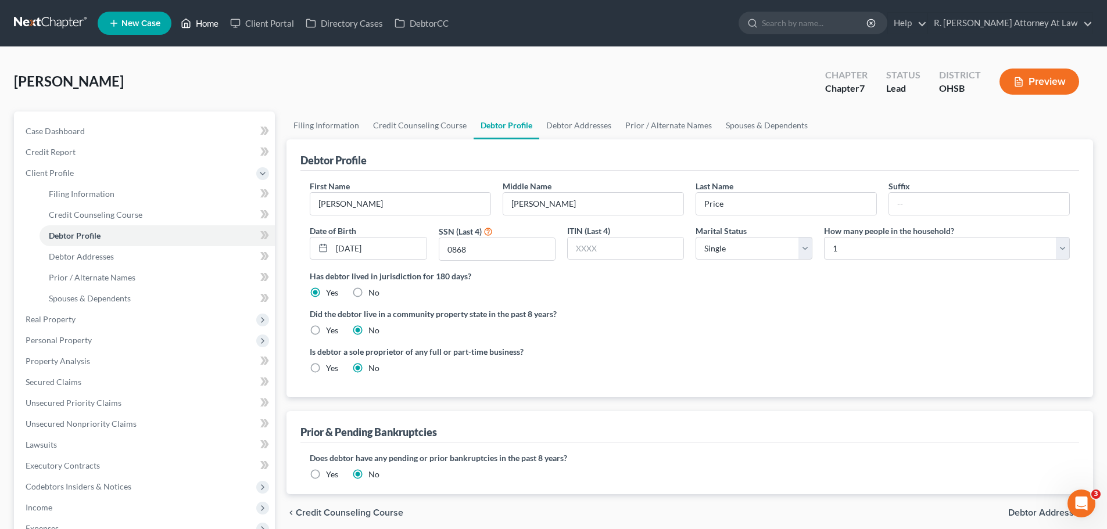
click at [205, 27] on link "Home" at bounding box center [199, 23] width 49 height 21
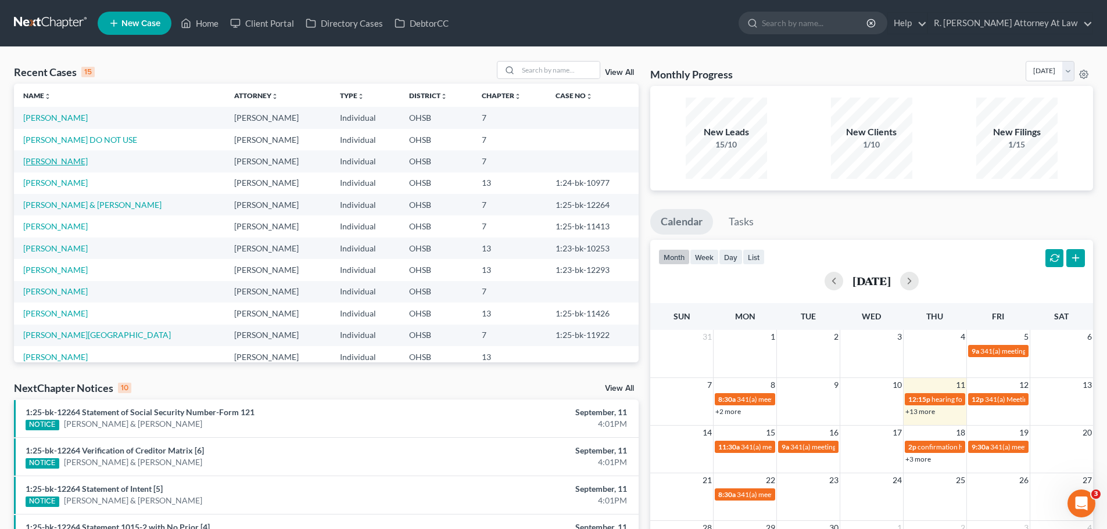
click at [45, 159] on link "[PERSON_NAME]" at bounding box center [55, 161] width 64 height 10
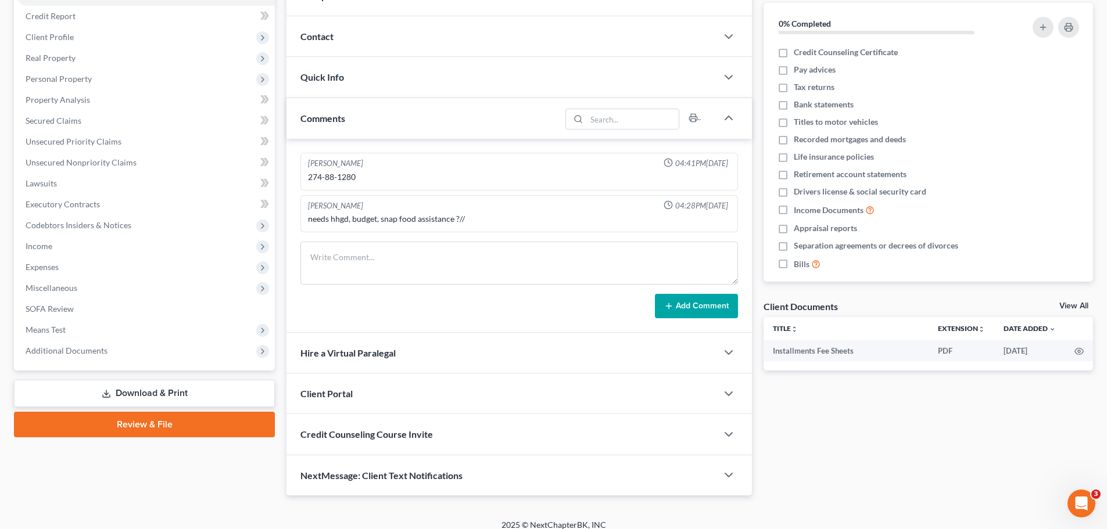
scroll to position [147, 0]
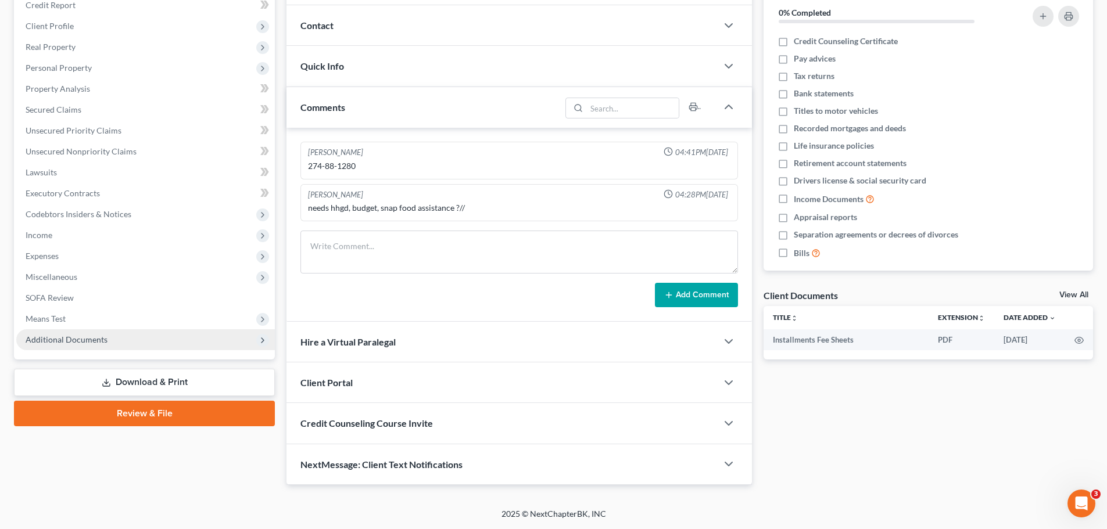
click at [139, 382] on link "Download & Print" at bounding box center [144, 382] width 261 height 27
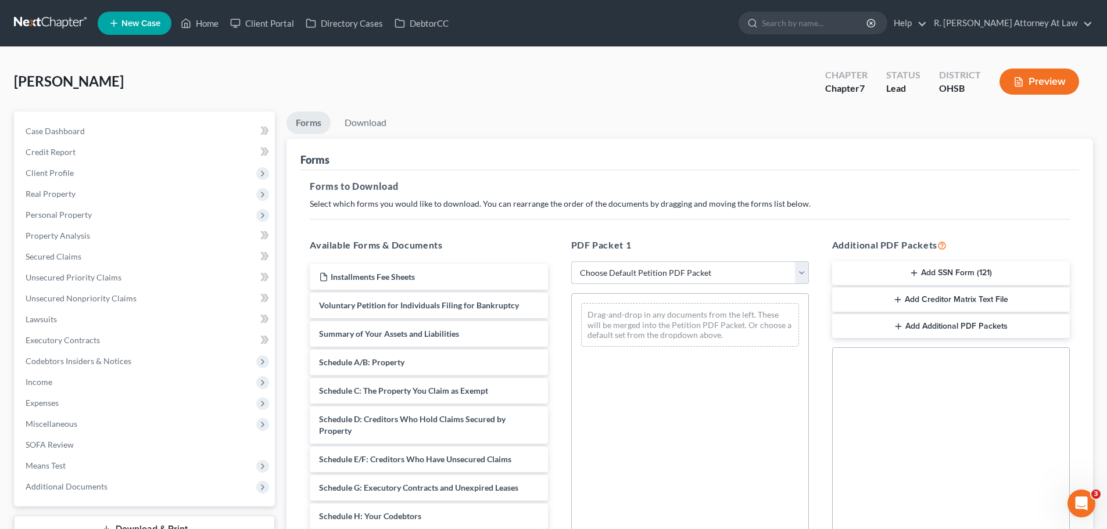
click at [644, 279] on select "Choose Default Petition PDF Packet Complete Bankruptcy Petition (all forms and …" at bounding box center [690, 272] width 238 height 23
select select "8"
click at [571, 261] on select "Choose Default Petition PDF Packet Complete Bankruptcy Petition (all forms and …" at bounding box center [690, 272] width 238 height 23
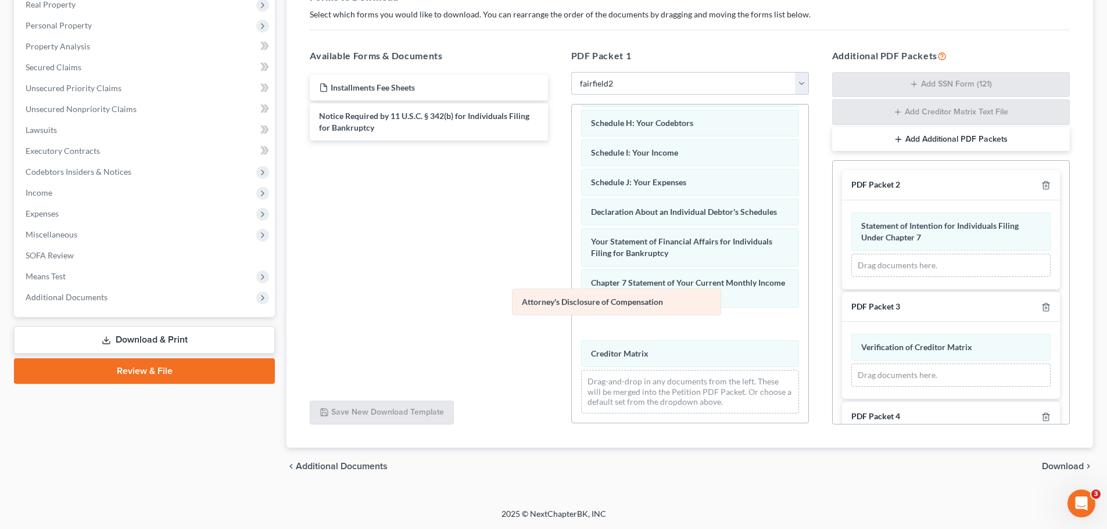
scroll to position [228, 0]
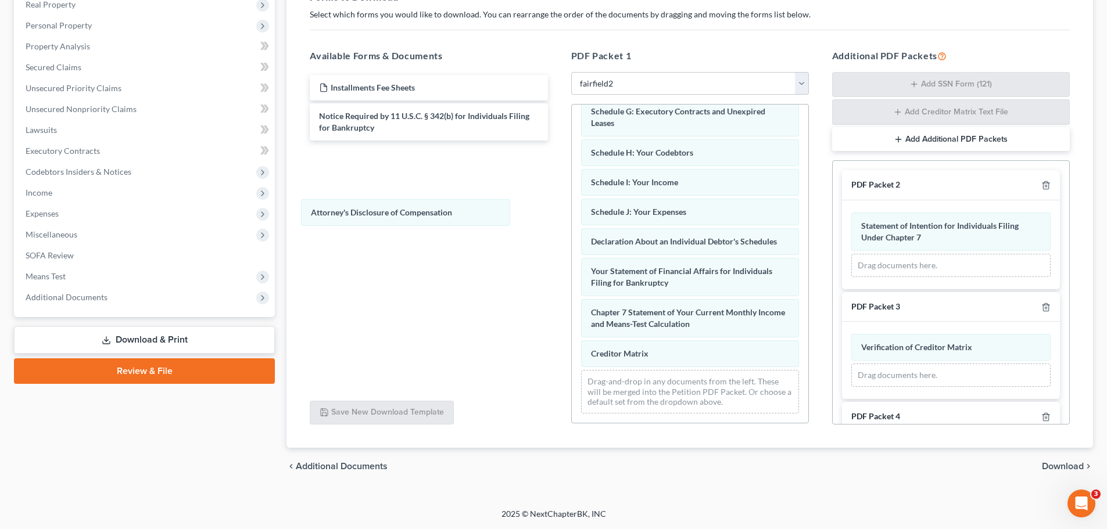
drag, startPoint x: 625, startPoint y: 324, endPoint x: 362, endPoint y: 216, distance: 284.7
click at [572, 214] on div "Attorney's Disclosure of Compensation Voluntary Petition for Individuals Filing…" at bounding box center [690, 155] width 236 height 535
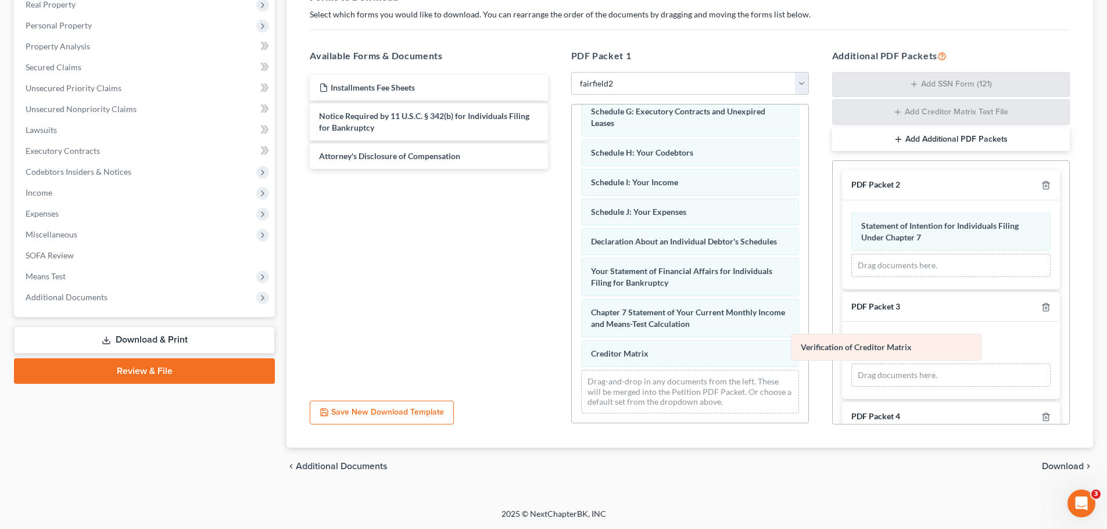
scroll to position [258, 0]
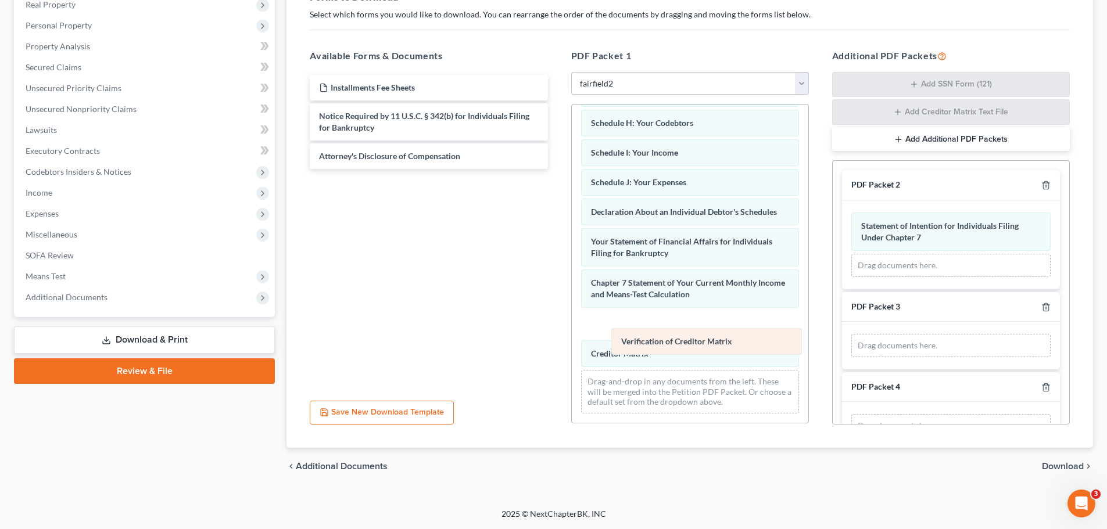
drag, startPoint x: 875, startPoint y: 350, endPoint x: 650, endPoint y: 336, distance: 225.2
click at [842, 343] on div "Verification of Creditor Matrix Verification of Creditor Matrix Drag documents …" at bounding box center [951, 346] width 218 height 48
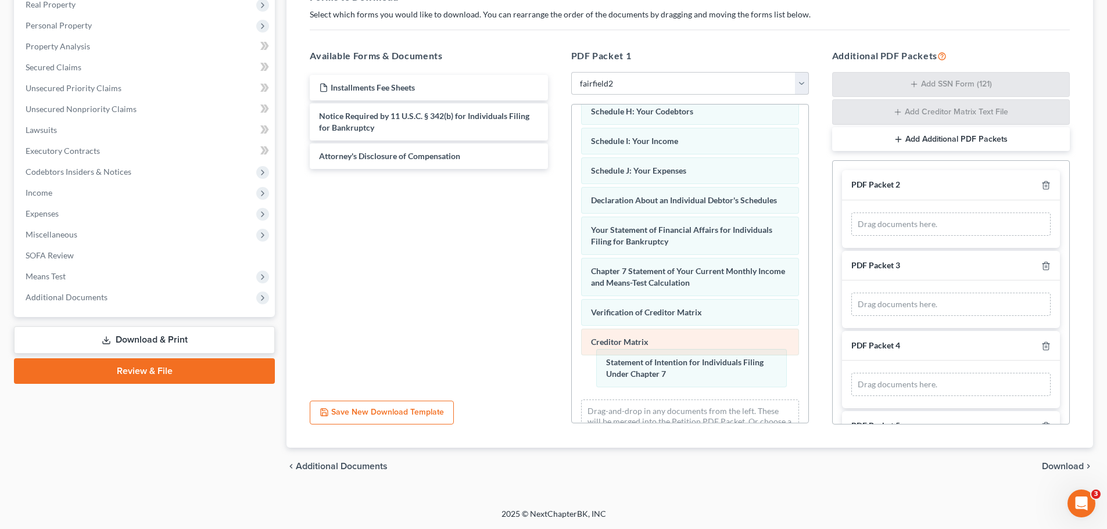
drag, startPoint x: 923, startPoint y: 236, endPoint x: 637, endPoint y: 342, distance: 305.5
click at [842, 248] on div "Statement of Intention for Individuals Filing Under Chapter 7 Statement of Inte…" at bounding box center [951, 224] width 218 height 48
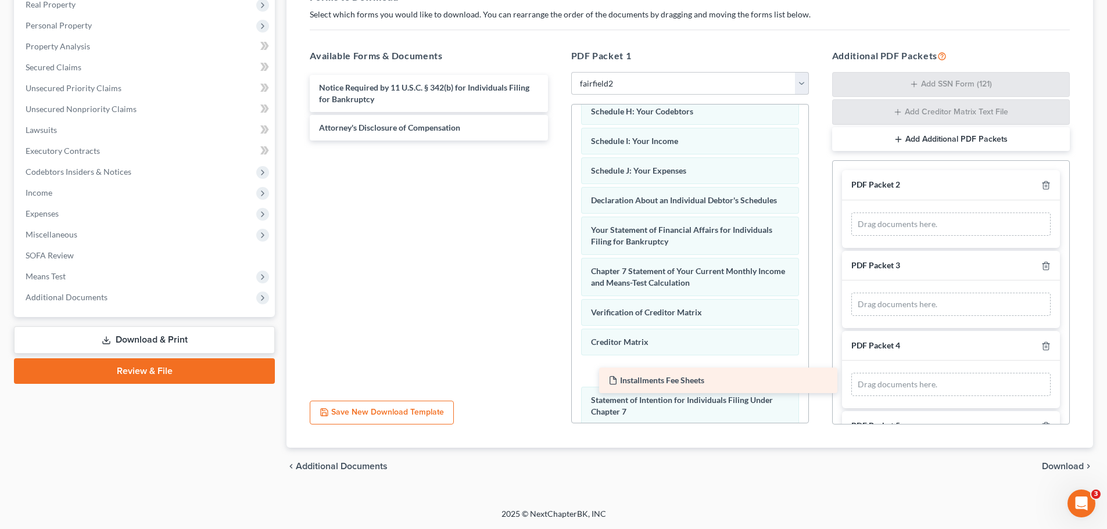
drag, startPoint x: 400, startPoint y: 96, endPoint x: 677, endPoint y: 396, distance: 408.3
click at [557, 141] on div "Installments Fee Sheets Installments Fee Sheets Notice Required by 11 U.S.C. § …" at bounding box center [428, 108] width 256 height 66
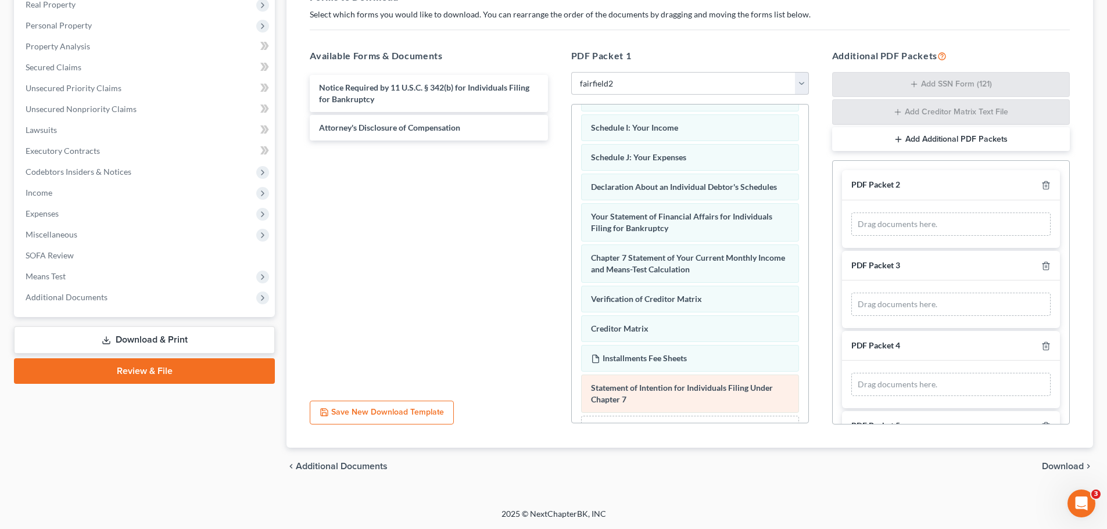
scroll to position [329, 0]
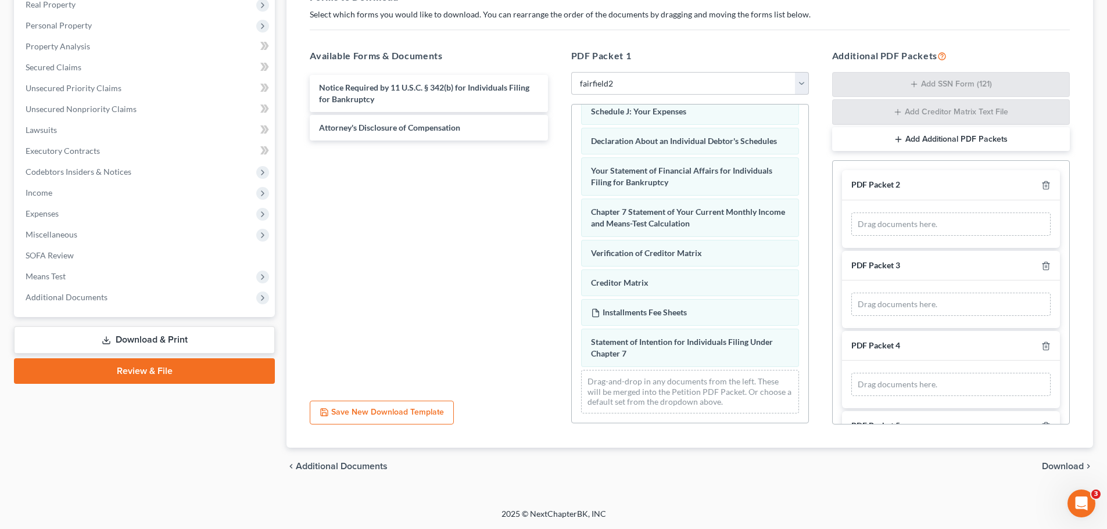
click at [1064, 464] on span "Download" at bounding box center [1063, 466] width 42 height 9
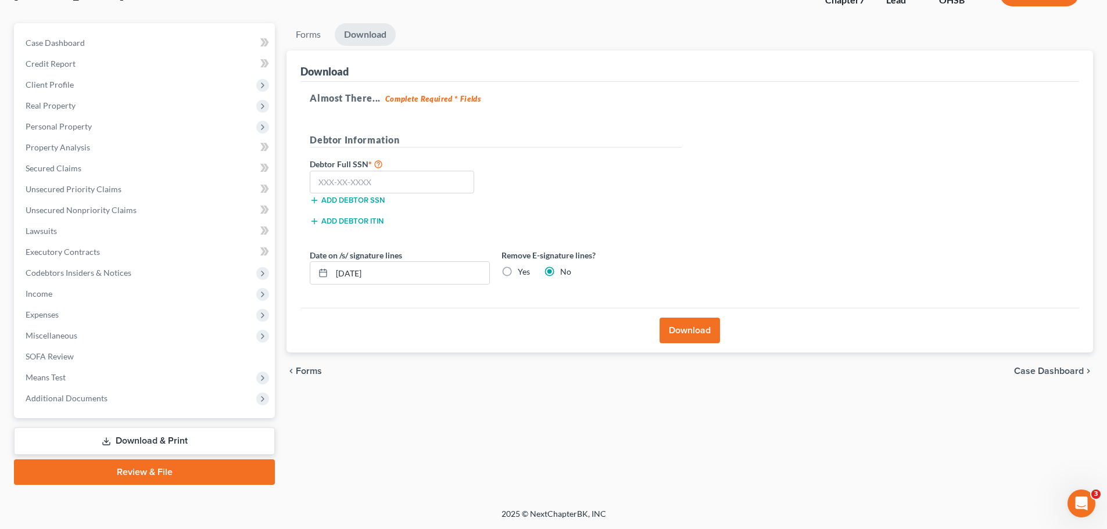
scroll to position [88, 0]
click at [687, 333] on button "Download" at bounding box center [689, 331] width 60 height 26
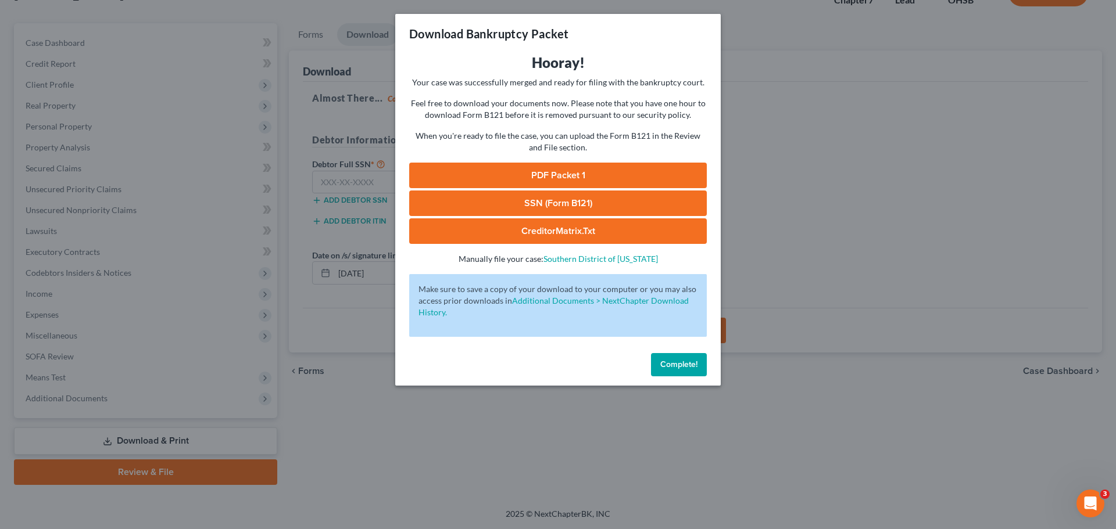
click at [611, 174] on link "PDF Packet 1" at bounding box center [557, 176] width 297 height 26
click at [683, 371] on button "Complete!" at bounding box center [679, 364] width 56 height 23
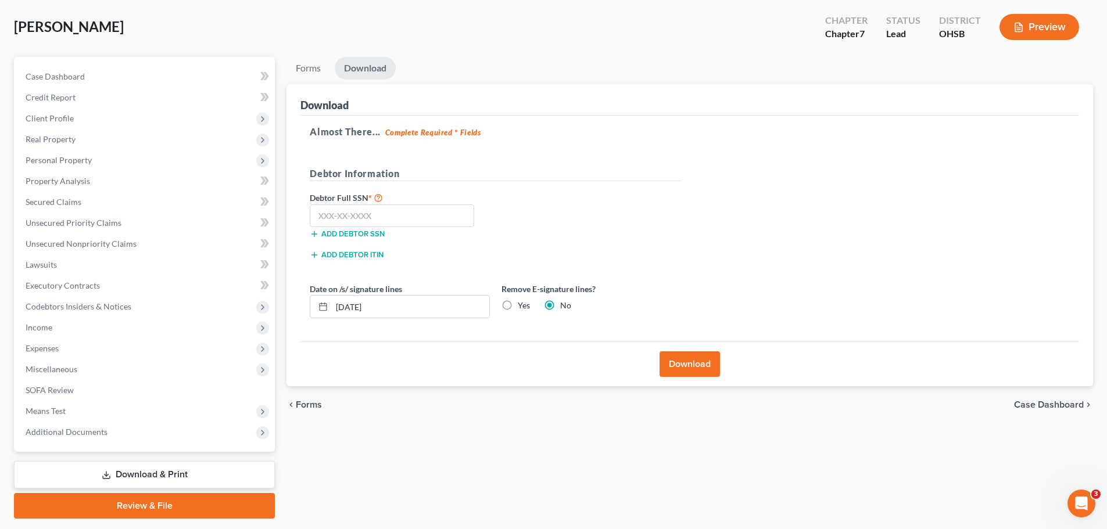
scroll to position [0, 0]
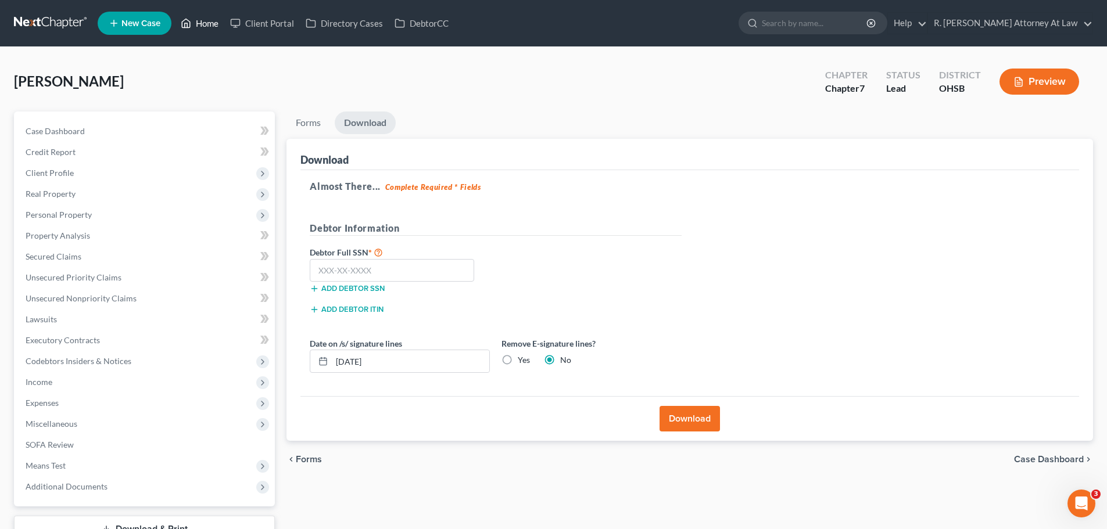
drag, startPoint x: 207, startPoint y: 25, endPoint x: 202, endPoint y: 1, distance: 24.8
click at [206, 25] on link "Home" at bounding box center [199, 23] width 49 height 21
